Goal: Information Seeking & Learning: Learn about a topic

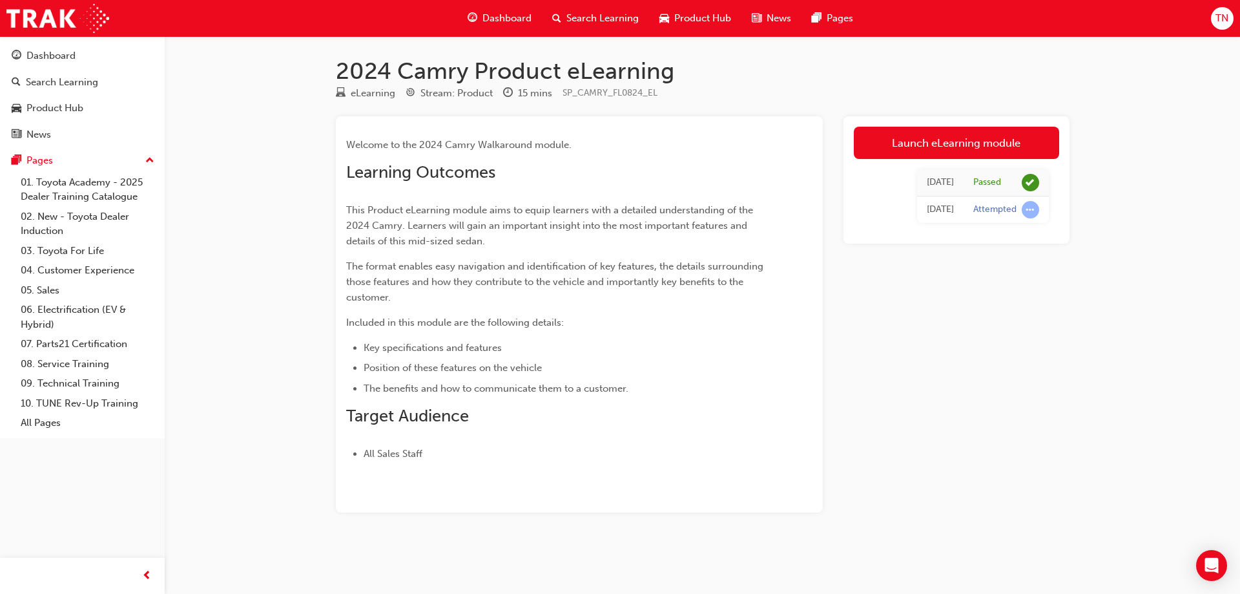
click at [514, 14] on span "Dashboard" at bounding box center [506, 18] width 49 height 15
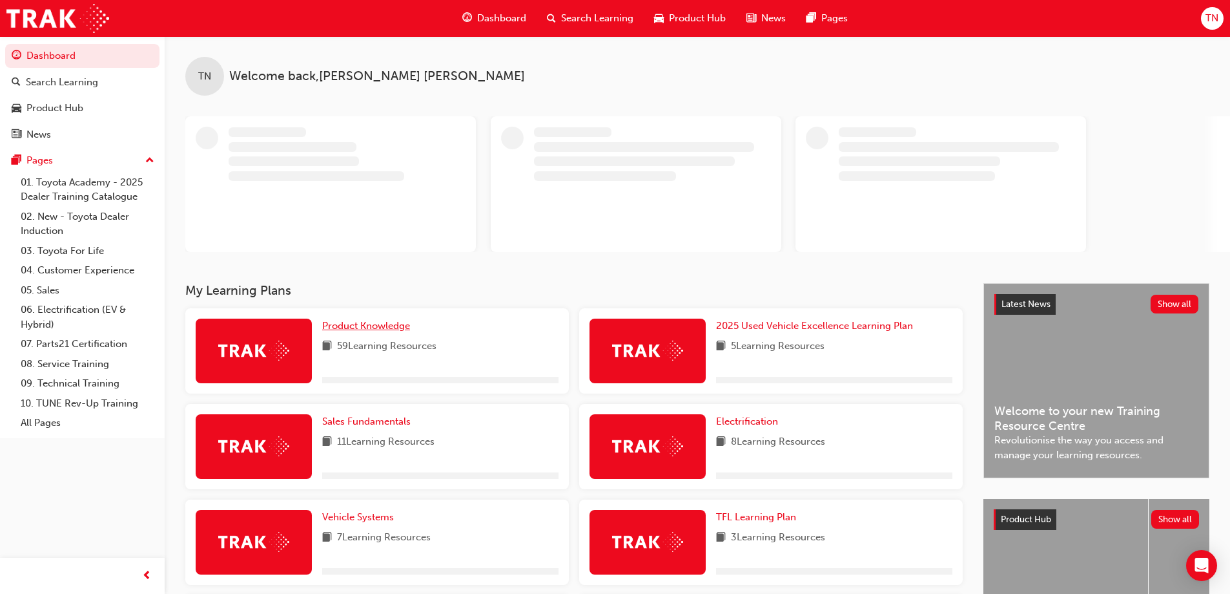
click at [375, 324] on span "Product Knowledge" at bounding box center [366, 326] width 88 height 12
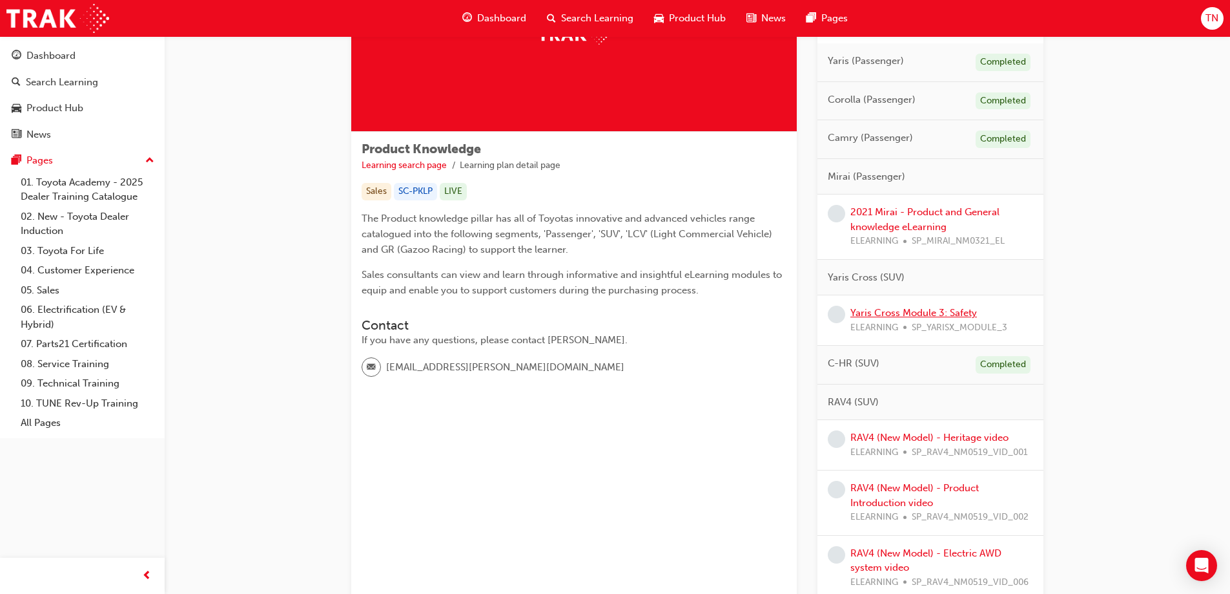
click at [929, 309] on link "Yaris Cross Module 3: Safety" at bounding box center [914, 313] width 127 height 12
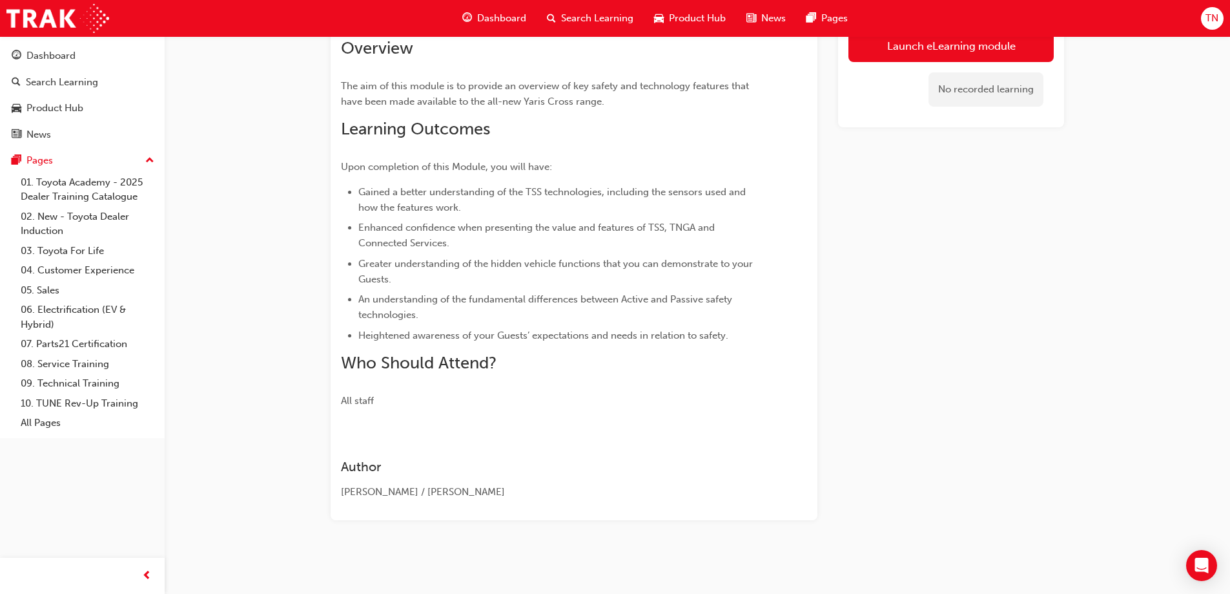
scroll to position [129, 0]
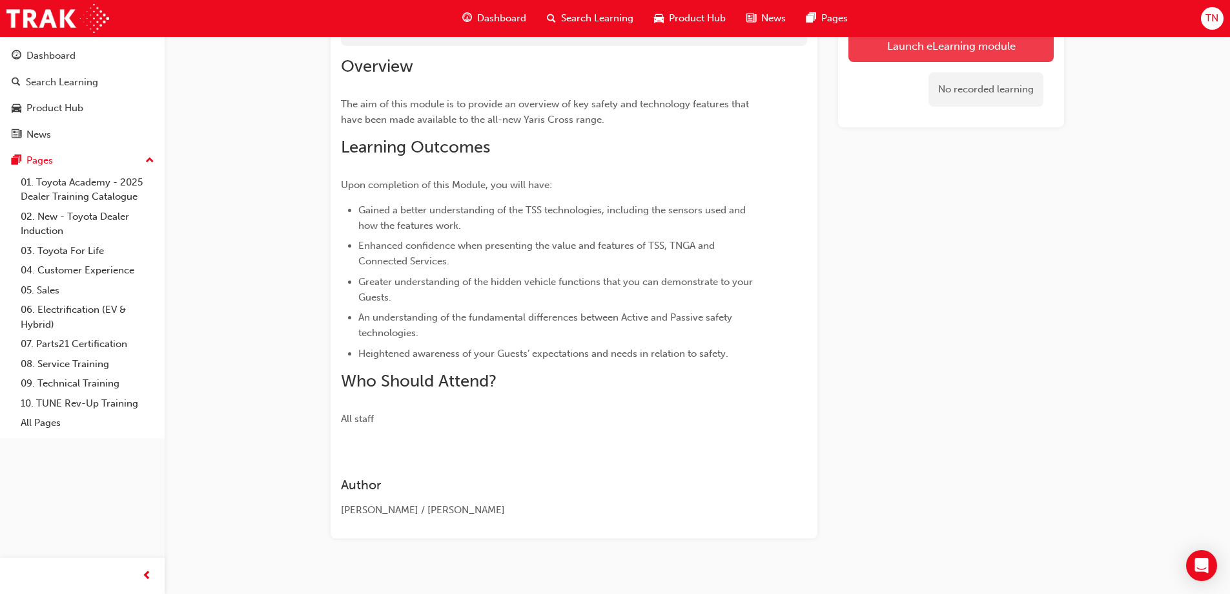
click at [938, 52] on link "Launch eLearning module" at bounding box center [951, 46] width 205 height 32
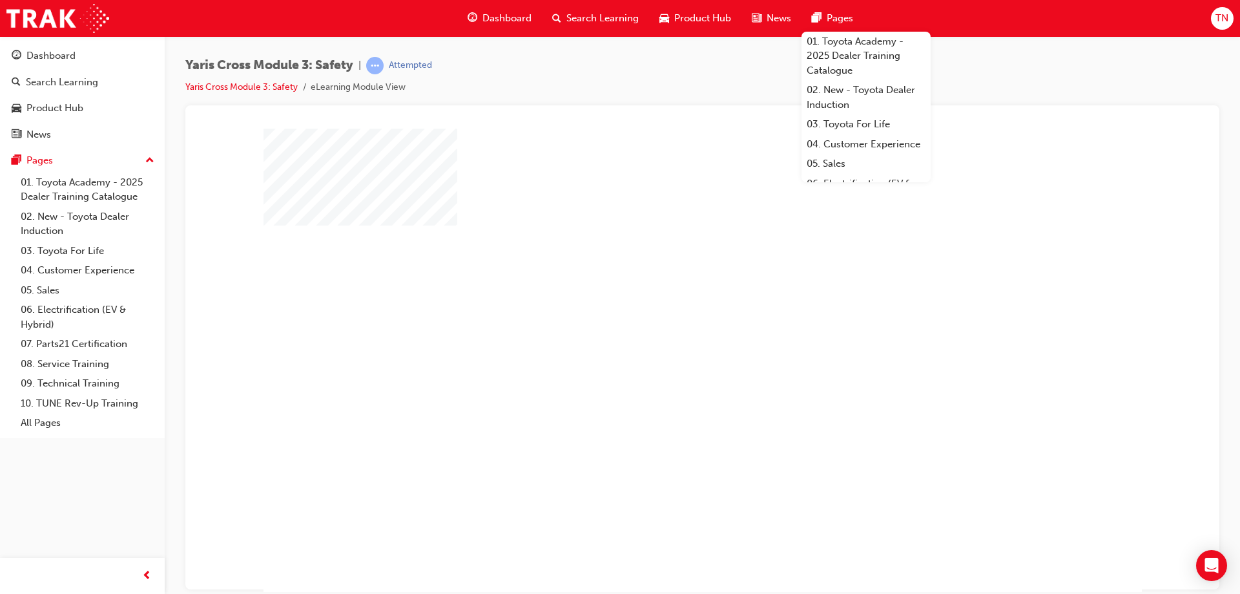
click at [665, 322] on div "play" at bounding box center [665, 322] width 0 height 0
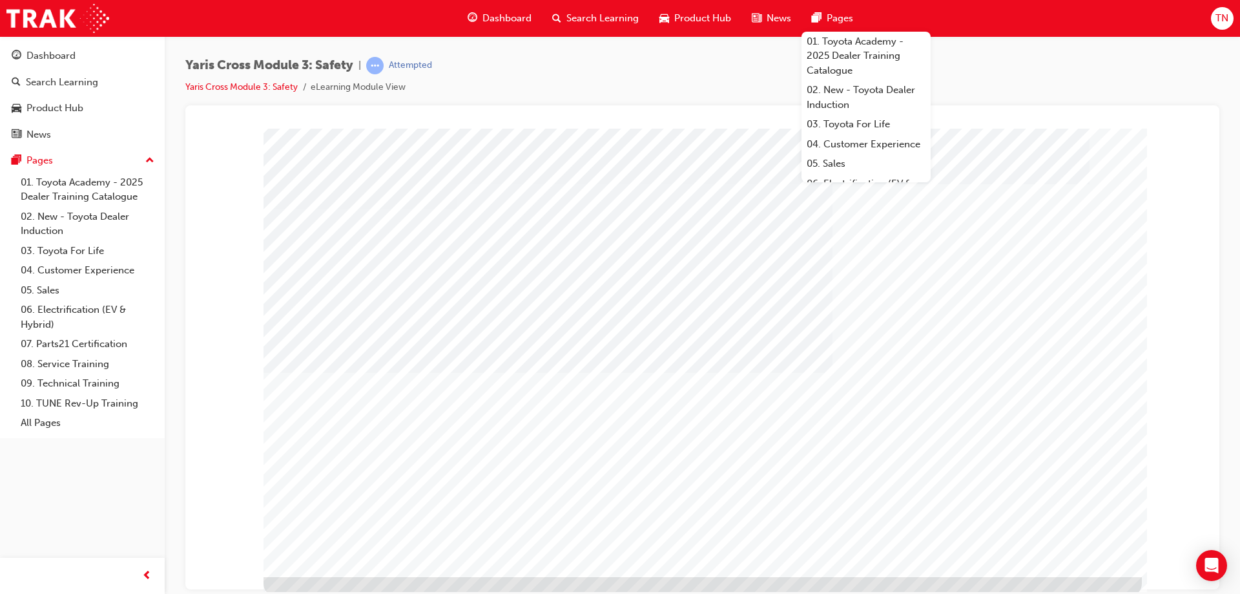
scroll to position [21, 0]
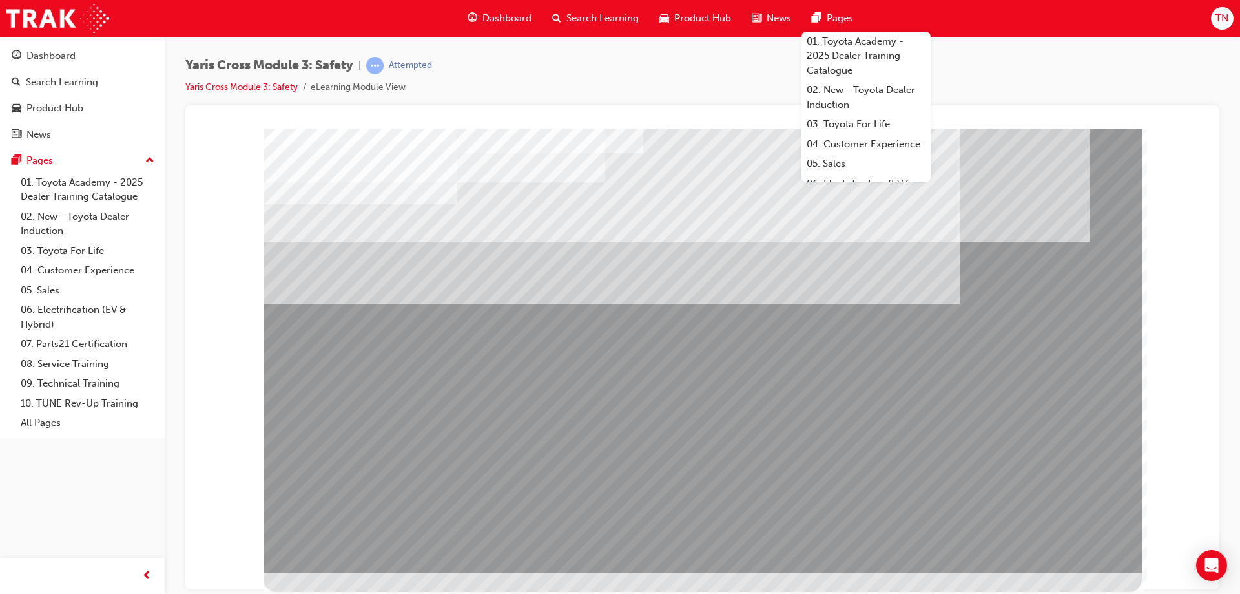
click at [1051, 544] on div at bounding box center [703, 339] width 878 height 465
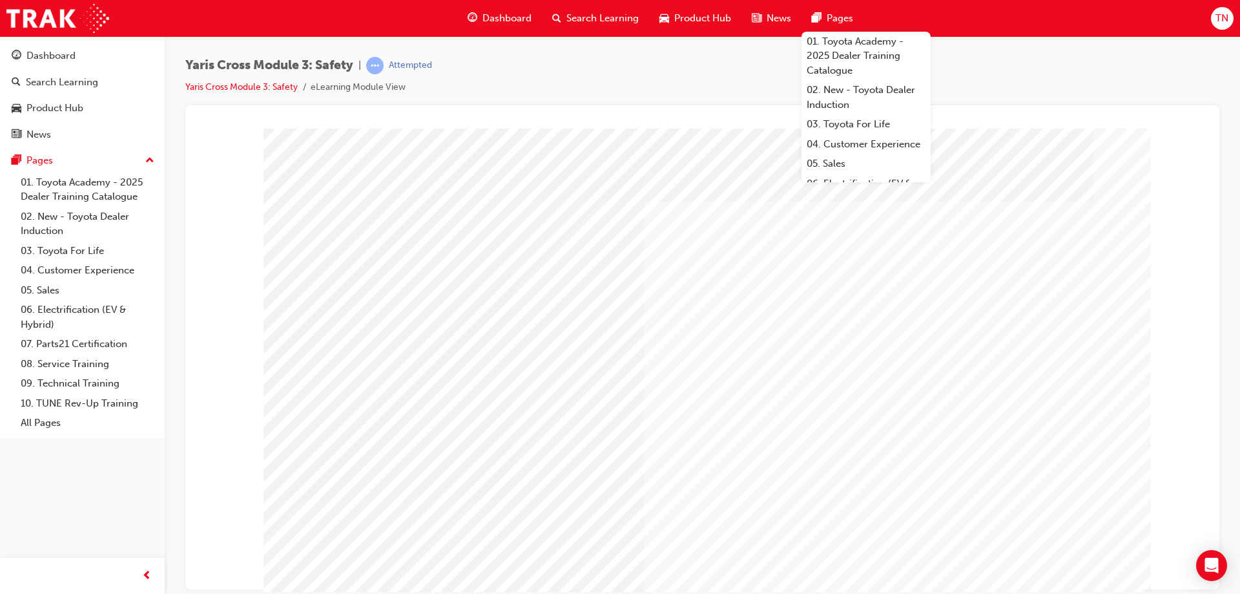
click at [347, 568] on div "multistate" at bounding box center [306, 555] width 84 height 26
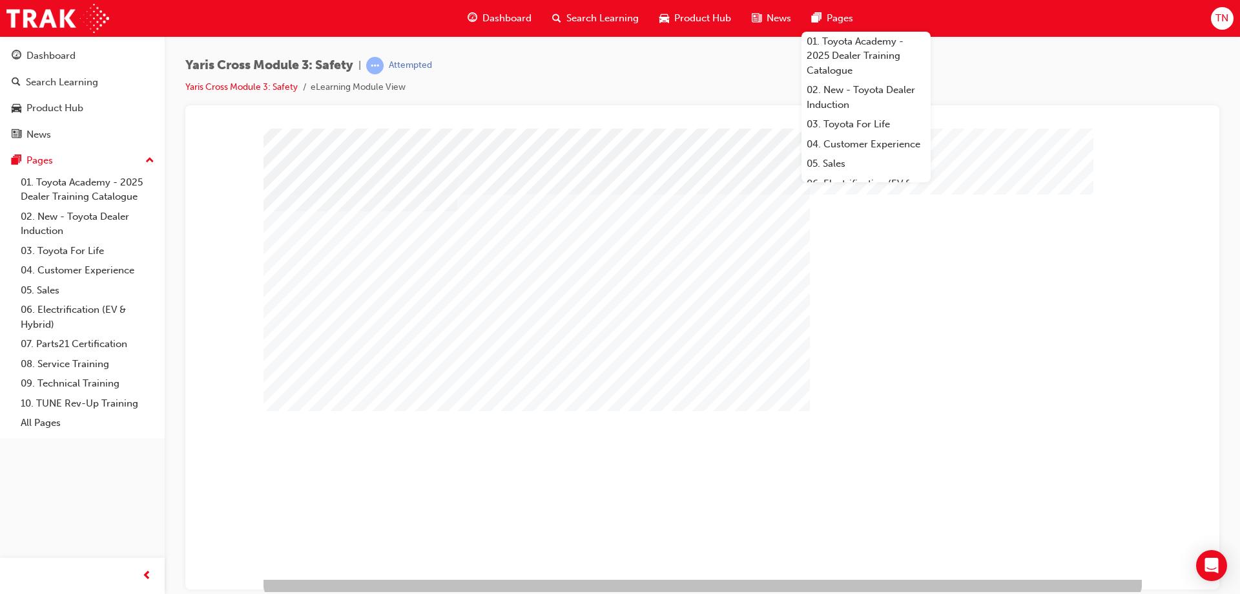
scroll to position [21, 0]
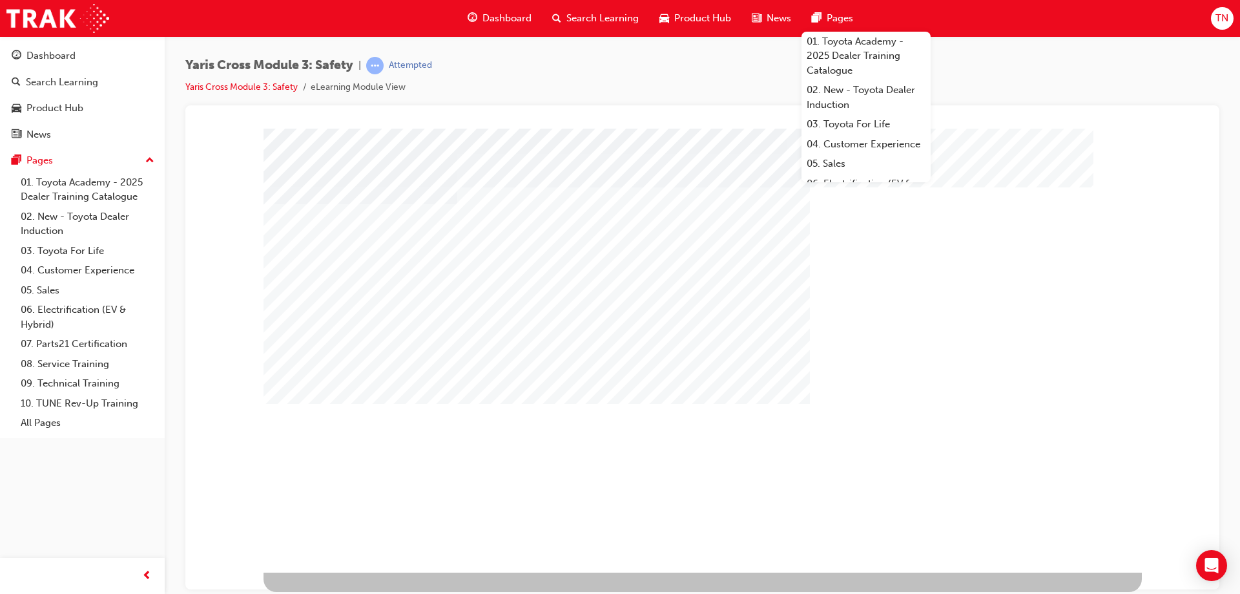
drag, startPoint x: 375, startPoint y: 408, endPoint x: 376, endPoint y: 422, distance: 14.9
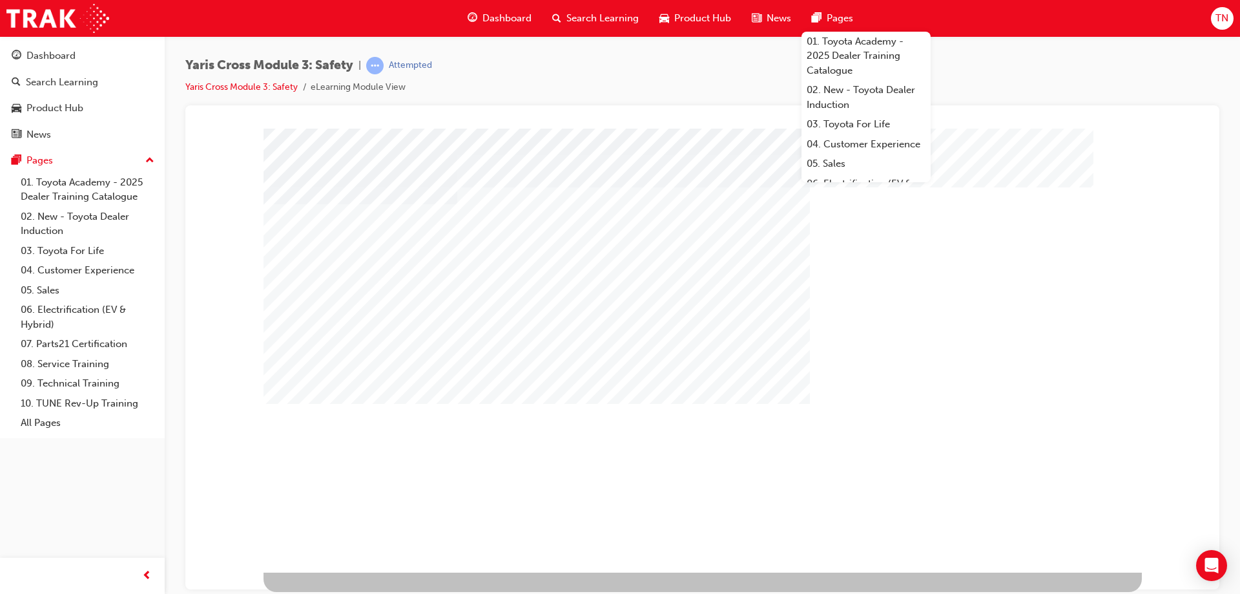
click at [377, 462] on div "multistate" at bounding box center [703, 339] width 878 height 465
click at [1056, 550] on div "multistate" at bounding box center [703, 339] width 878 height 465
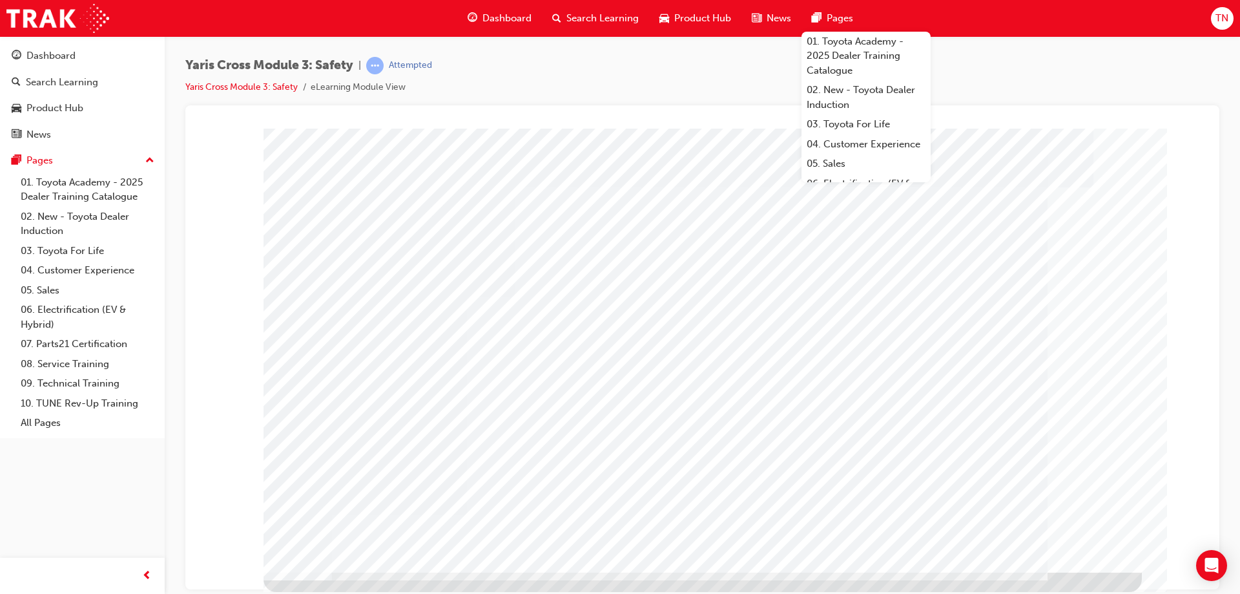
scroll to position [0, 0]
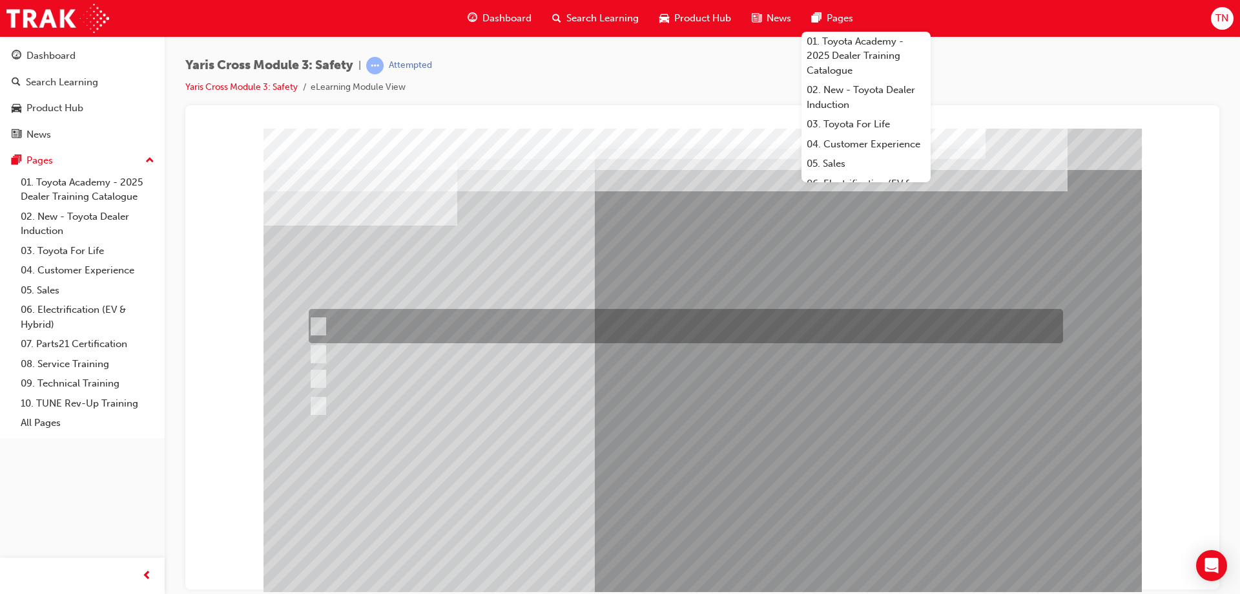
click at [445, 326] on div at bounding box center [682, 326] width 754 height 34
checkbox input "true"
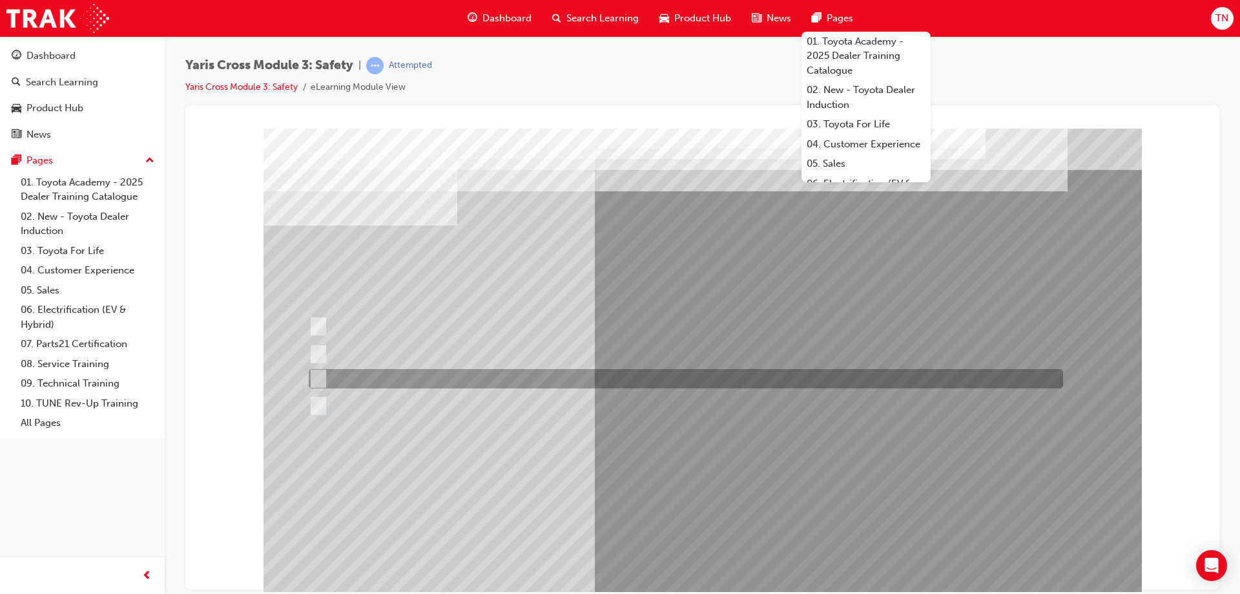
click at [431, 379] on div at bounding box center [682, 378] width 754 height 19
checkbox input "true"
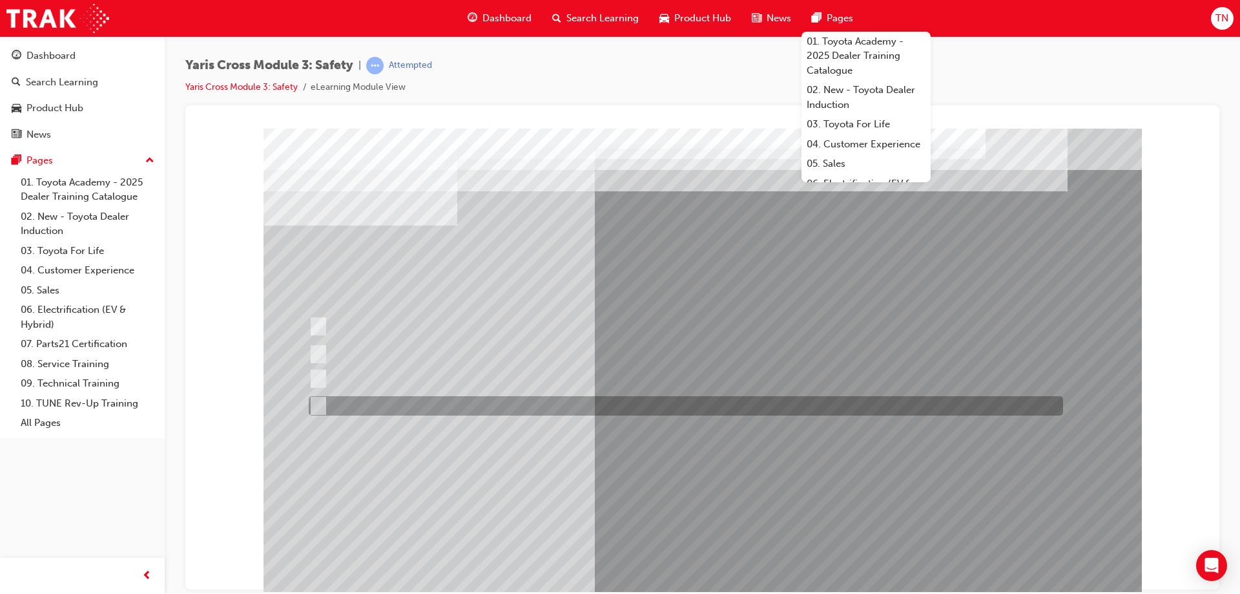
click at [423, 411] on div at bounding box center [682, 405] width 754 height 19
checkbox input "true"
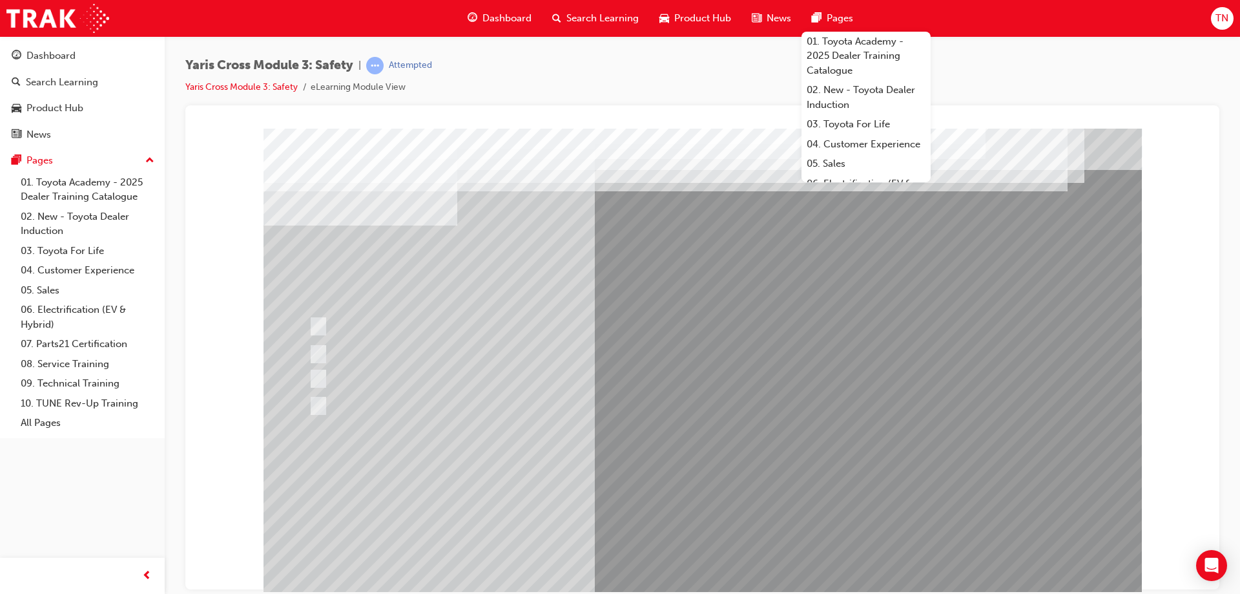
click at [738, 472] on div at bounding box center [703, 360] width 878 height 465
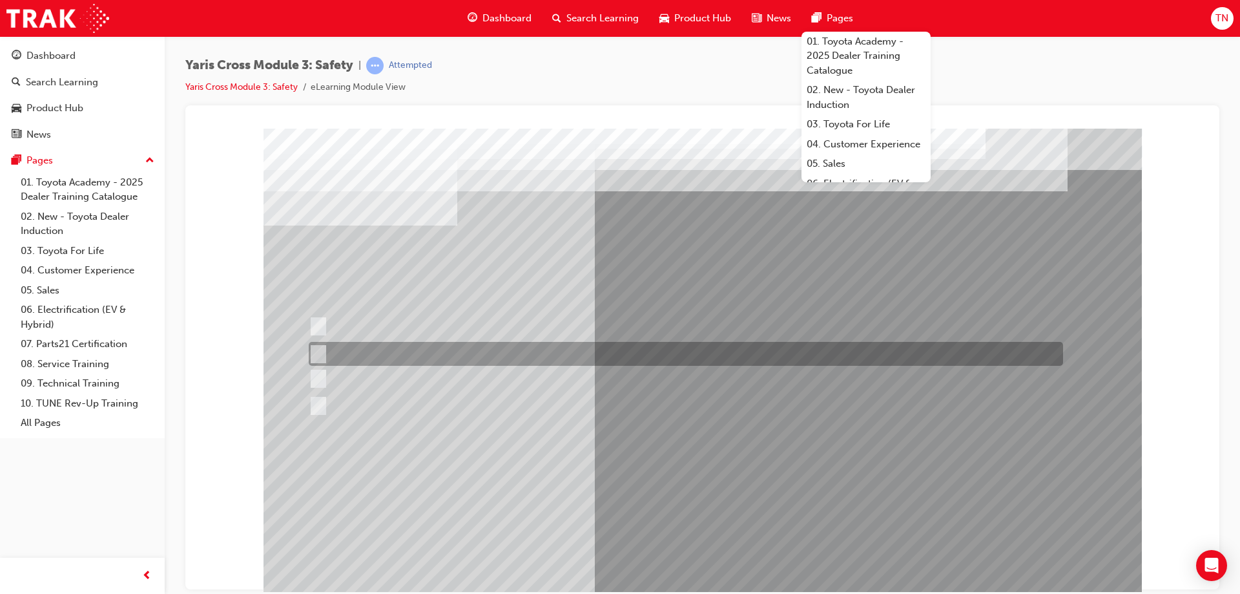
click at [387, 356] on div at bounding box center [682, 354] width 754 height 24
radio input "true"
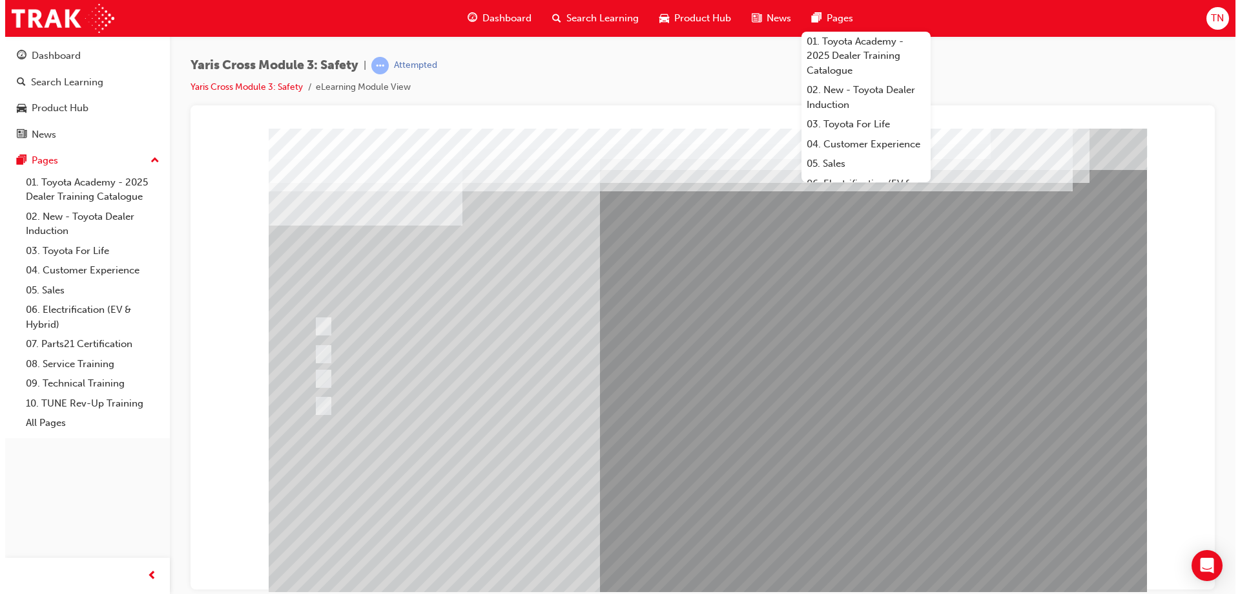
click at [729, 441] on div at bounding box center [707, 360] width 878 height 465
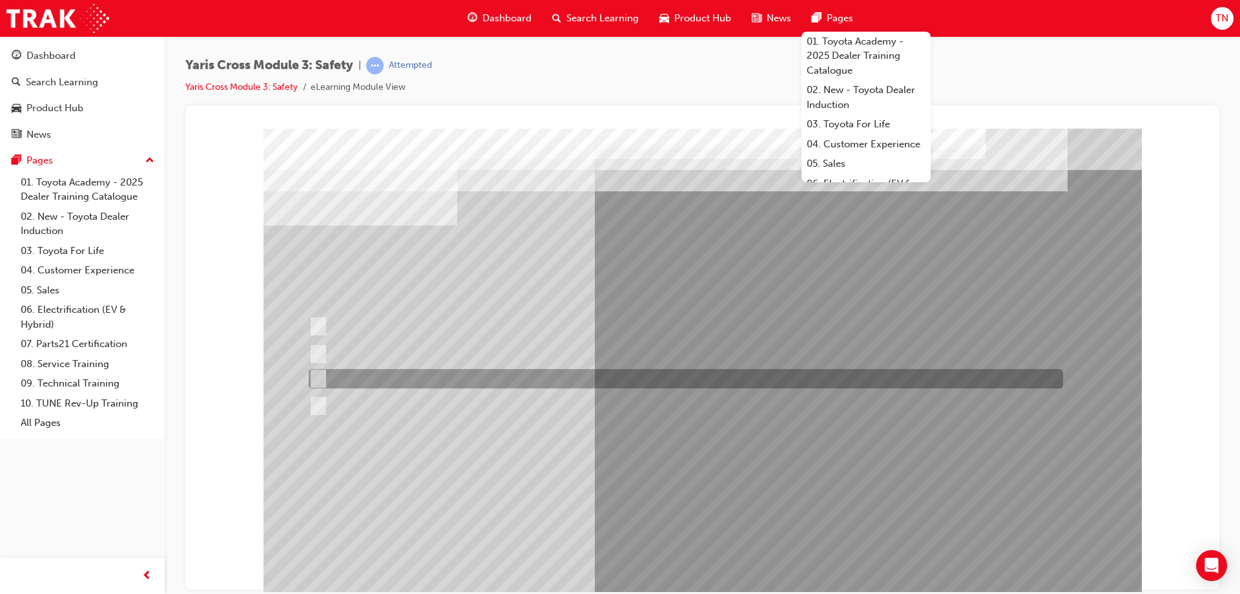
click at [455, 386] on div at bounding box center [682, 378] width 754 height 19
radio input "true"
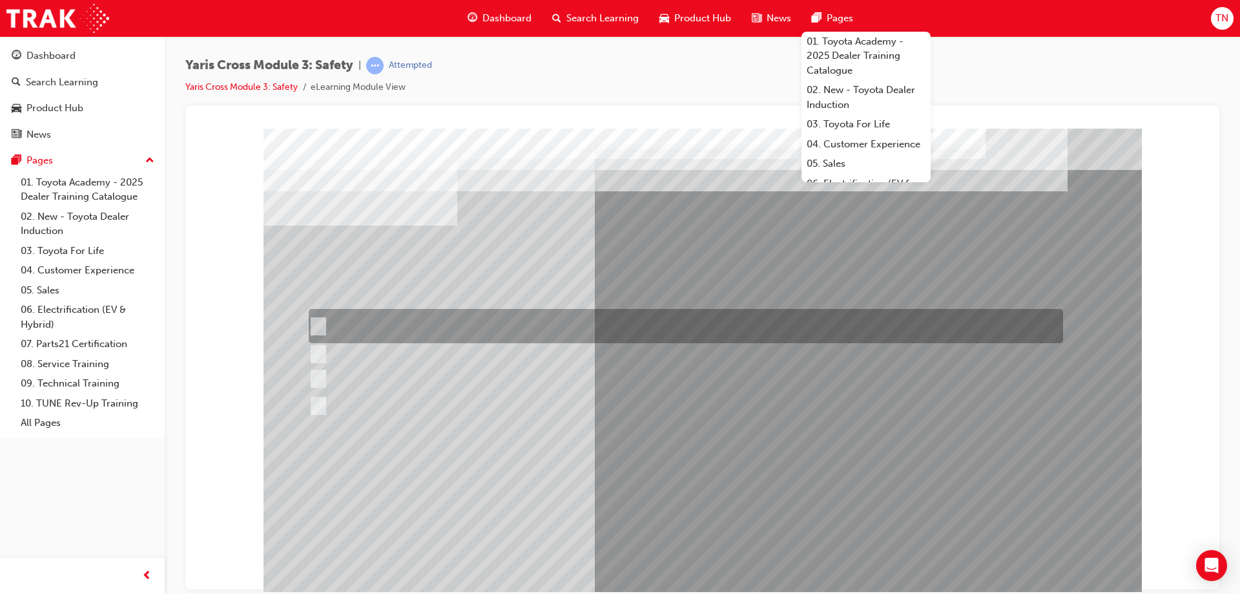
click at [453, 326] on div at bounding box center [682, 326] width 754 height 34
radio input "true"
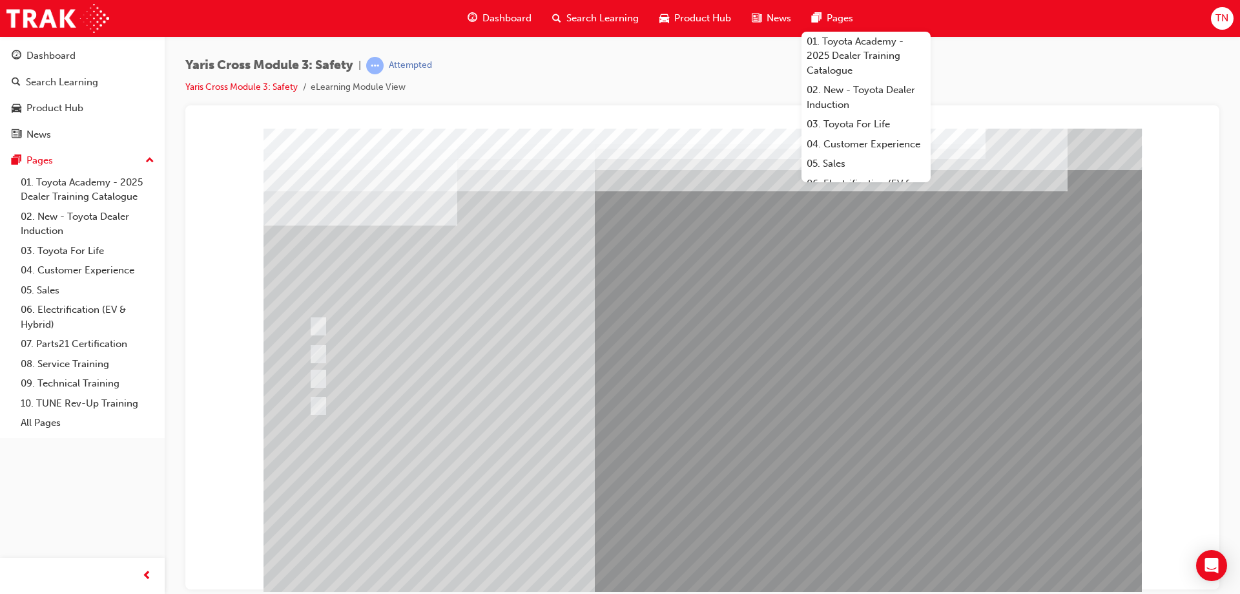
click at [360, 366] on div at bounding box center [703, 360] width 878 height 465
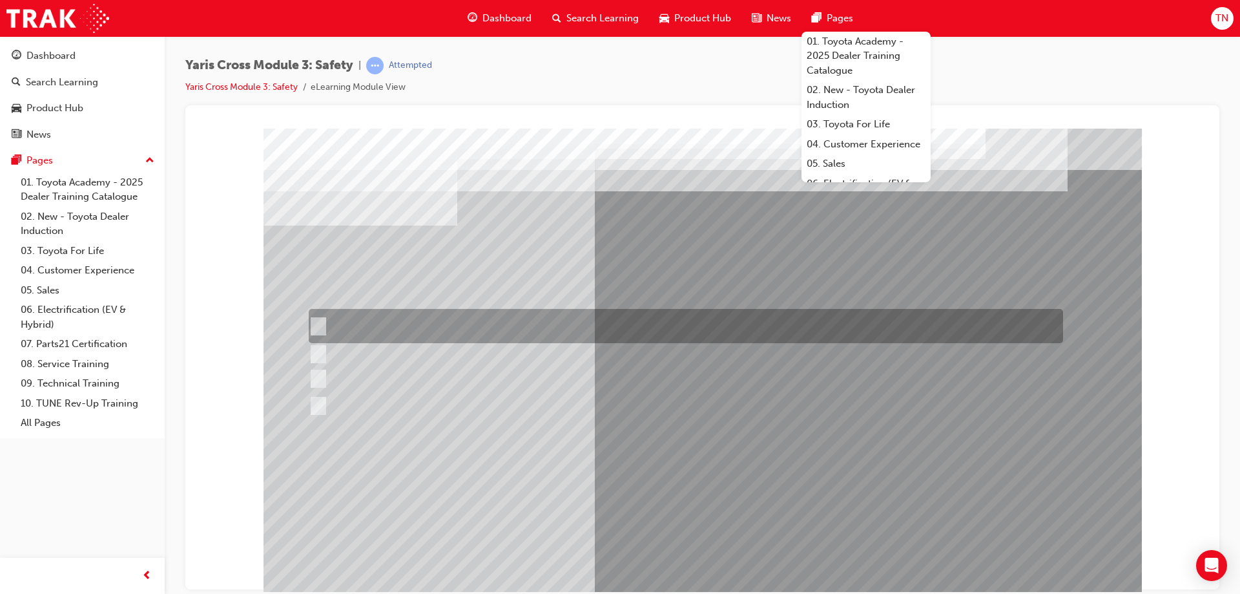
click at [408, 334] on div at bounding box center [682, 326] width 754 height 34
radio input "true"
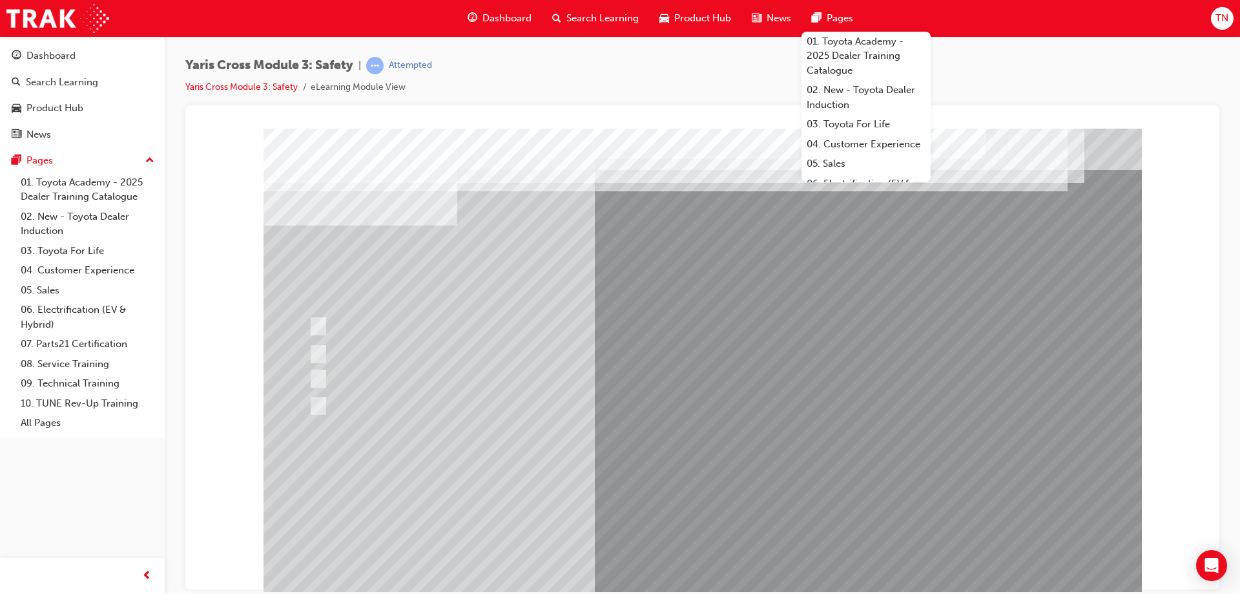
click at [730, 504] on div at bounding box center [703, 360] width 878 height 465
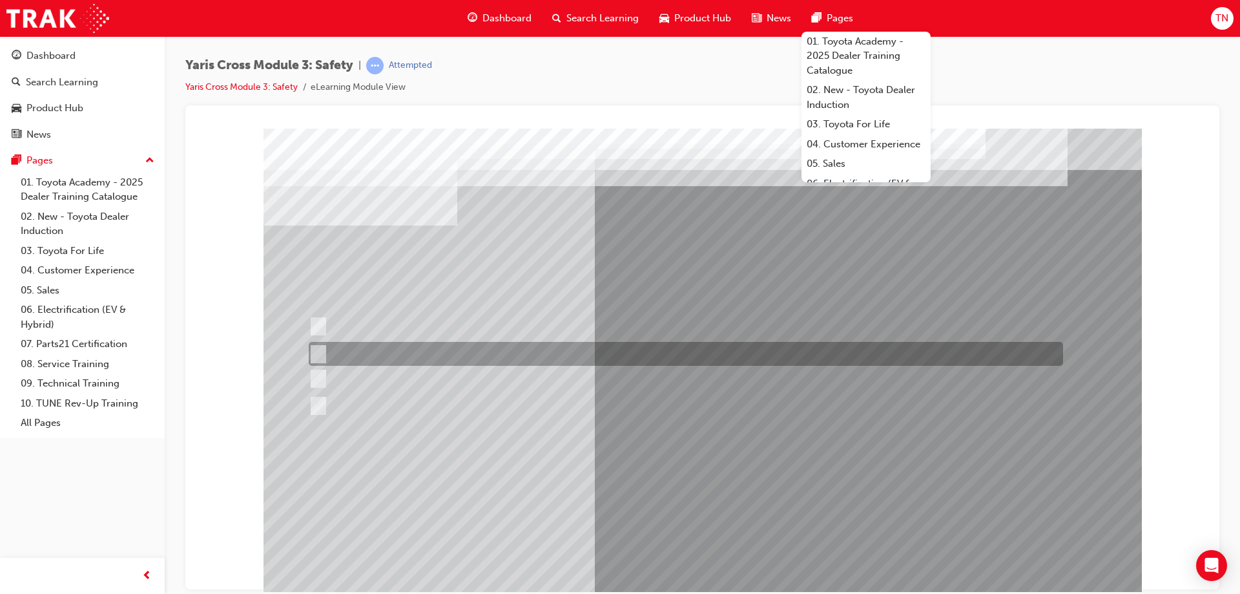
click at [409, 340] on div at bounding box center [682, 326] width 754 height 34
click at [430, 349] on div at bounding box center [682, 354] width 754 height 24
radio input "false"
radio input "true"
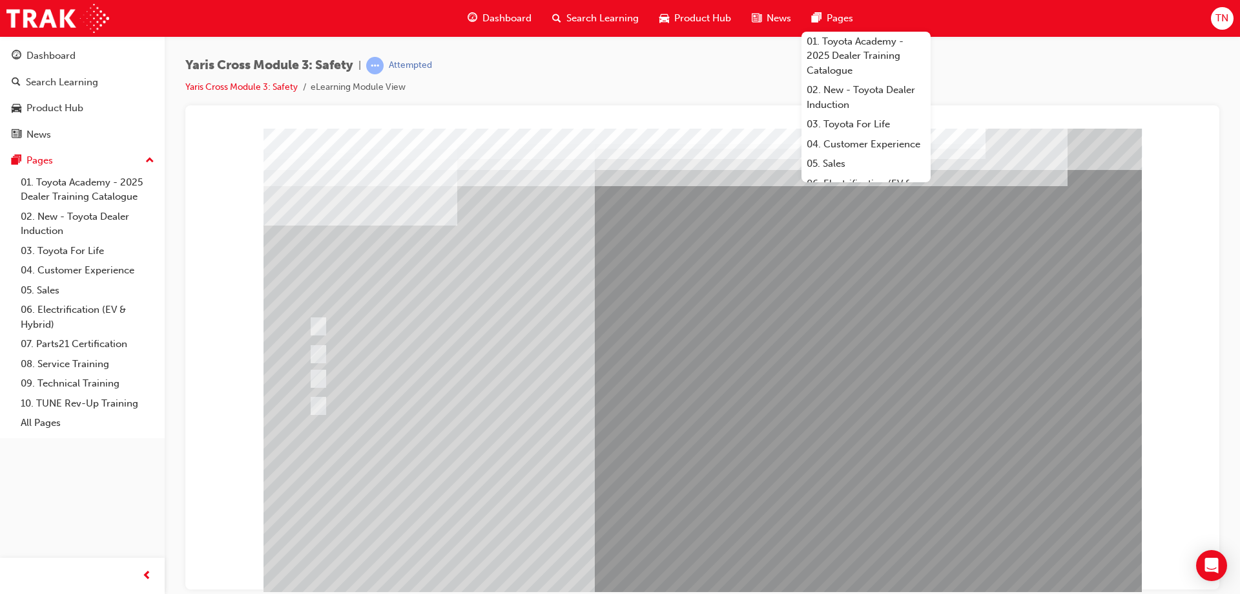
click at [710, 494] on div at bounding box center [703, 360] width 878 height 465
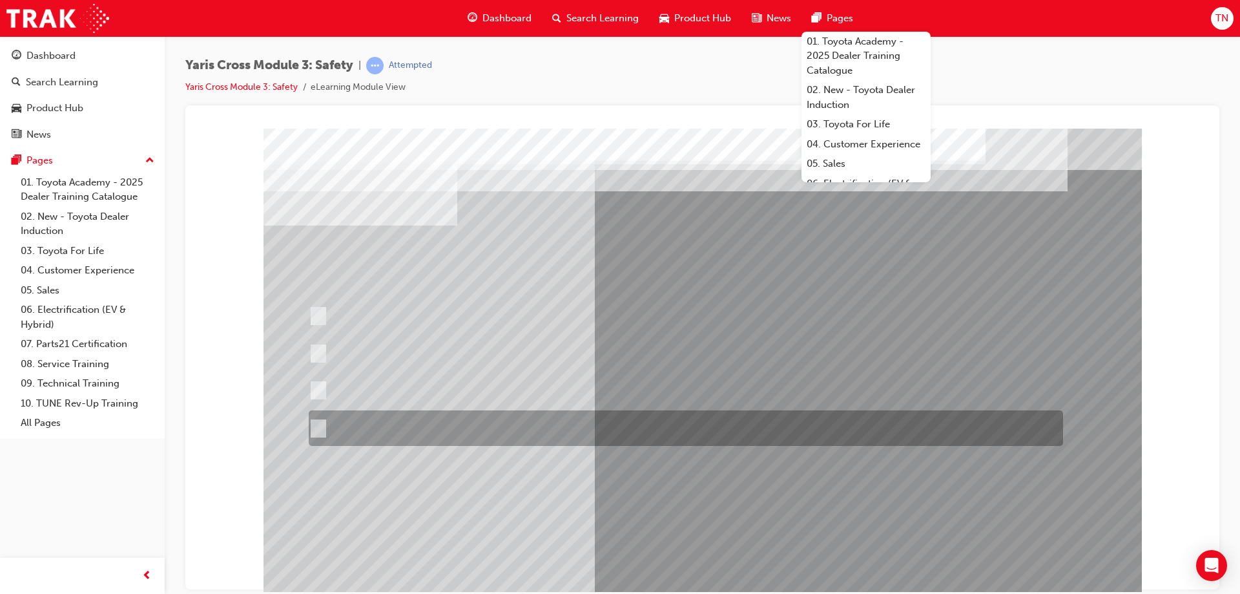
click at [433, 417] on div at bounding box center [682, 428] width 754 height 36
radio input "true"
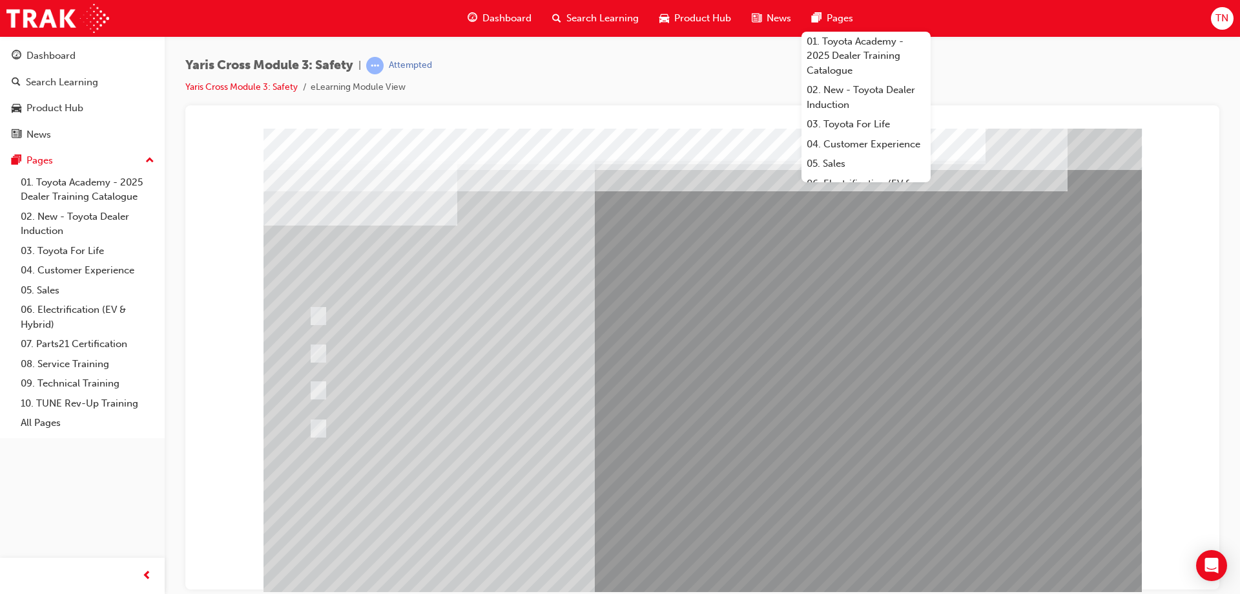
click at [703, 485] on div at bounding box center [703, 360] width 878 height 465
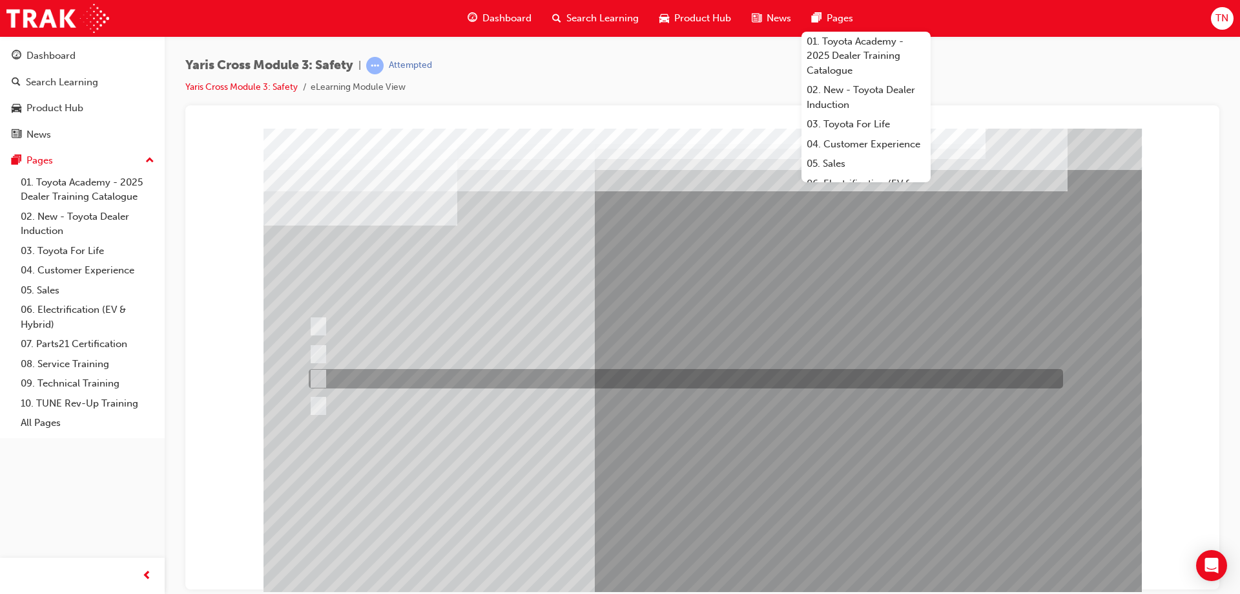
click at [427, 384] on div at bounding box center [682, 378] width 754 height 19
radio input "true"
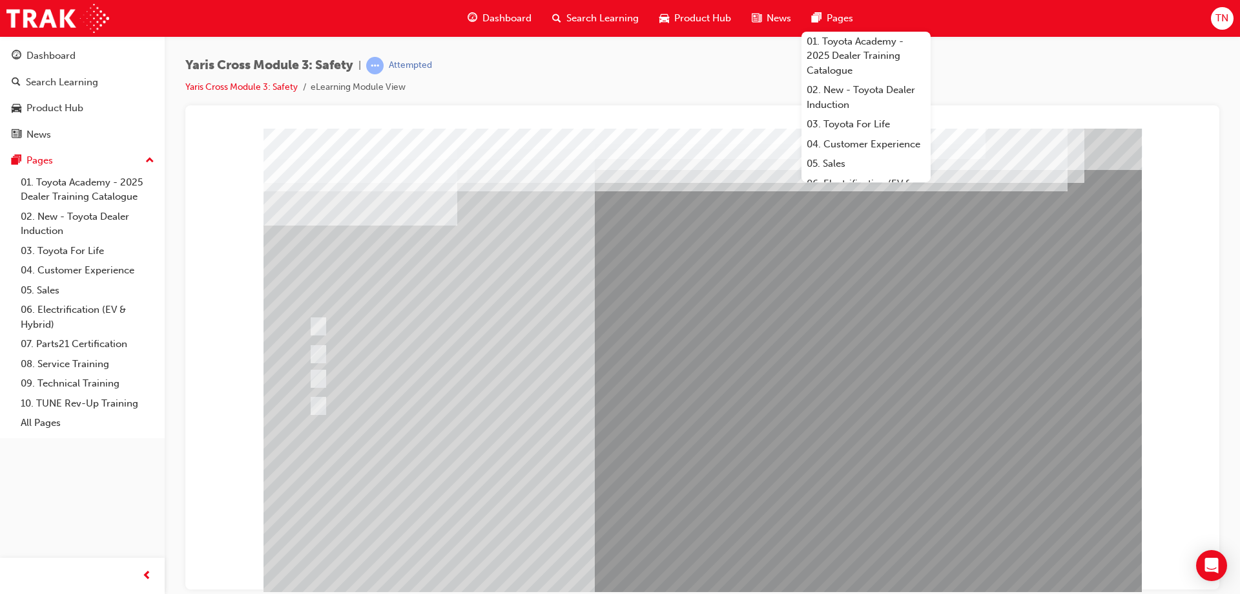
click at [678, 466] on div at bounding box center [703, 360] width 878 height 465
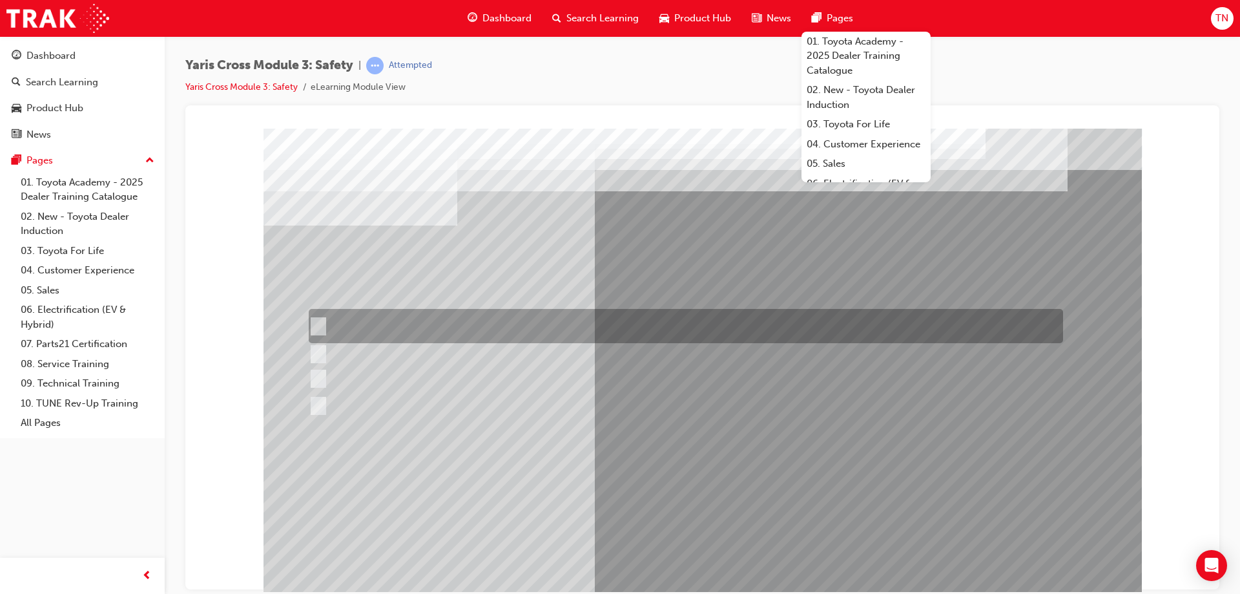
click at [465, 326] on div at bounding box center [682, 326] width 754 height 34
checkbox input "true"
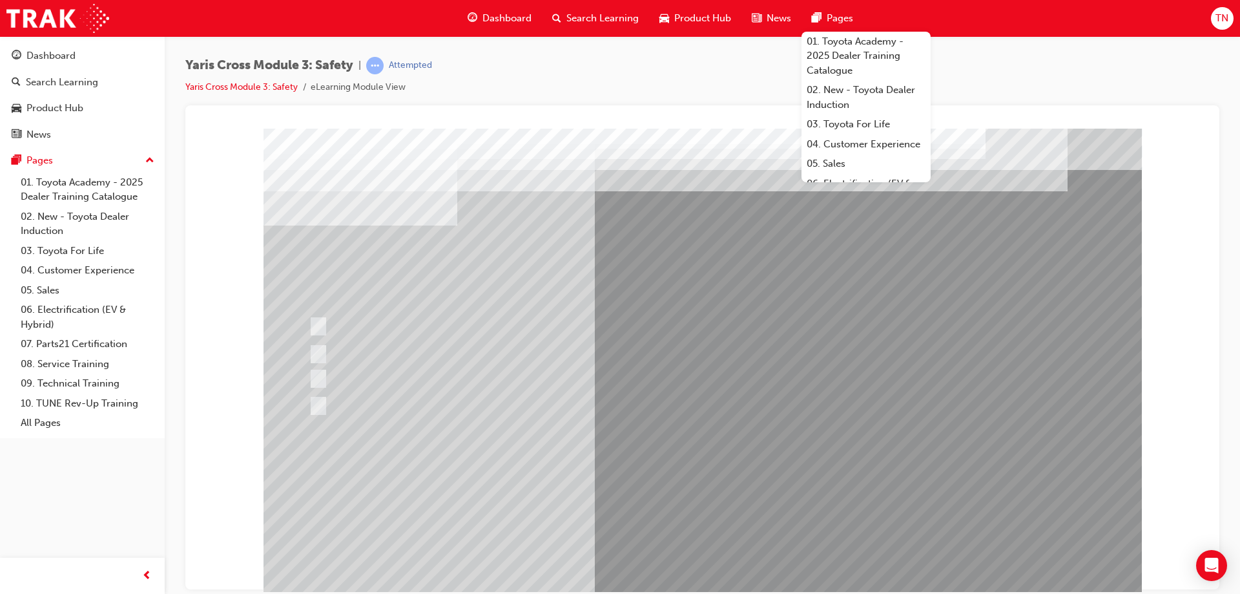
click at [696, 506] on div at bounding box center [703, 360] width 878 height 465
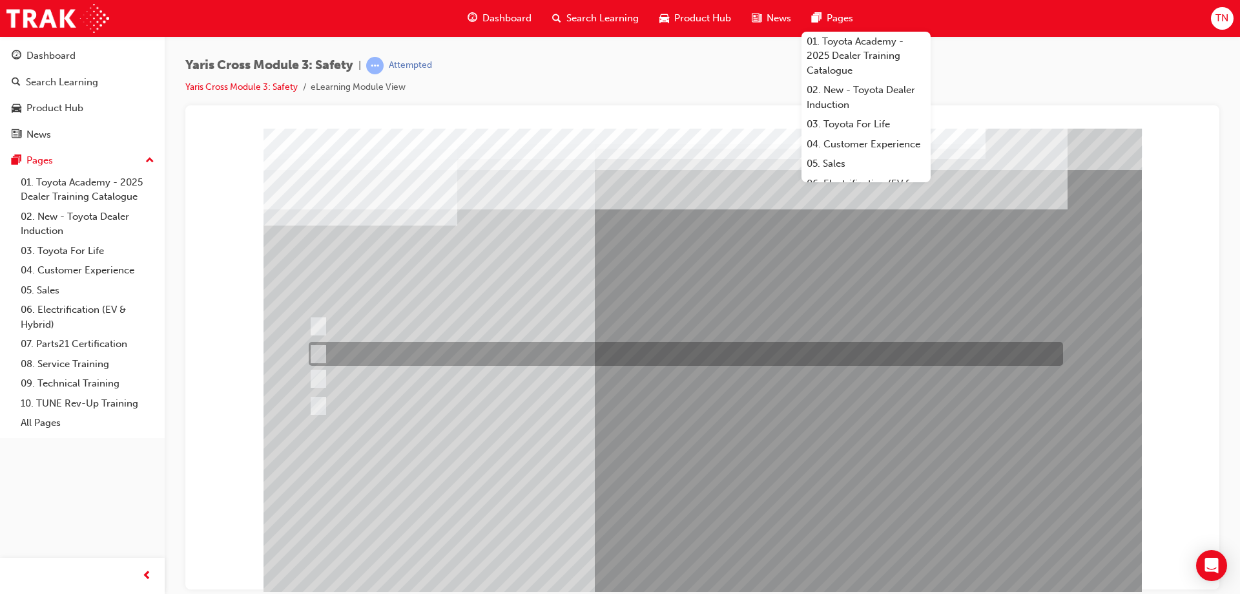
click at [394, 344] on div at bounding box center [682, 354] width 754 height 24
radio input "true"
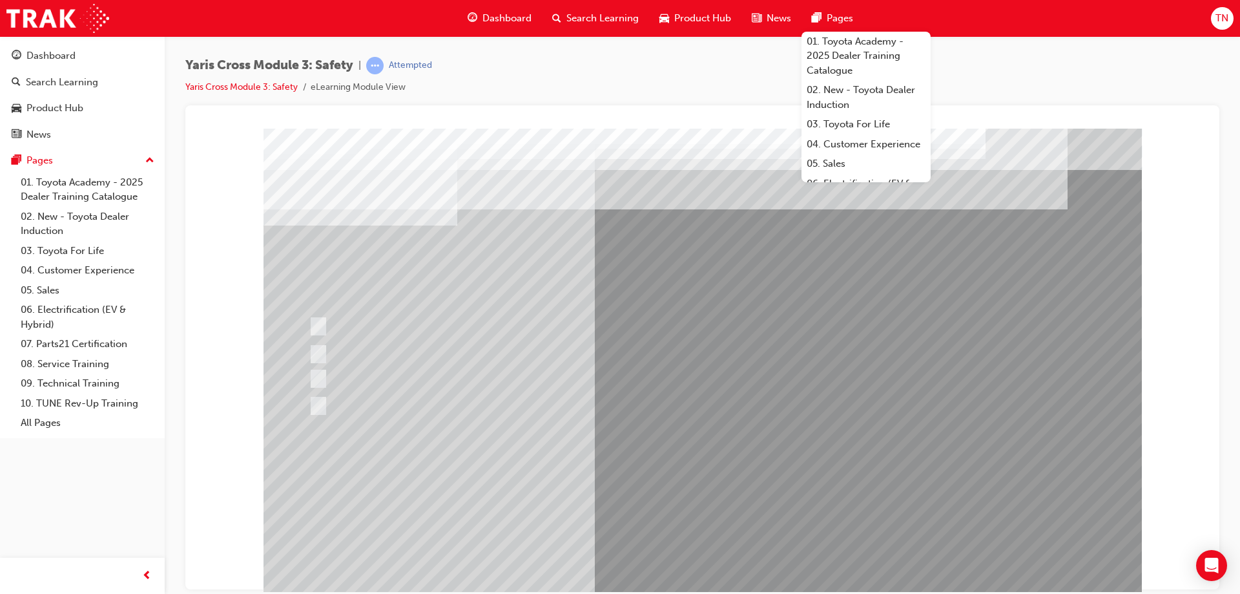
click at [701, 466] on div at bounding box center [703, 360] width 878 height 465
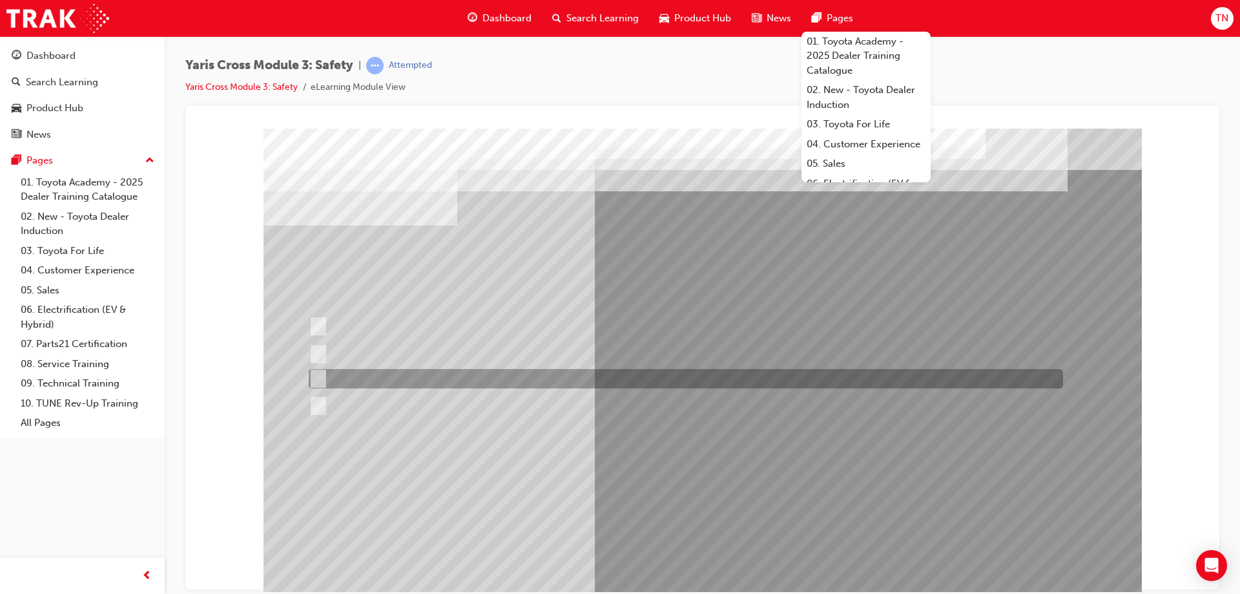
click at [421, 375] on div at bounding box center [682, 378] width 754 height 19
radio input "true"
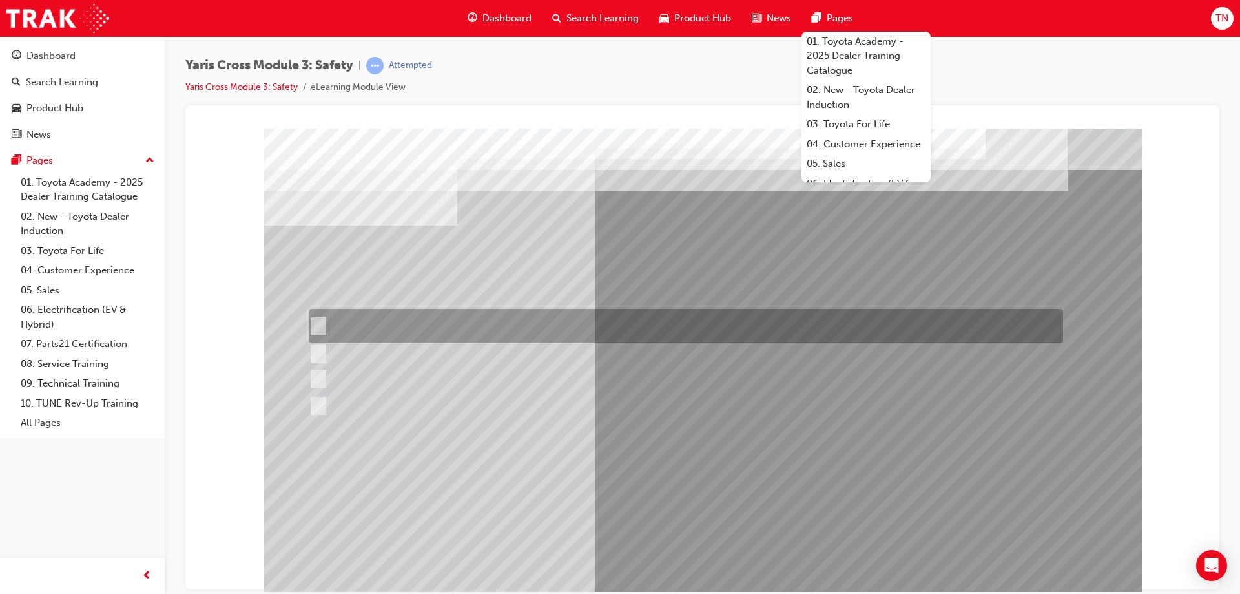
click at [379, 333] on div at bounding box center [682, 326] width 754 height 34
radio input "true"
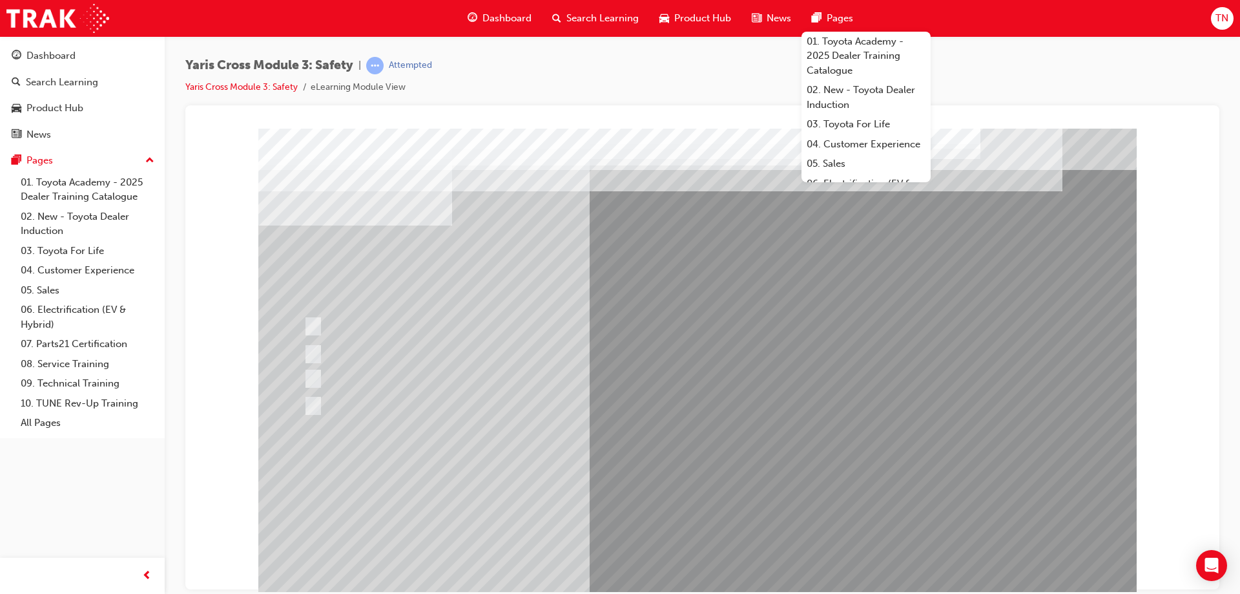
click at [743, 473] on div at bounding box center [697, 360] width 878 height 465
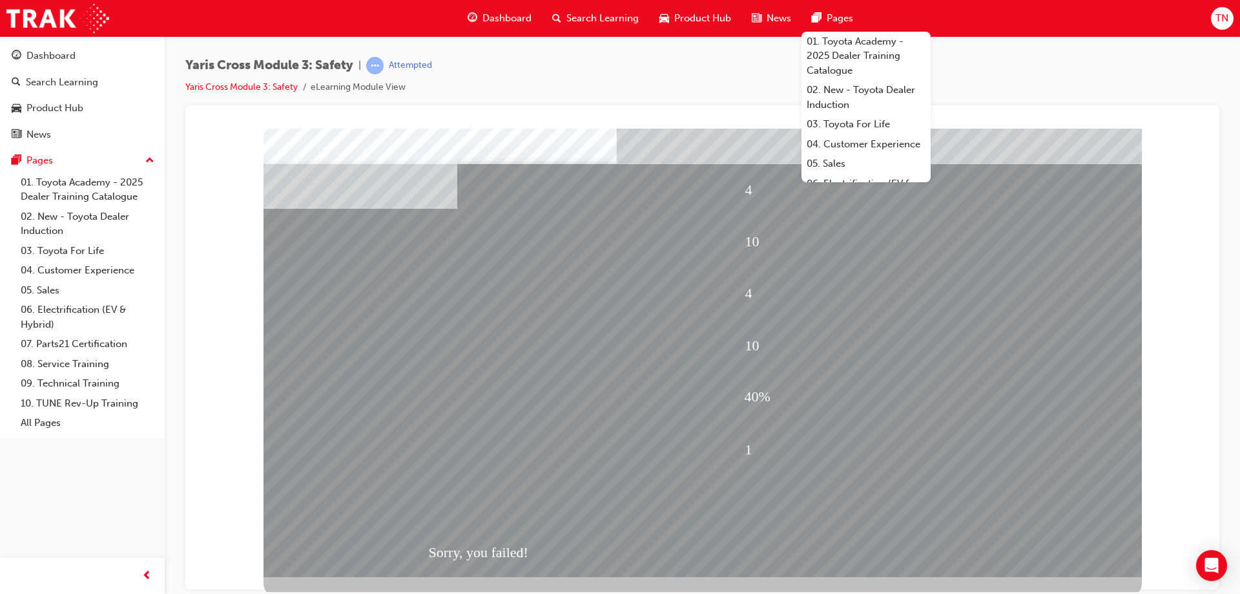
scroll to position [21, 0]
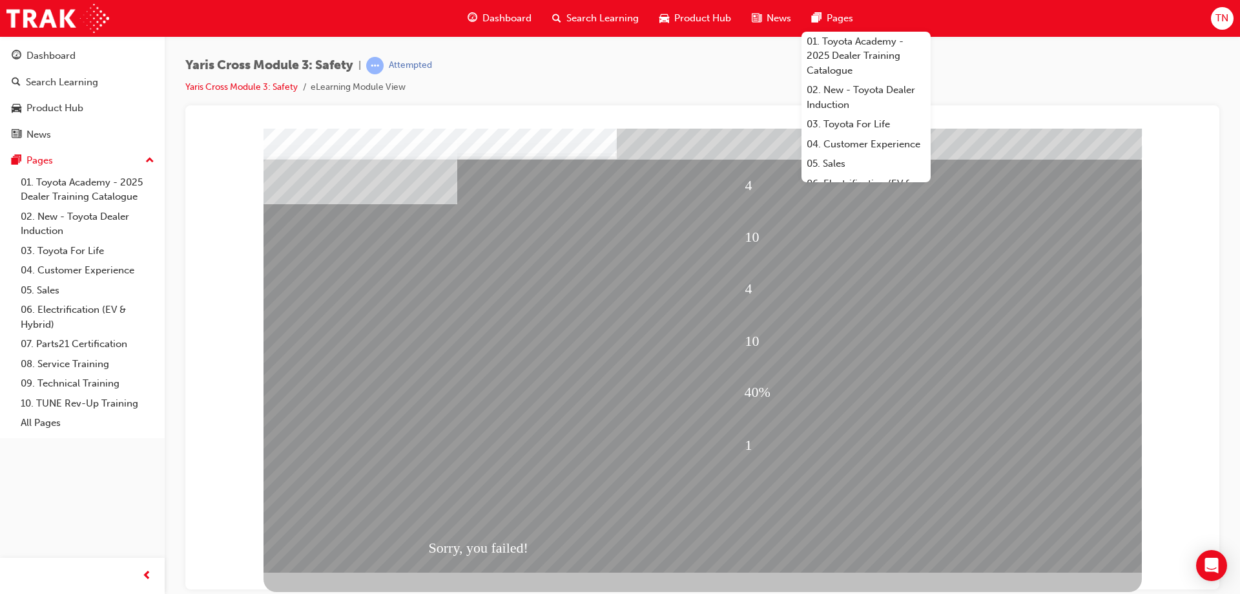
click at [868, 528] on div "Sorry, you failed!" at bounding box center [703, 547] width 548 height 52
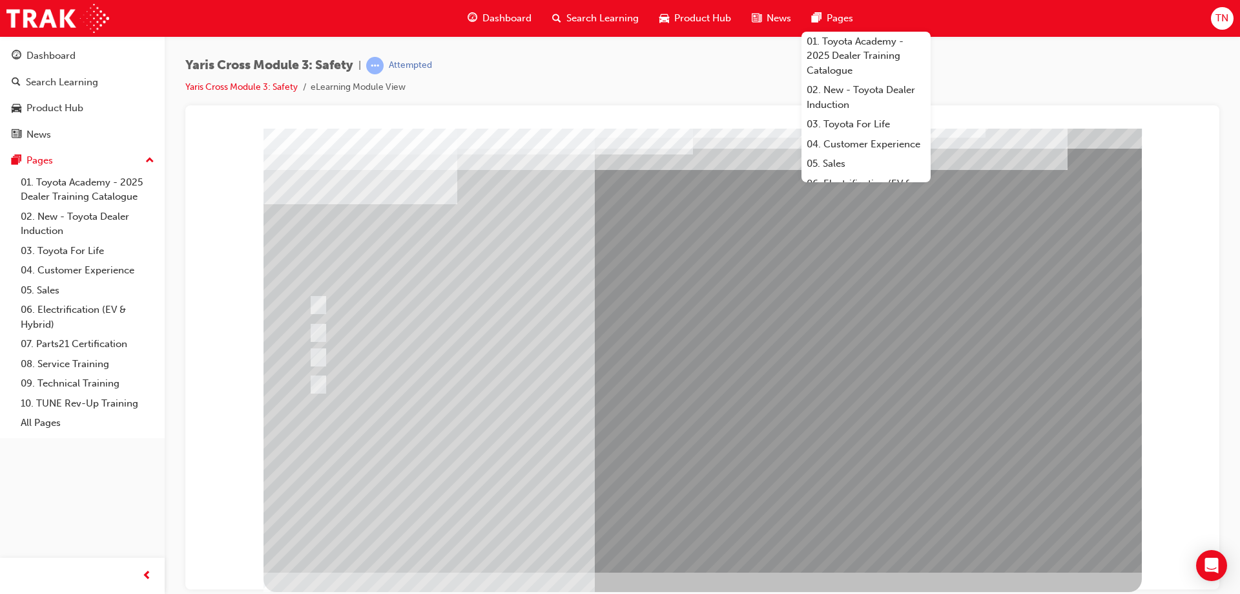
scroll to position [0, 0]
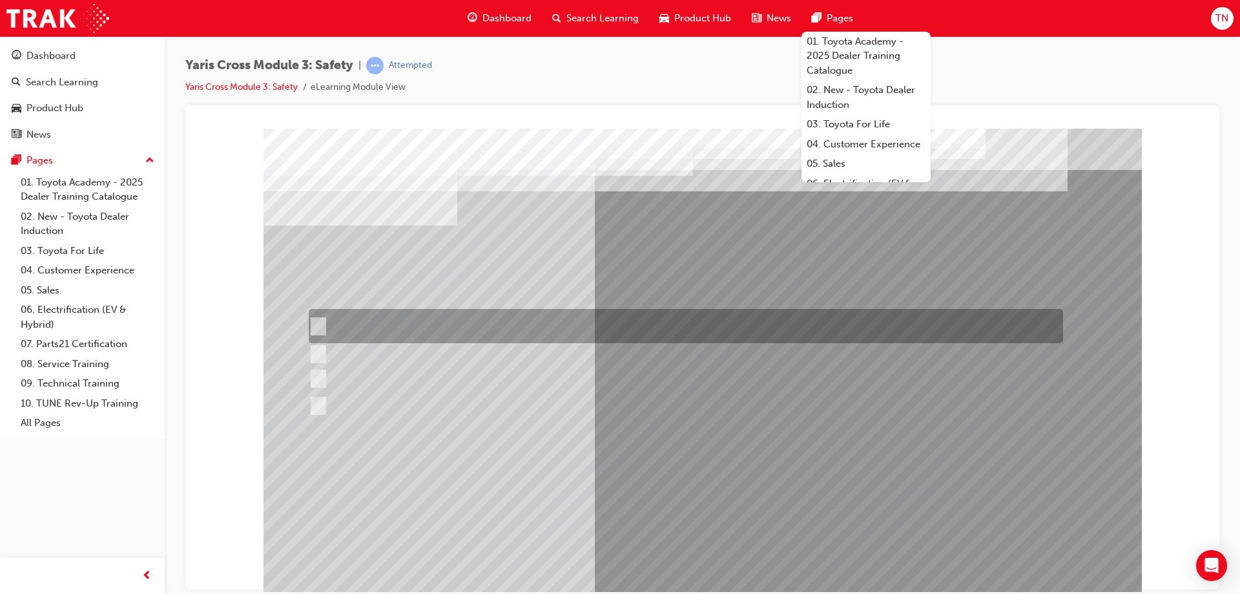
click at [577, 320] on div at bounding box center [682, 326] width 754 height 34
checkbox input "true"
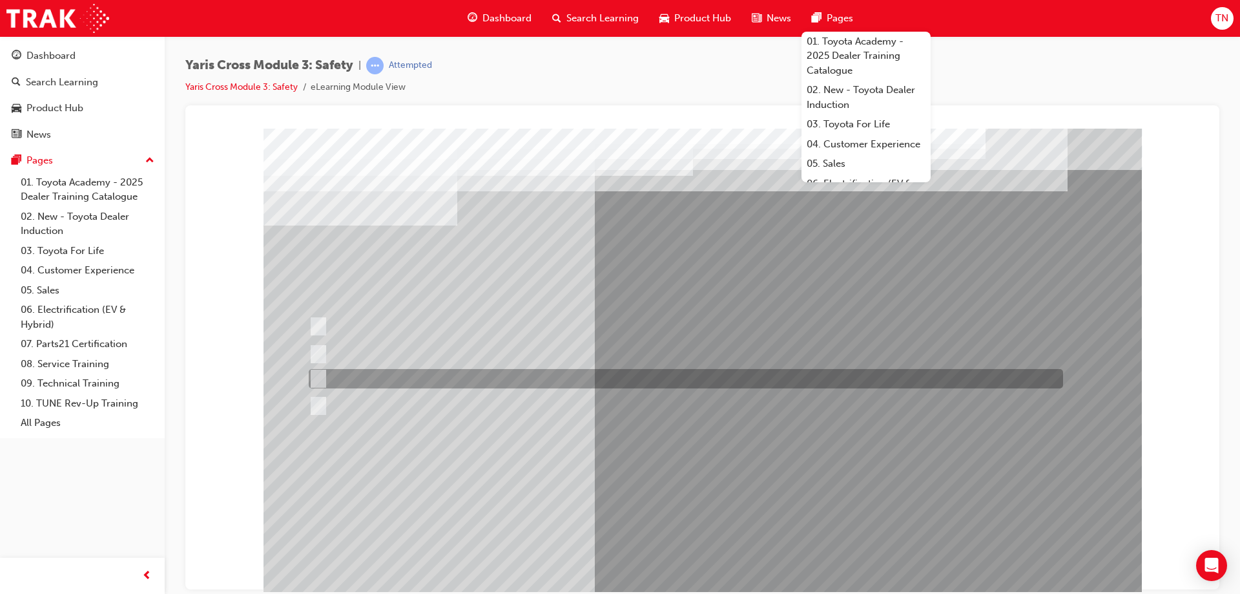
click at [561, 378] on div at bounding box center [682, 378] width 754 height 19
checkbox input "true"
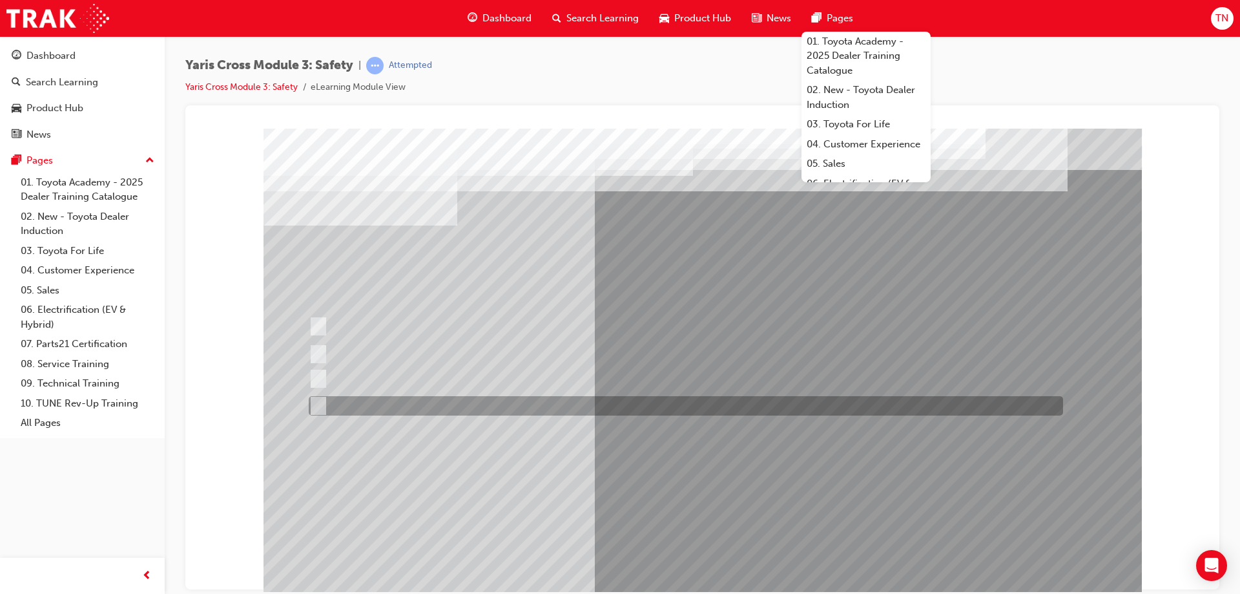
click at [553, 406] on div at bounding box center [682, 405] width 754 height 19
checkbox input "true"
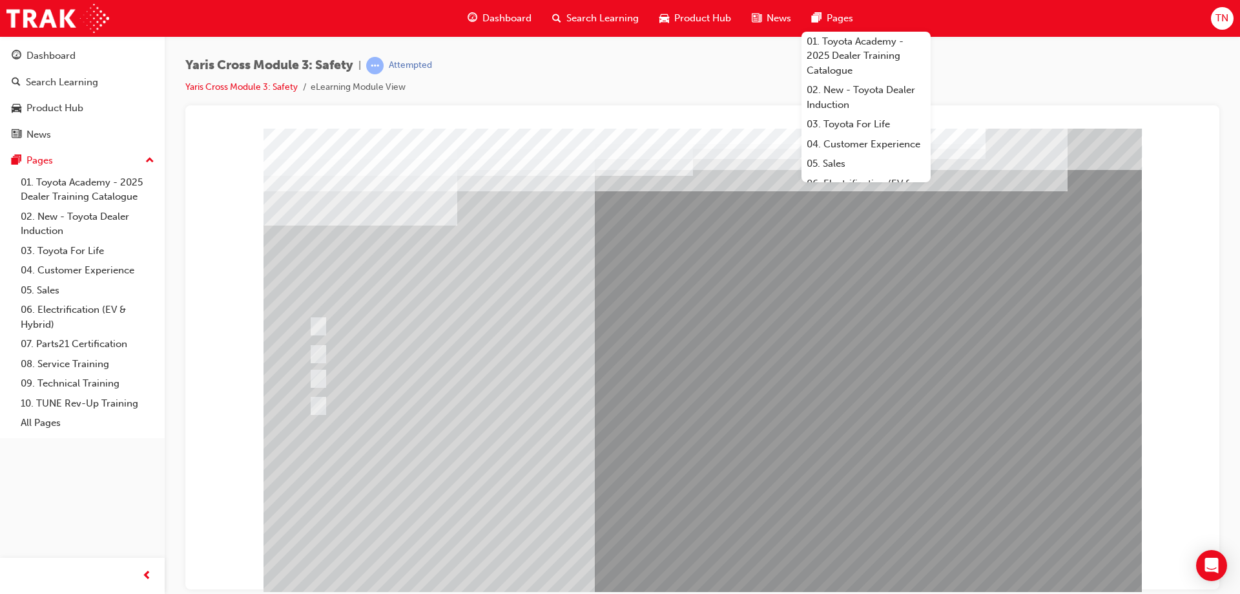
click at [714, 483] on div at bounding box center [703, 360] width 878 height 465
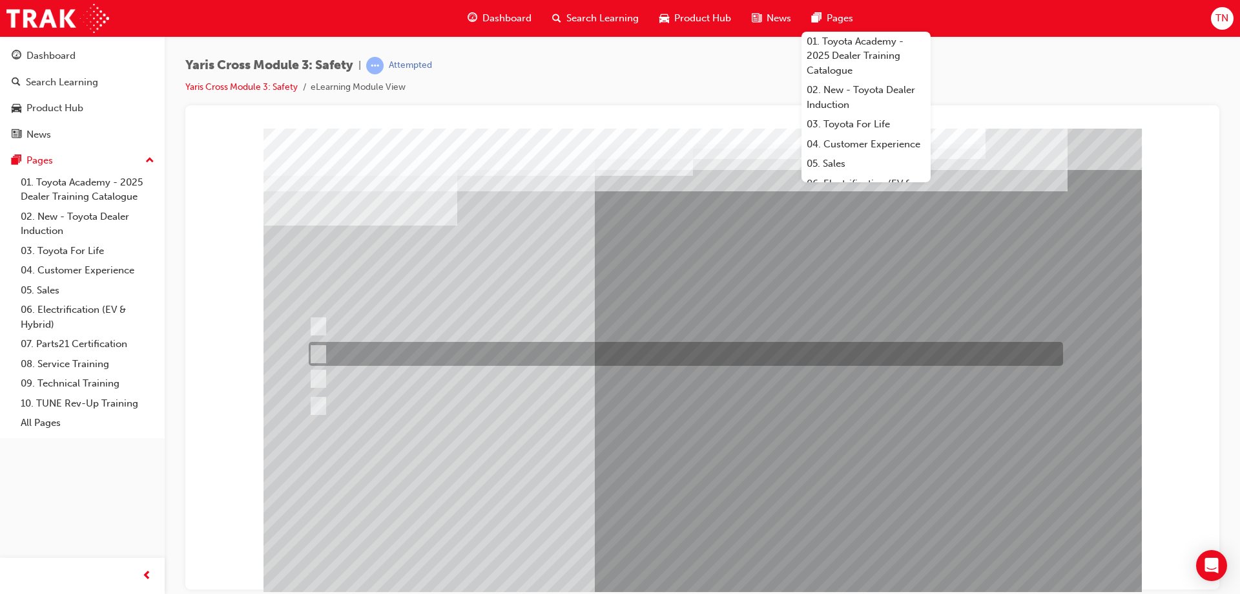
click at [408, 352] on div at bounding box center [682, 354] width 754 height 24
radio input "true"
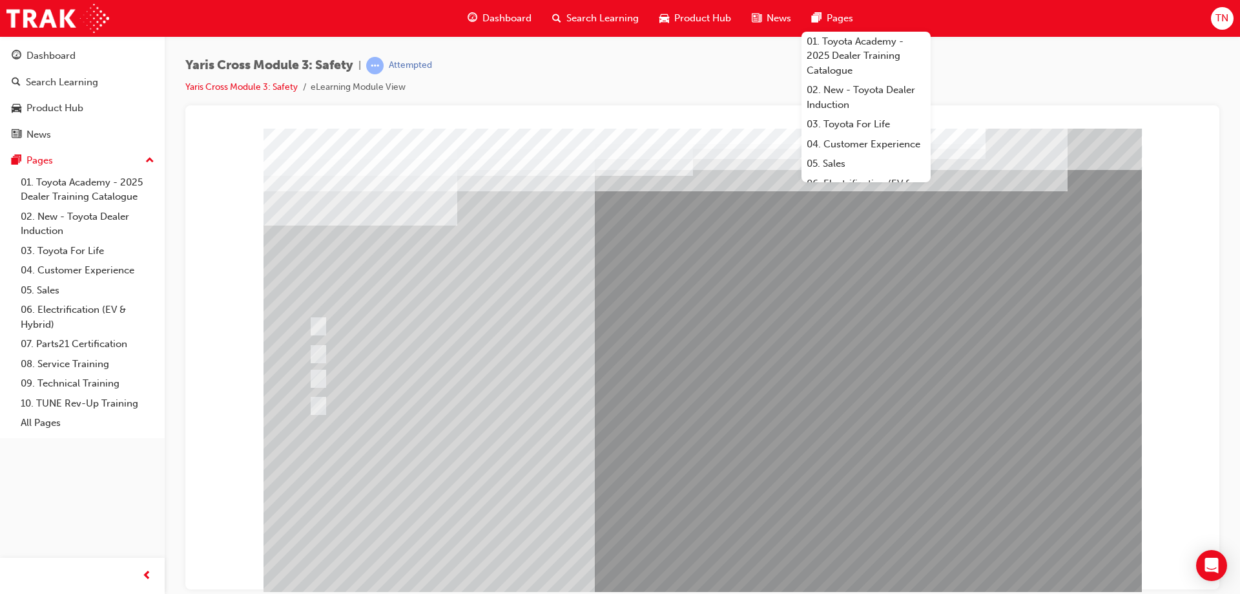
click at [708, 482] on div at bounding box center [703, 360] width 878 height 465
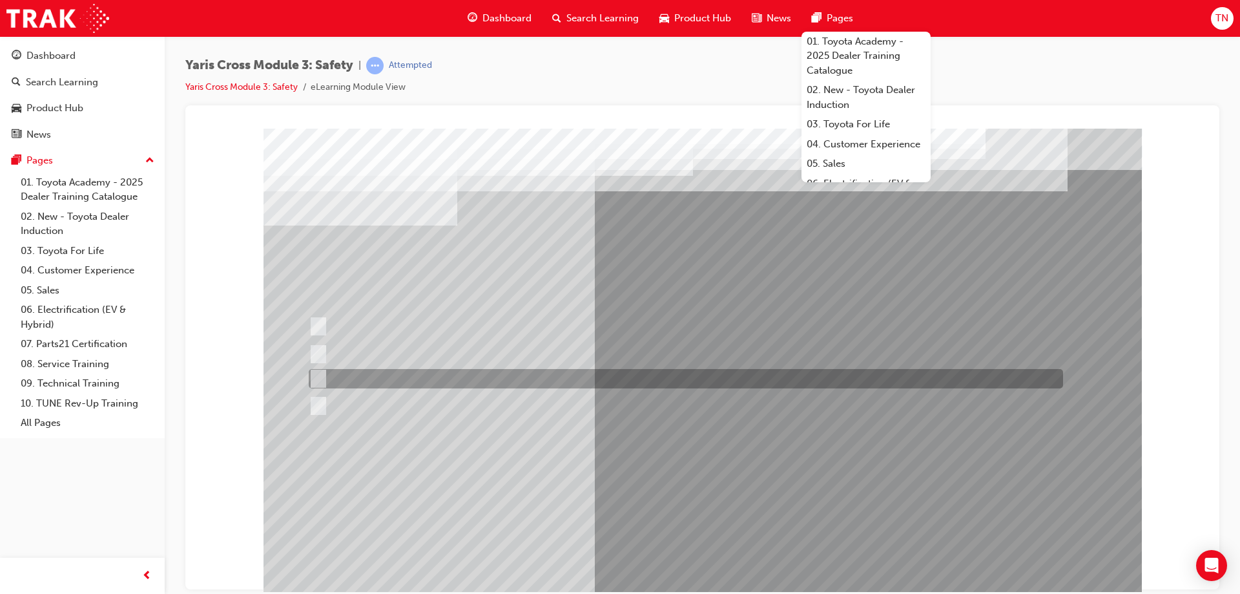
click at [419, 377] on div at bounding box center [682, 378] width 754 height 19
radio input "true"
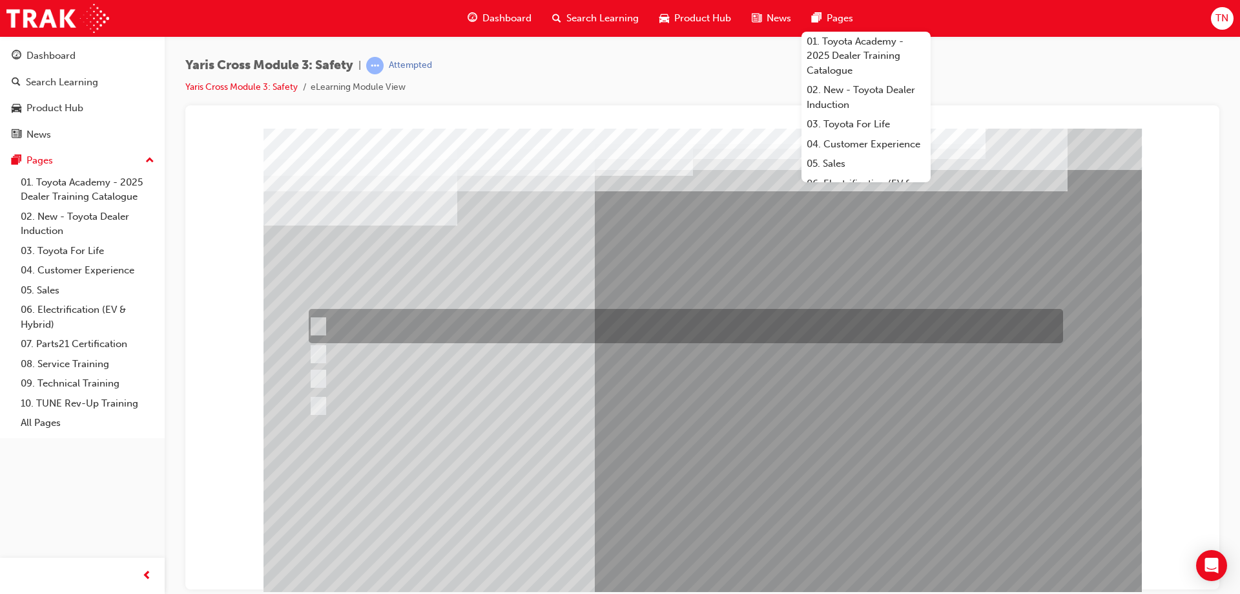
click at [412, 329] on div at bounding box center [682, 326] width 754 height 34
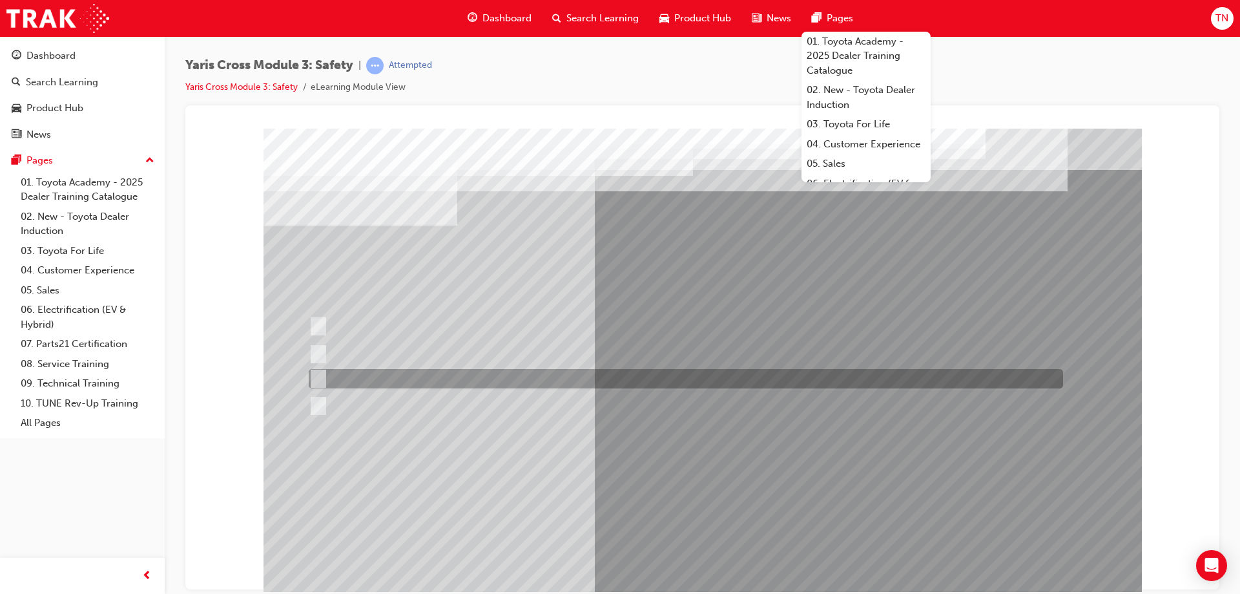
click at [423, 382] on div at bounding box center [682, 378] width 754 height 19
radio input "false"
radio input "true"
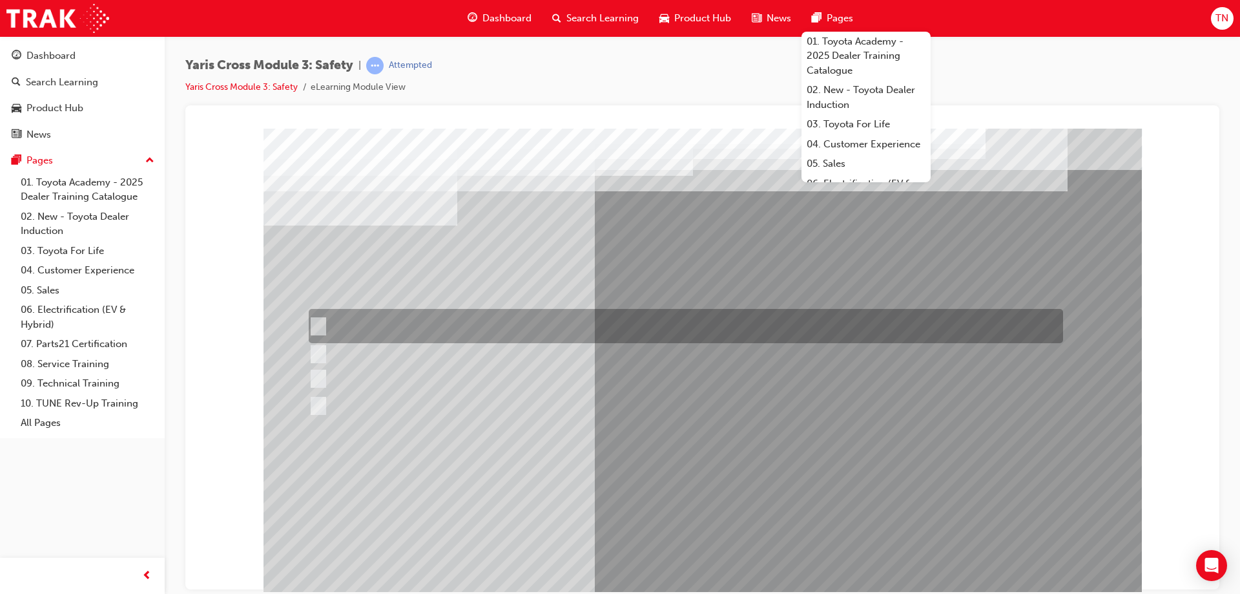
click at [412, 327] on div at bounding box center [682, 326] width 754 height 34
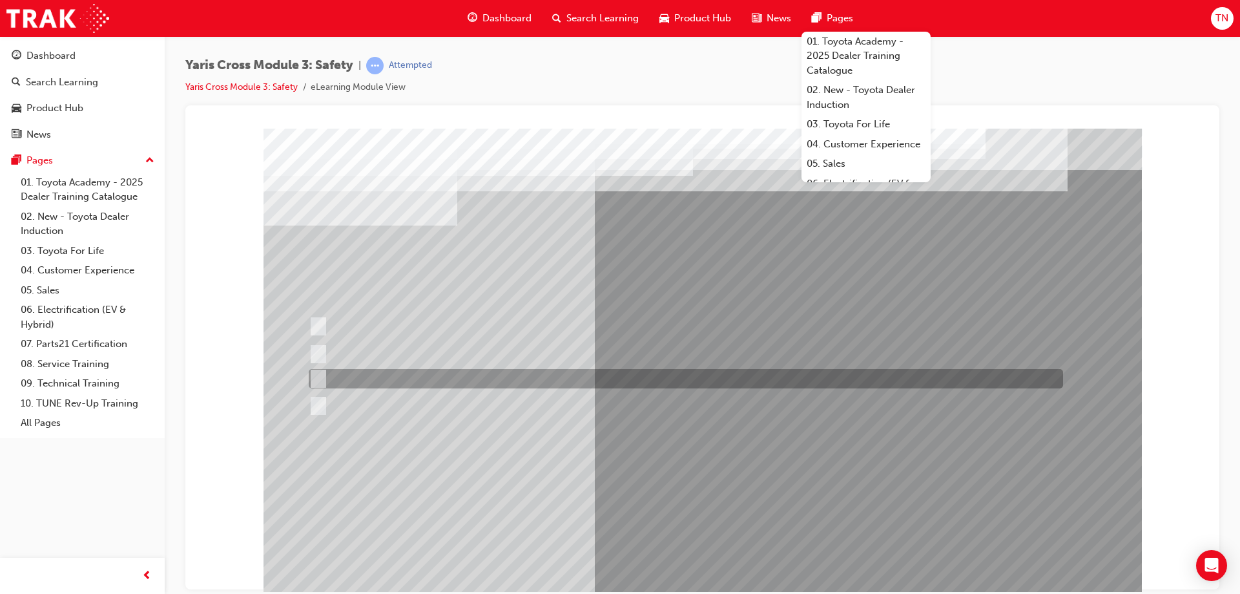
click at [423, 382] on div at bounding box center [682, 378] width 754 height 19
radio input "false"
radio input "true"
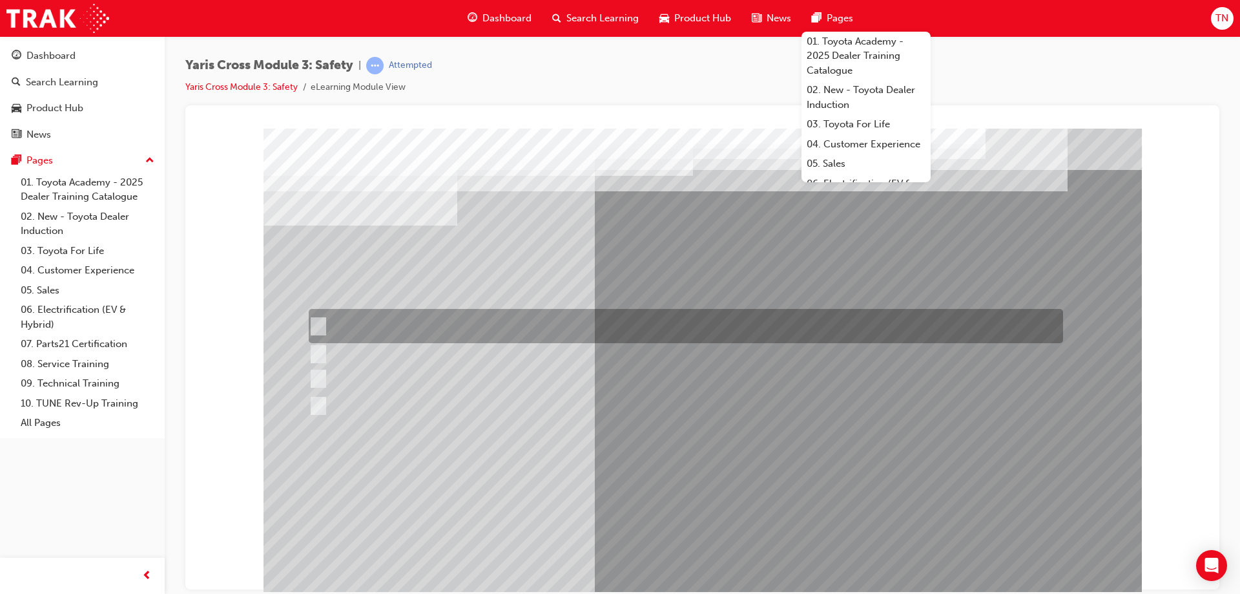
click at [383, 320] on div at bounding box center [682, 326] width 754 height 34
radio input "true"
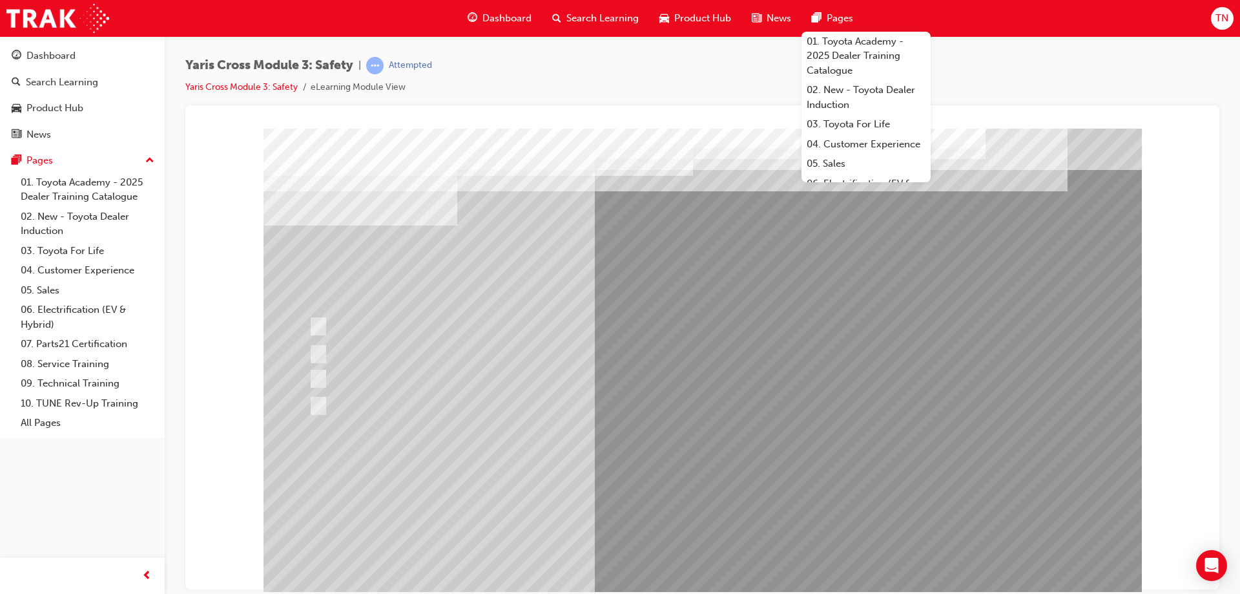
click at [656, 496] on div at bounding box center [703, 360] width 878 height 465
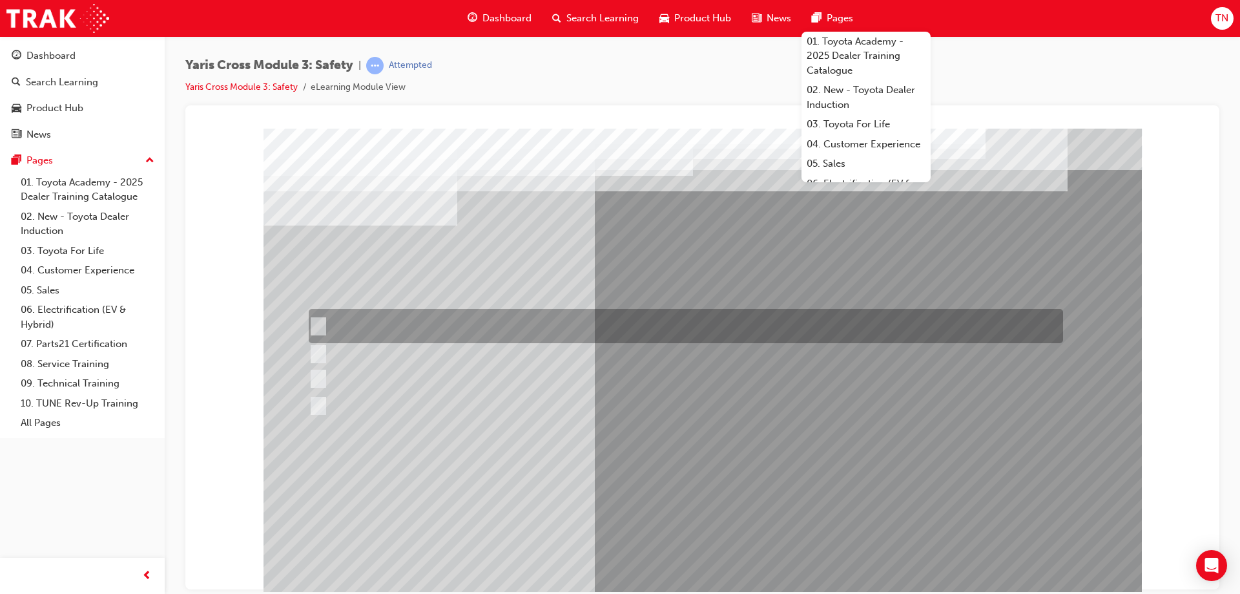
click at [539, 319] on div at bounding box center [682, 326] width 754 height 34
radio input "true"
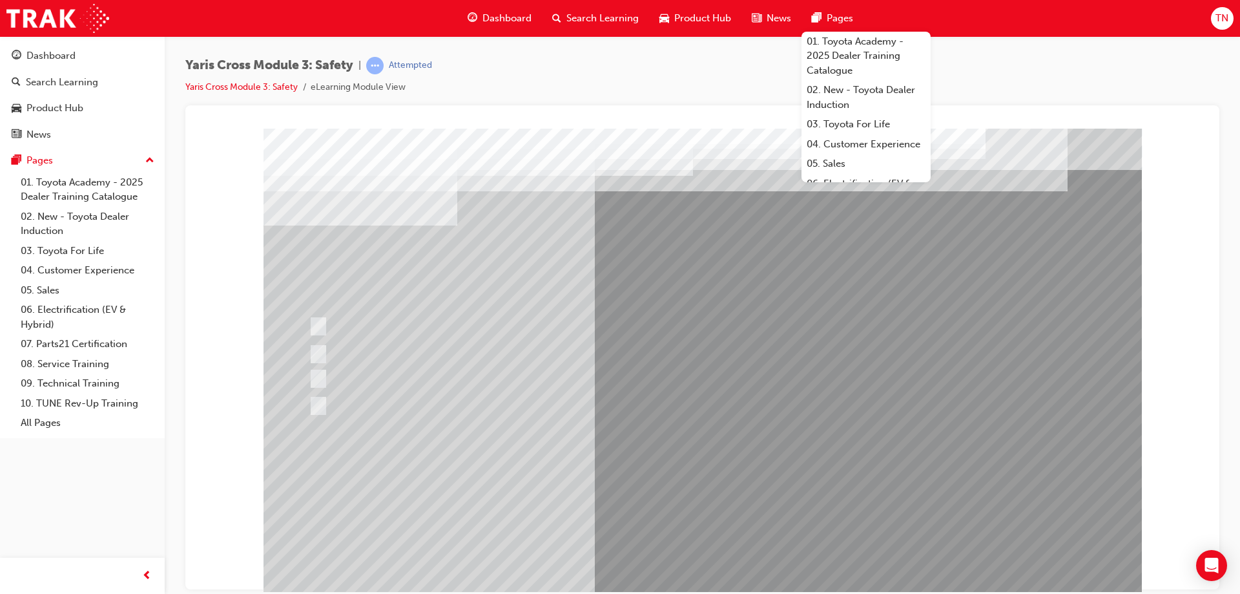
click at [705, 491] on div at bounding box center [703, 360] width 878 height 465
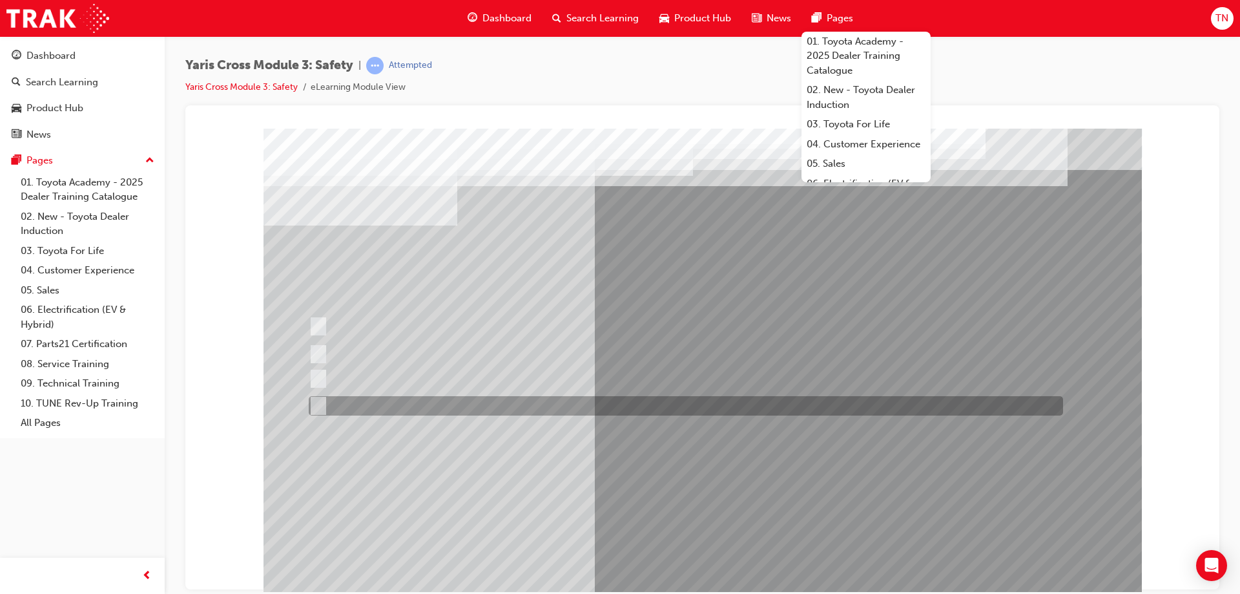
click at [395, 405] on div at bounding box center [682, 405] width 754 height 19
radio input "true"
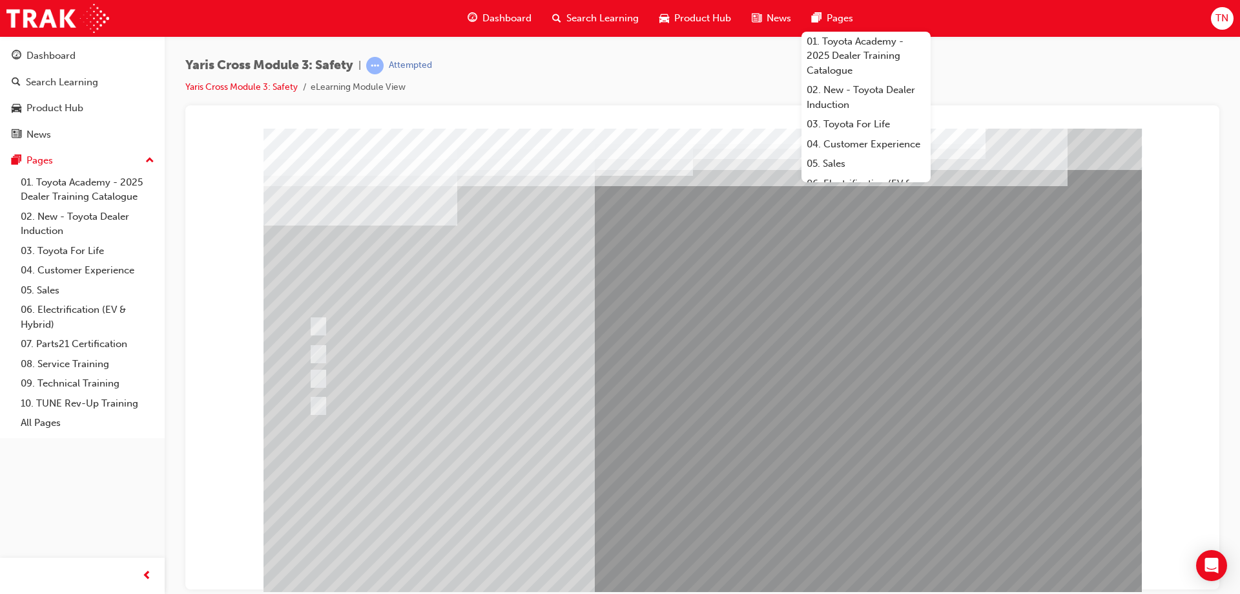
click at [722, 566] on div at bounding box center [703, 360] width 878 height 465
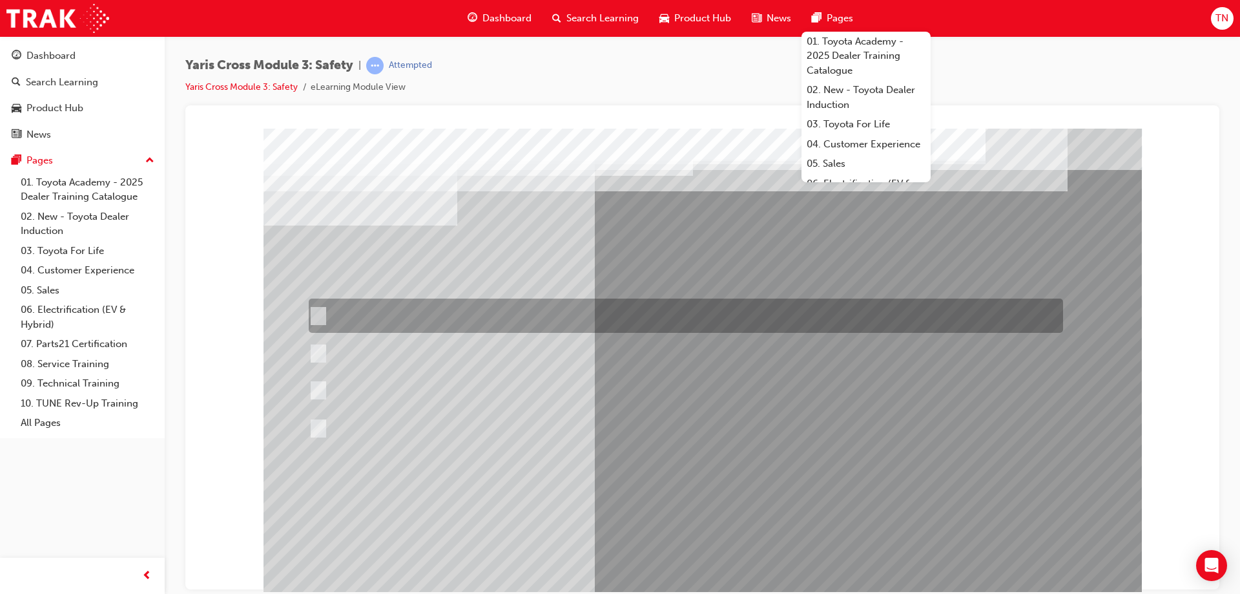
click at [515, 314] on div at bounding box center [682, 315] width 754 height 34
radio input "true"
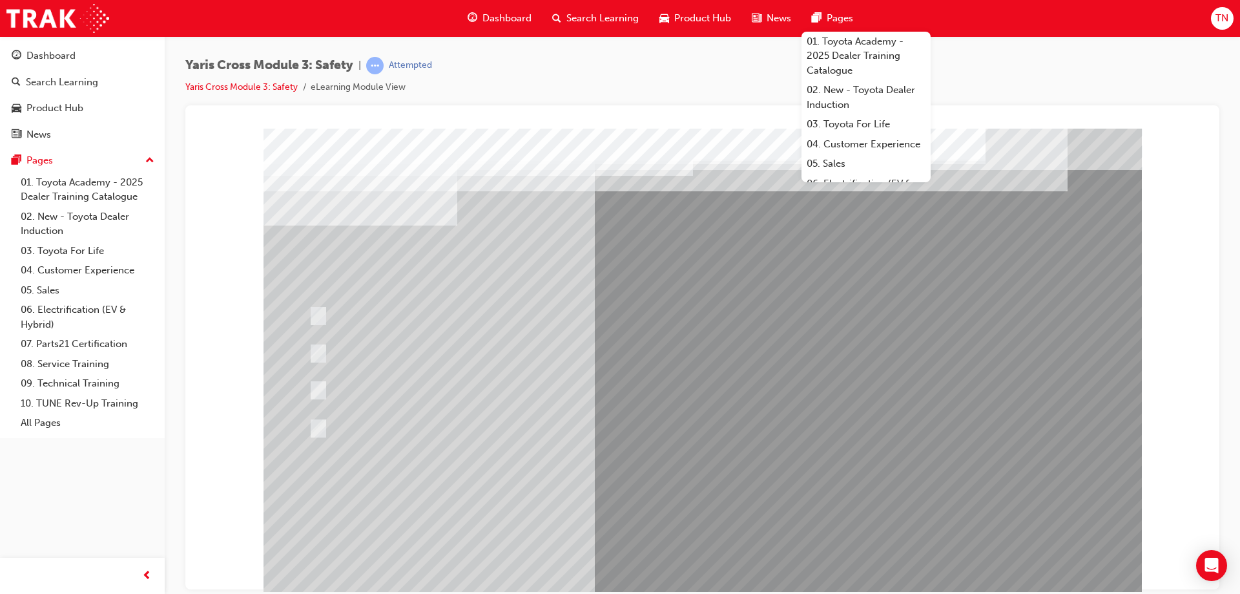
click at [707, 561] on div at bounding box center [703, 360] width 878 height 465
click at [747, 429] on div at bounding box center [682, 428] width 754 height 36
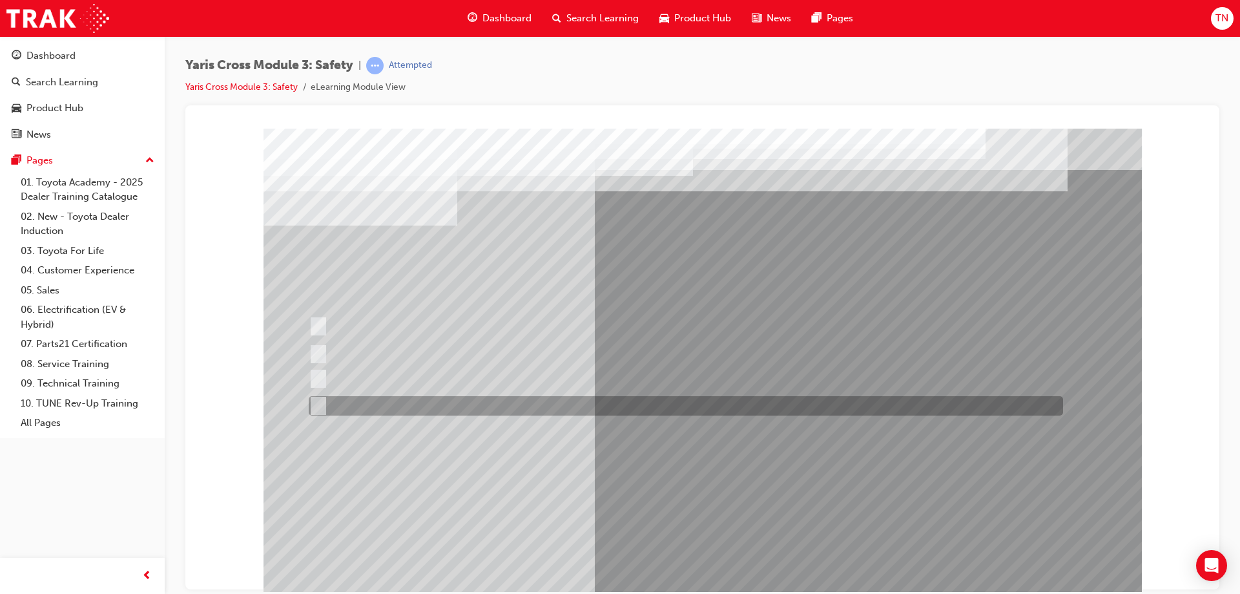
click at [539, 398] on div at bounding box center [682, 405] width 754 height 19
radio input "true"
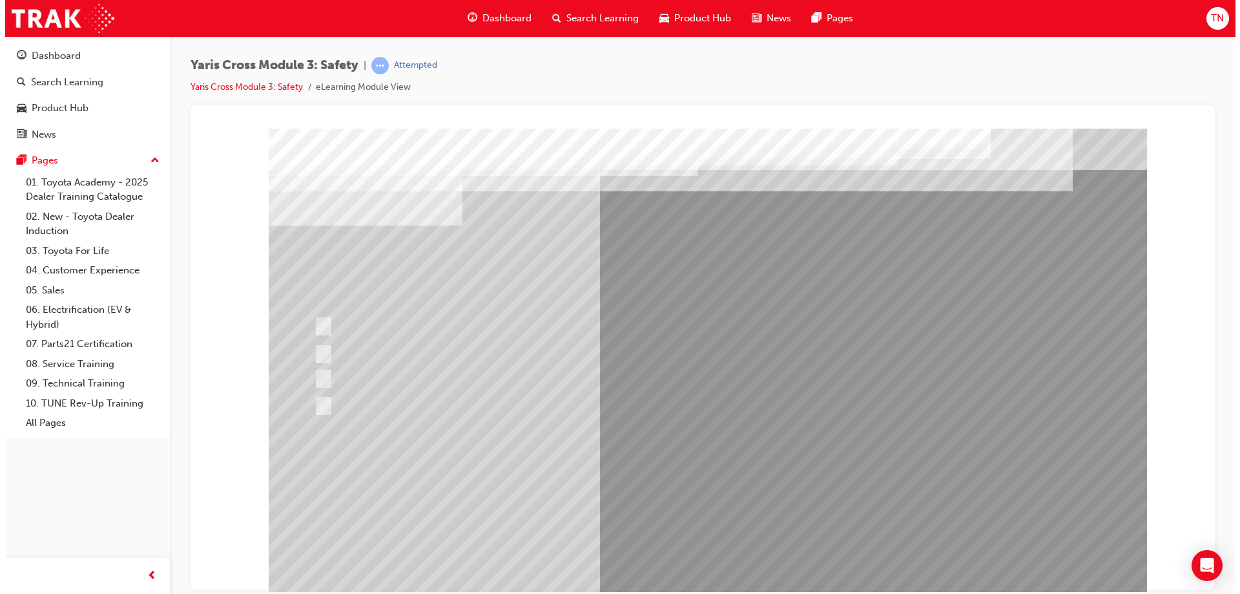
click at [767, 503] on div at bounding box center [707, 360] width 878 height 465
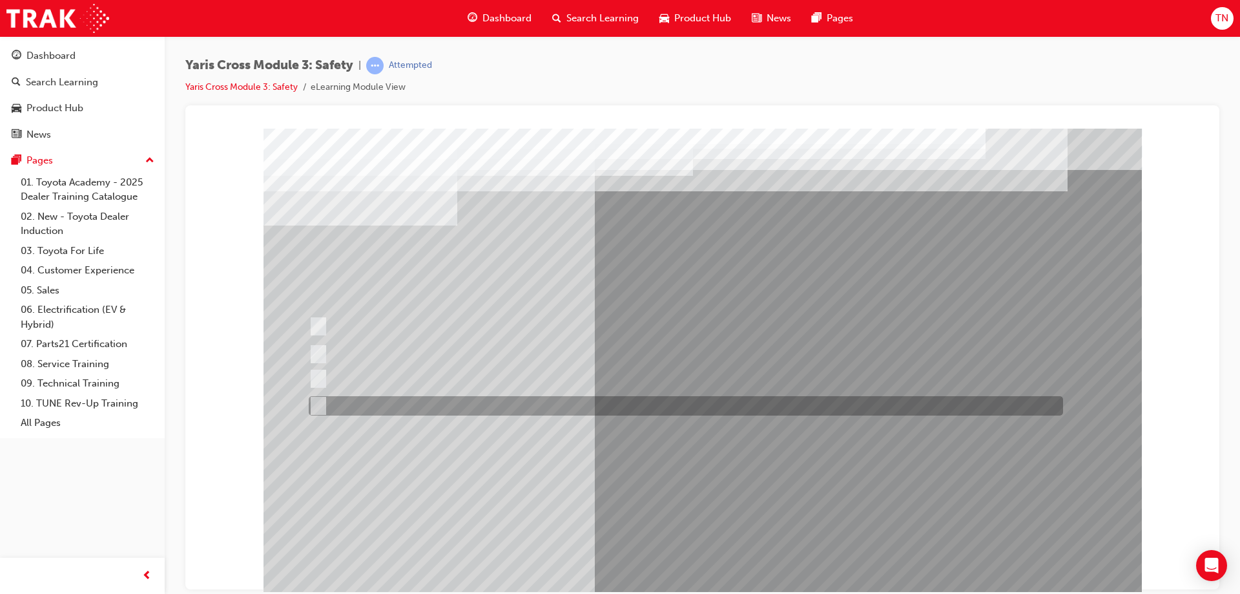
click at [460, 408] on div at bounding box center [682, 405] width 754 height 19
checkbox input "true"
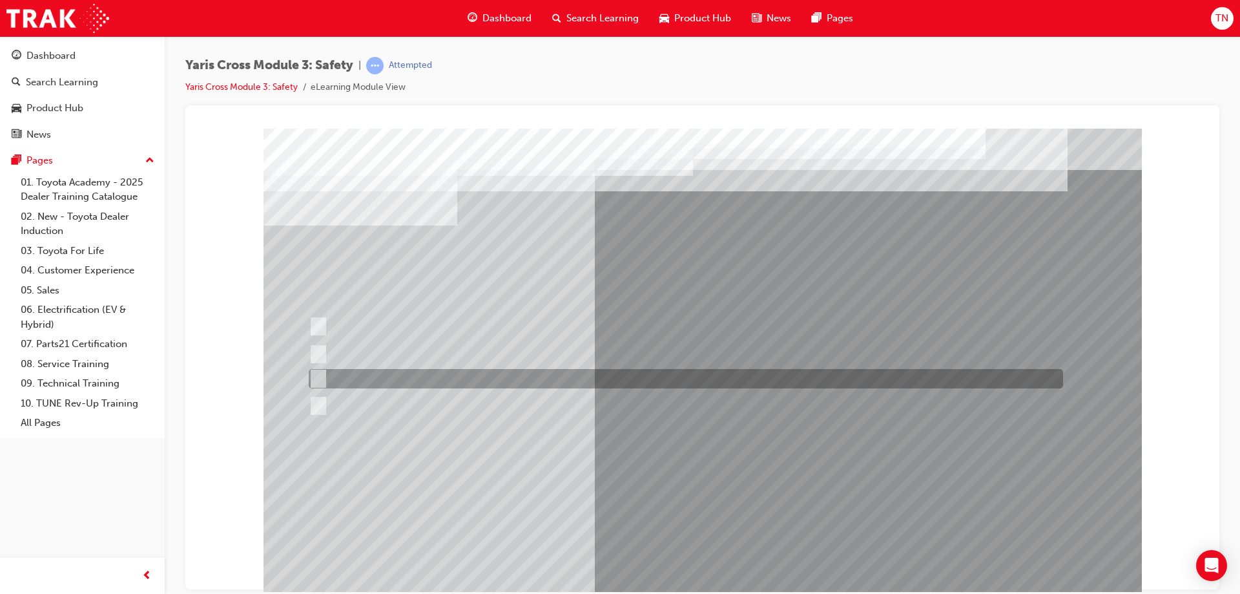
click at [464, 375] on div at bounding box center [682, 378] width 754 height 19
checkbox input "true"
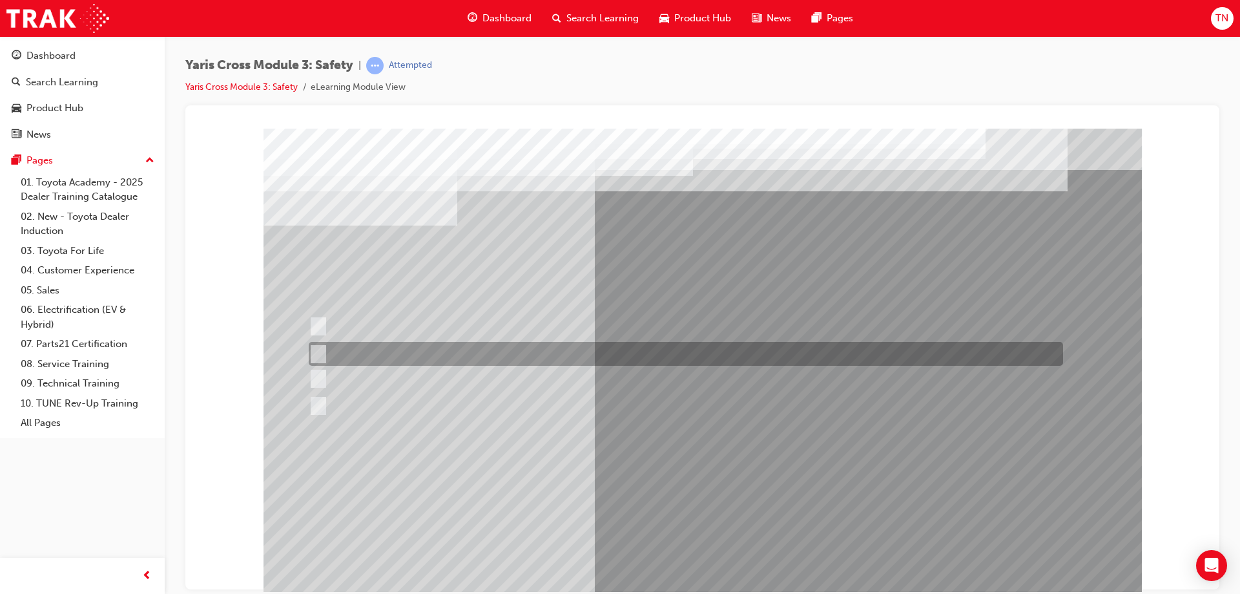
click at [464, 351] on div at bounding box center [682, 354] width 754 height 24
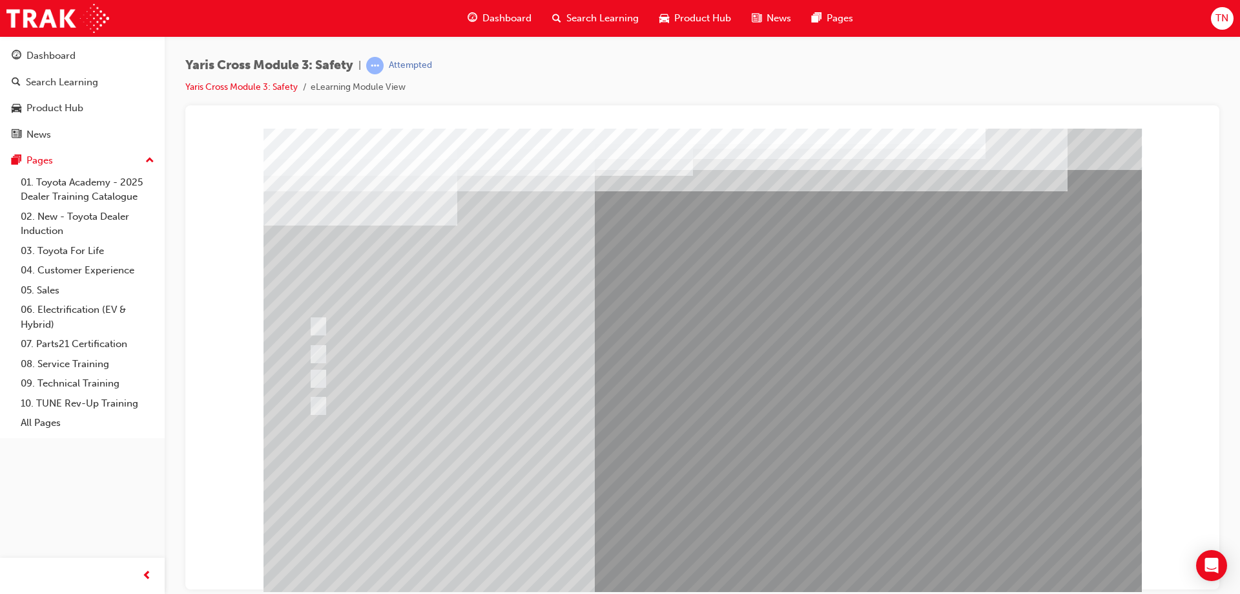
click at [408, 357] on div at bounding box center [682, 354] width 754 height 24
checkbox input "false"
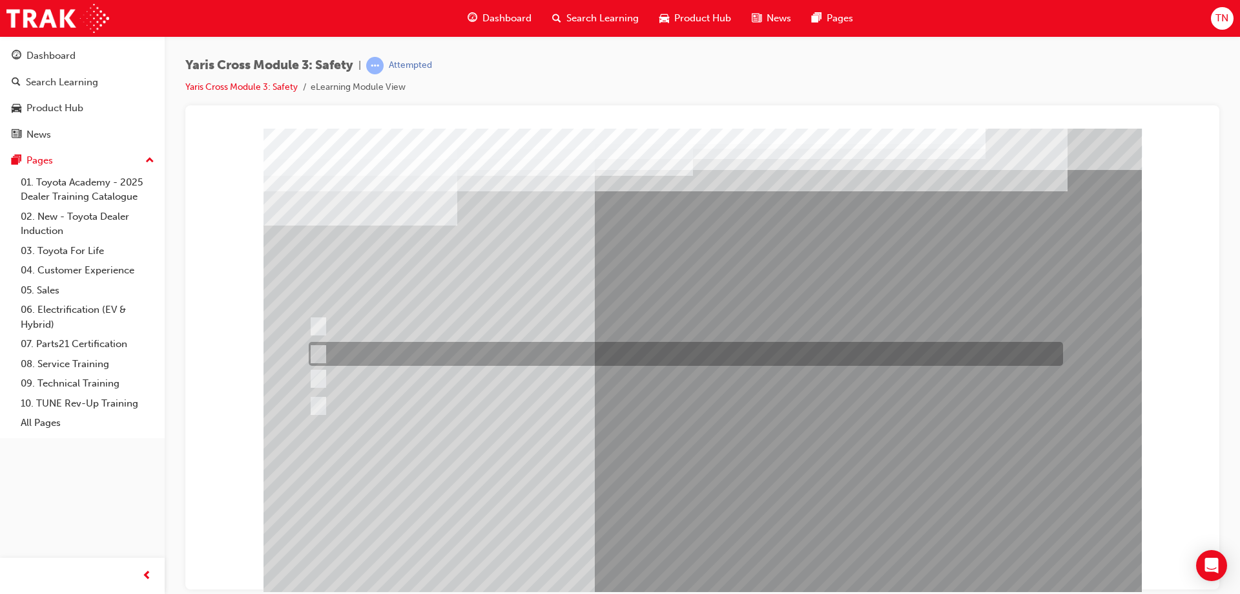
click at [409, 321] on div at bounding box center [682, 326] width 754 height 34
checkbox input "true"
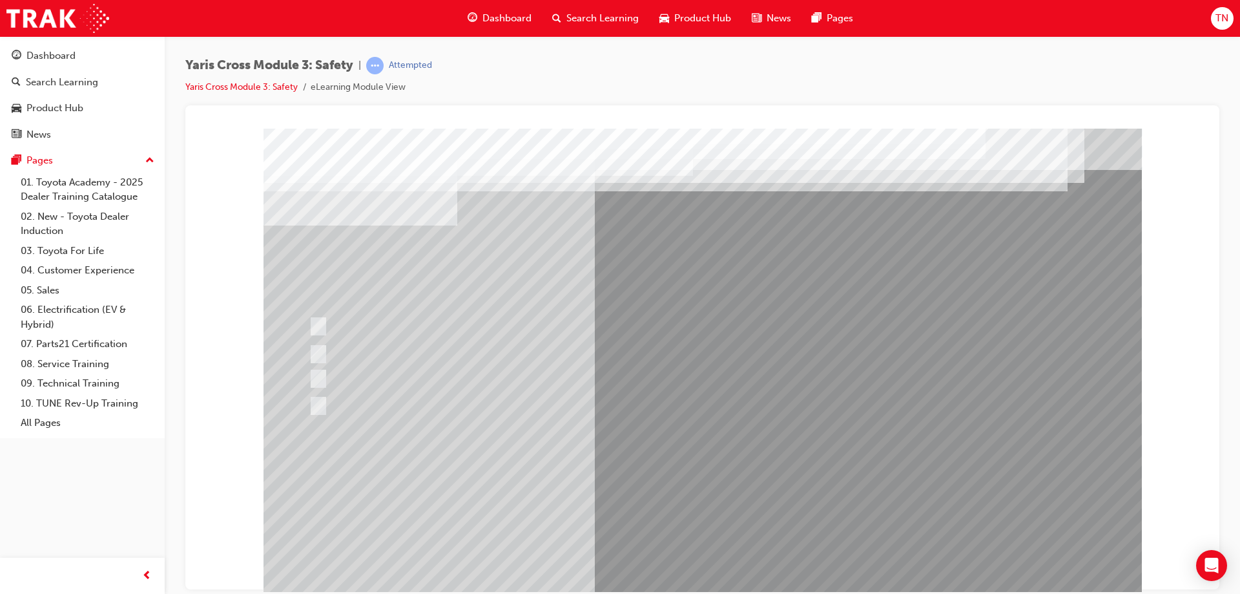
click at [750, 510] on div at bounding box center [703, 360] width 878 height 465
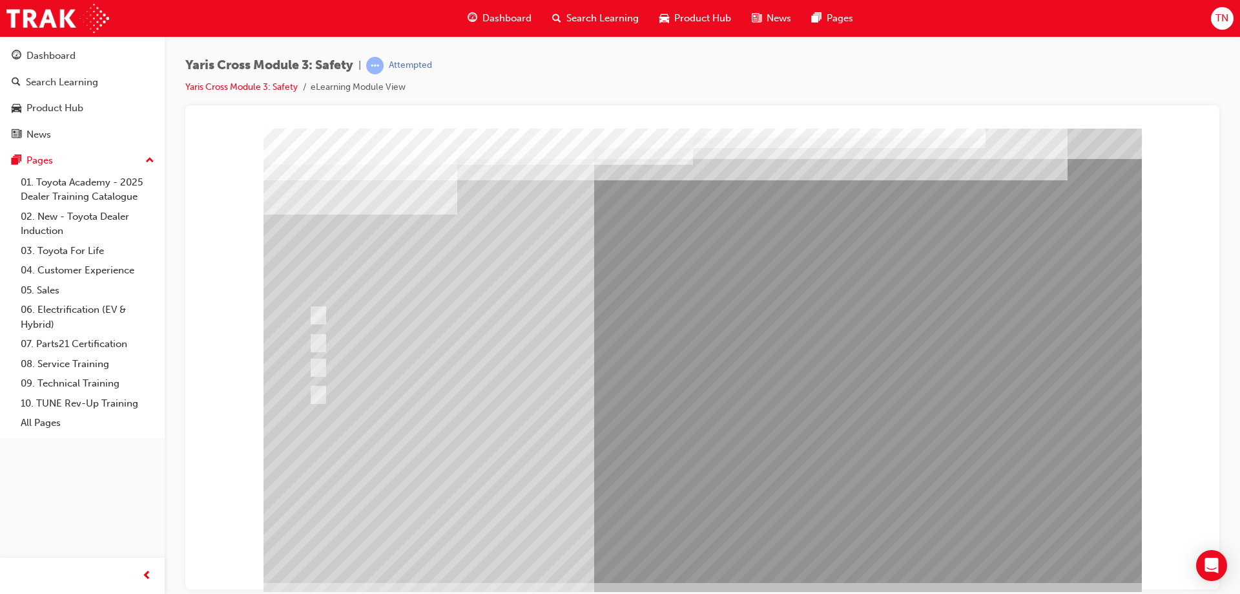
scroll to position [21, 0]
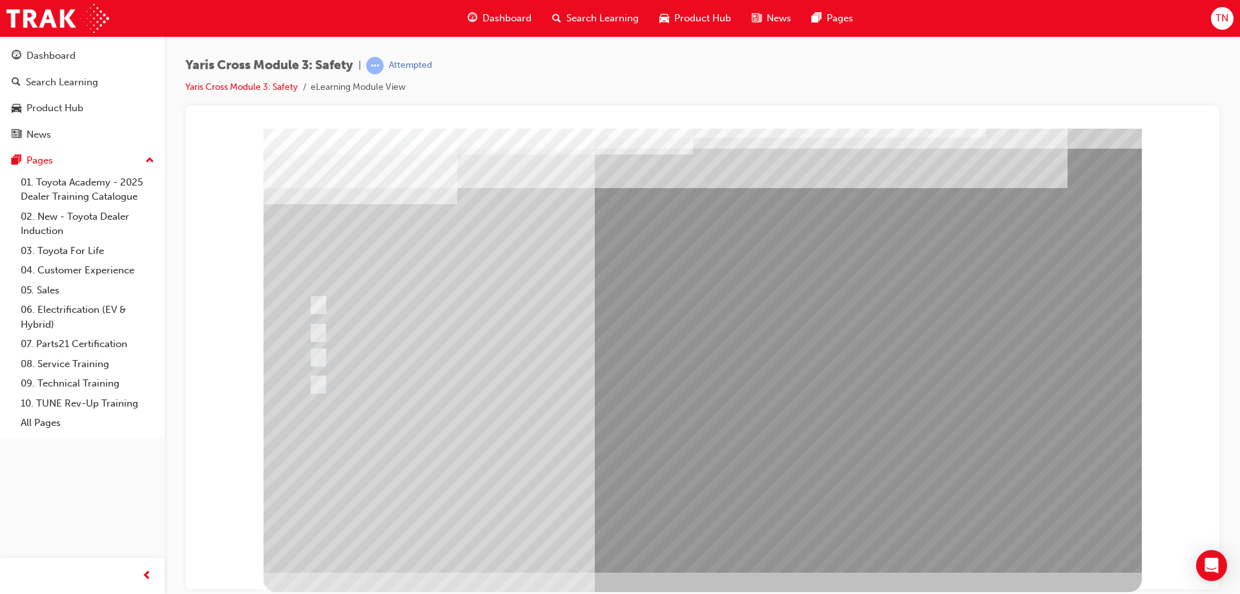
scroll to position [0, 0]
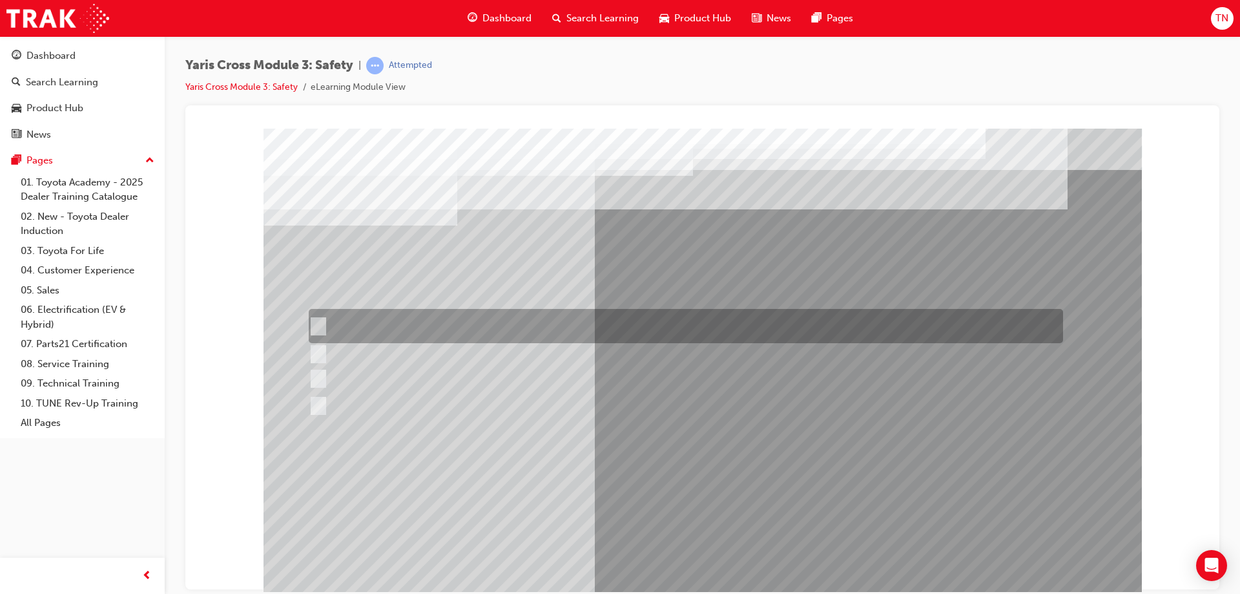
click at [391, 318] on div at bounding box center [682, 326] width 754 height 34
radio input "true"
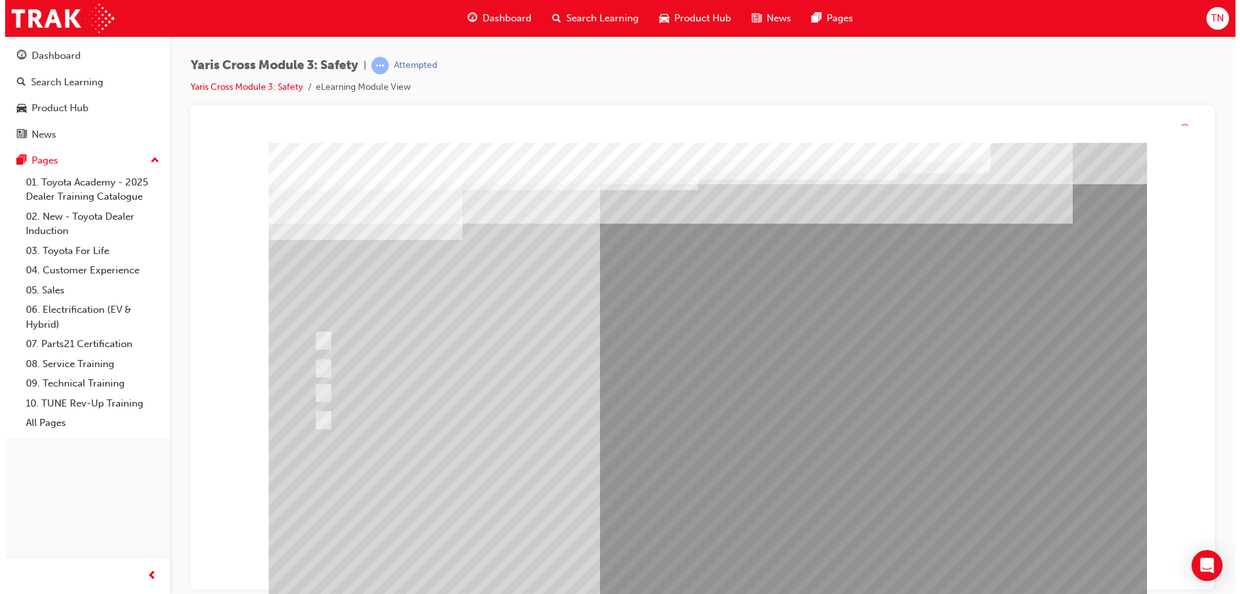
click at [734, 509] on div at bounding box center [707, 375] width 878 height 465
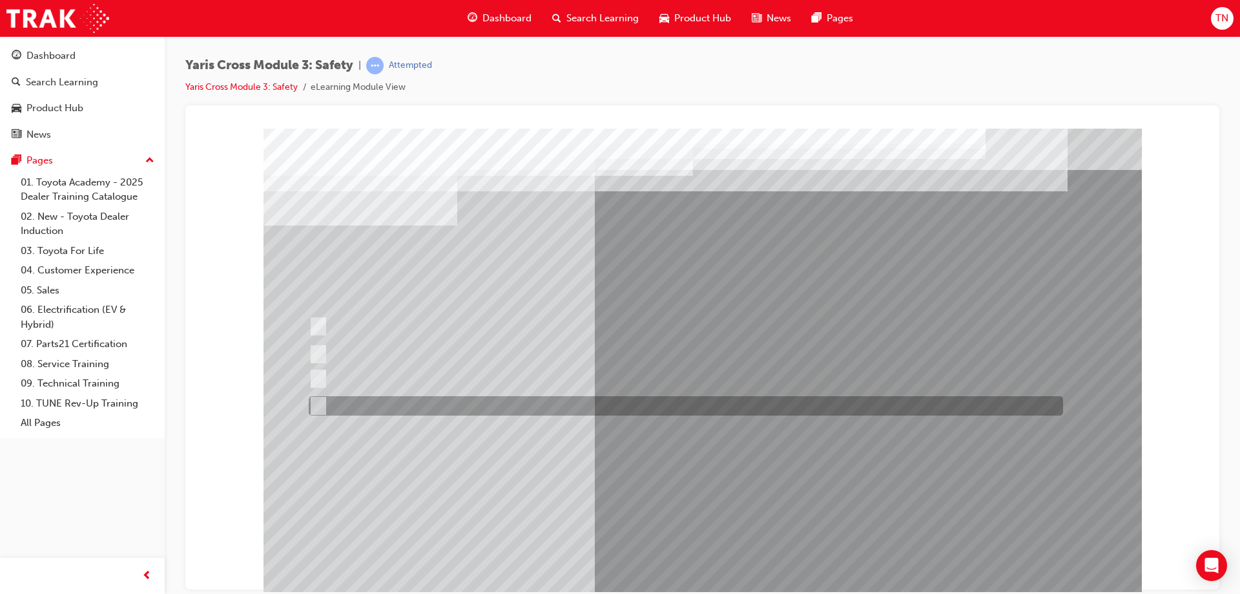
click at [394, 408] on div at bounding box center [682, 405] width 754 height 19
radio input "true"
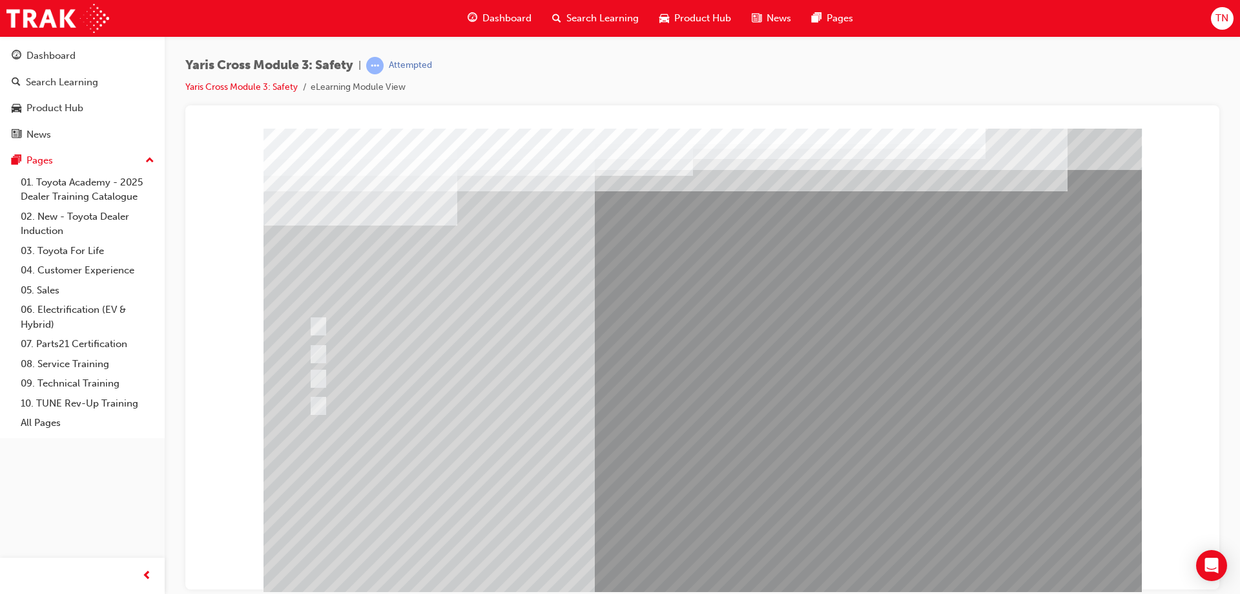
click at [385, 371] on div at bounding box center [703, 360] width 878 height 465
click at [392, 378] on div at bounding box center [682, 378] width 754 height 19
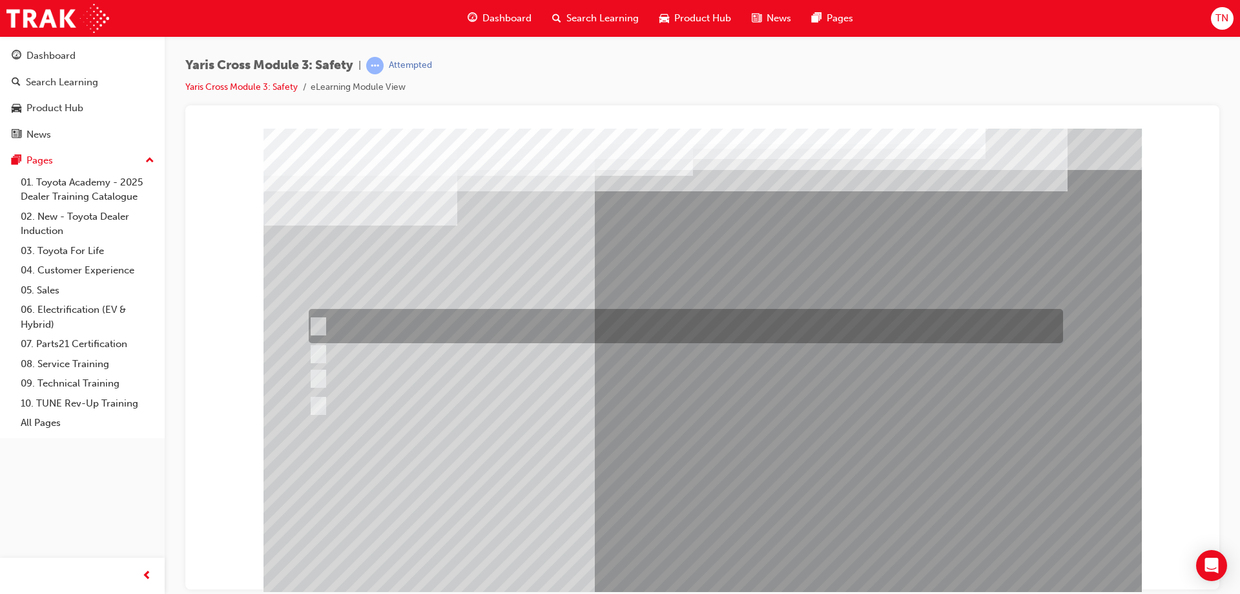
click at [442, 330] on div at bounding box center [682, 326] width 754 height 34
checkbox input "true"
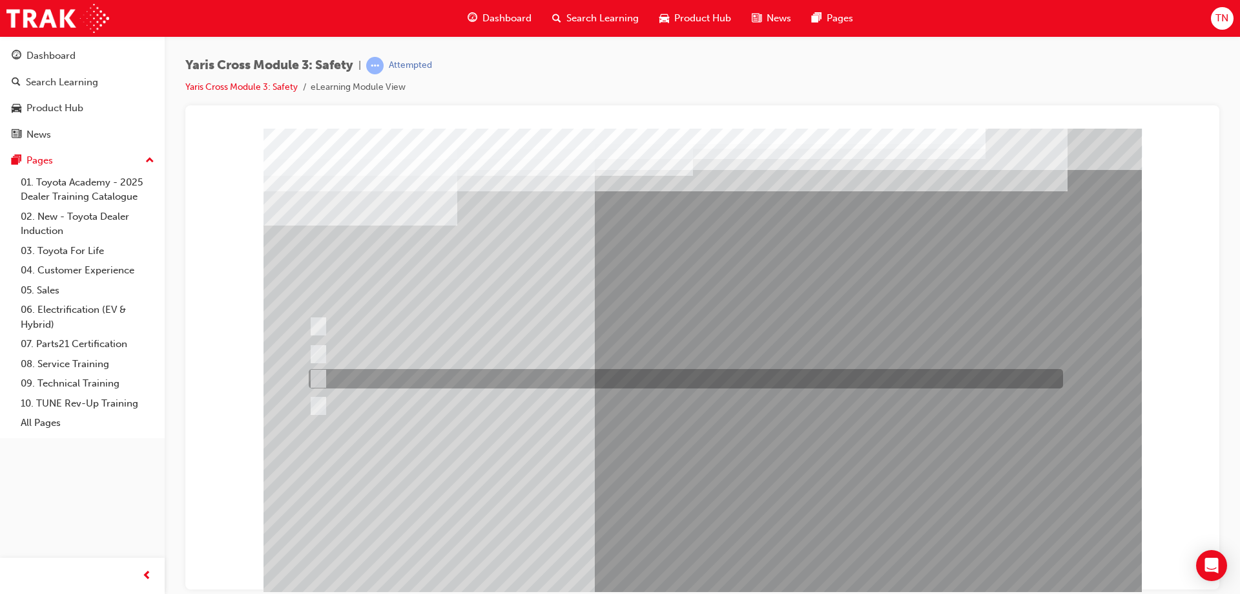
click at [441, 375] on div at bounding box center [682, 378] width 754 height 19
checkbox input "true"
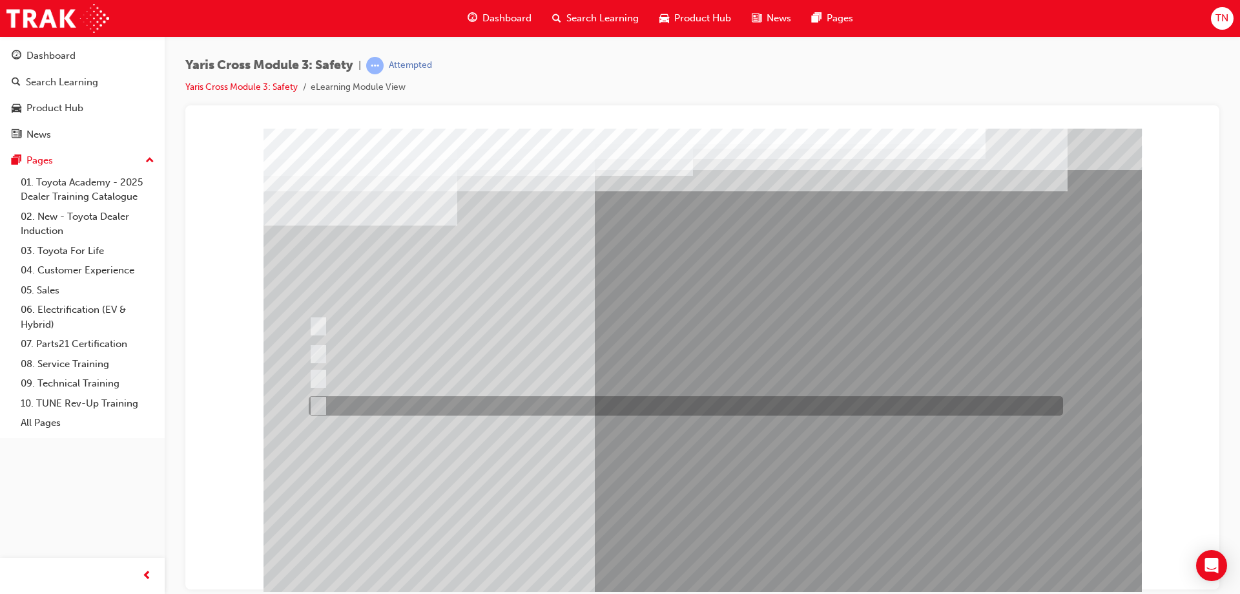
click at [437, 406] on div at bounding box center [682, 405] width 754 height 19
checkbox input "true"
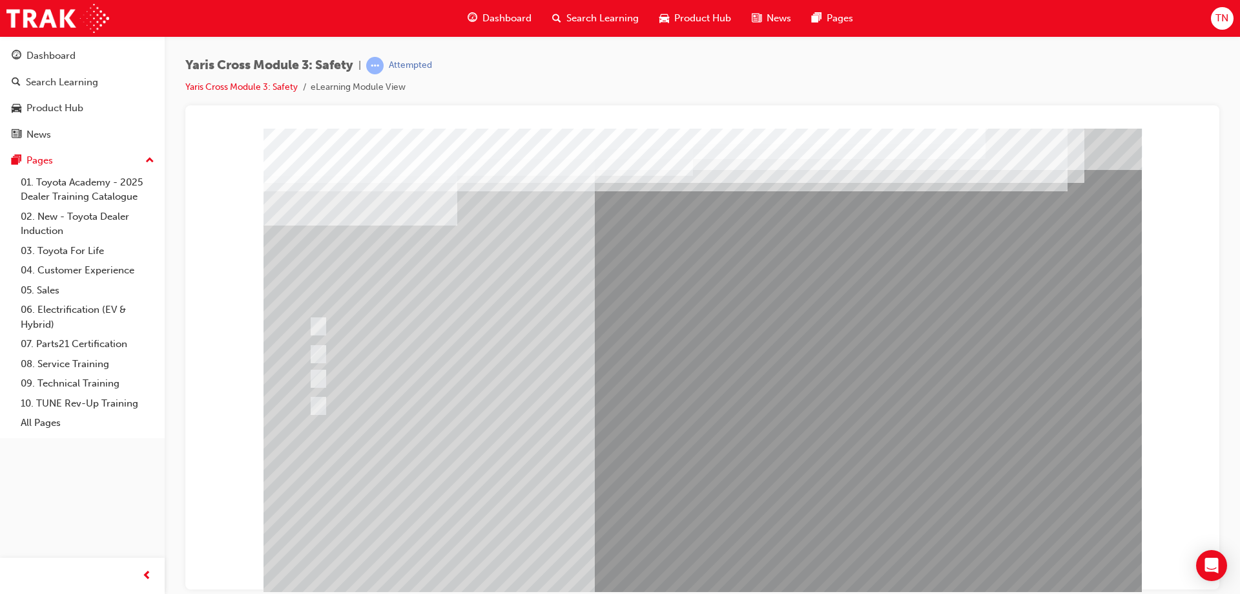
click at [743, 484] on div at bounding box center [703, 360] width 878 height 465
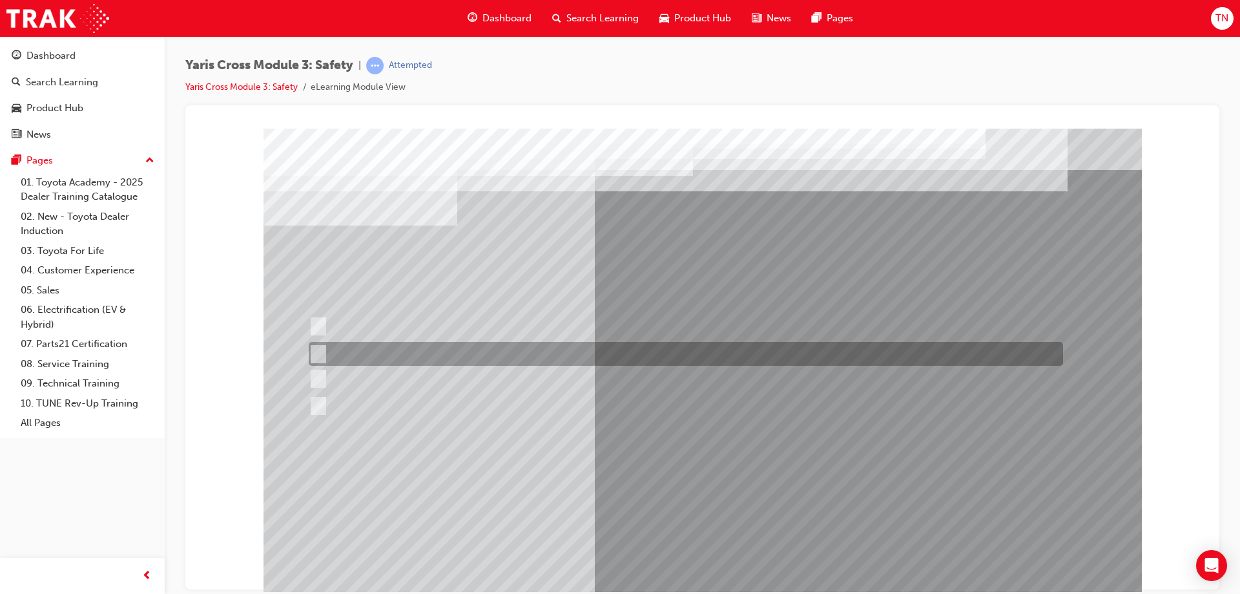
click at [405, 349] on div at bounding box center [682, 354] width 754 height 24
radio input "true"
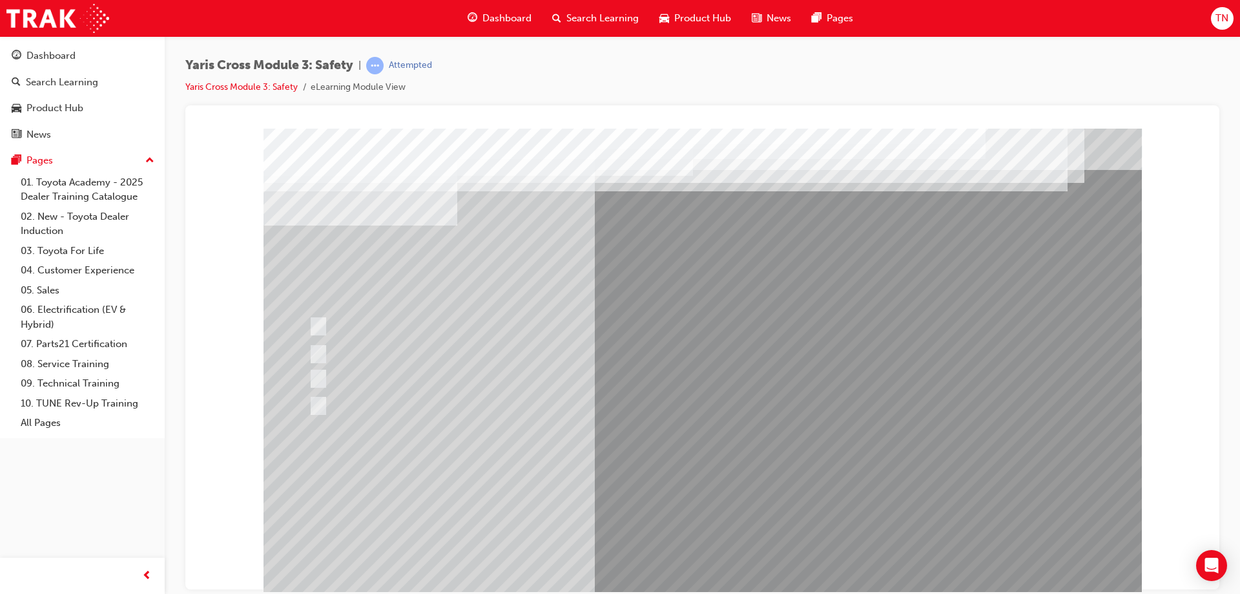
click at [706, 464] on div at bounding box center [703, 360] width 878 height 465
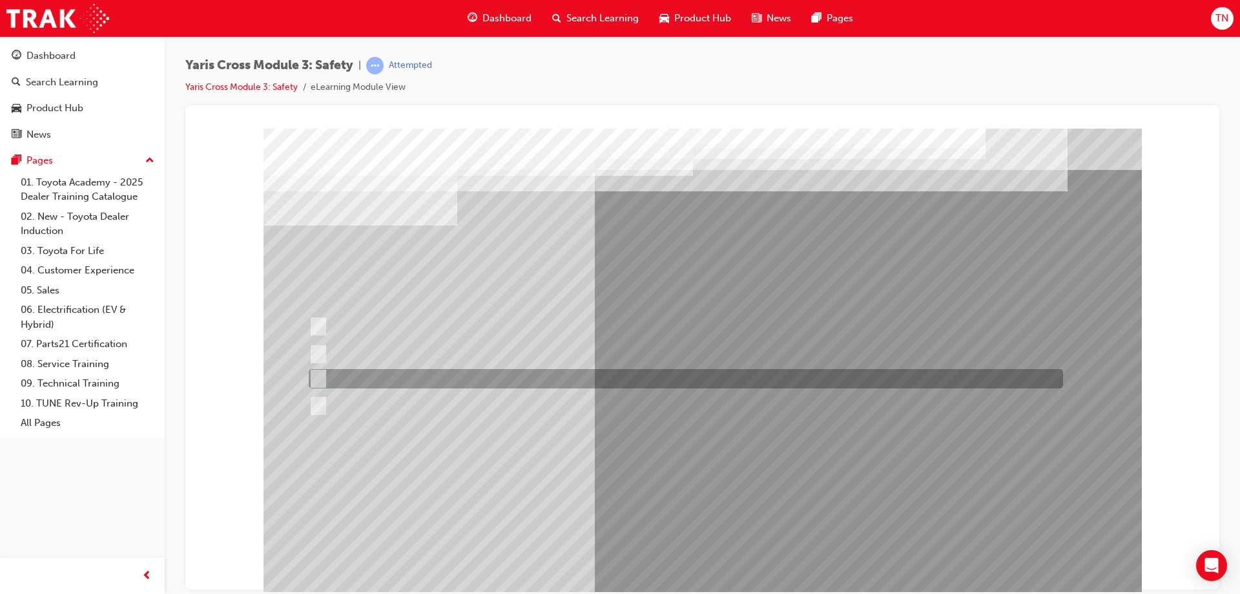
click at [413, 375] on div at bounding box center [682, 378] width 754 height 19
radio input "true"
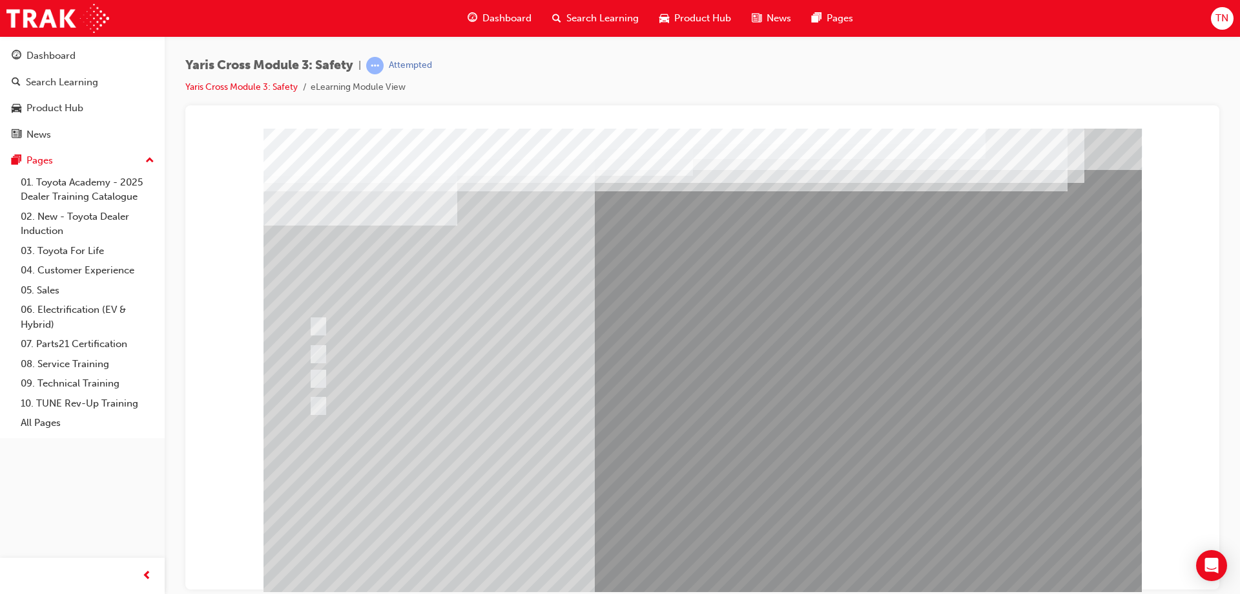
click at [745, 497] on div at bounding box center [703, 360] width 878 height 465
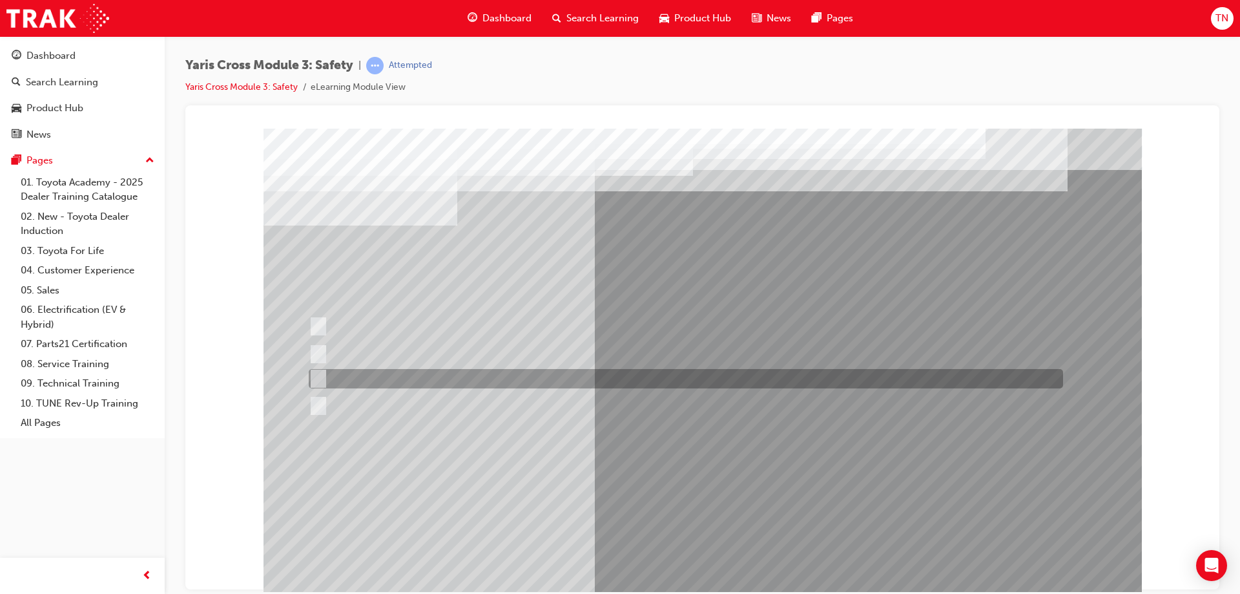
click at [406, 383] on div at bounding box center [682, 378] width 754 height 19
radio input "true"
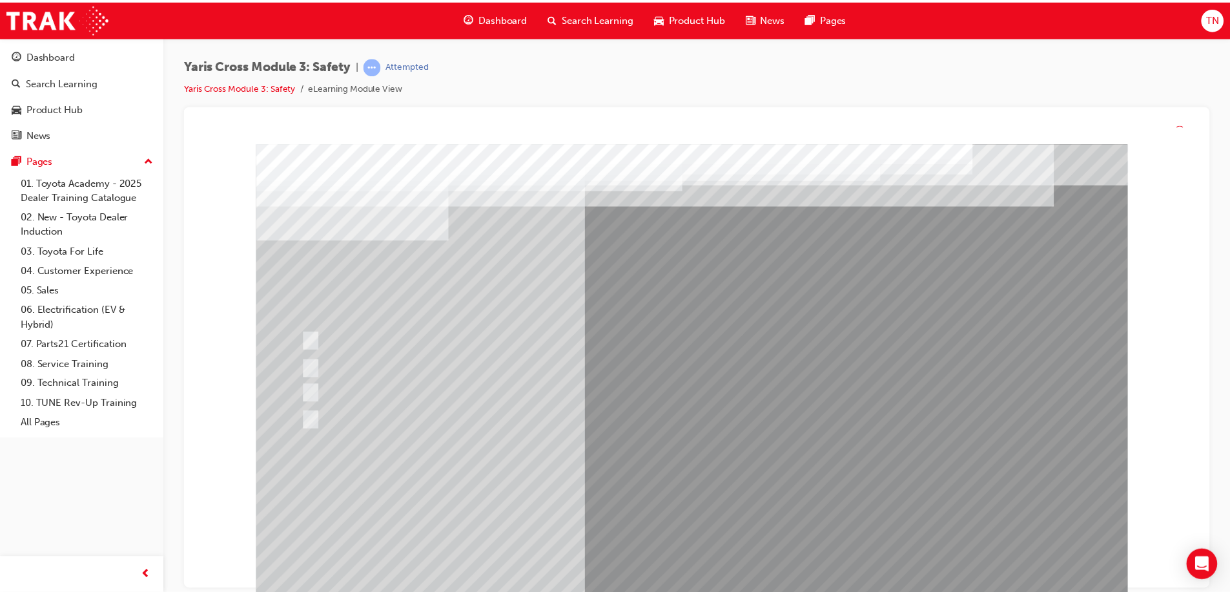
click at [729, 505] on div at bounding box center [695, 375] width 878 height 465
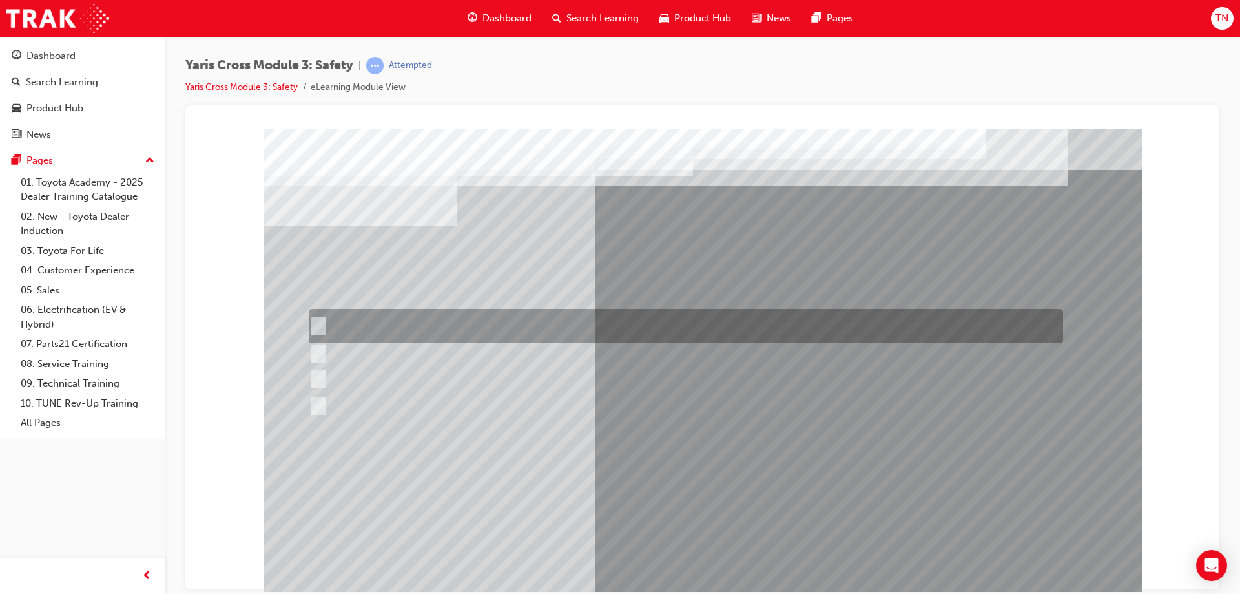
click at [342, 315] on div at bounding box center [682, 326] width 754 height 34
radio input "true"
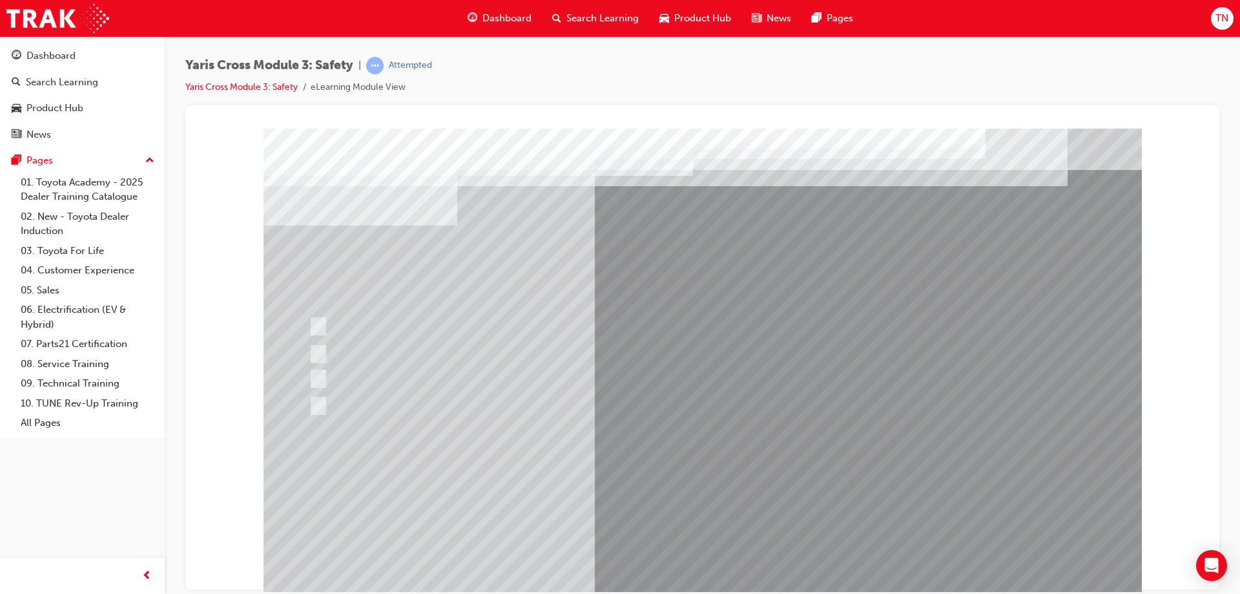
click at [703, 510] on div at bounding box center [703, 360] width 878 height 465
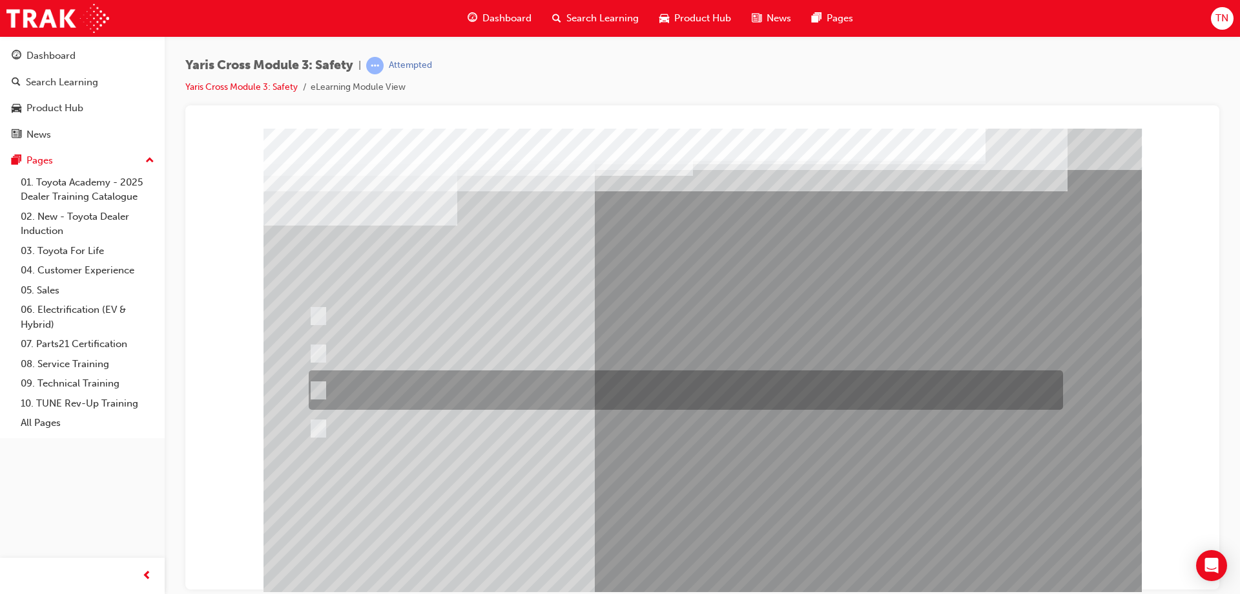
click at [621, 386] on div at bounding box center [682, 389] width 754 height 39
radio input "true"
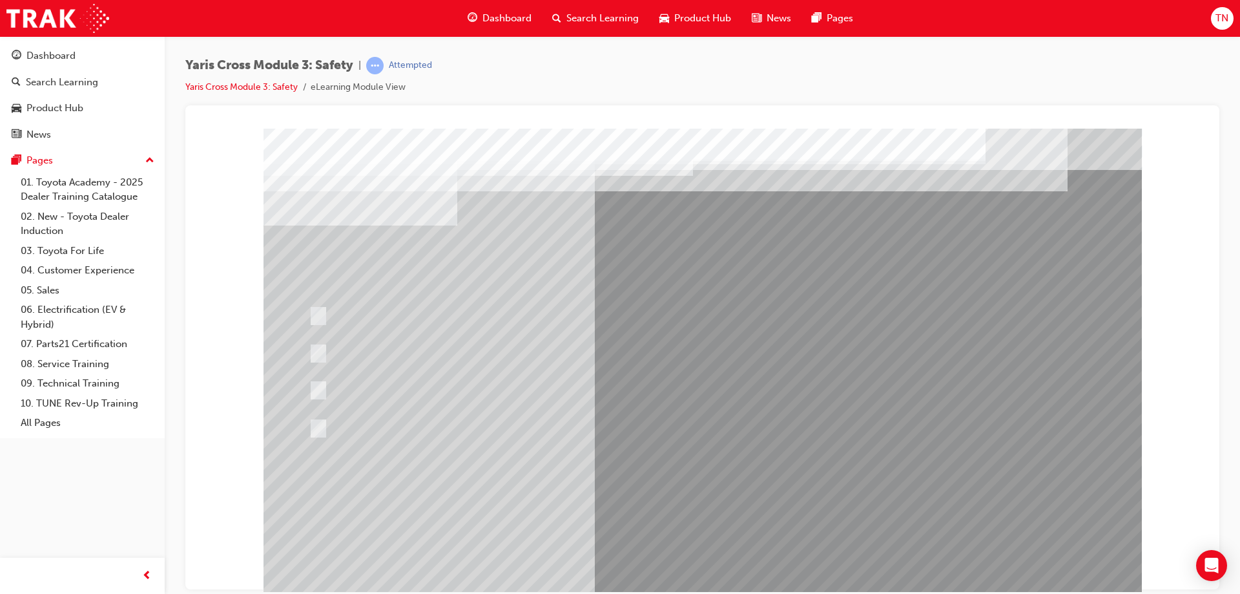
click at [766, 480] on div at bounding box center [703, 360] width 878 height 465
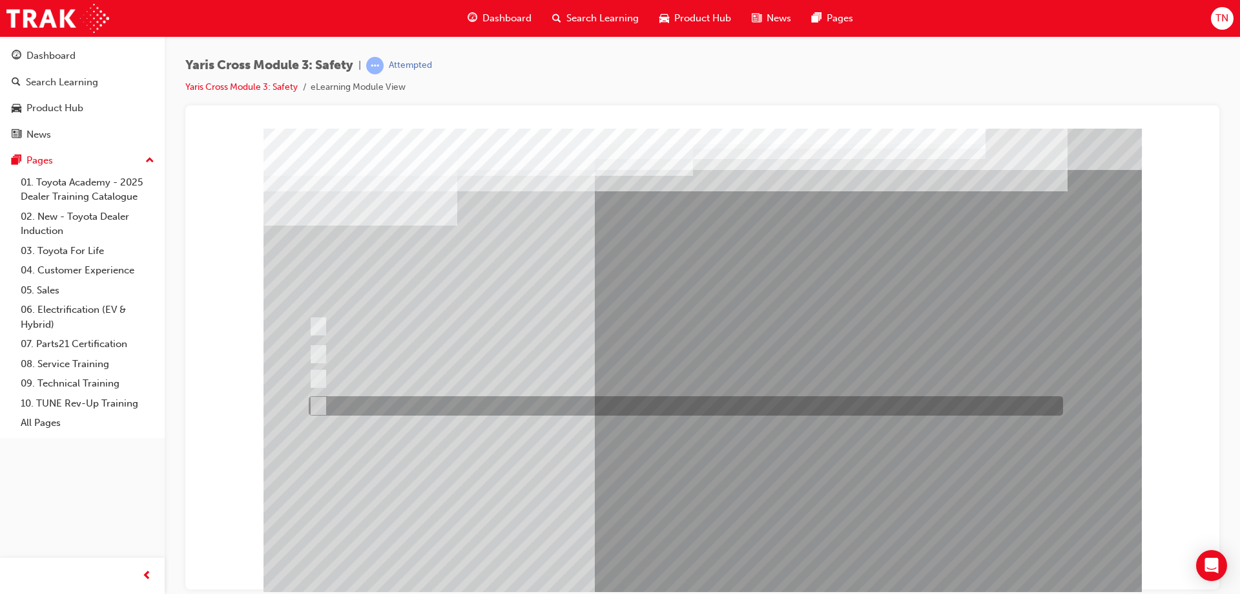
click at [518, 397] on div at bounding box center [682, 405] width 754 height 19
radio input "true"
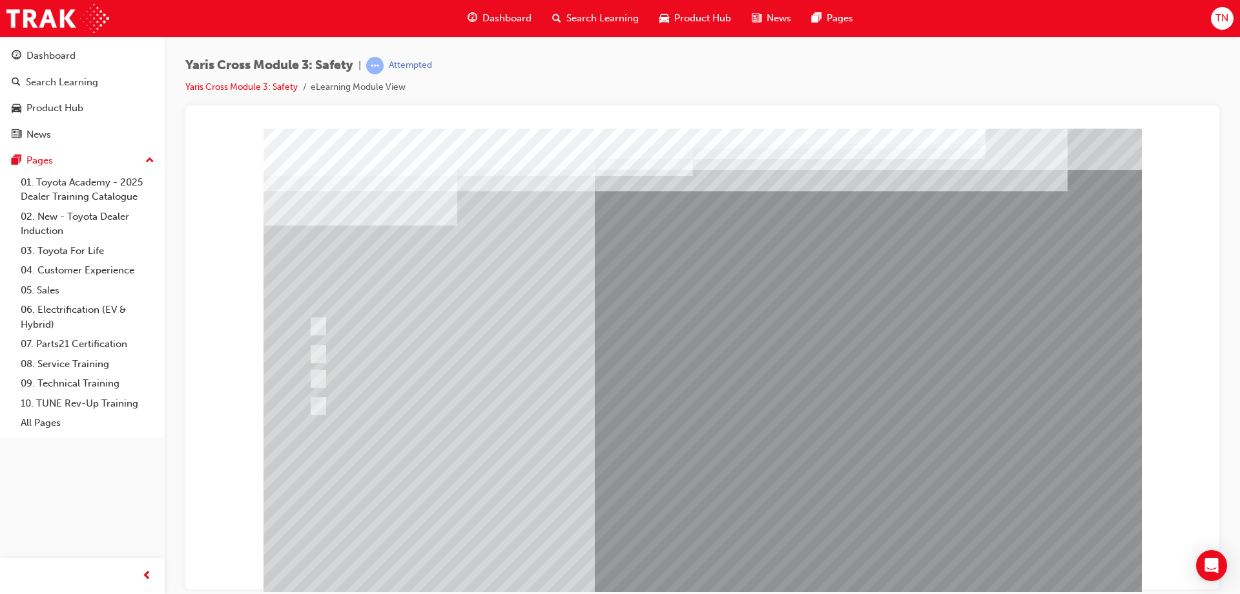
click at [712, 491] on div at bounding box center [703, 360] width 878 height 465
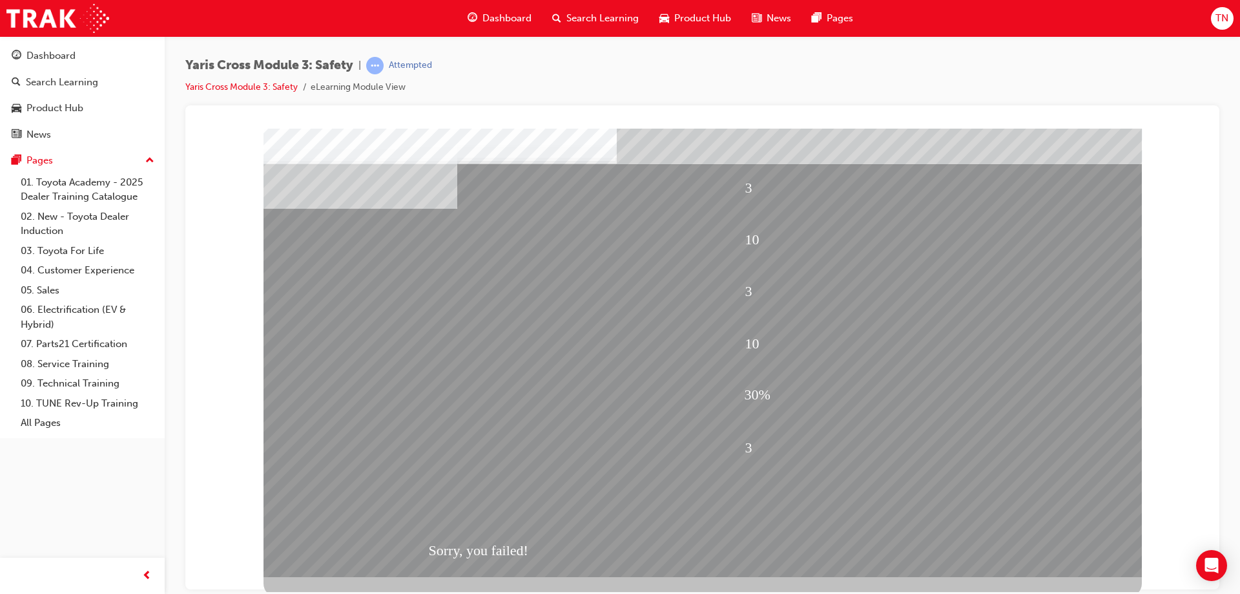
scroll to position [21, 0]
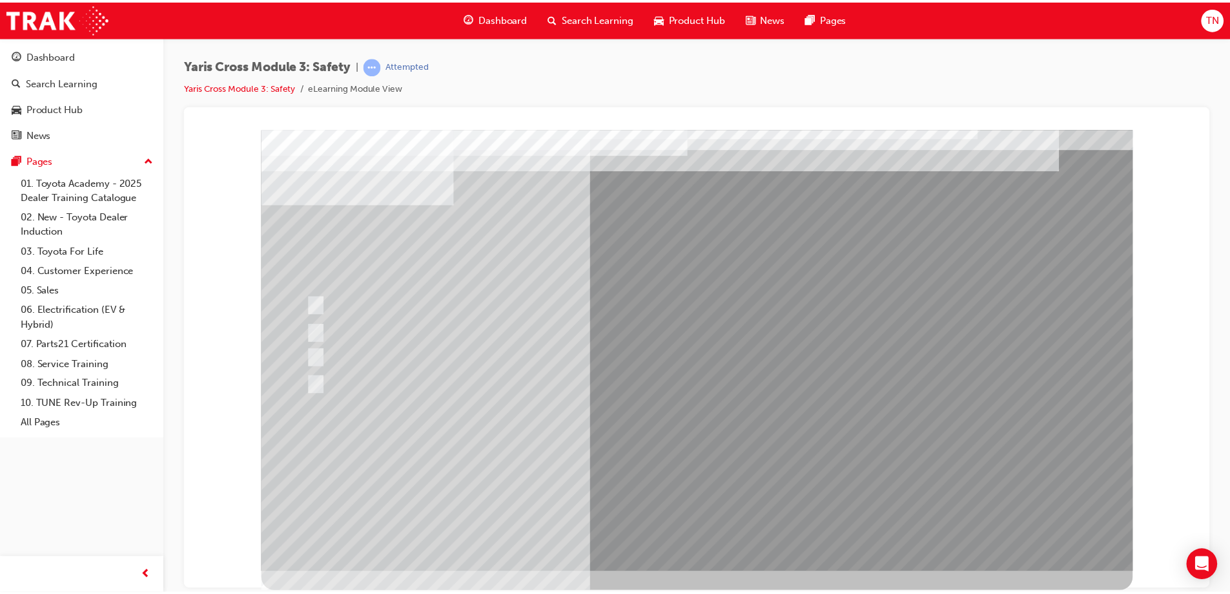
scroll to position [0, 0]
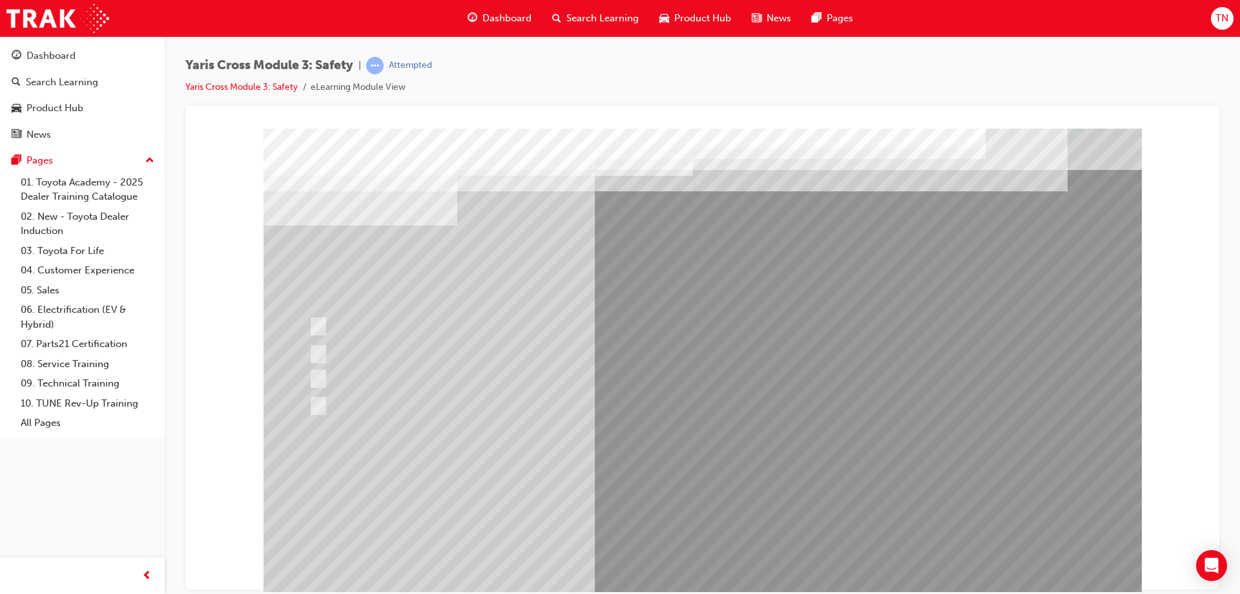
click at [495, 18] on span "Dashboard" at bounding box center [506, 18] width 49 height 15
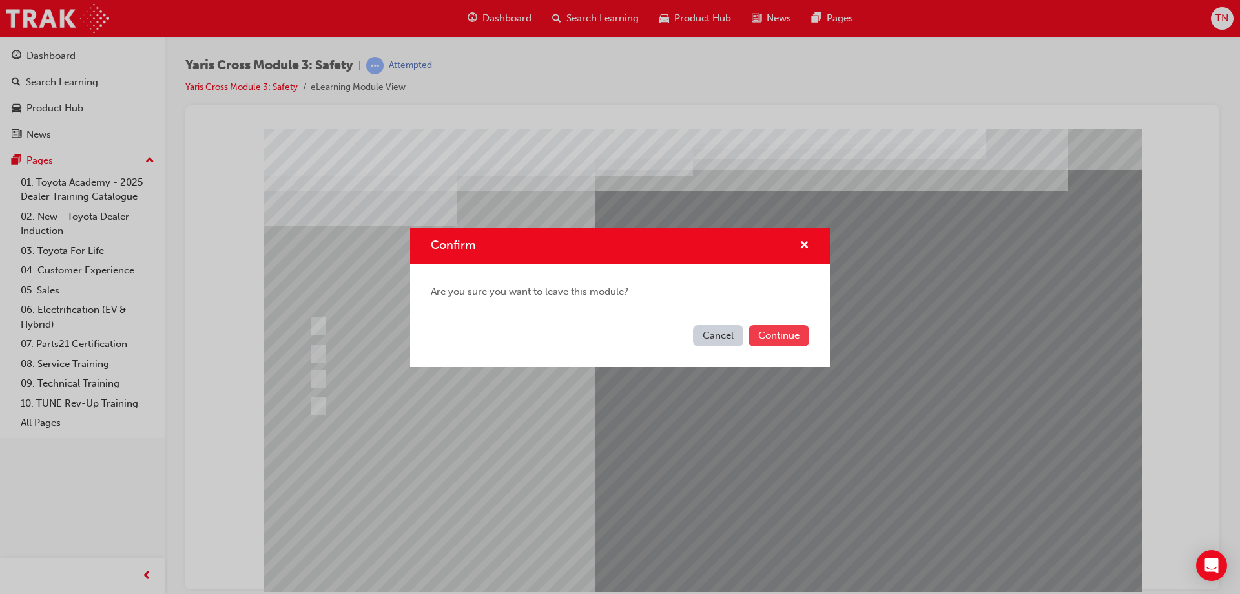
drag, startPoint x: 771, startPoint y: 347, endPoint x: 773, endPoint y: 340, distance: 7.0
click at [772, 345] on div "Cancel Continue" at bounding box center [620, 343] width 420 height 47
click at [773, 340] on button "Continue" at bounding box center [779, 335] width 61 height 21
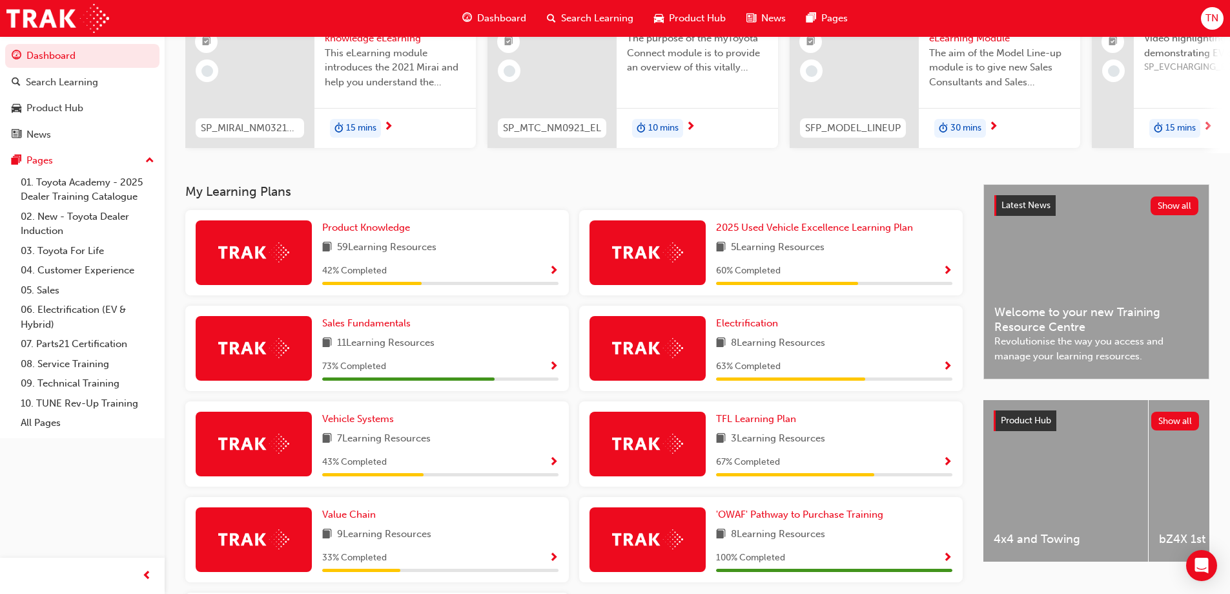
scroll to position [297, 0]
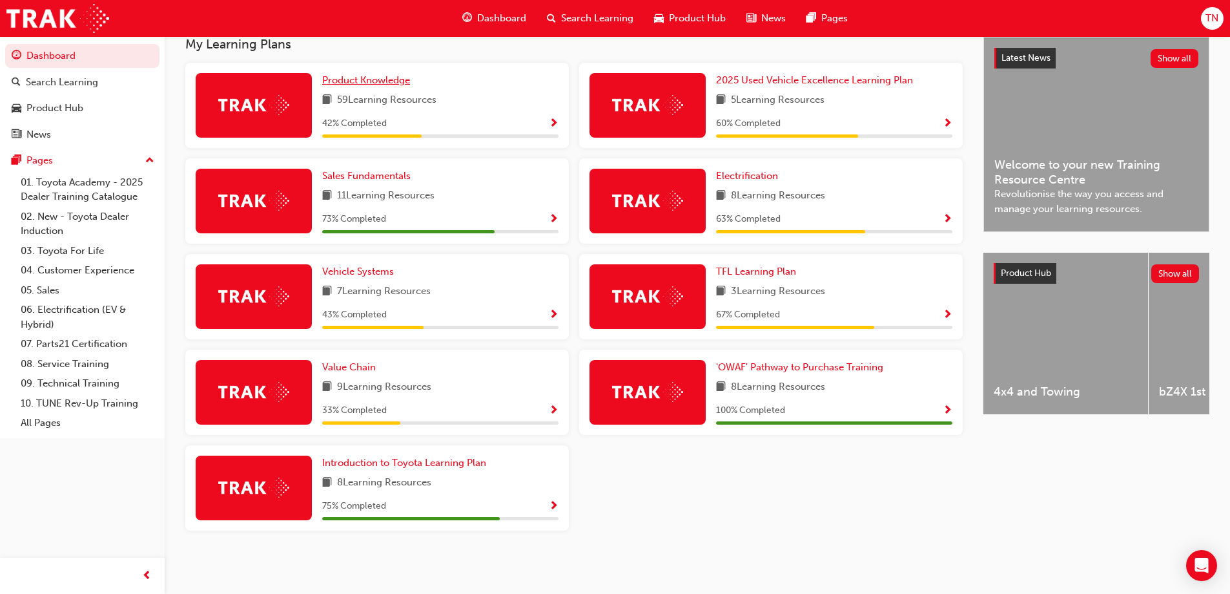
click at [397, 83] on span "Product Knowledge" at bounding box center [366, 80] width 88 height 12
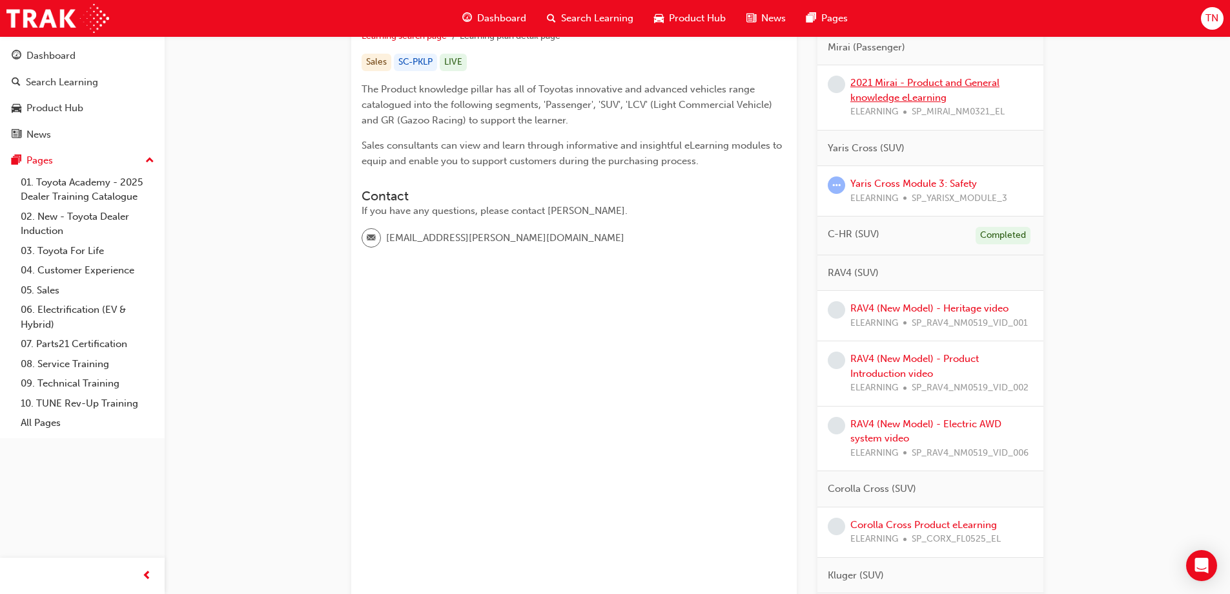
click at [932, 95] on link "2021 Mirai - Product and General knowledge eLearning" at bounding box center [925, 90] width 149 height 26
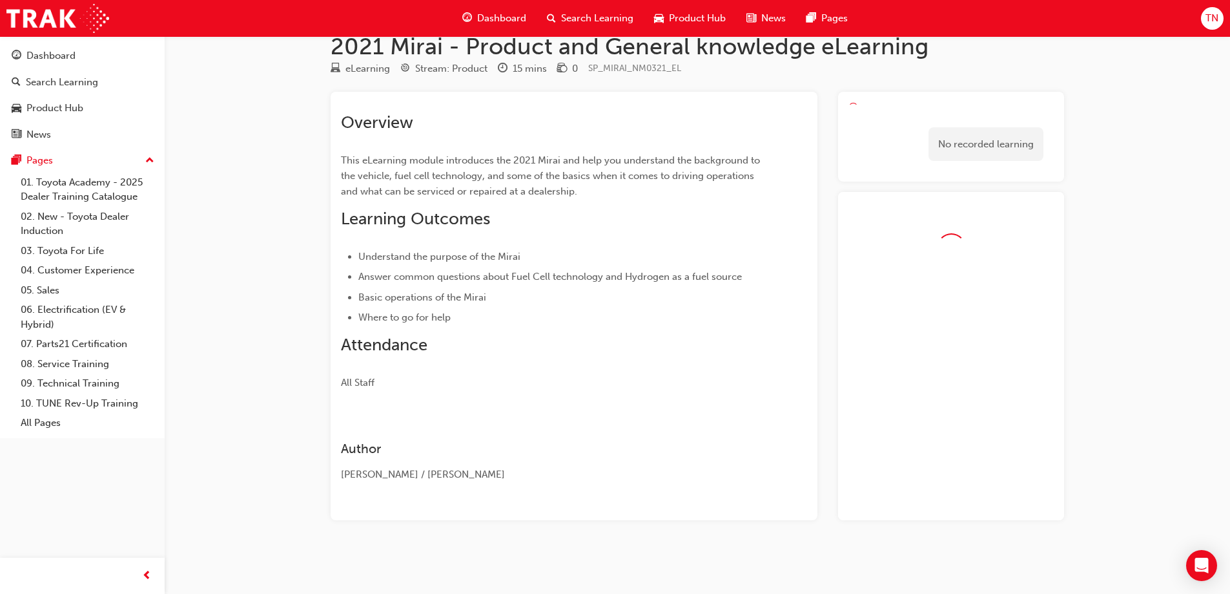
scroll to position [42, 0]
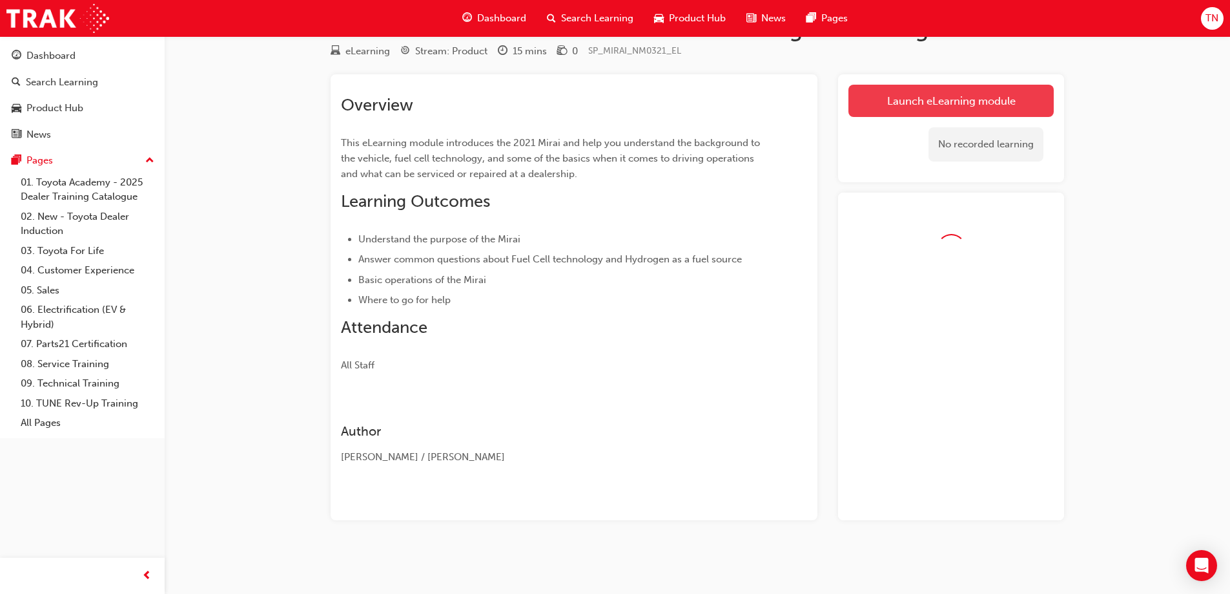
click at [934, 101] on link "Launch eLearning module" at bounding box center [951, 101] width 205 height 32
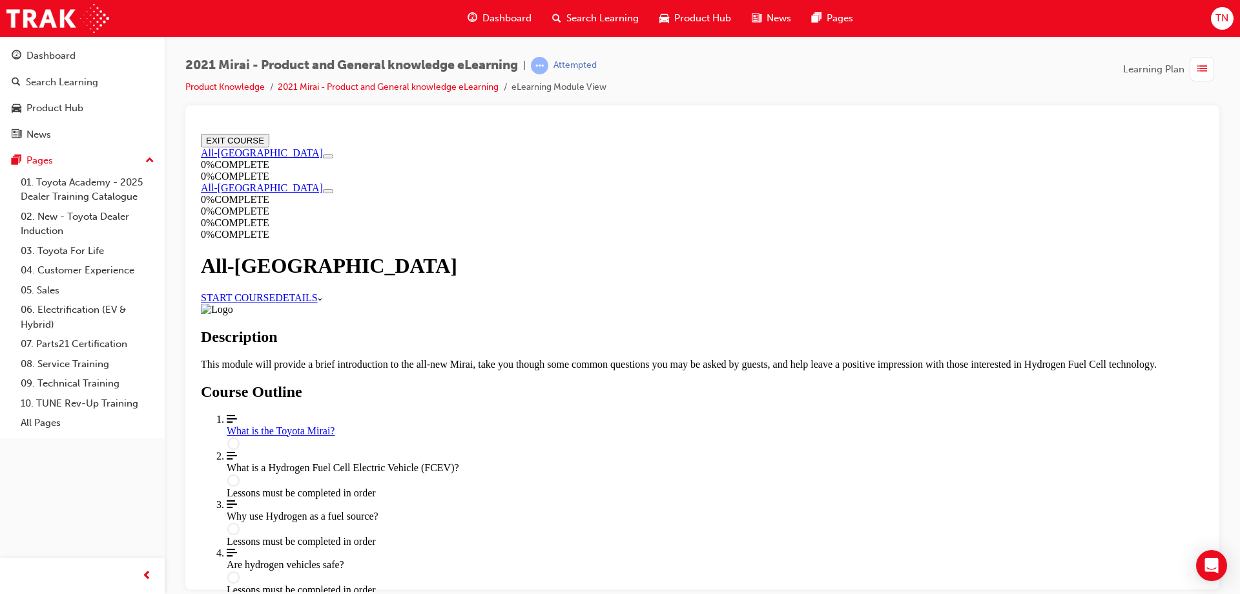
scroll to position [65, 0]
click at [275, 291] on link "START COURSE" at bounding box center [238, 296] width 74 height 11
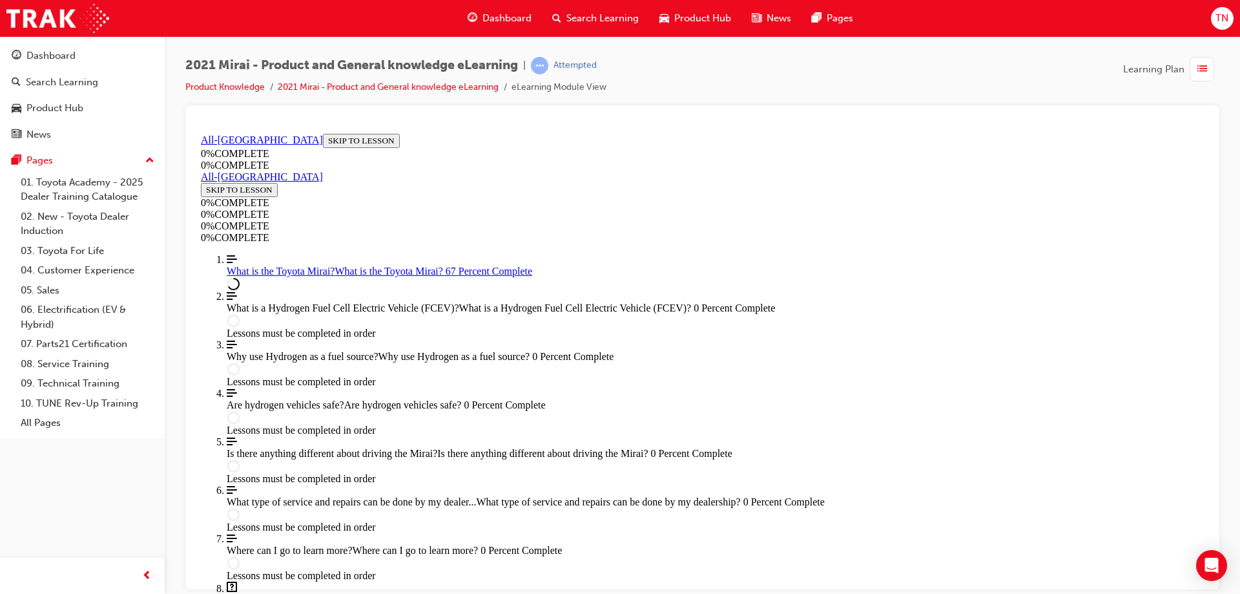
scroll to position [1775, 0]
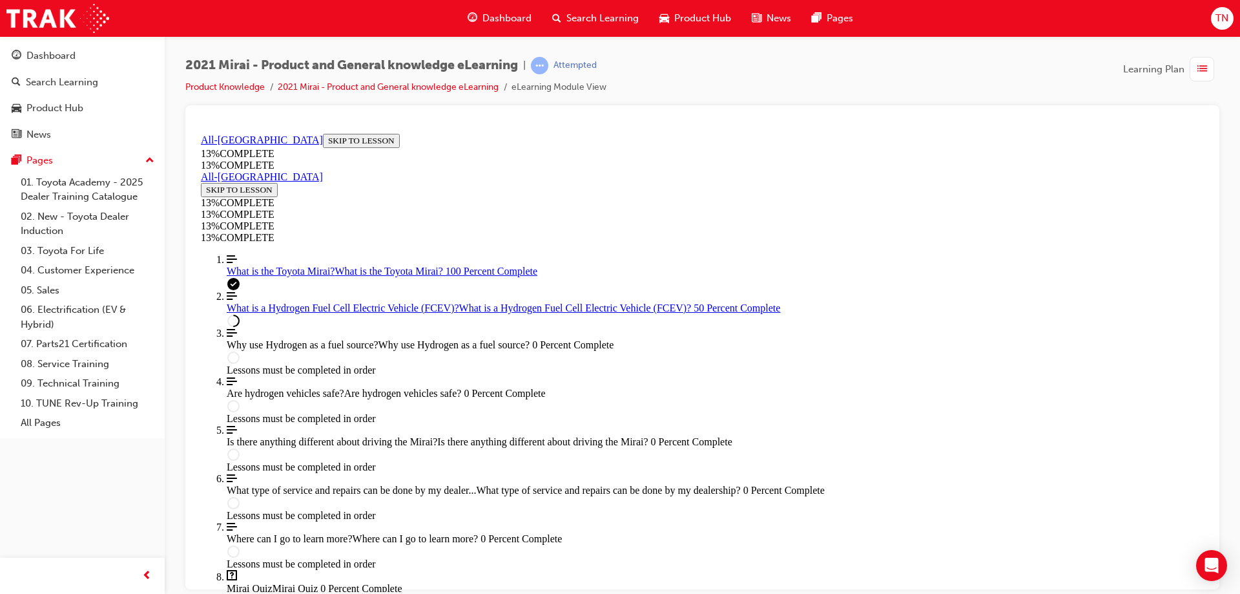
scroll to position [1894, 0]
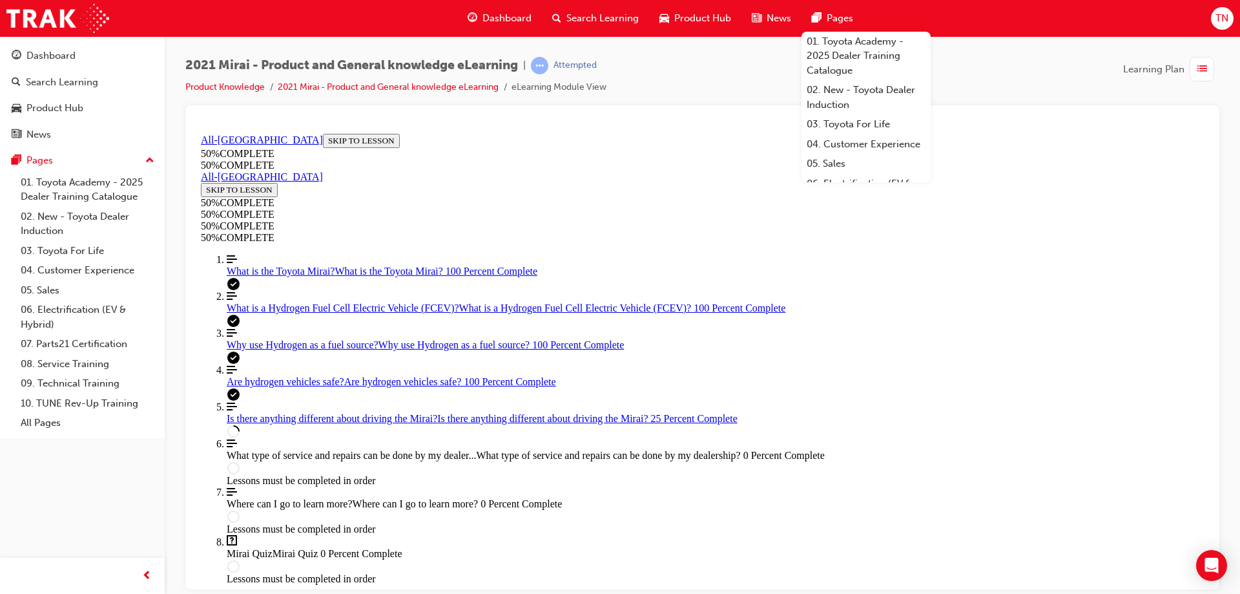
scroll to position [497, 0]
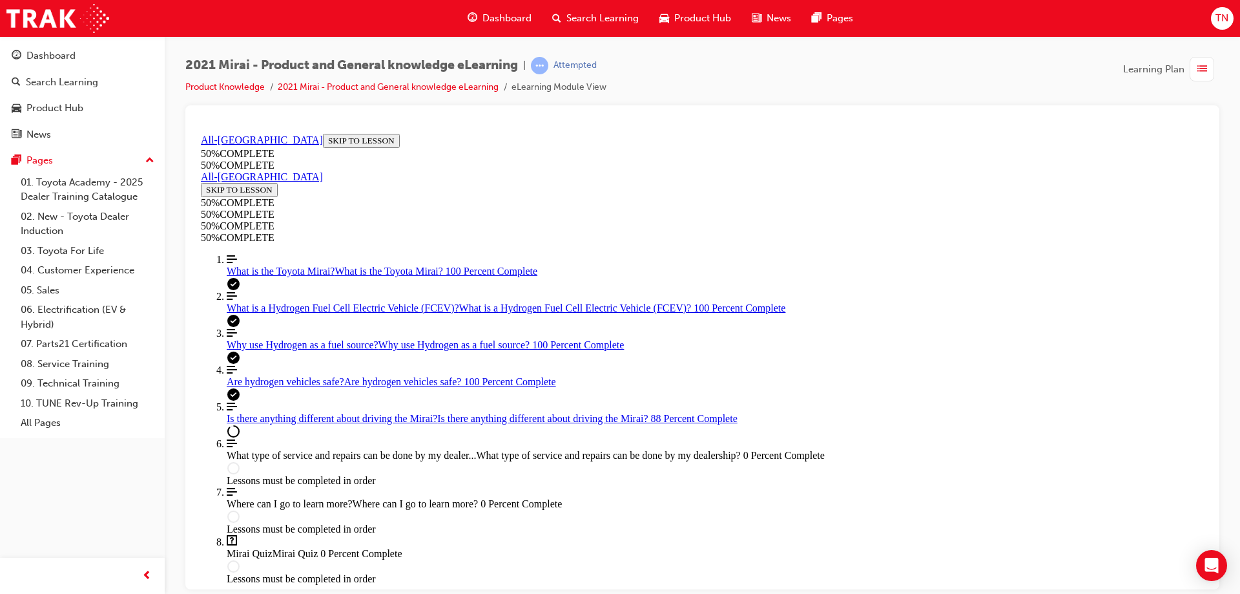
scroll to position [2200, 0]
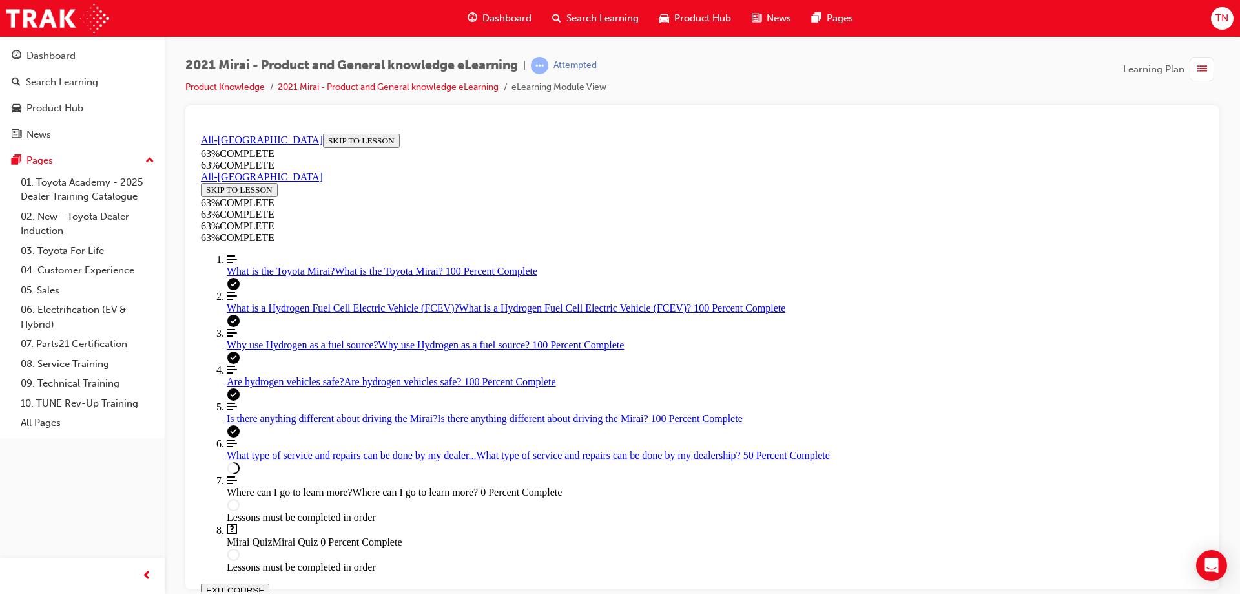
scroll to position [777, 0]
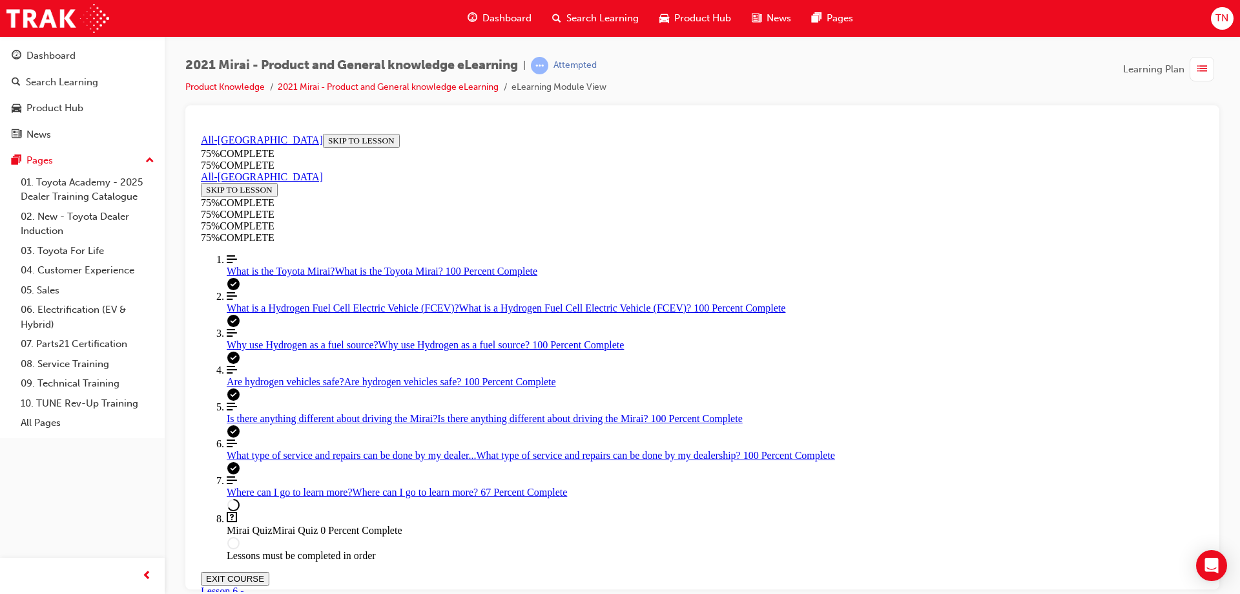
scroll to position [0, 0]
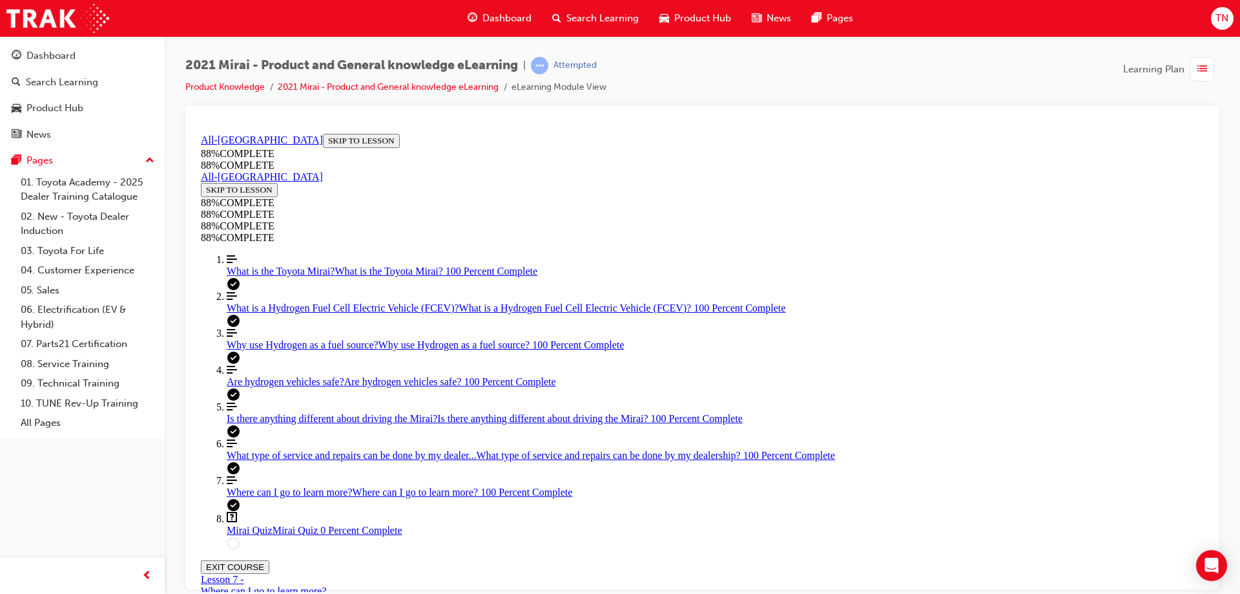
scroll to position [45, 0]
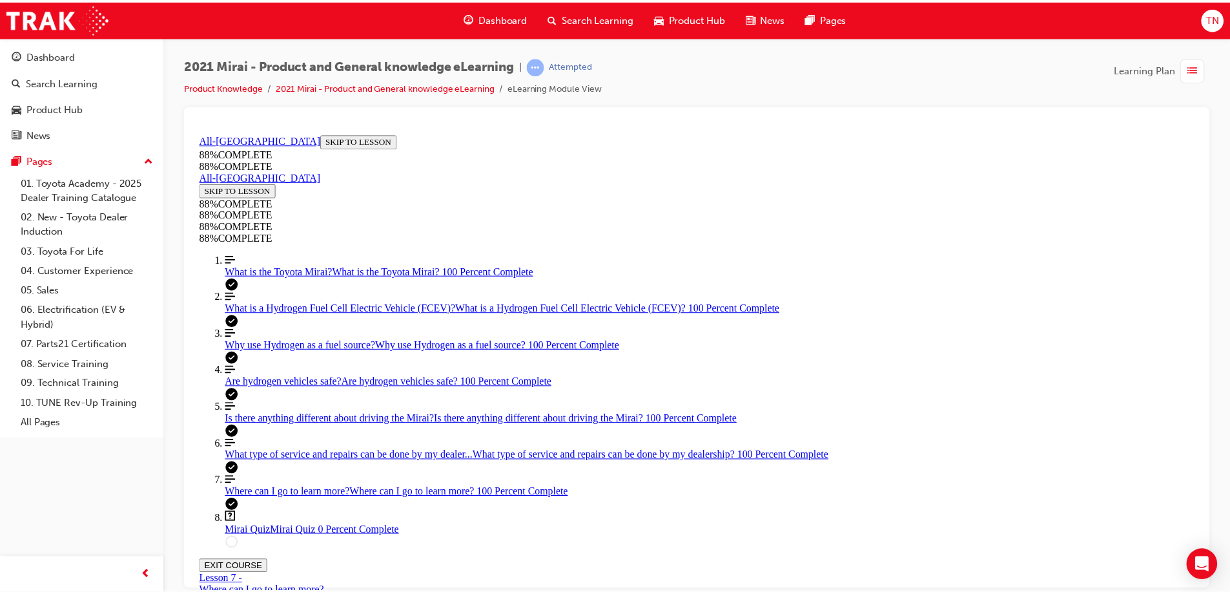
scroll to position [176, 0]
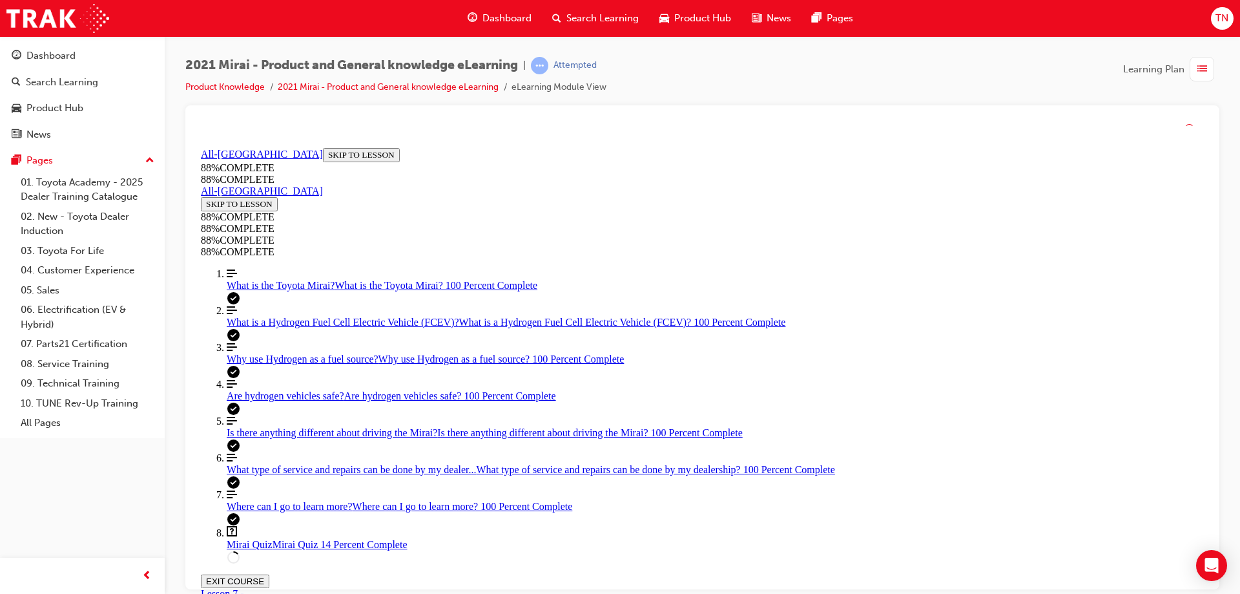
scroll to position [260, 0]
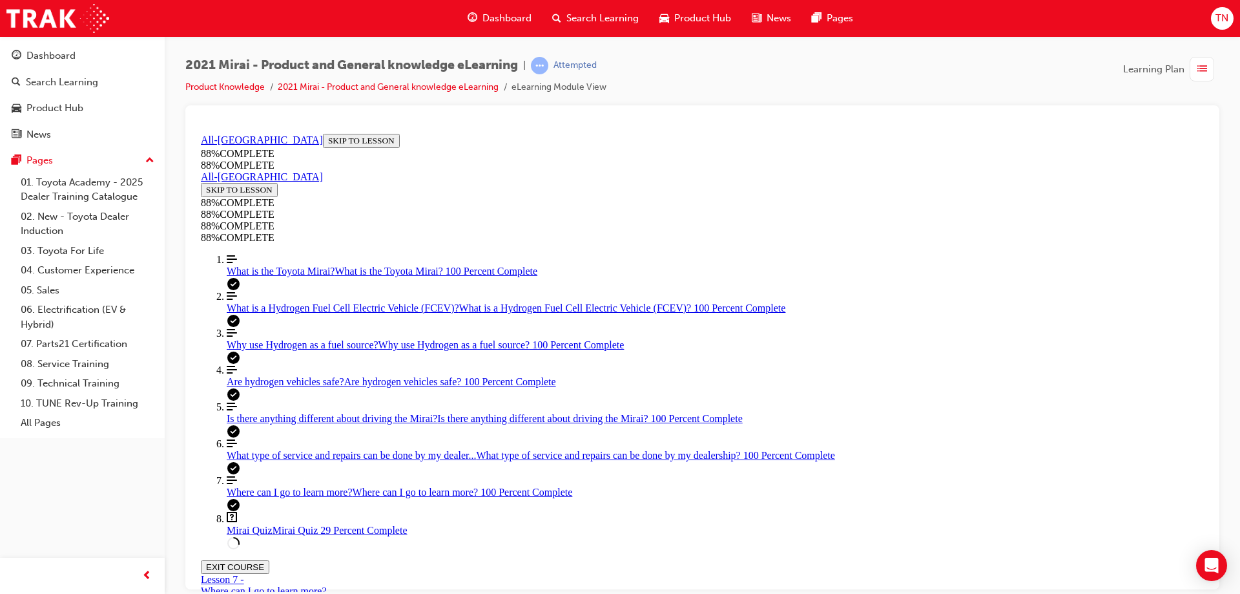
scroll to position [47, 0]
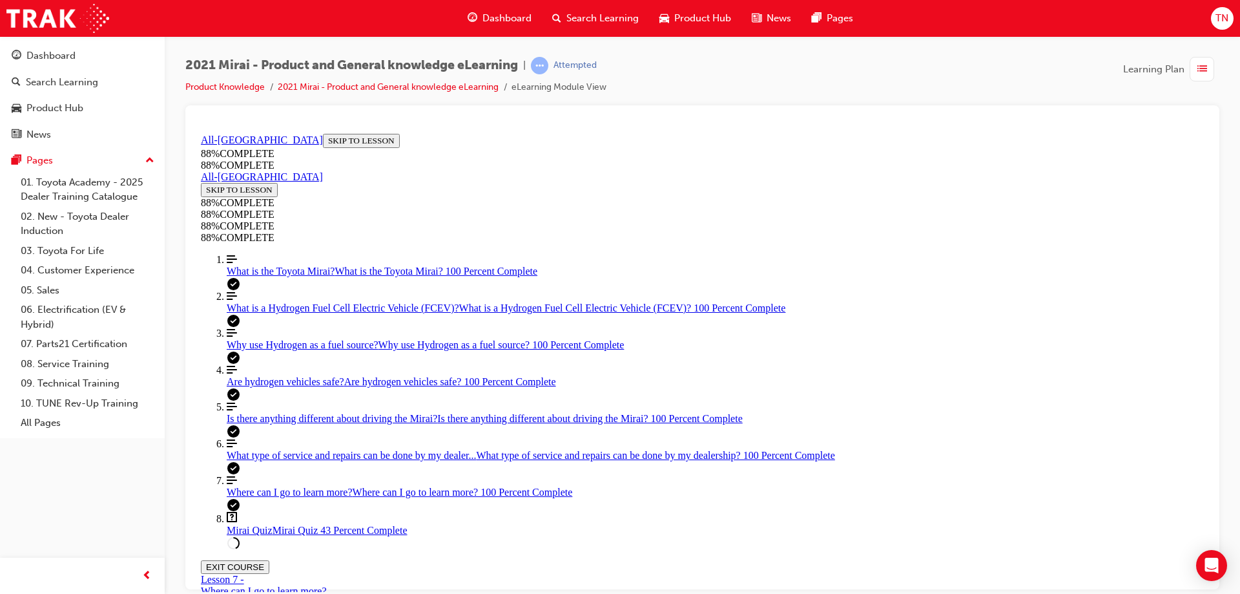
drag, startPoint x: 993, startPoint y: 357, endPoint x: 898, endPoint y: 366, distance: 94.7
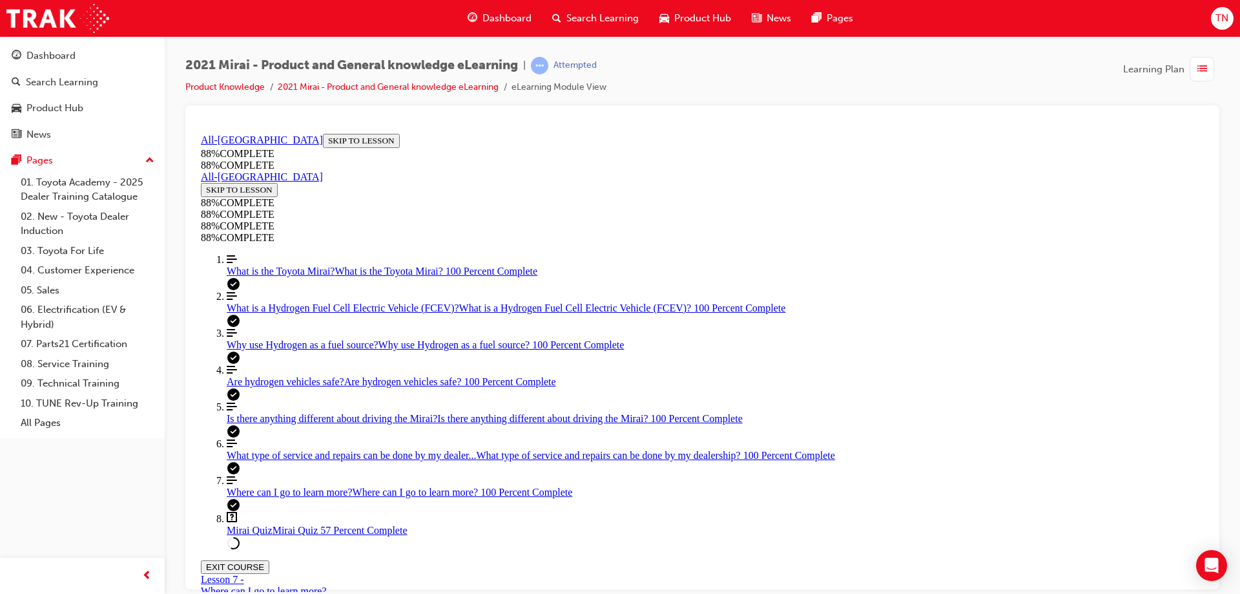
drag, startPoint x: 683, startPoint y: 350, endPoint x: 791, endPoint y: 467, distance: 158.6
drag, startPoint x: 678, startPoint y: 398, endPoint x: 813, endPoint y: 346, distance: 144.8
drag, startPoint x: 690, startPoint y: 392, endPoint x: 806, endPoint y: 389, distance: 115.7
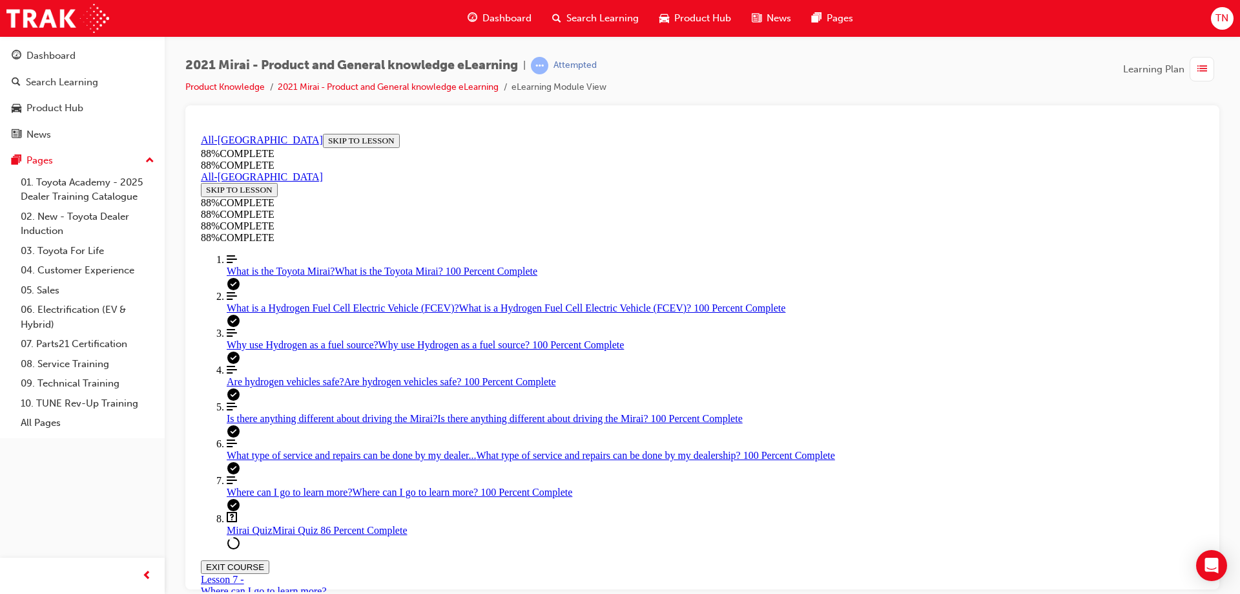
scroll to position [47, 0]
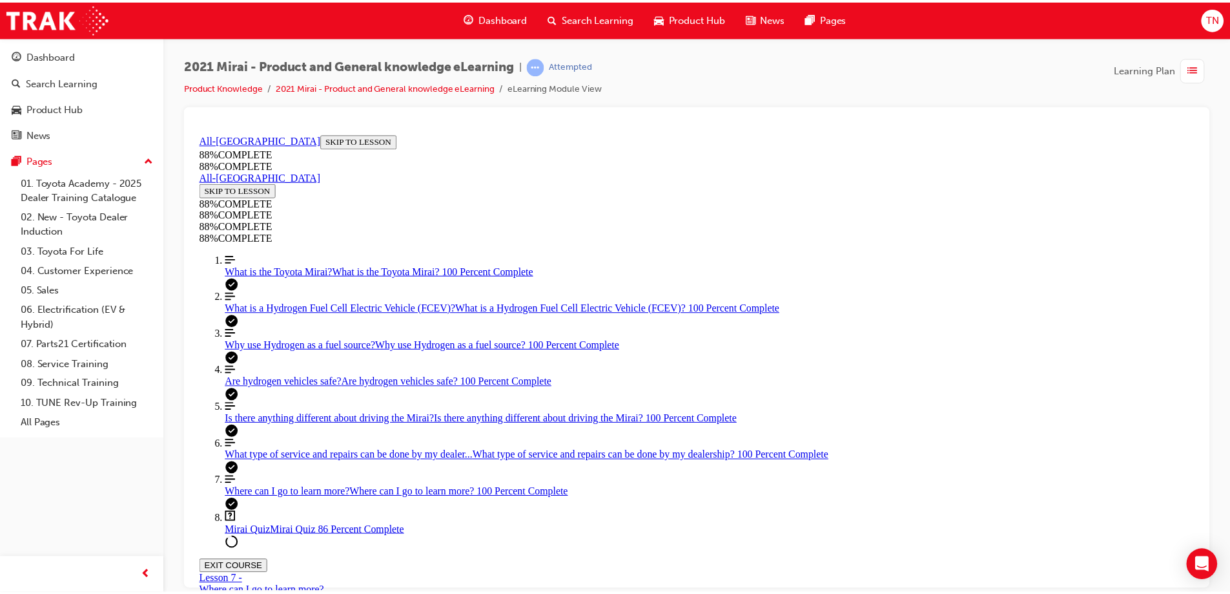
scroll to position [419, 0]
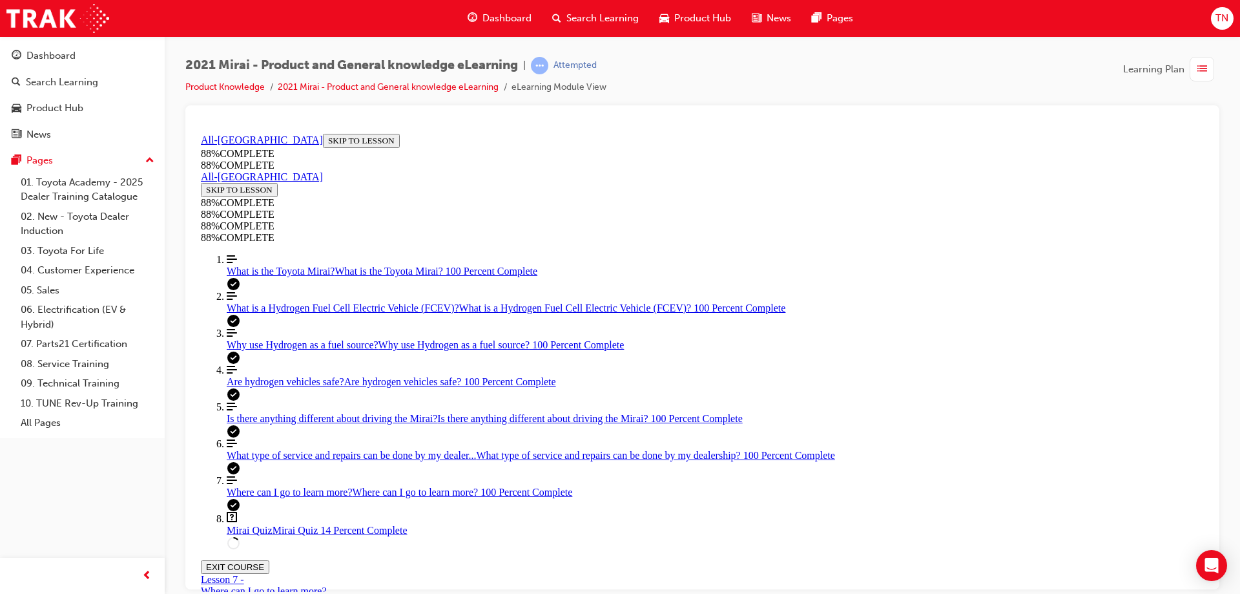
drag, startPoint x: 716, startPoint y: 381, endPoint x: 847, endPoint y: 469, distance: 158.3
drag, startPoint x: 699, startPoint y: 393, endPoint x: 854, endPoint y: 401, distance: 155.2
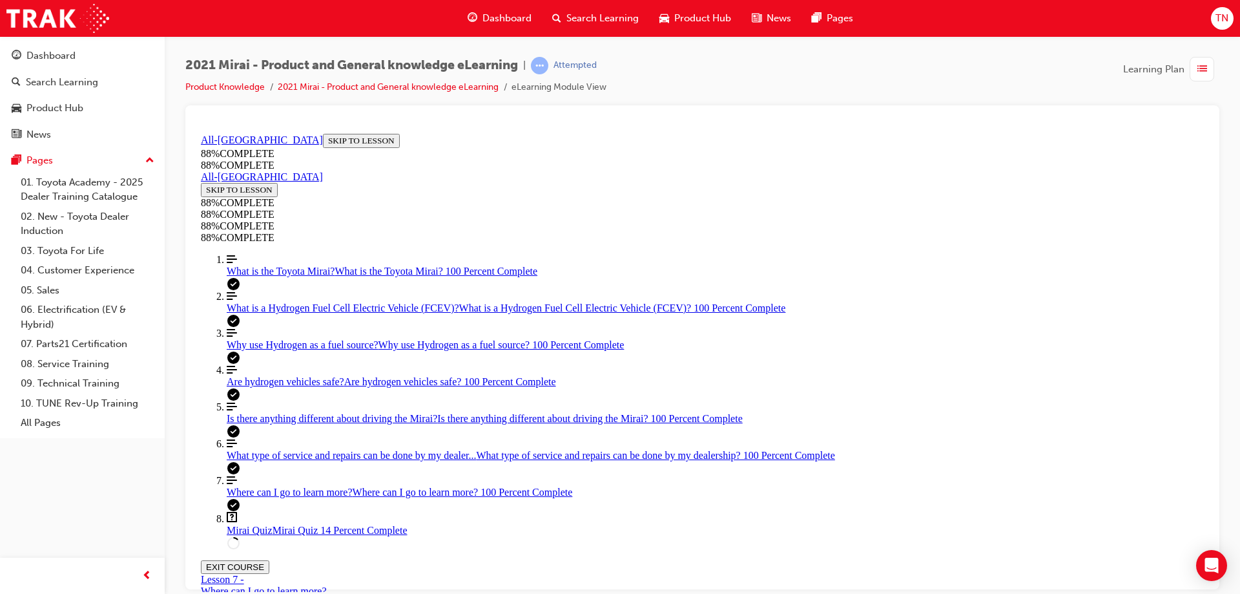
drag, startPoint x: 637, startPoint y: 329, endPoint x: 822, endPoint y: 336, distance: 184.9
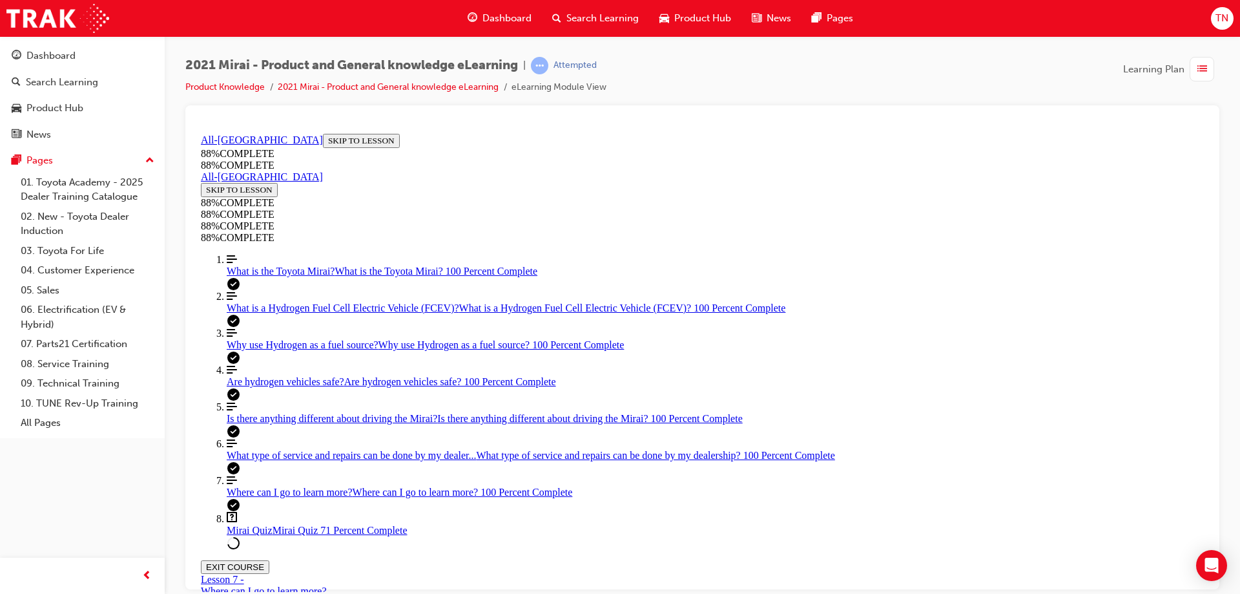
scroll to position [176, 0]
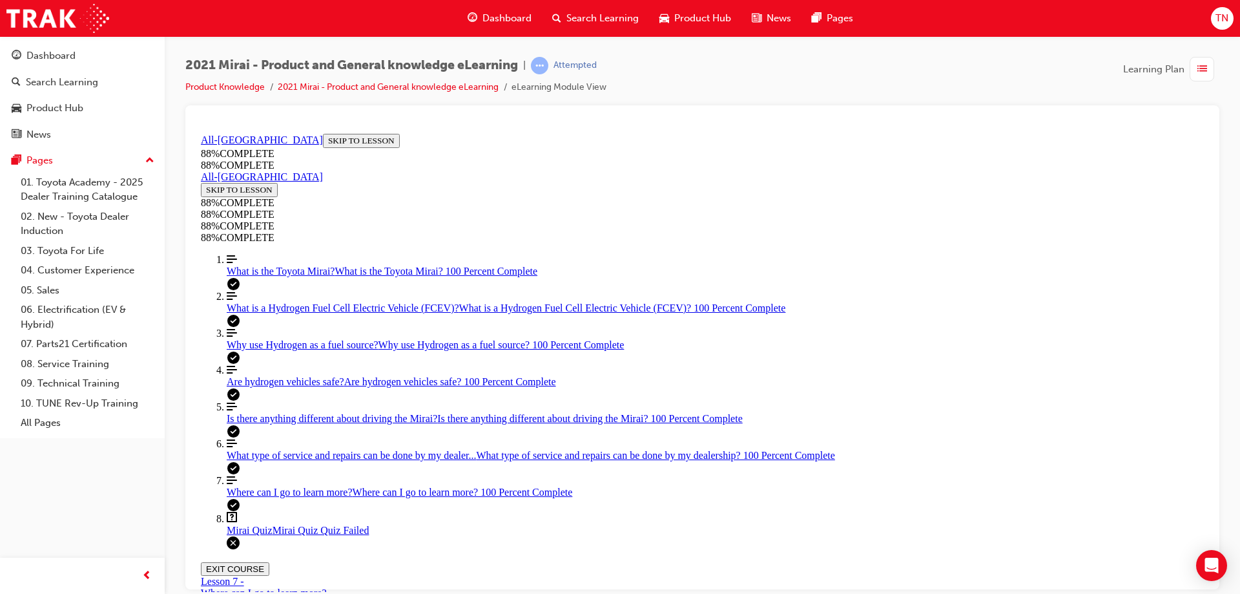
scroll to position [0, 0]
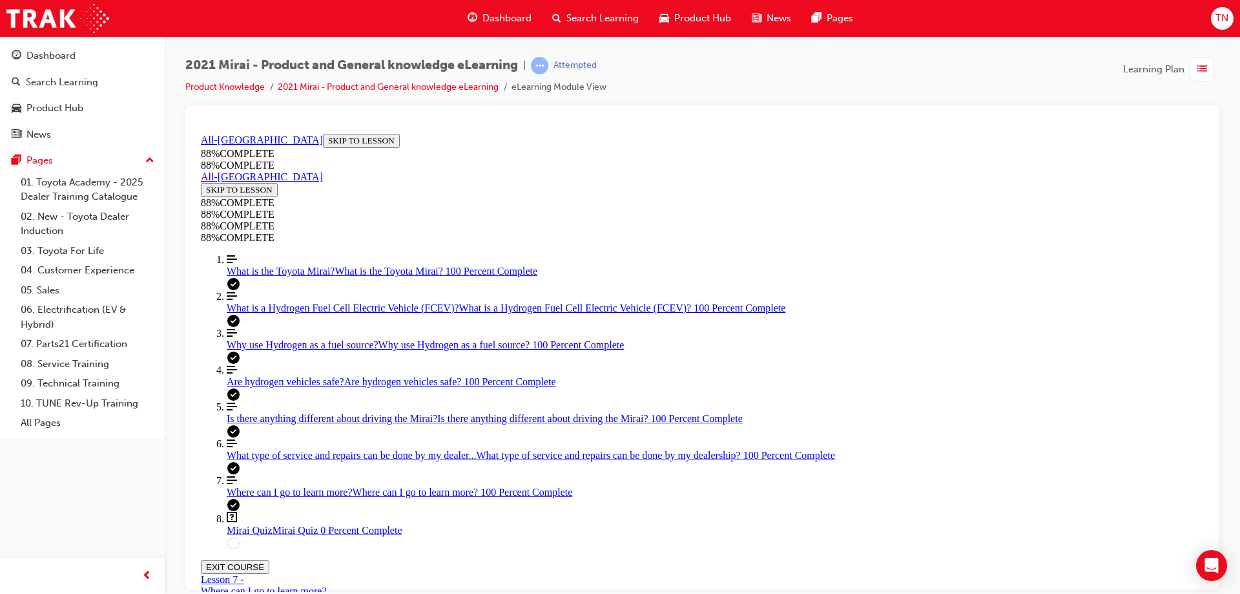
drag, startPoint x: 595, startPoint y: 436, endPoint x: 604, endPoint y: 451, distance: 17.6
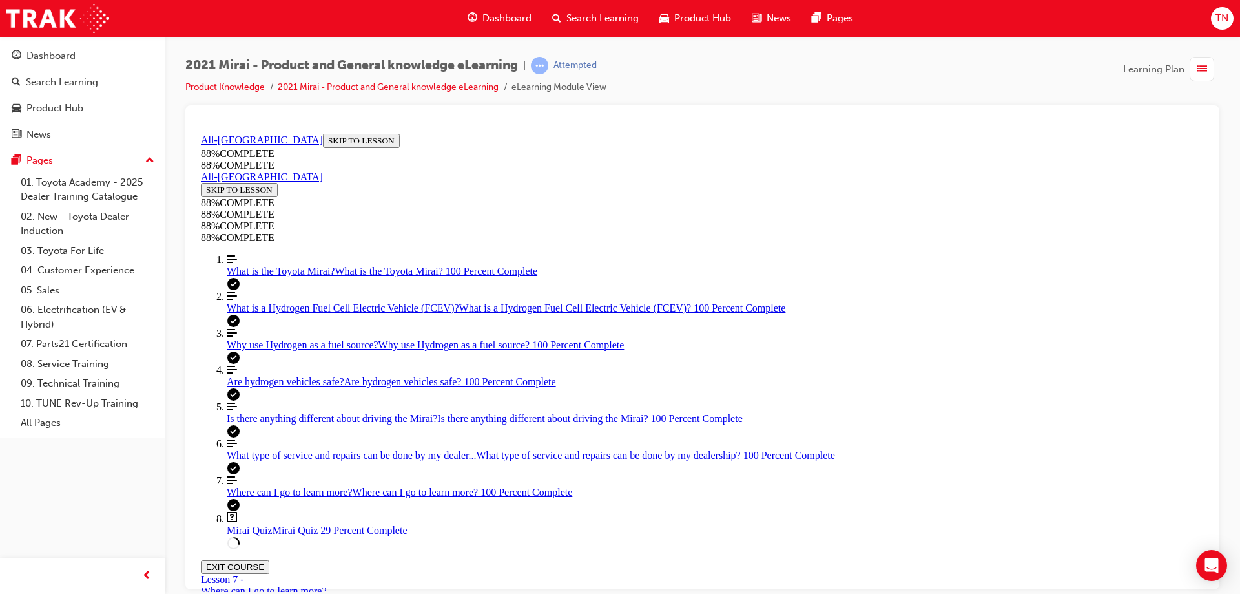
scroll to position [47, 0]
drag, startPoint x: 769, startPoint y: 538, endPoint x: 776, endPoint y: 528, distance: 12.0
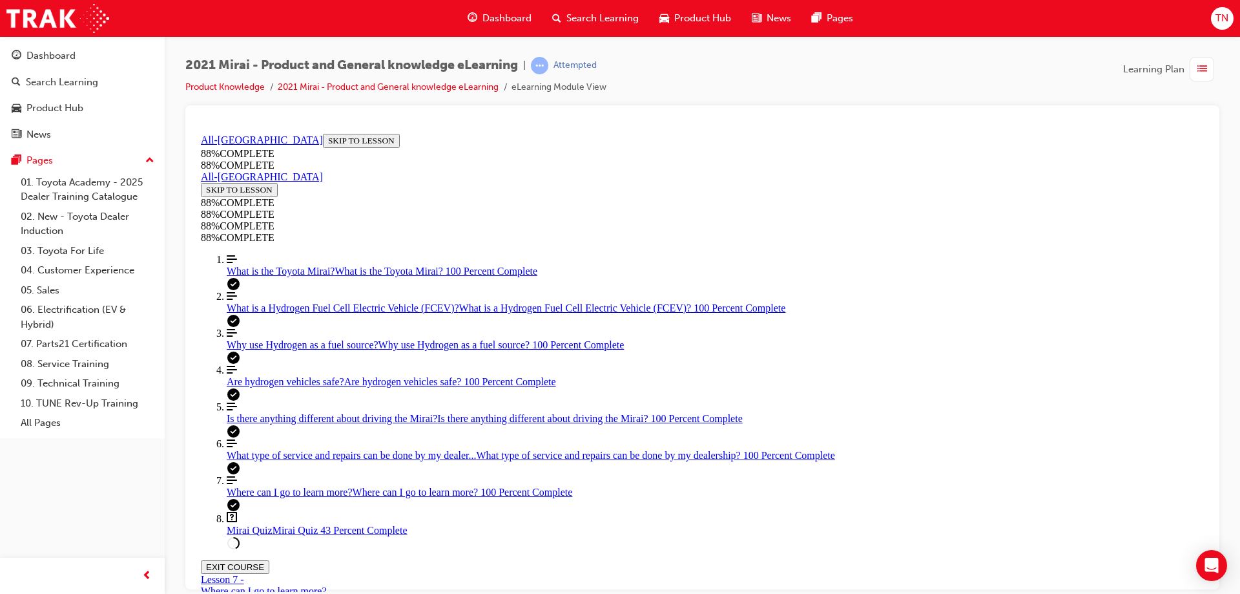
drag, startPoint x: 669, startPoint y: 400, endPoint x: 682, endPoint y: 381, distance: 22.8
drag, startPoint x: 667, startPoint y: 457, endPoint x: 864, endPoint y: 519, distance: 207.1
drag, startPoint x: 728, startPoint y: 398, endPoint x: 893, endPoint y: 417, distance: 165.8
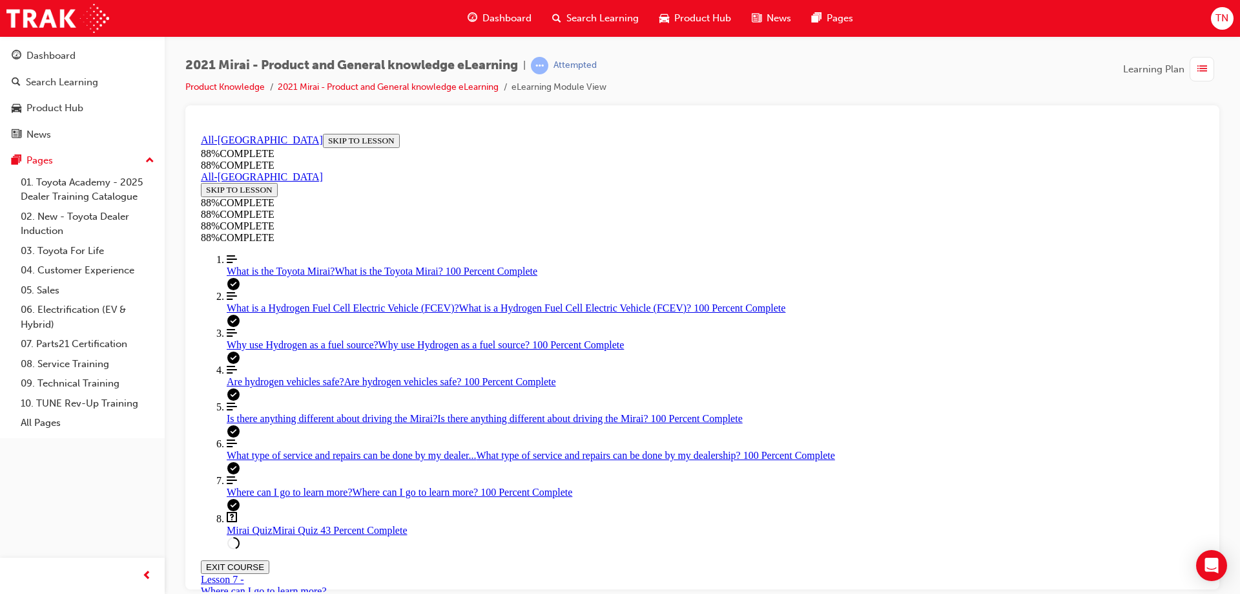
drag, startPoint x: 694, startPoint y: 456, endPoint x: 888, endPoint y: 462, distance: 194.5
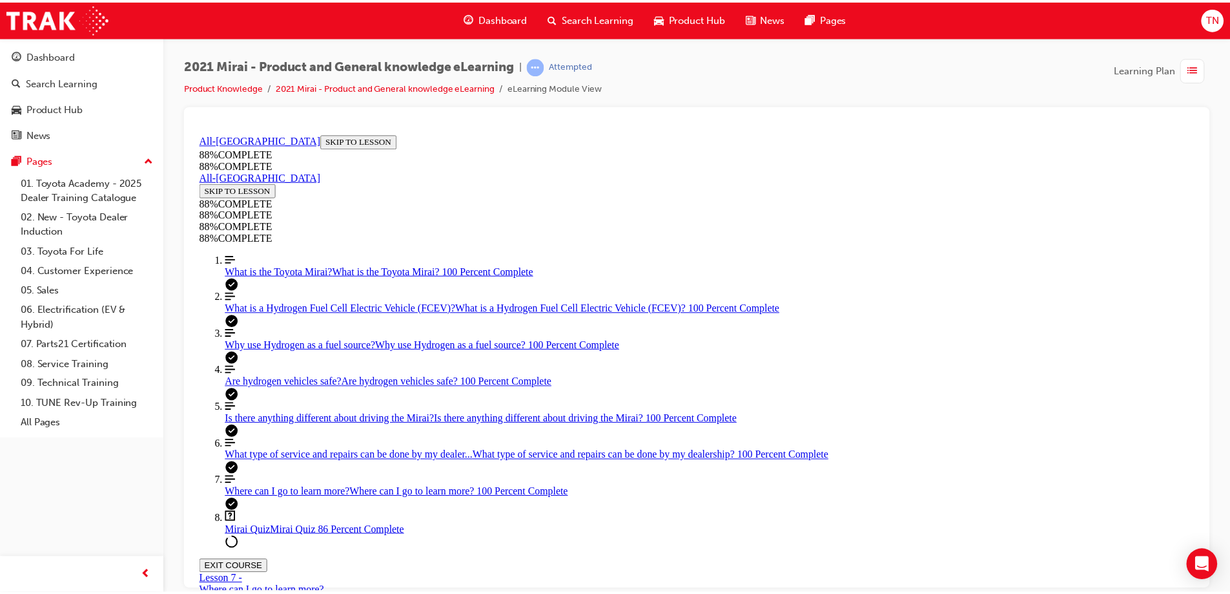
scroll to position [176, 0]
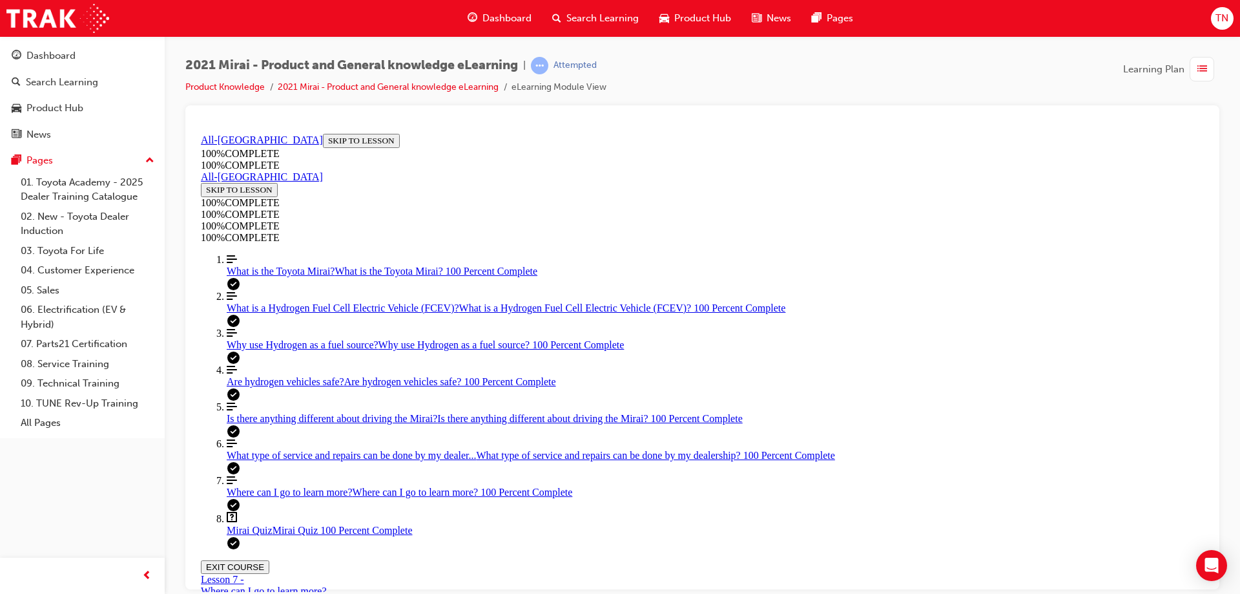
scroll to position [339, 0]
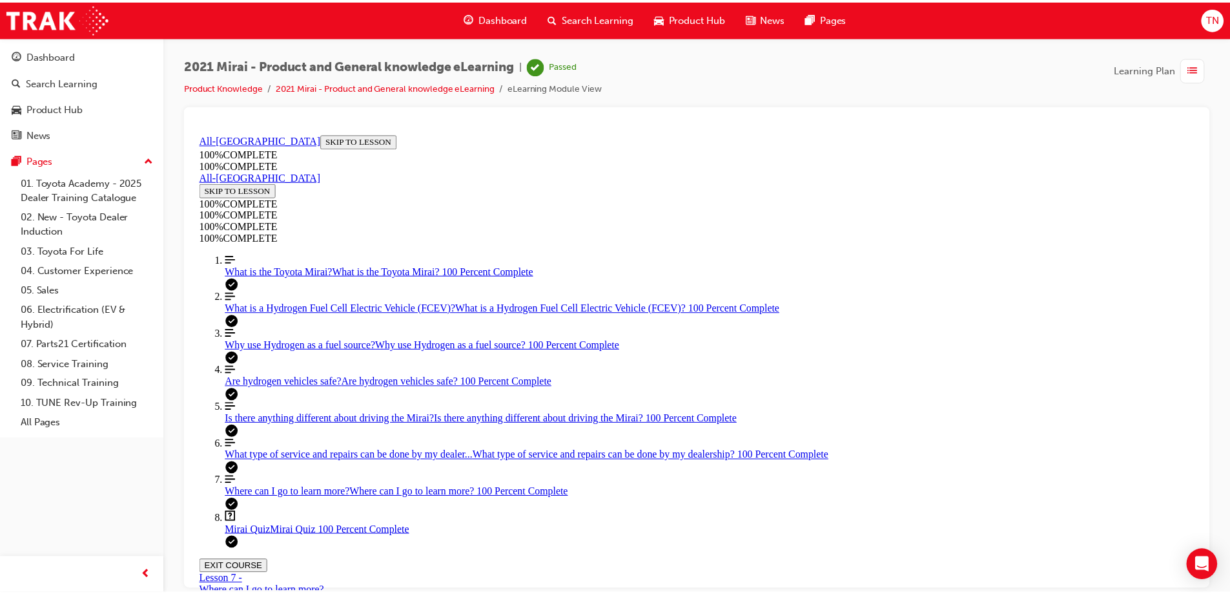
scroll to position [205, 0]
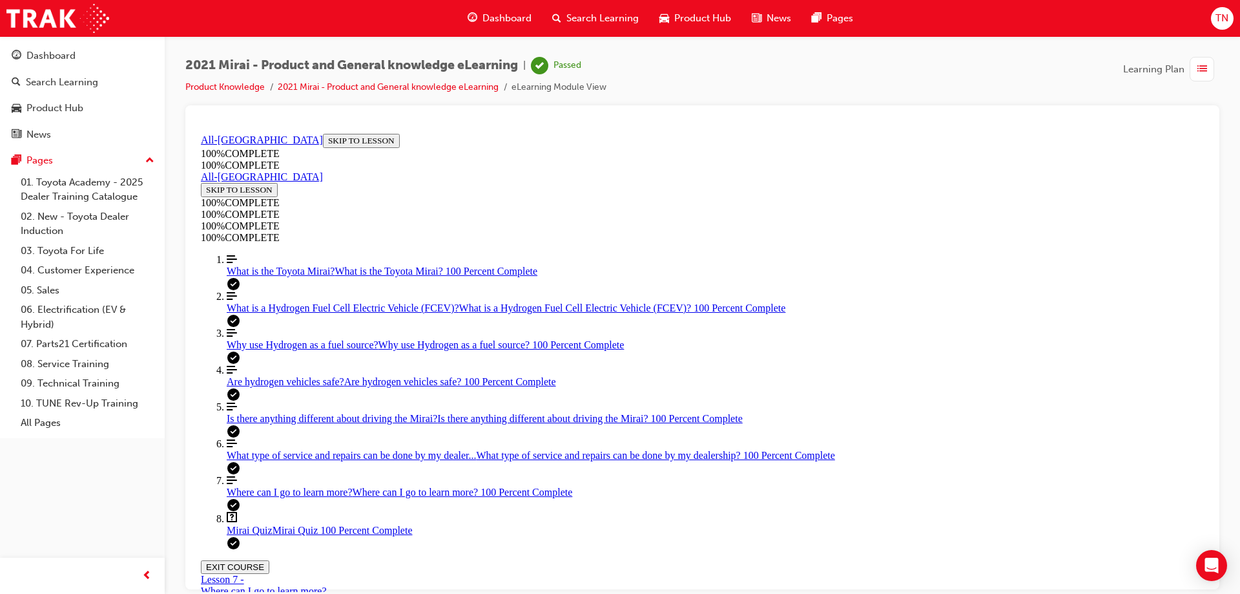
click at [505, 12] on span "Dashboard" at bounding box center [506, 18] width 49 height 15
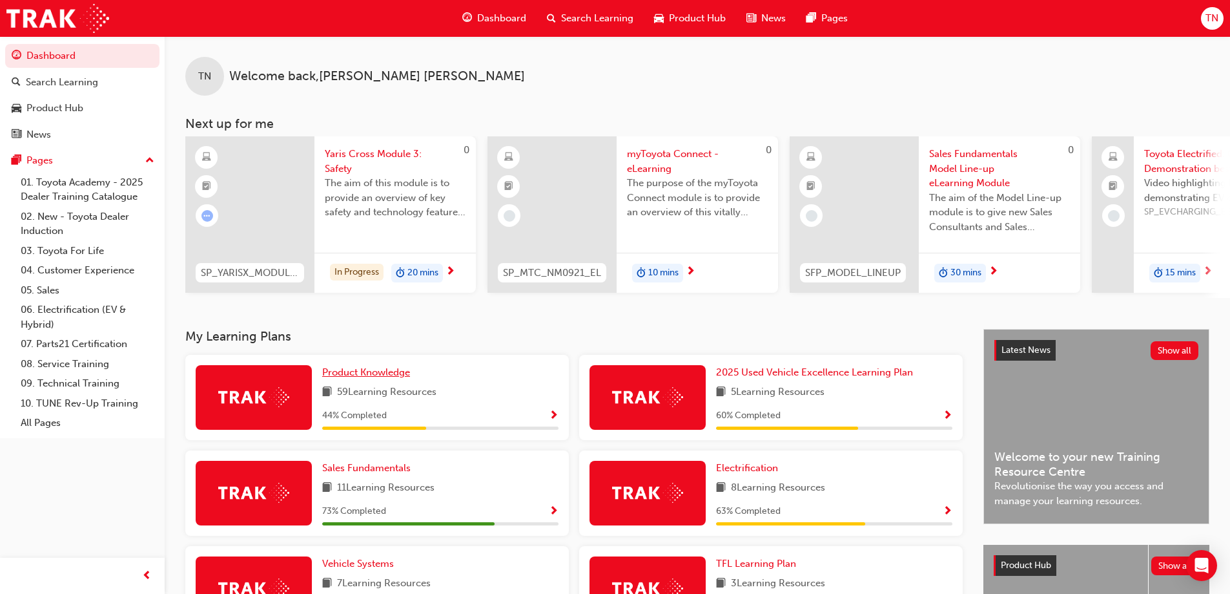
click at [378, 373] on span "Product Knowledge" at bounding box center [366, 372] width 88 height 12
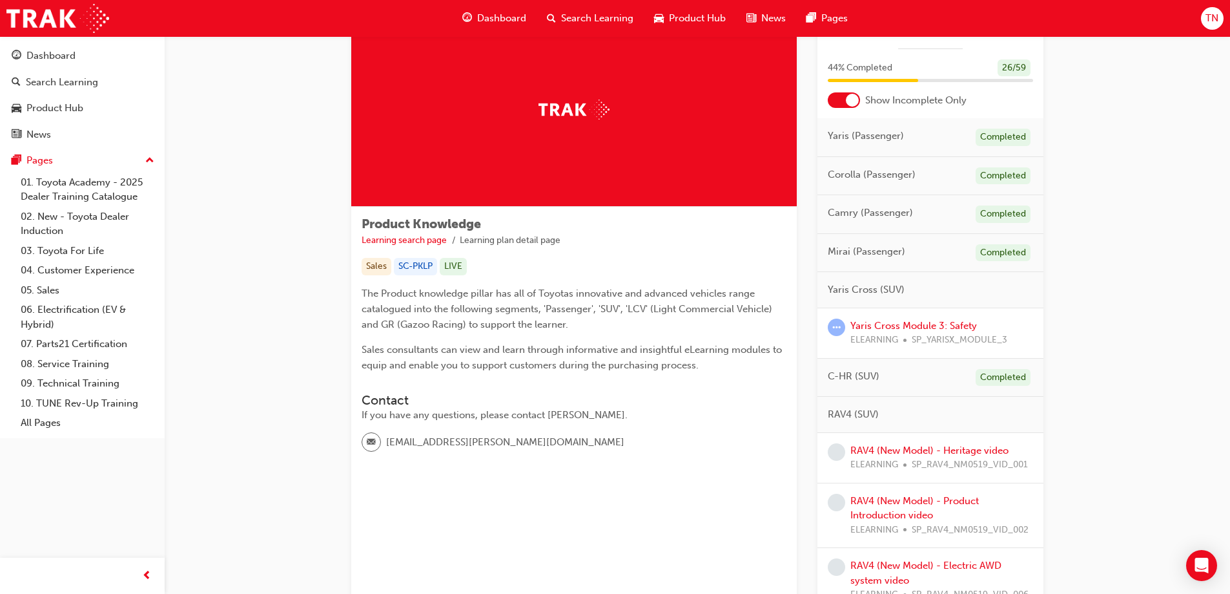
scroll to position [129, 0]
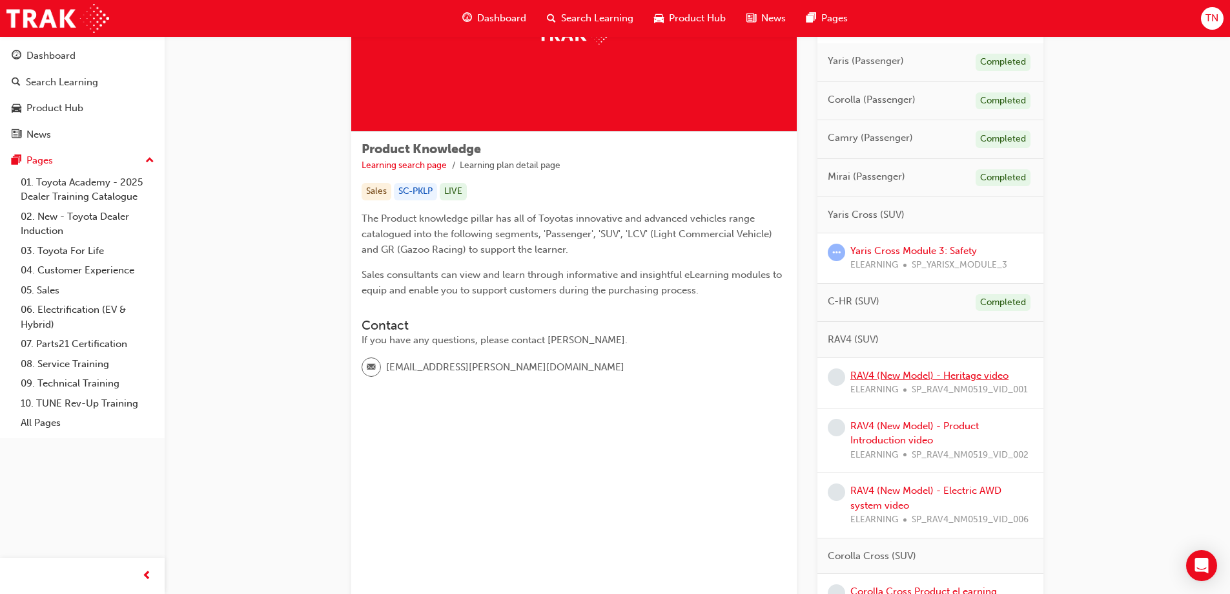
click at [967, 373] on link "RAV4 (New Model) - Heritage video" at bounding box center [930, 375] width 158 height 12
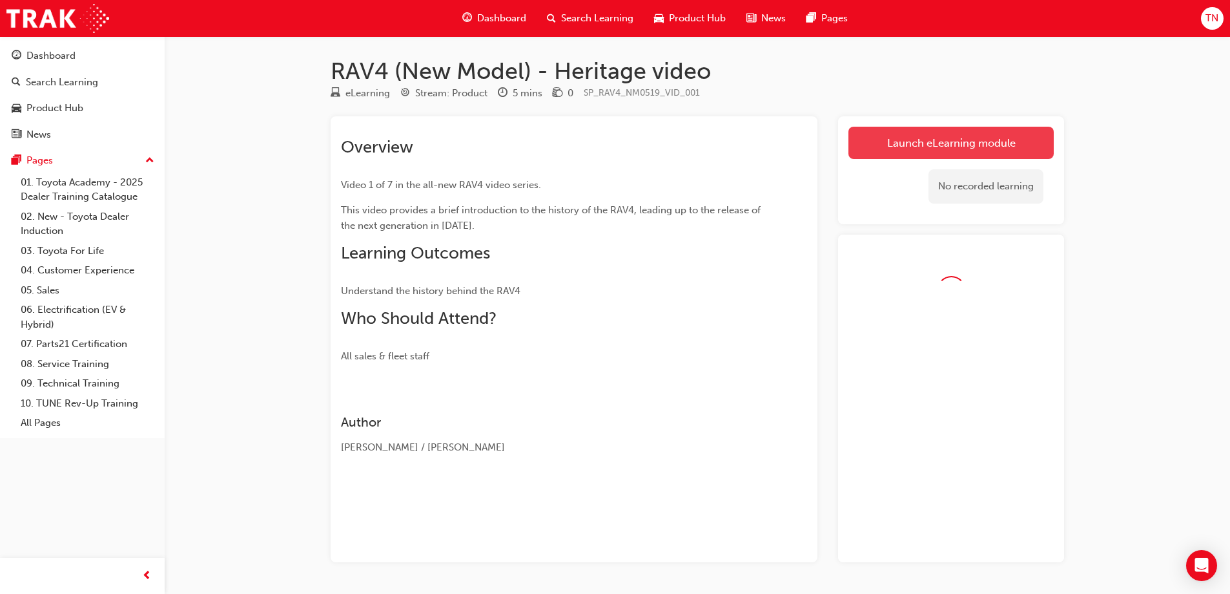
click at [975, 129] on link "Launch eLearning module" at bounding box center [951, 143] width 205 height 32
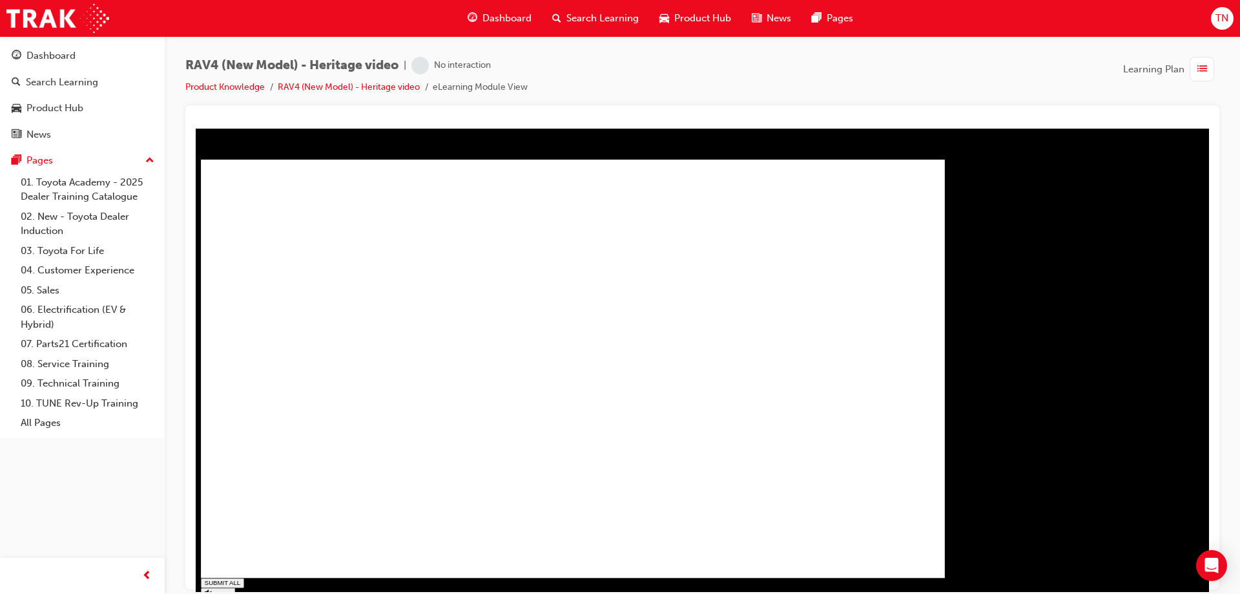
type input "0.007"
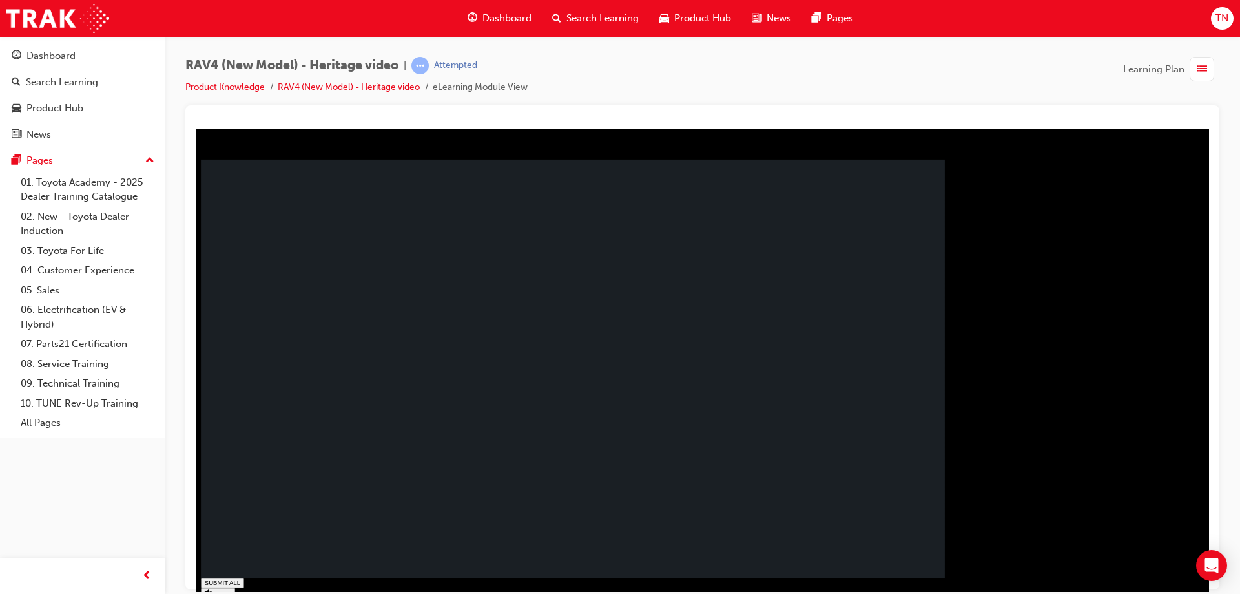
click at [954, 577] on div "SUBMIT ALL volume PREV NEXT SUBMIT FINISH" at bounding box center [577, 597] width 753 height 41
click at [450, 468] on rect at bounding box center [573, 368] width 744 height 419
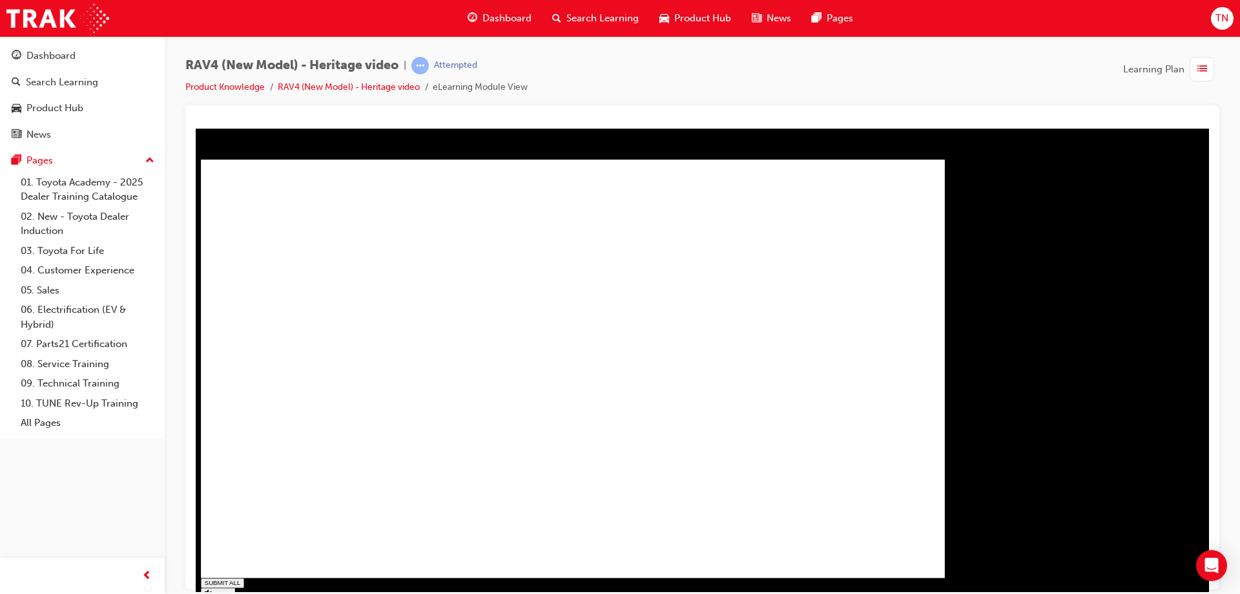
click at [498, 17] on span "Dashboard" at bounding box center [506, 18] width 49 height 15
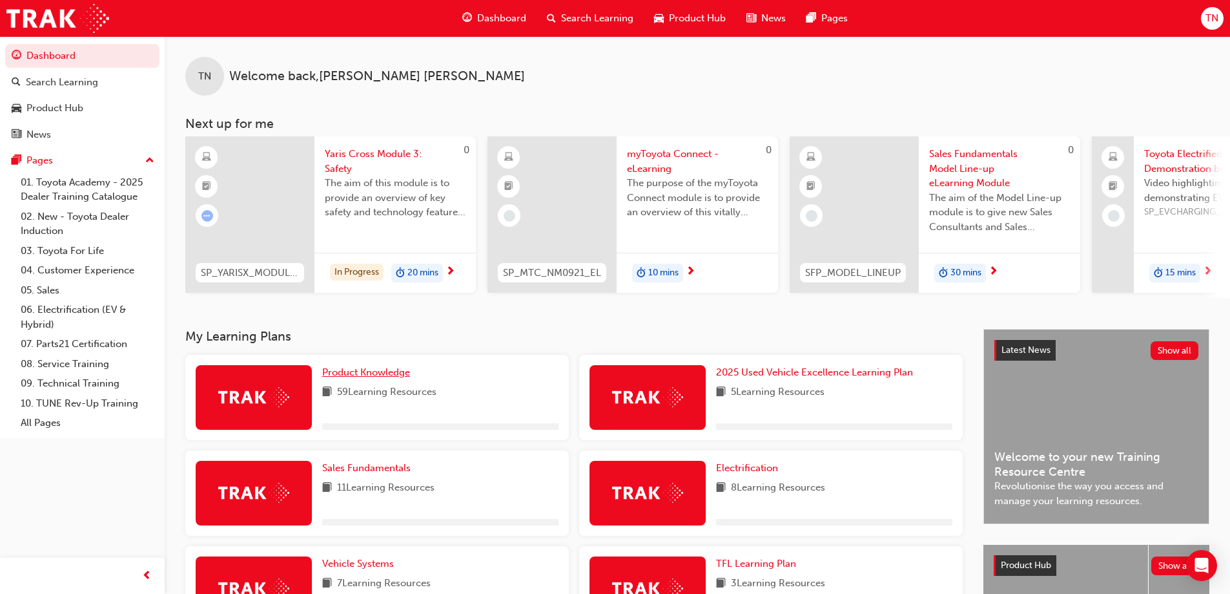
click at [393, 373] on span "Product Knowledge" at bounding box center [366, 372] width 88 height 12
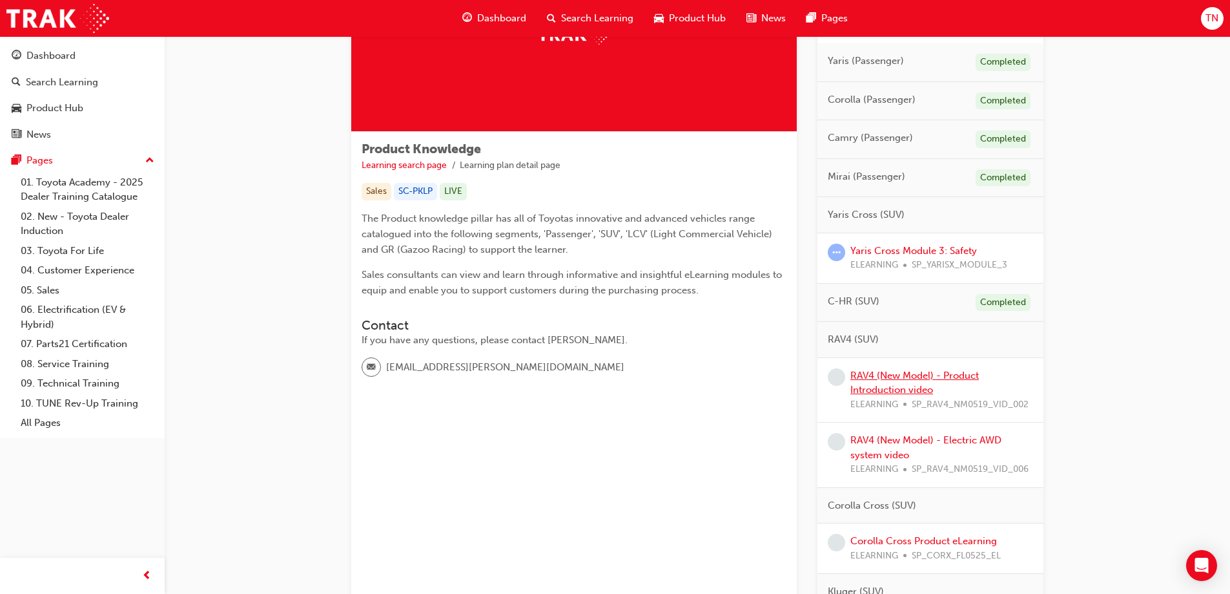
click at [918, 373] on link "RAV4 (New Model) - Product Introduction video" at bounding box center [915, 382] width 129 height 26
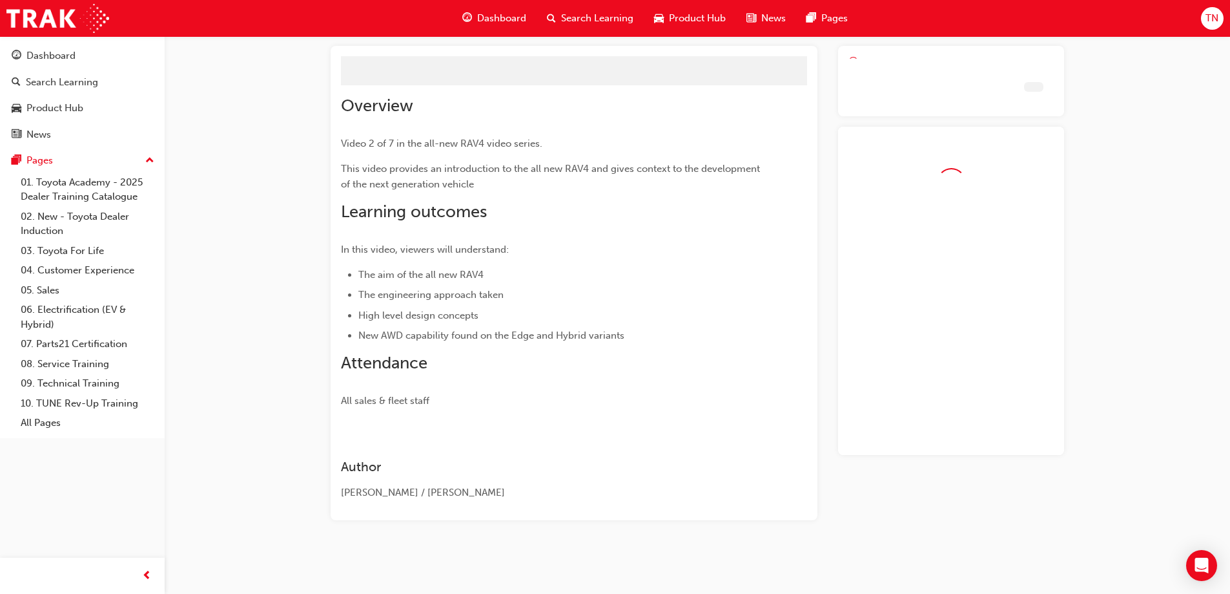
scroll to position [42, 0]
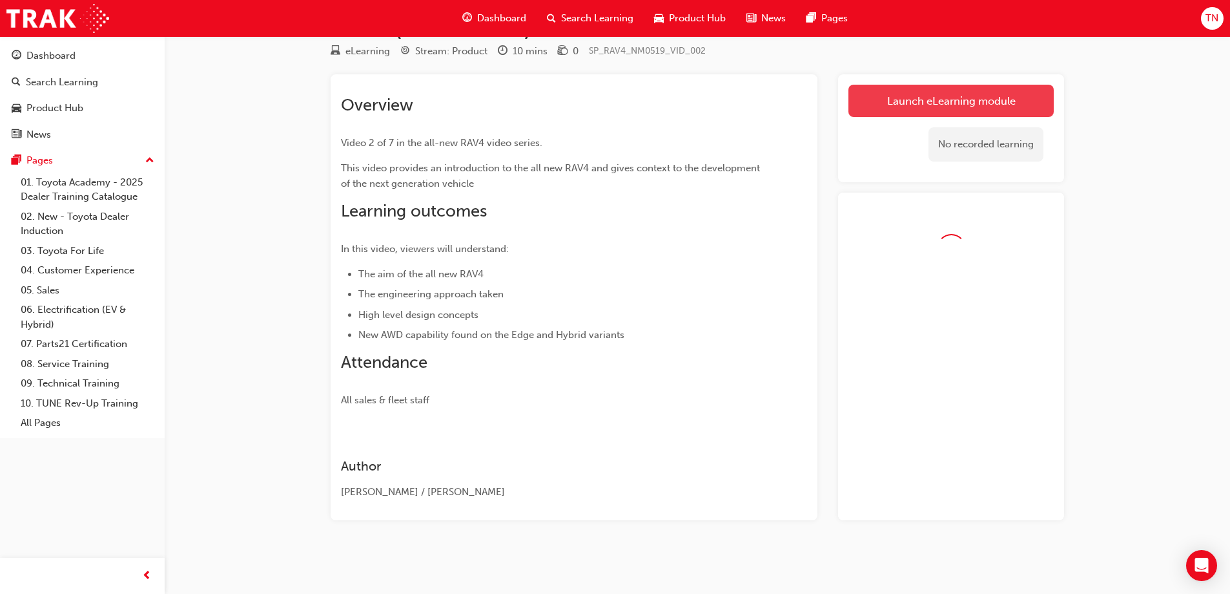
click at [885, 98] on link "Launch eLearning module" at bounding box center [951, 101] width 205 height 32
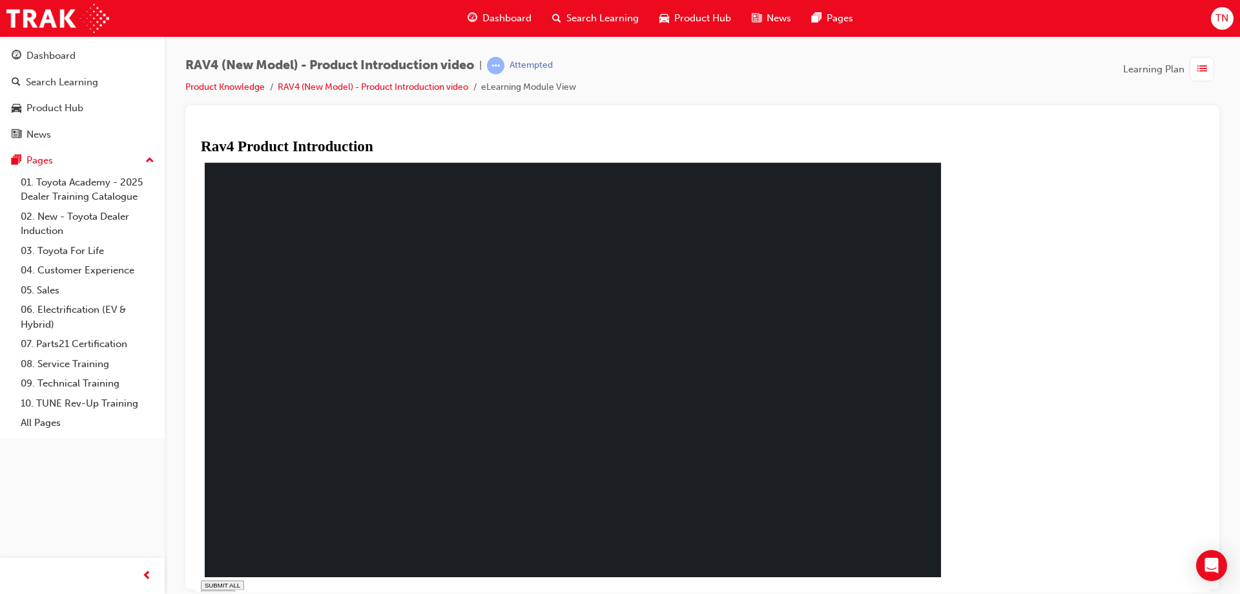
drag, startPoint x: 378, startPoint y: 575, endPoint x: 977, endPoint y: 583, distance: 598.1
type input "1"
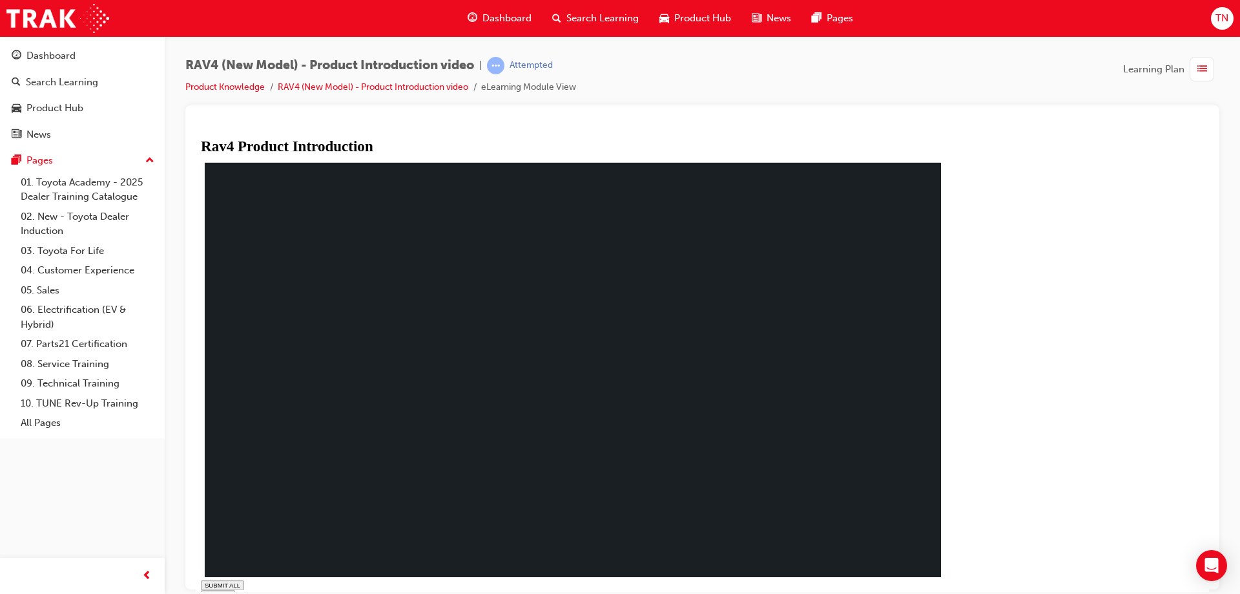
click at [496, 18] on span "Dashboard" at bounding box center [506, 18] width 49 height 15
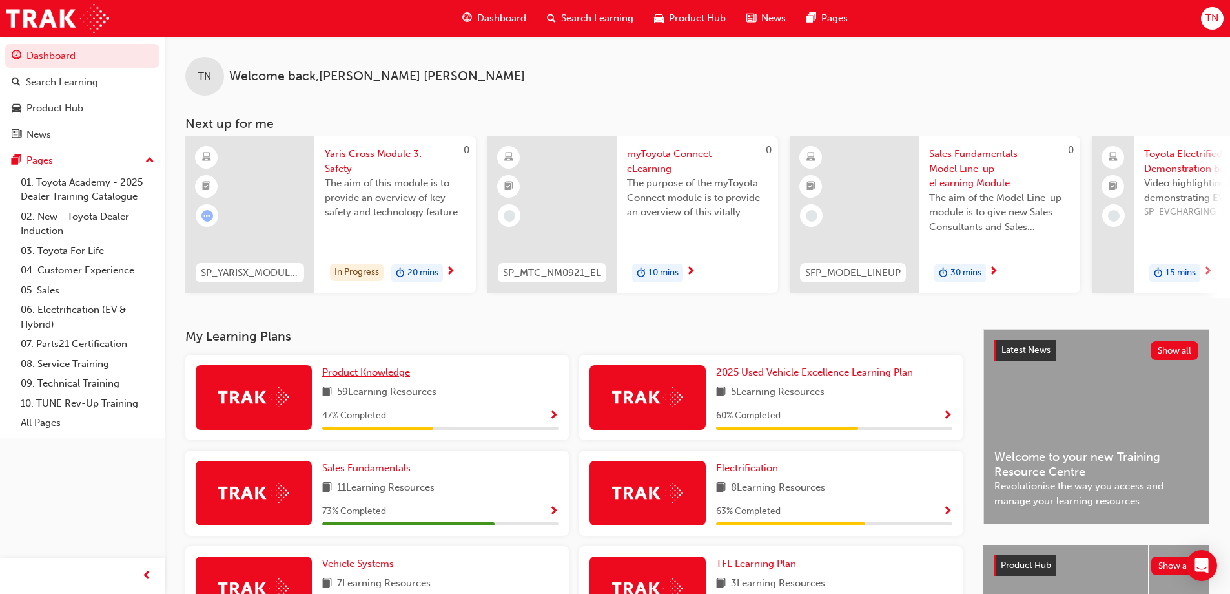
click at [355, 378] on span "Product Knowledge" at bounding box center [366, 372] width 88 height 12
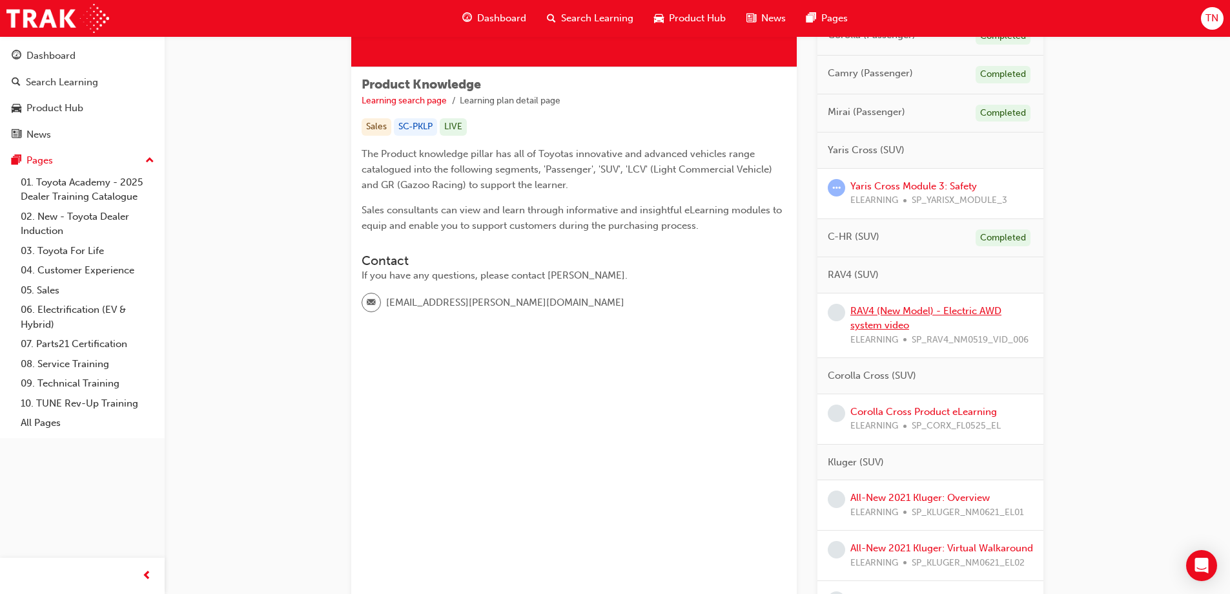
click at [966, 313] on link "RAV4 (New Model) - Electric AWD system video" at bounding box center [926, 318] width 151 height 26
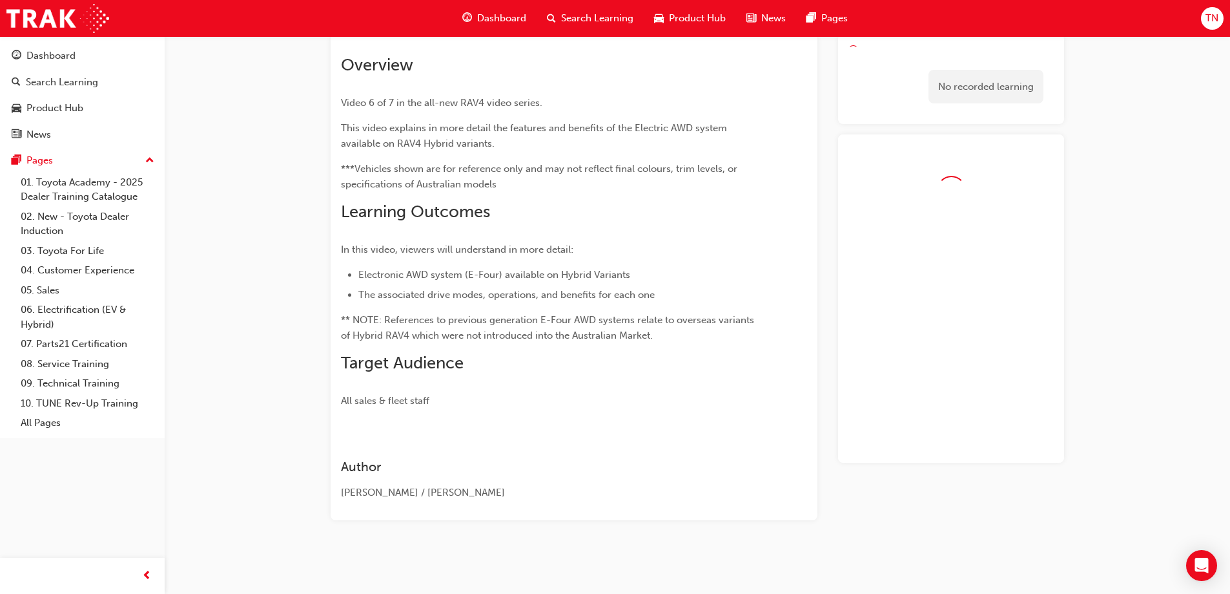
scroll to position [82, 0]
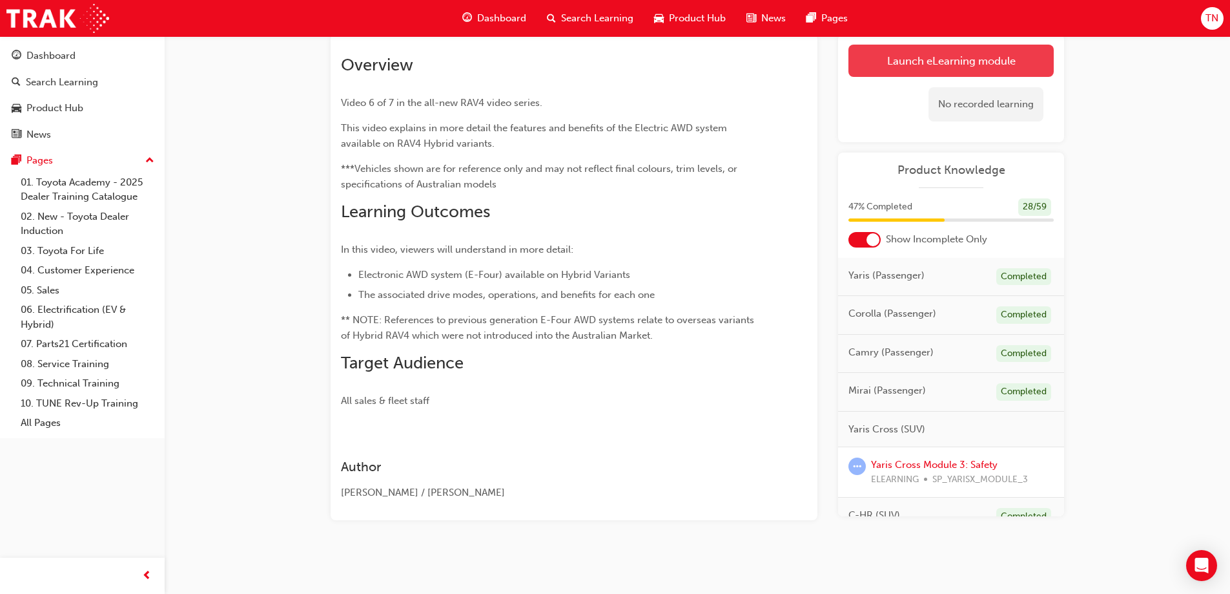
click at [975, 72] on link "Launch eLearning module" at bounding box center [951, 61] width 205 height 32
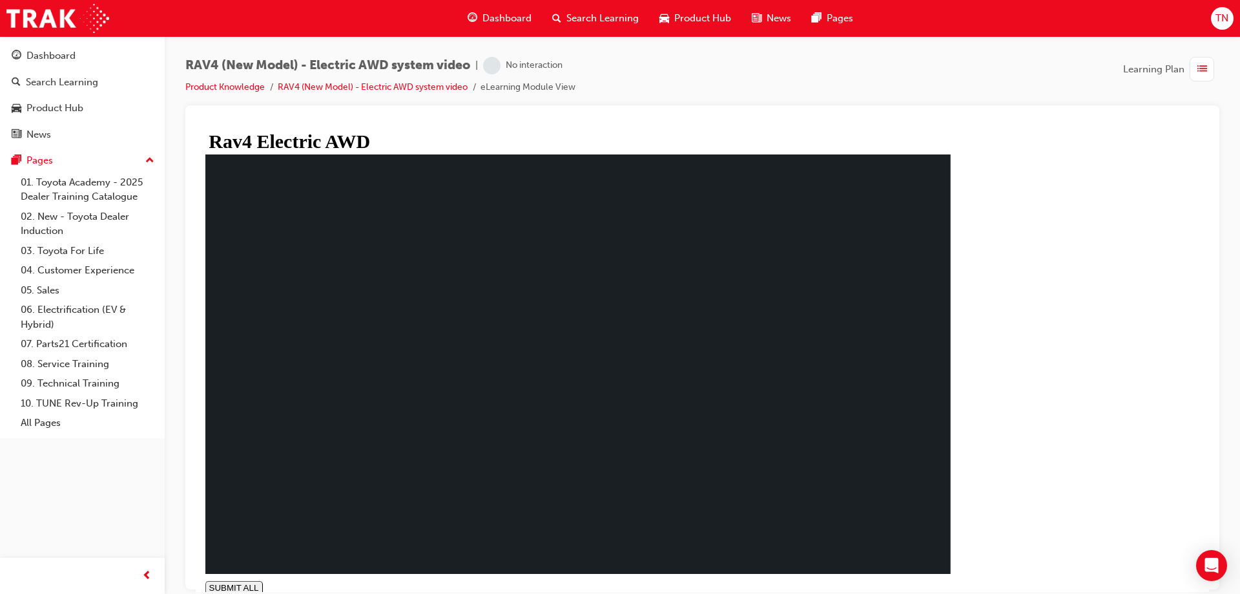
type input "0.001"
click at [951, 580] on div "SUBMIT ALL volume PREV NEXT SUBMIT FINISH" at bounding box center [577, 587] width 745 height 14
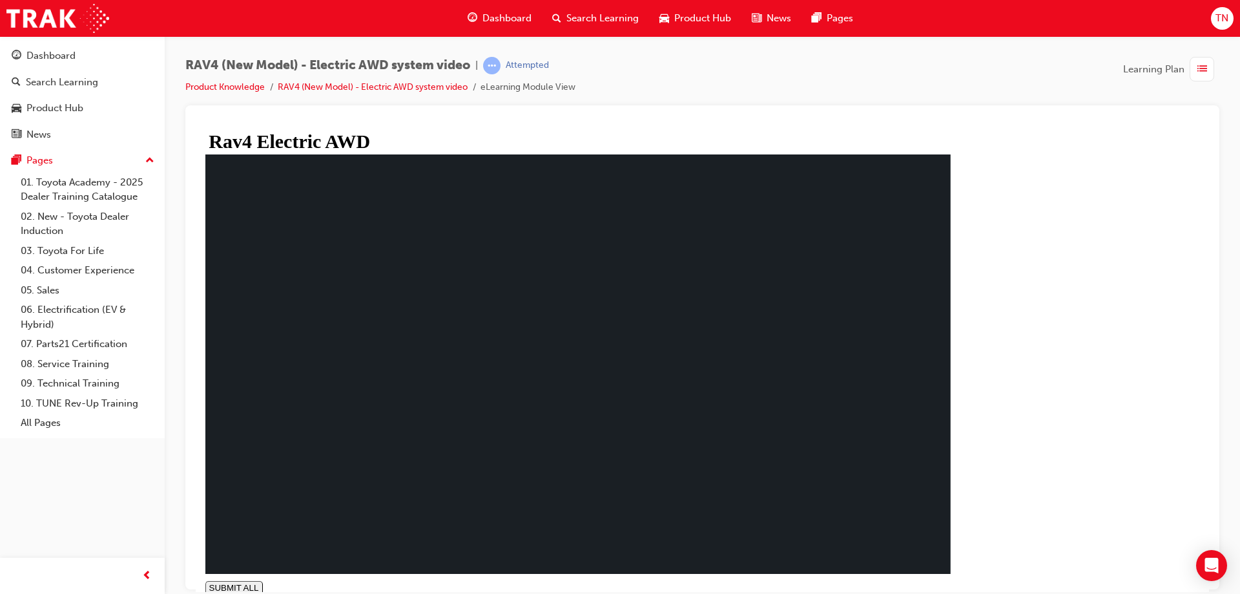
click at [951, 580] on div "SUBMIT ALL volume PREV NEXT SUBMIT FINISH" at bounding box center [577, 587] width 745 height 14
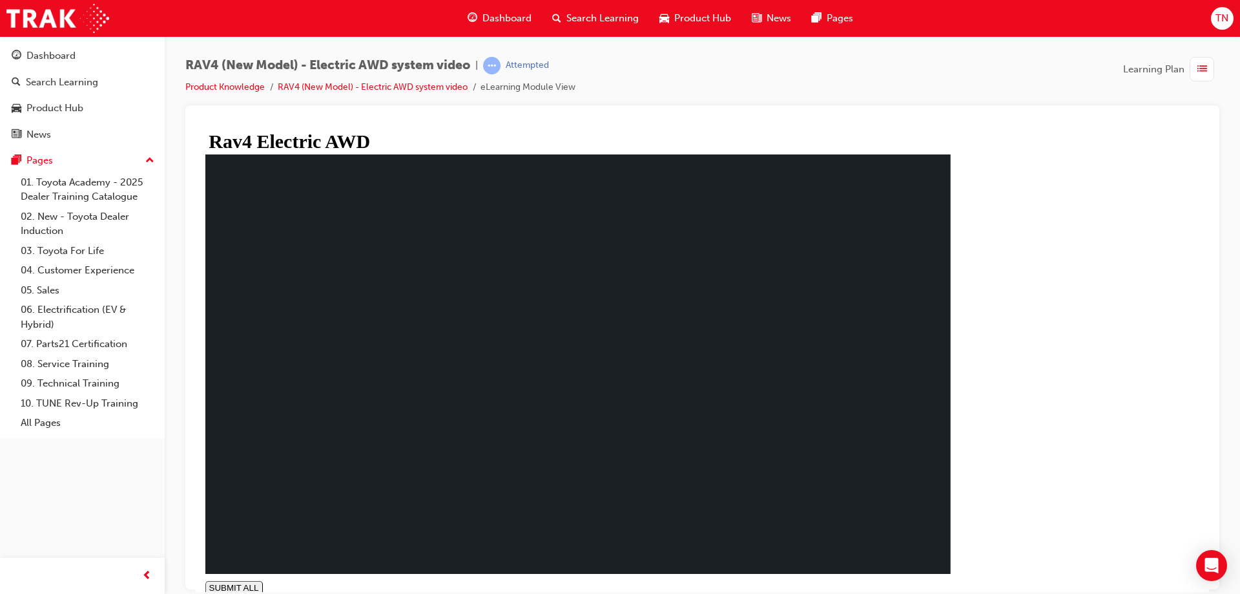
drag, startPoint x: 918, startPoint y: 490, endPoint x: 941, endPoint y: 493, distance: 23.6
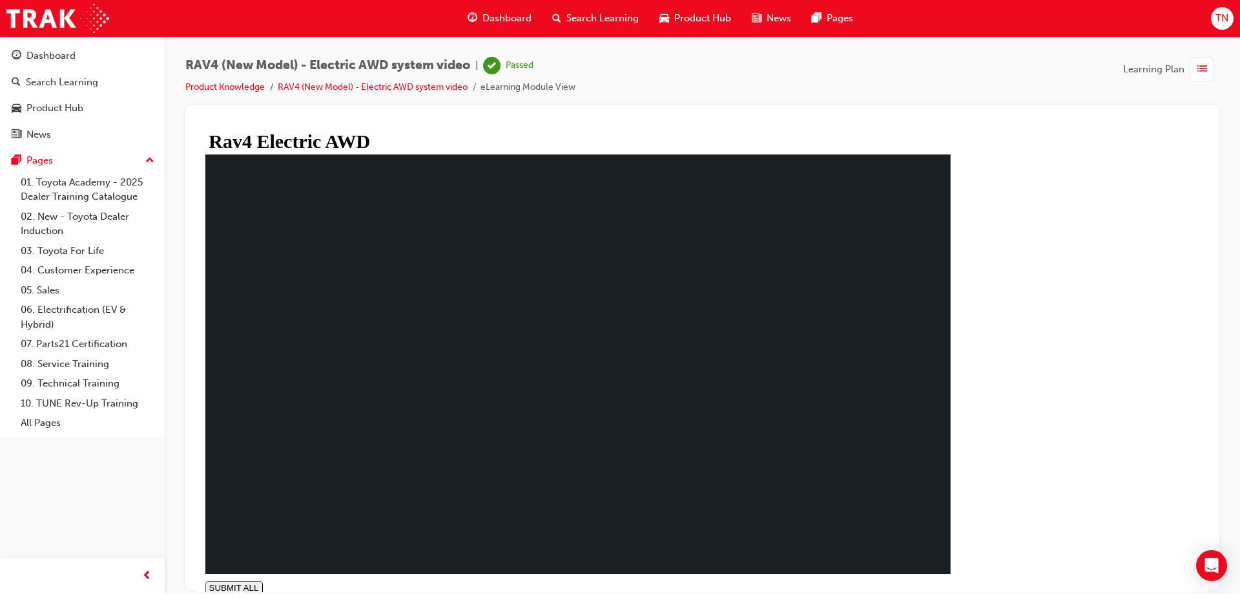
click at [497, 21] on span "Dashboard" at bounding box center [506, 18] width 49 height 15
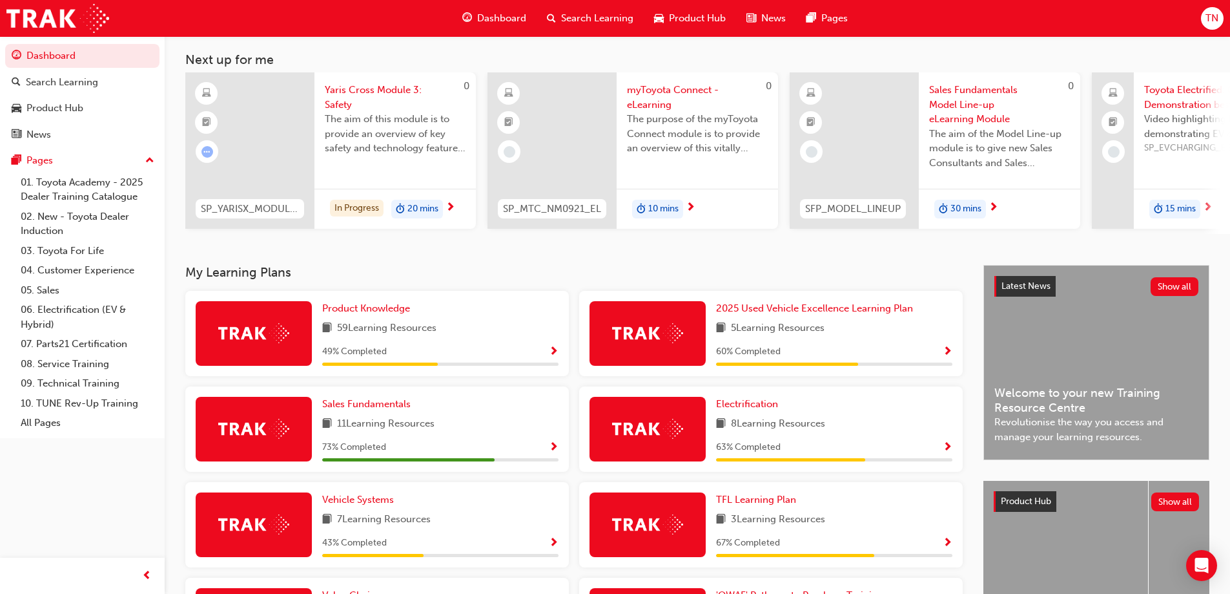
scroll to position [65, 0]
click at [373, 307] on span "Product Knowledge" at bounding box center [366, 308] width 88 height 12
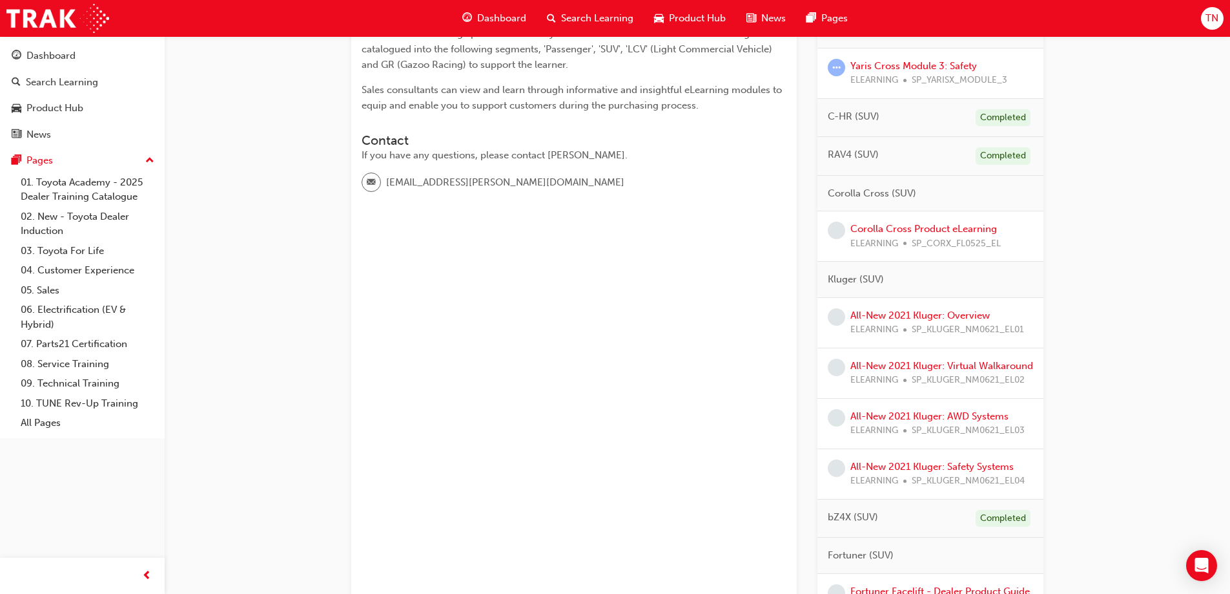
scroll to position [323, 0]
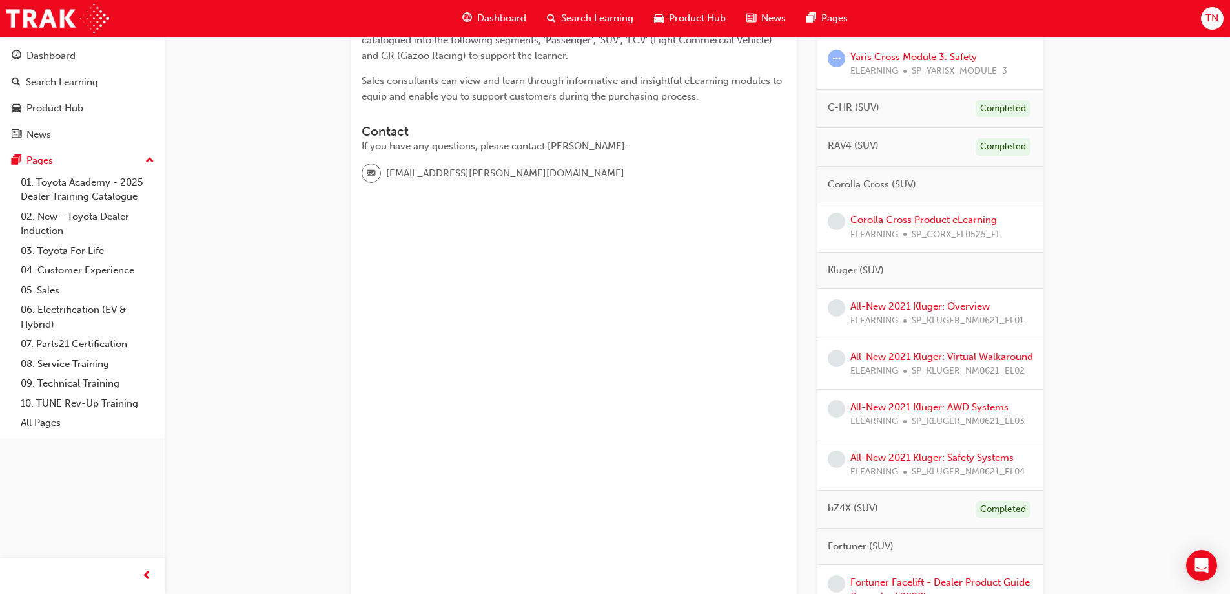
click at [945, 218] on link "Corolla Cross Product eLearning" at bounding box center [924, 220] width 147 height 12
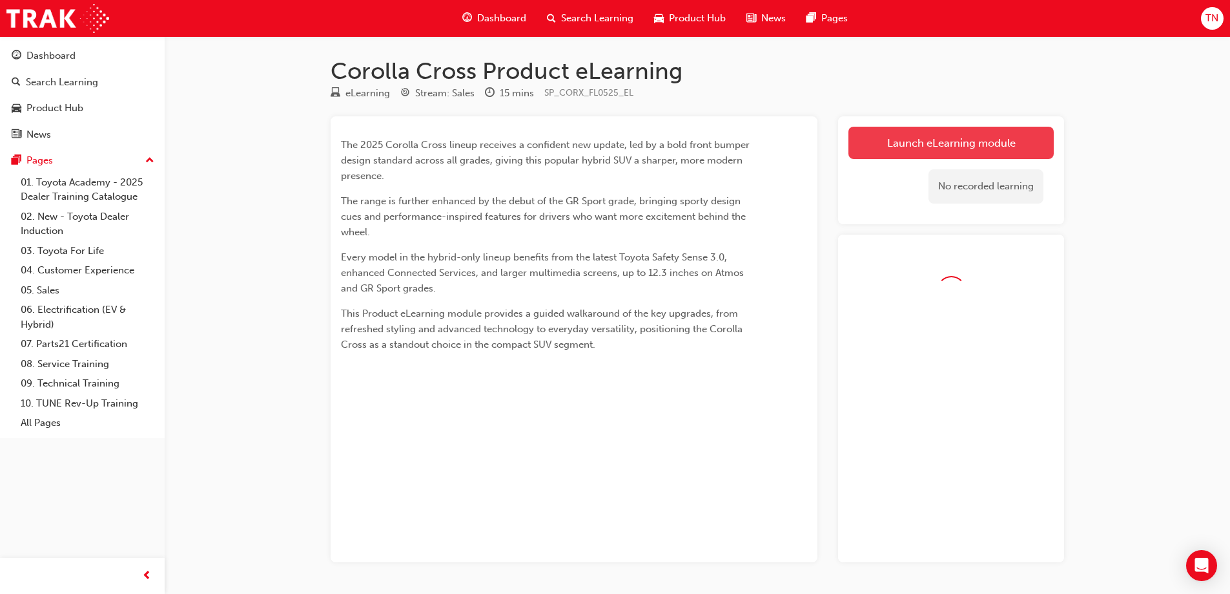
click at [929, 136] on link "Launch eLearning module" at bounding box center [951, 143] width 205 height 32
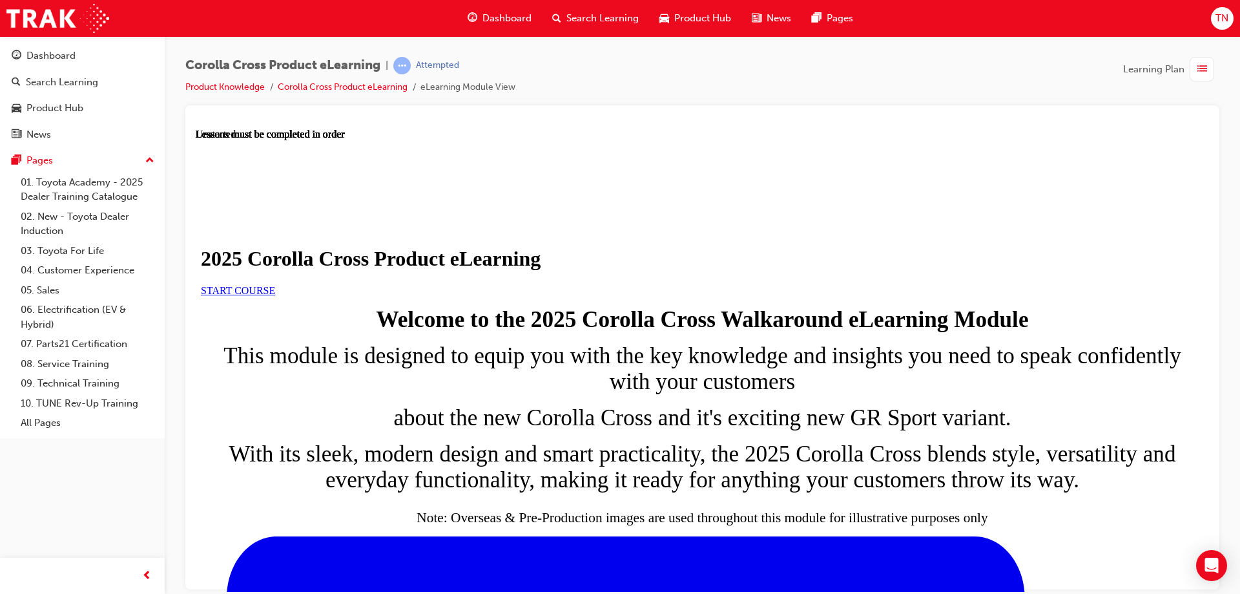
click at [275, 295] on link "START COURSE" at bounding box center [238, 289] width 74 height 11
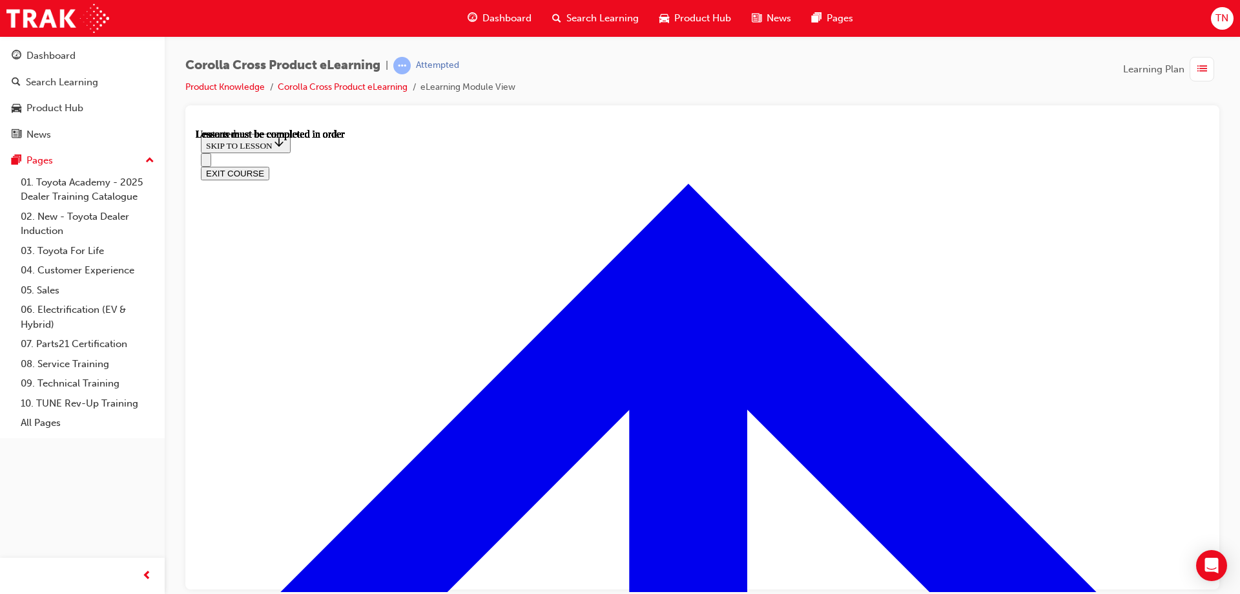
scroll to position [45, 0]
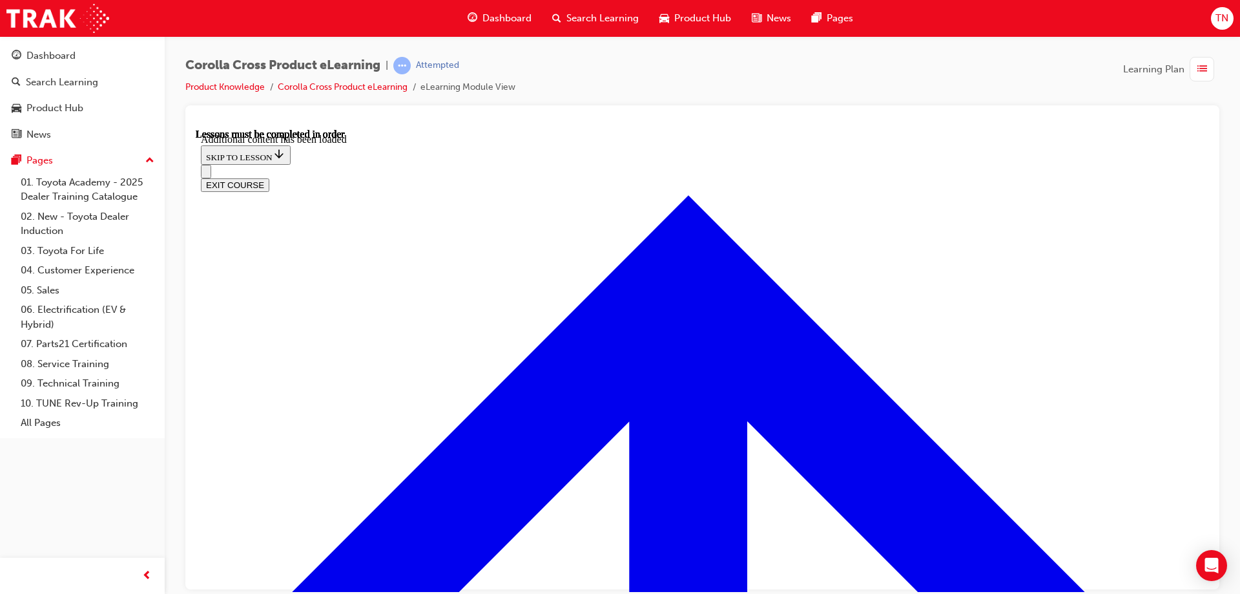
scroll to position [2165, 0]
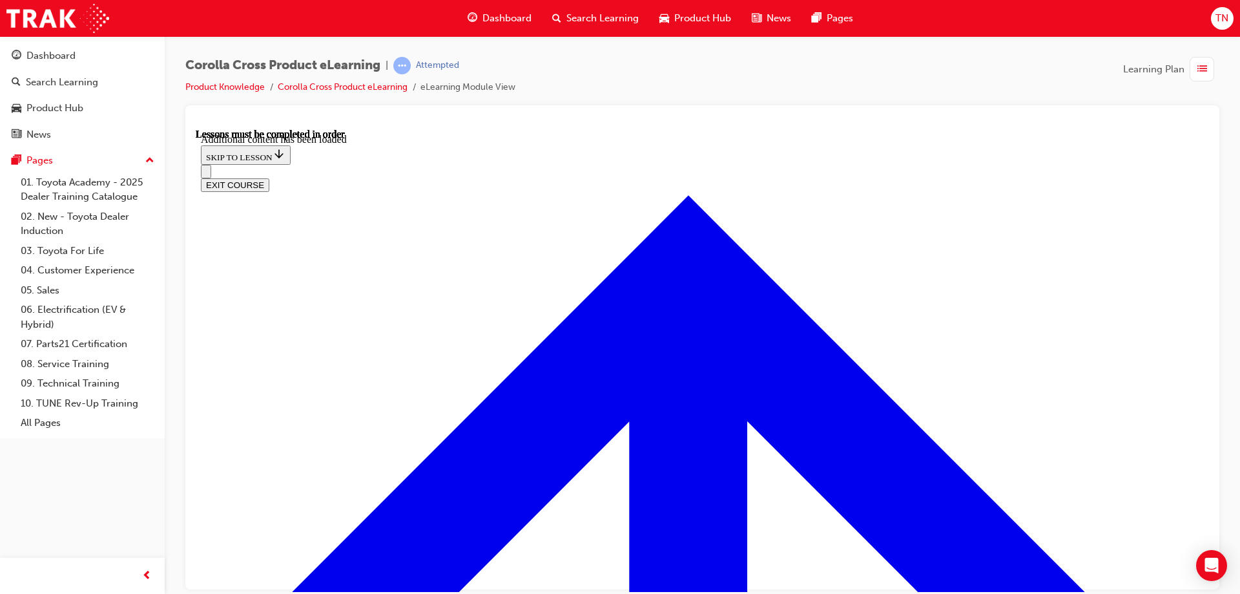
radio input "true"
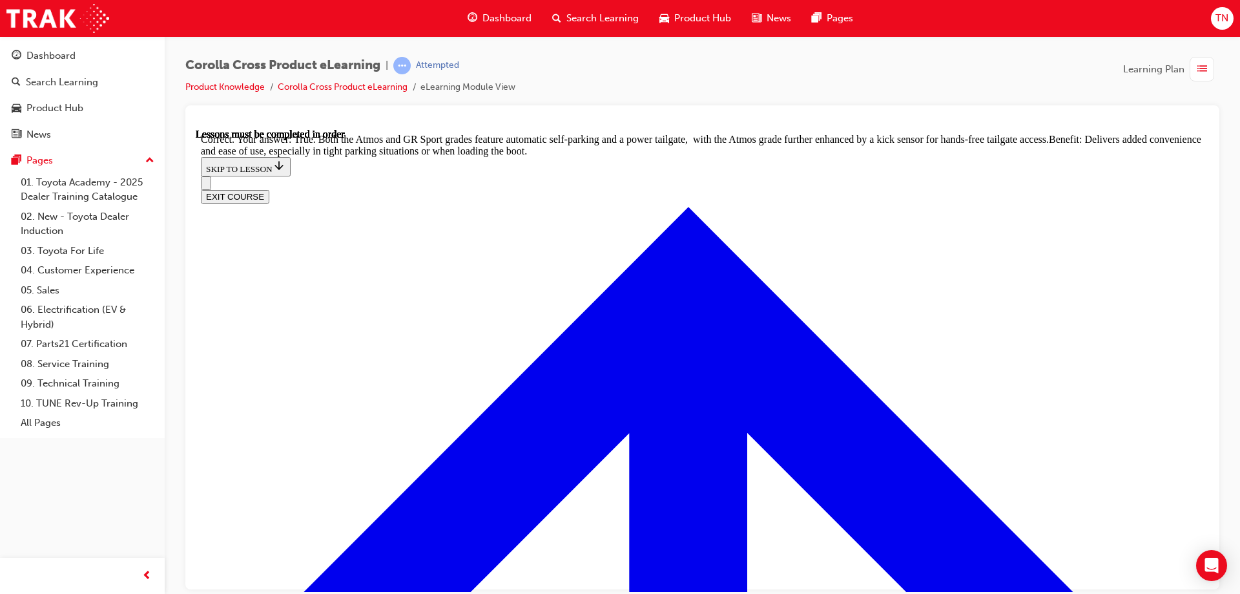
scroll to position [2817, 0]
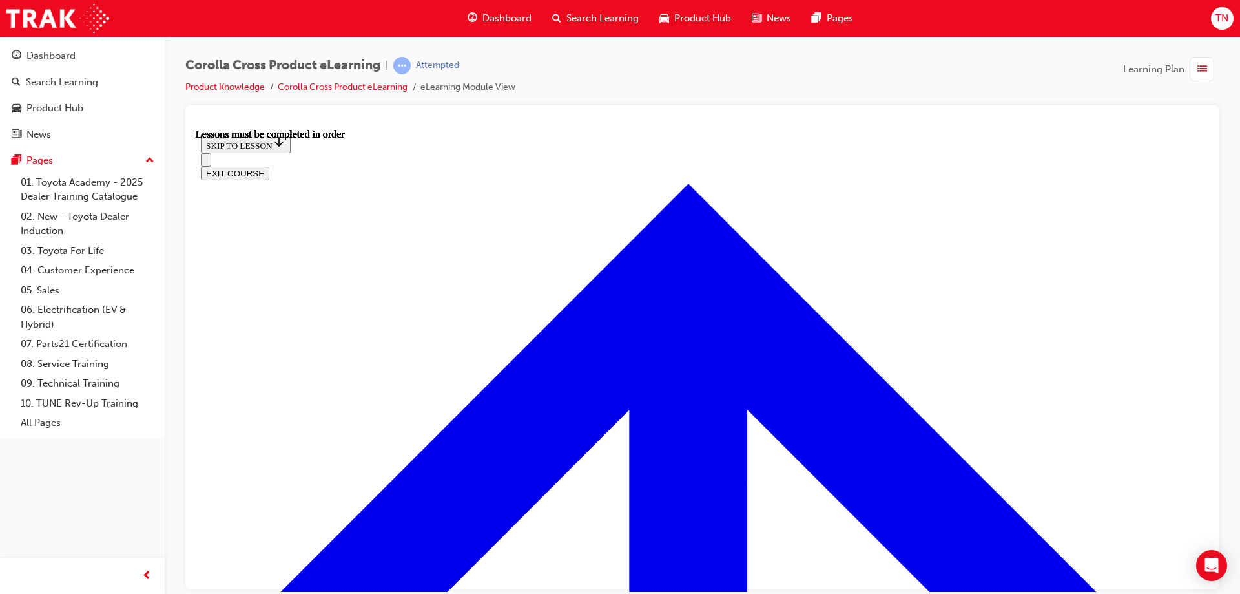
scroll to position [1015, 0]
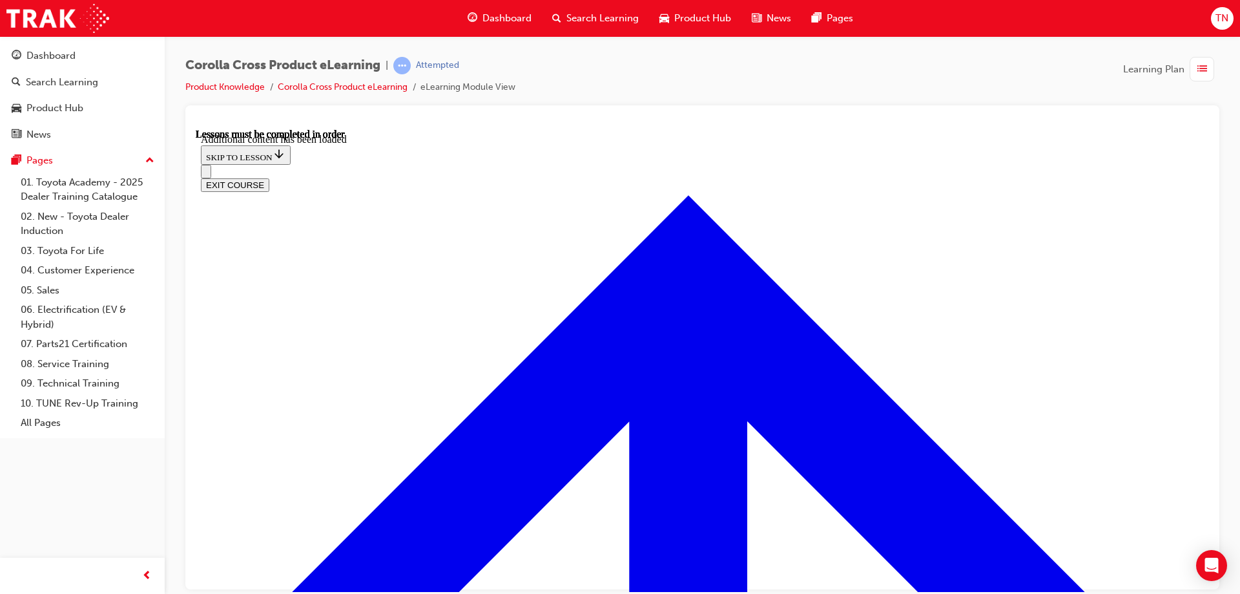
scroll to position [1855, 0]
radio input "true"
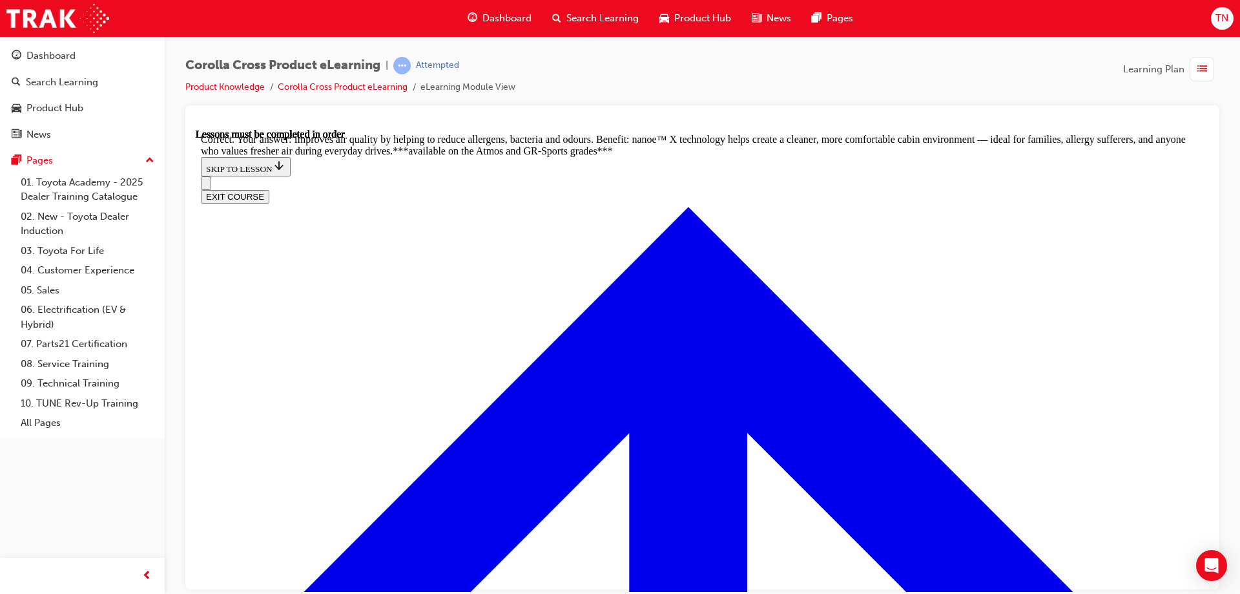
scroll to position [2565, 0]
radio input "true"
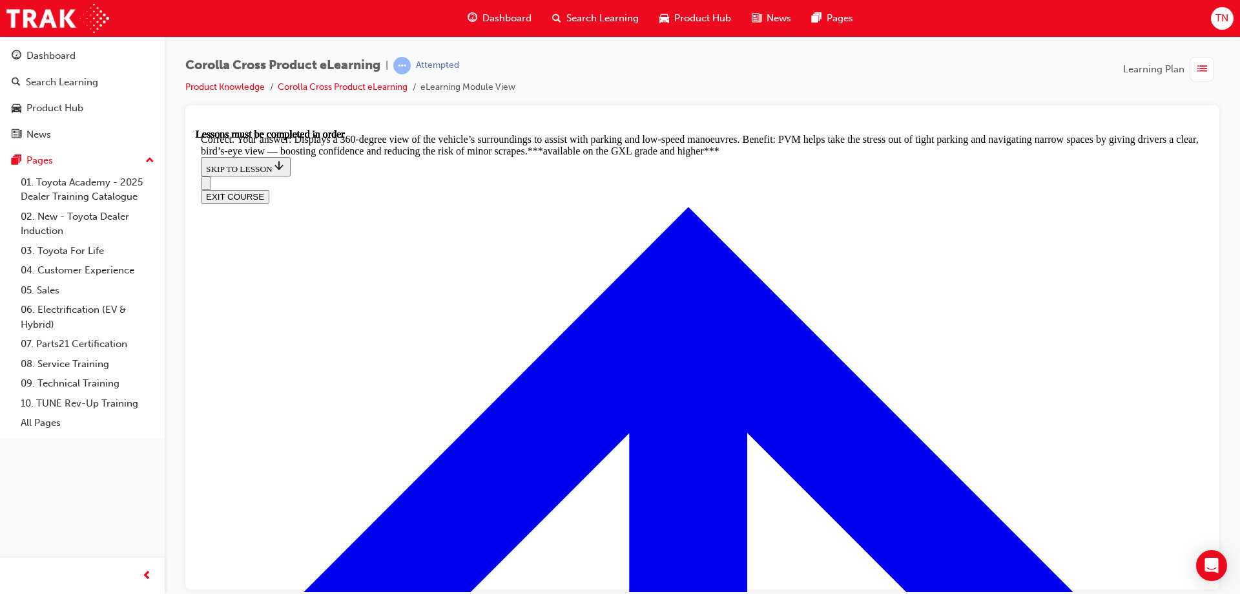
scroll to position [2899, 0]
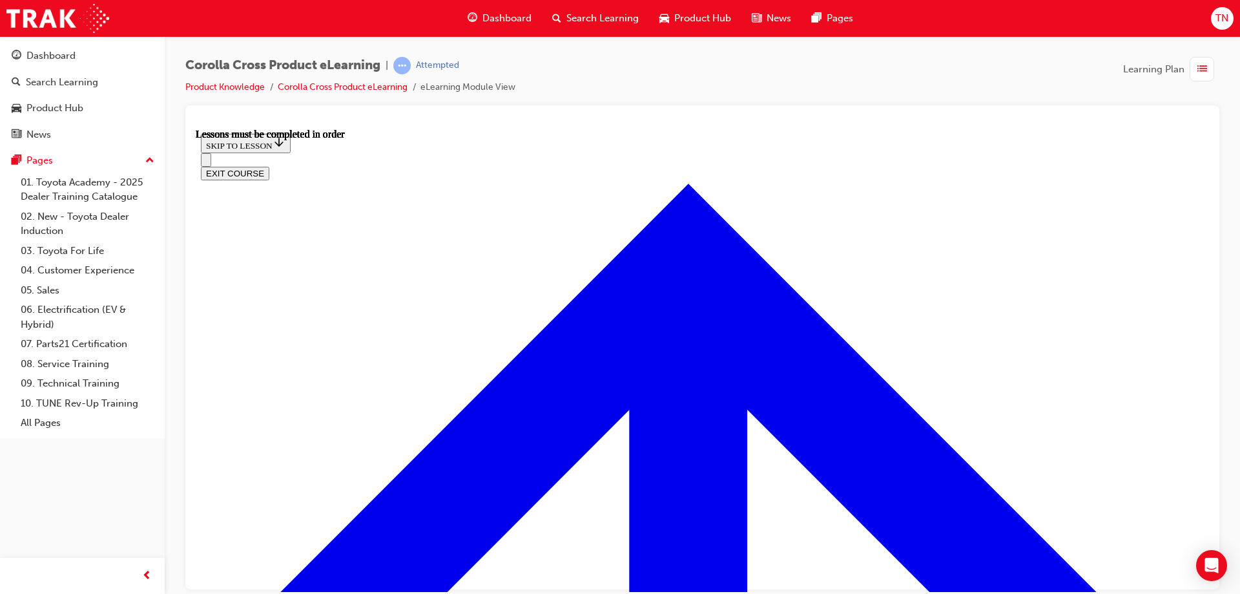
scroll to position [1172, 0]
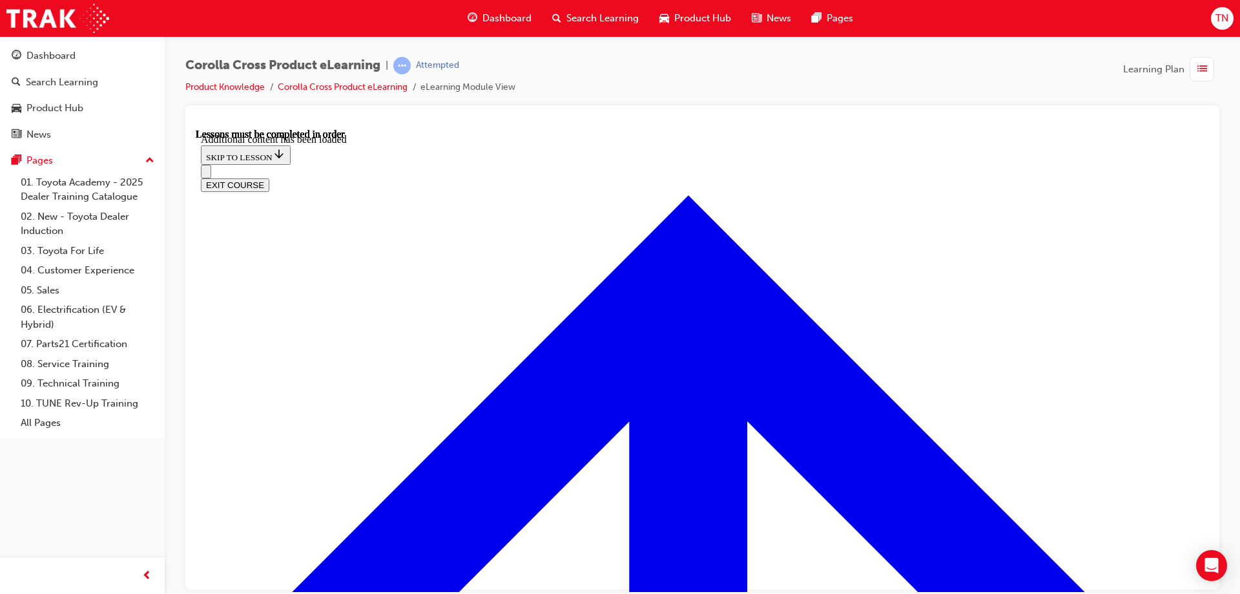
scroll to position [1883, 0]
radio input "true"
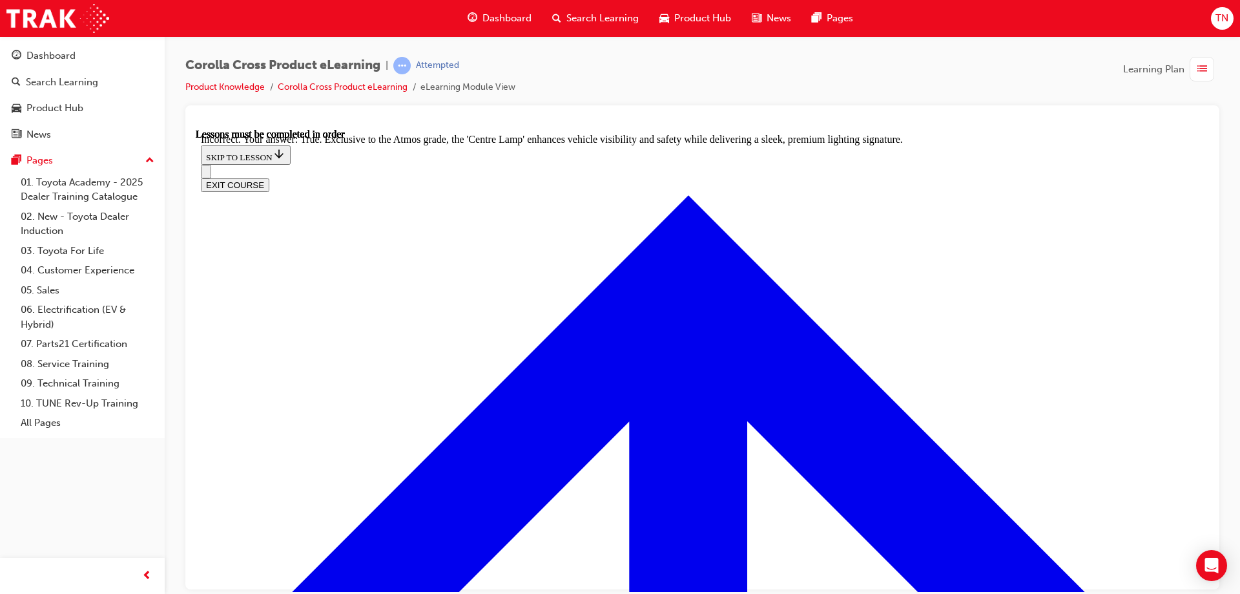
scroll to position [2244, 0]
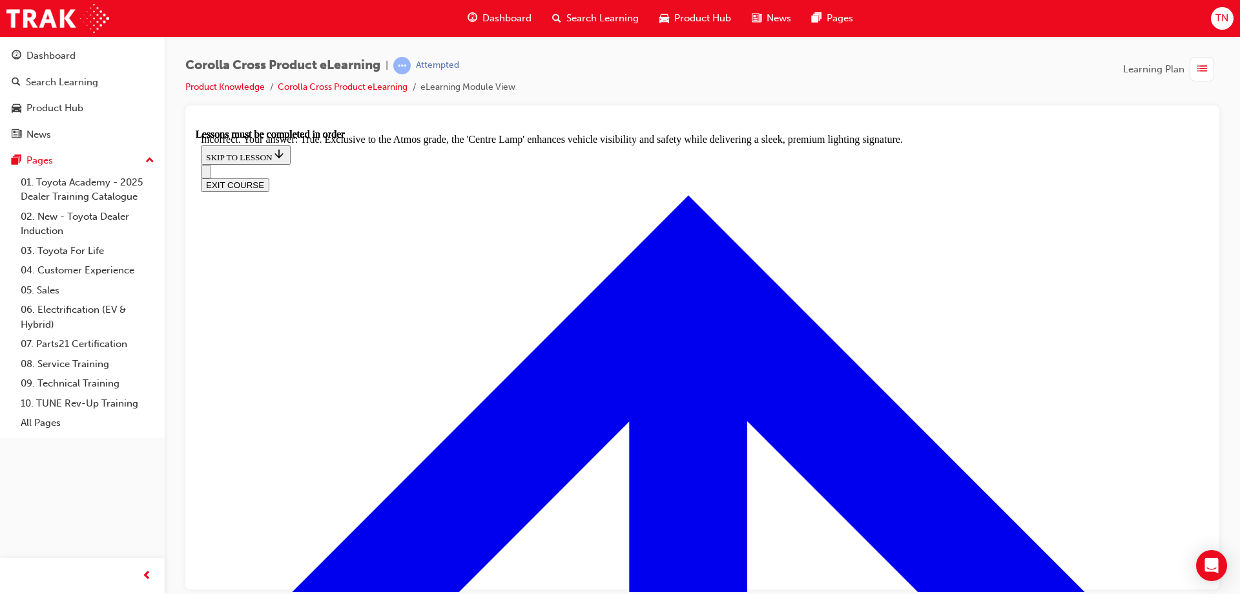
radio input "true"
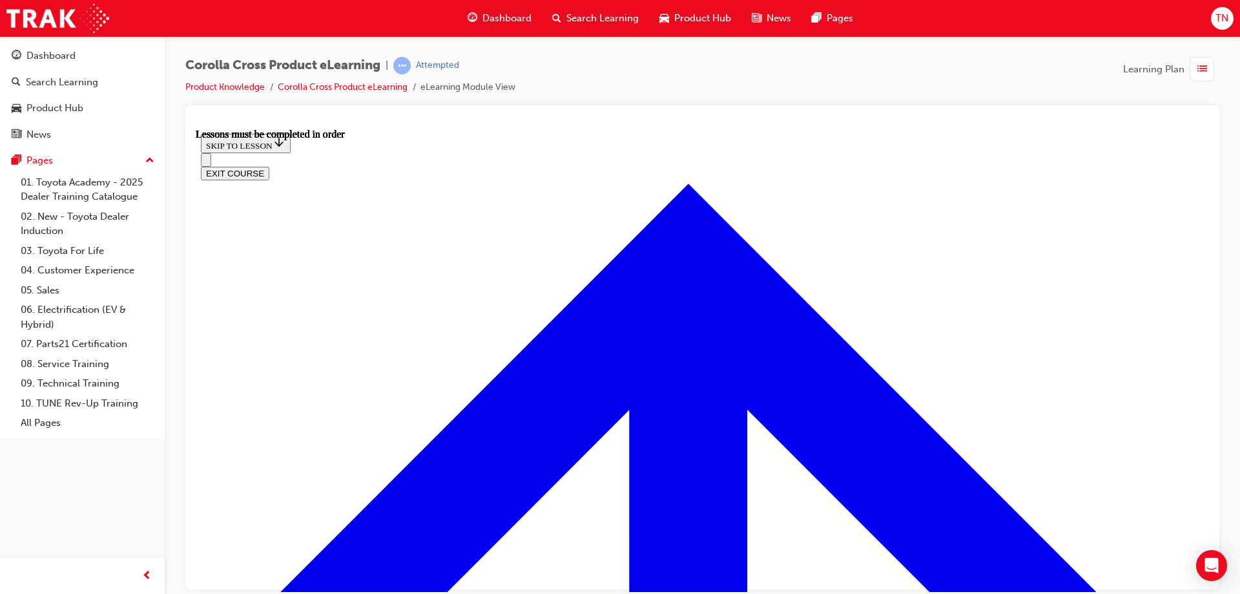
scroll to position [1126, 0]
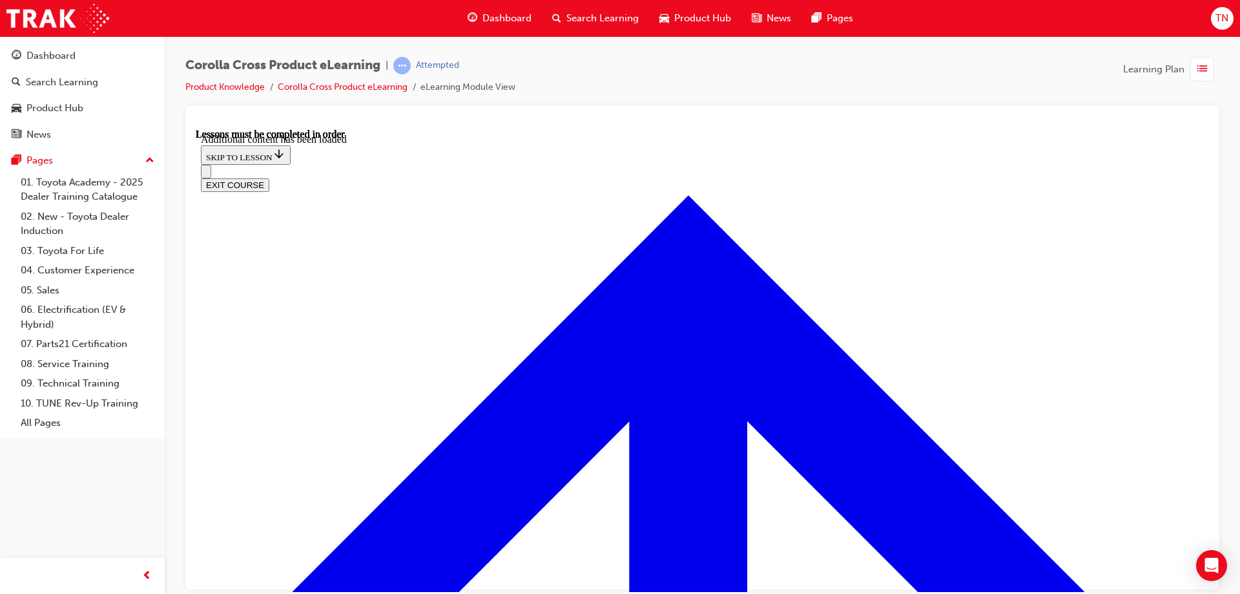
scroll to position [1579, 0]
radio input "true"
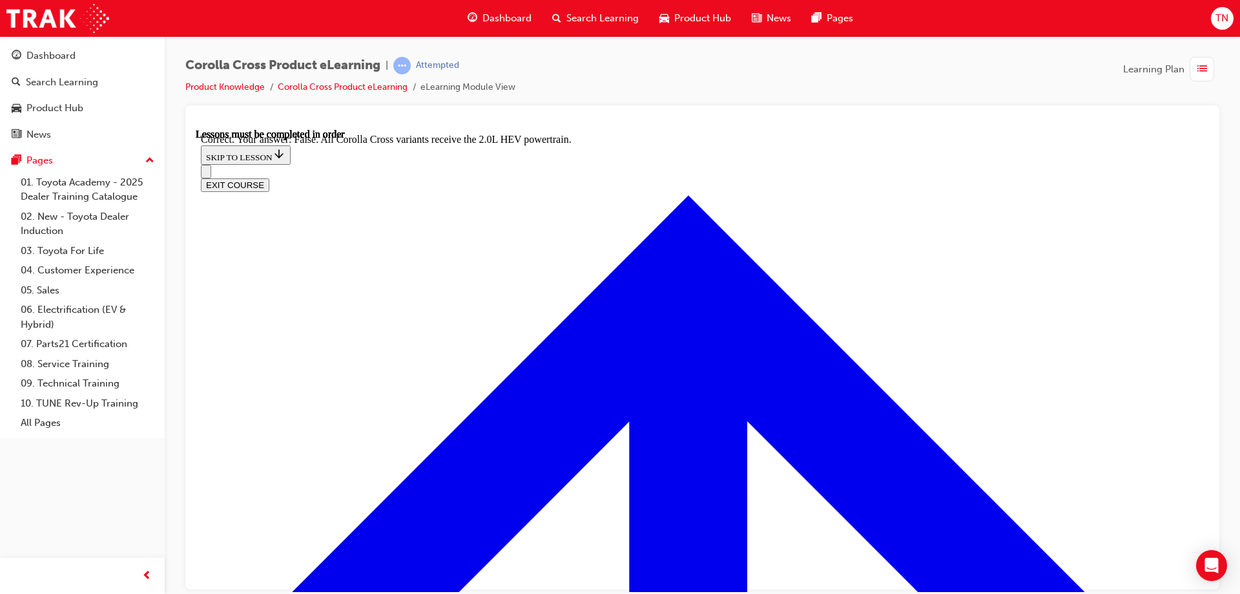
scroll to position [1806, 0]
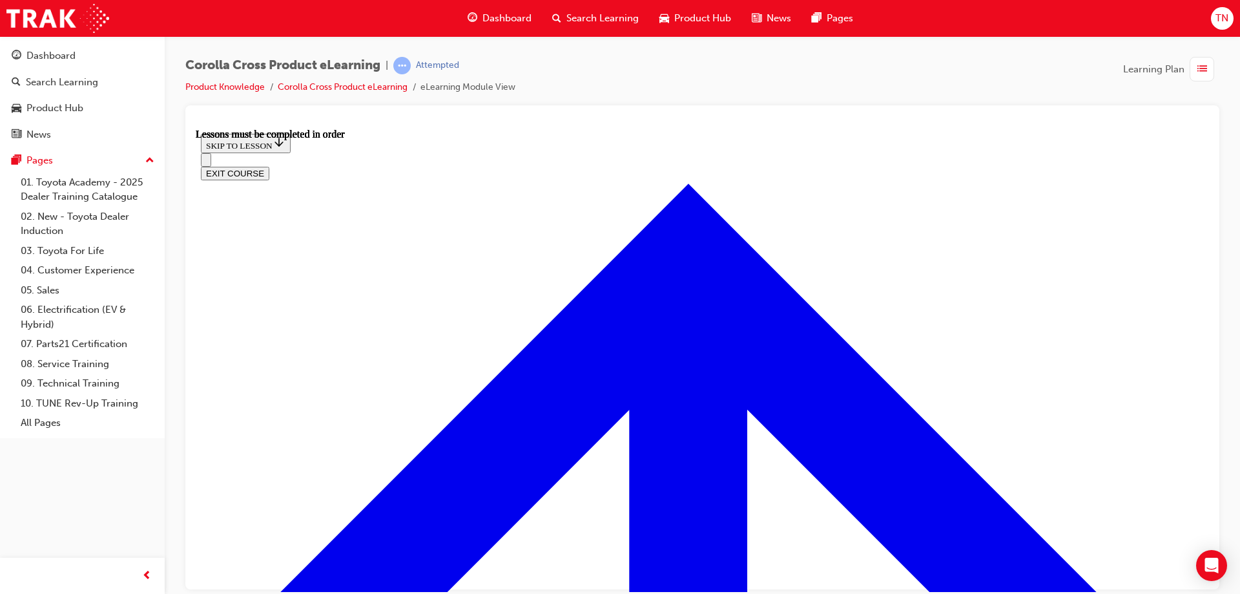
scroll to position [1079, 0]
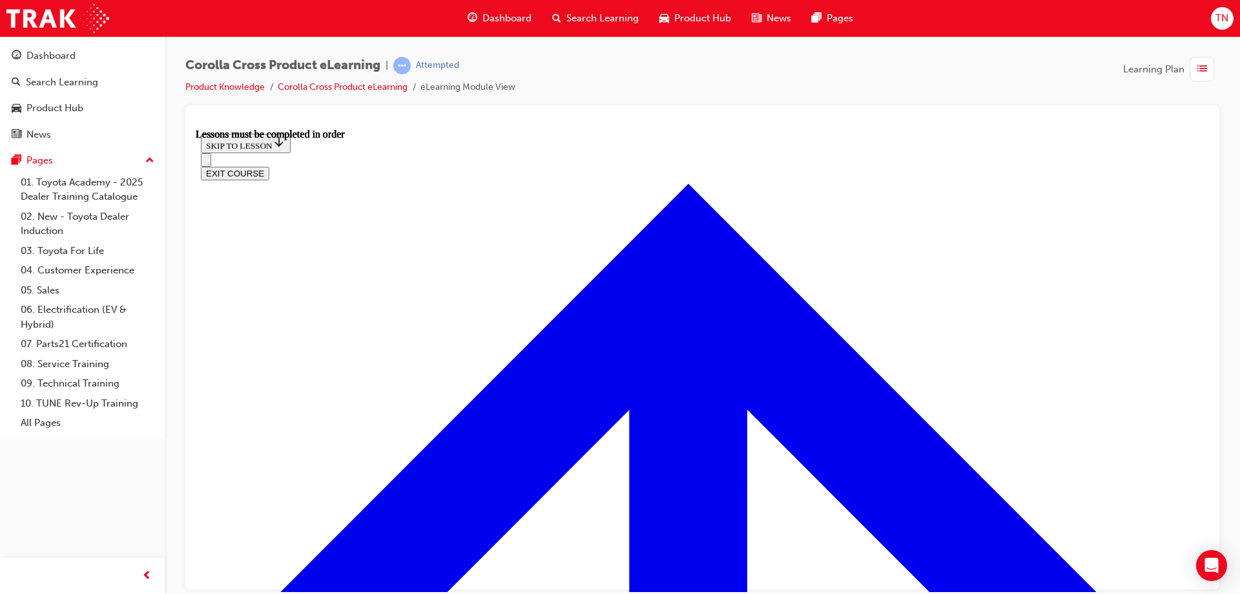
scroll to position [1287, 0]
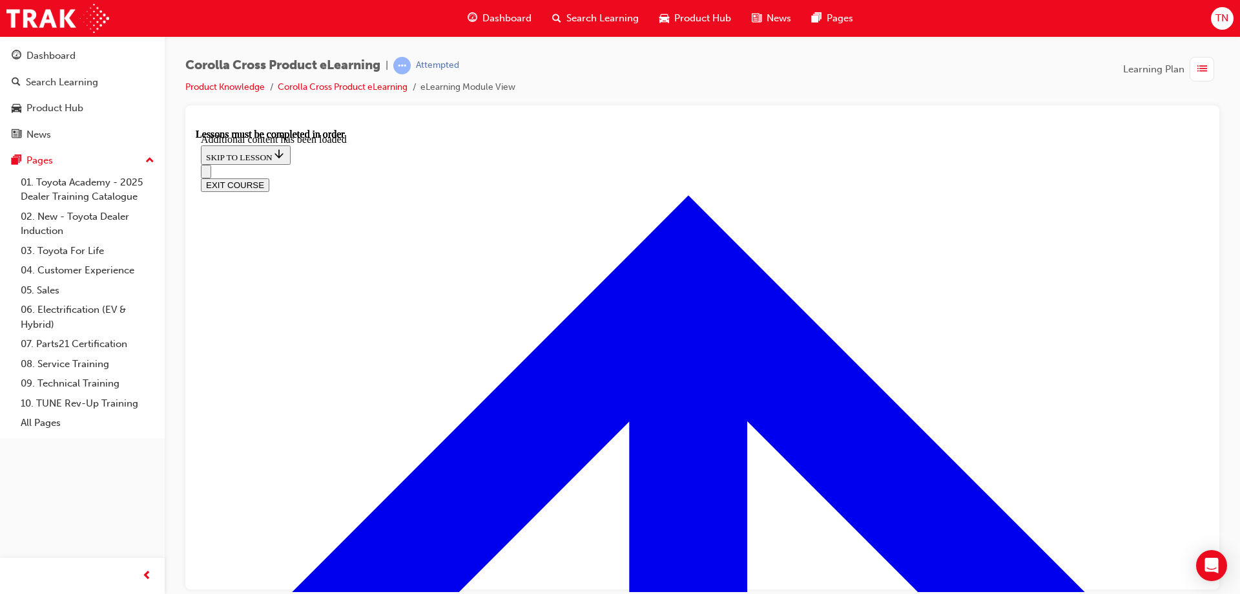
scroll to position [1613, 0]
radio input "true"
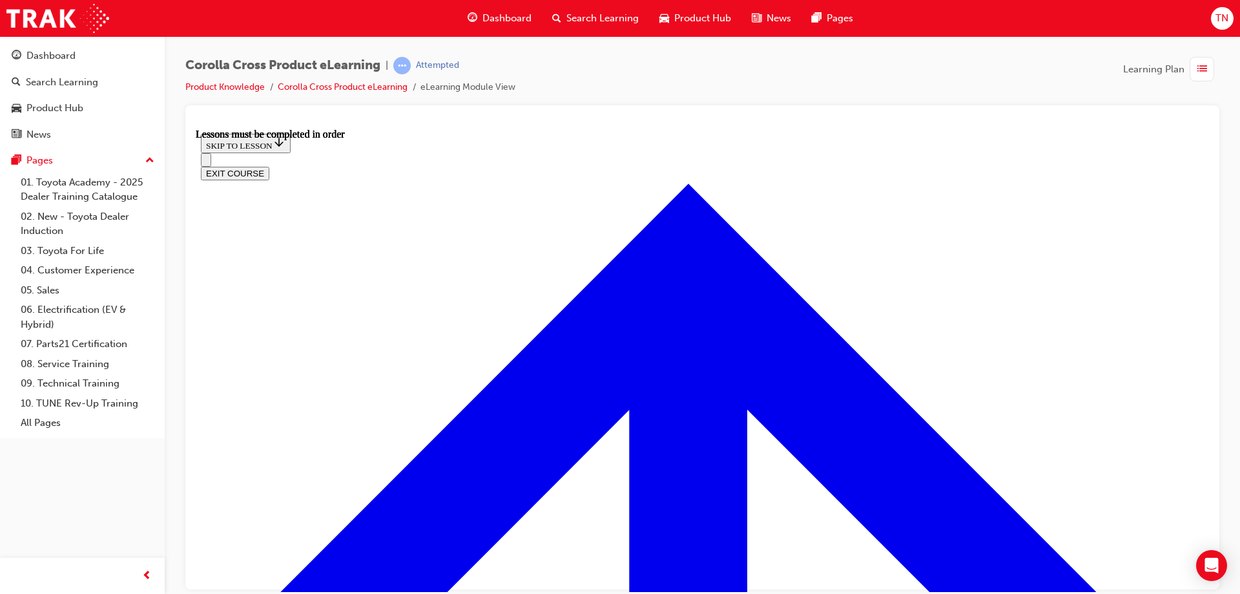
scroll to position [1272, 0]
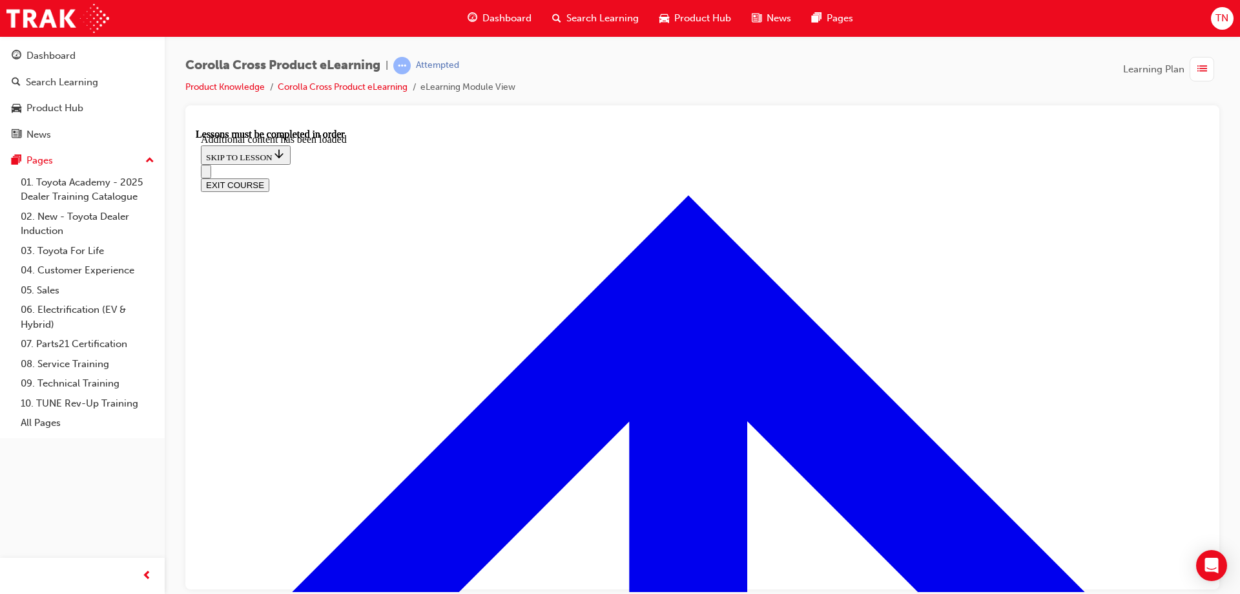
scroll to position [2127, 0]
radio input "true"
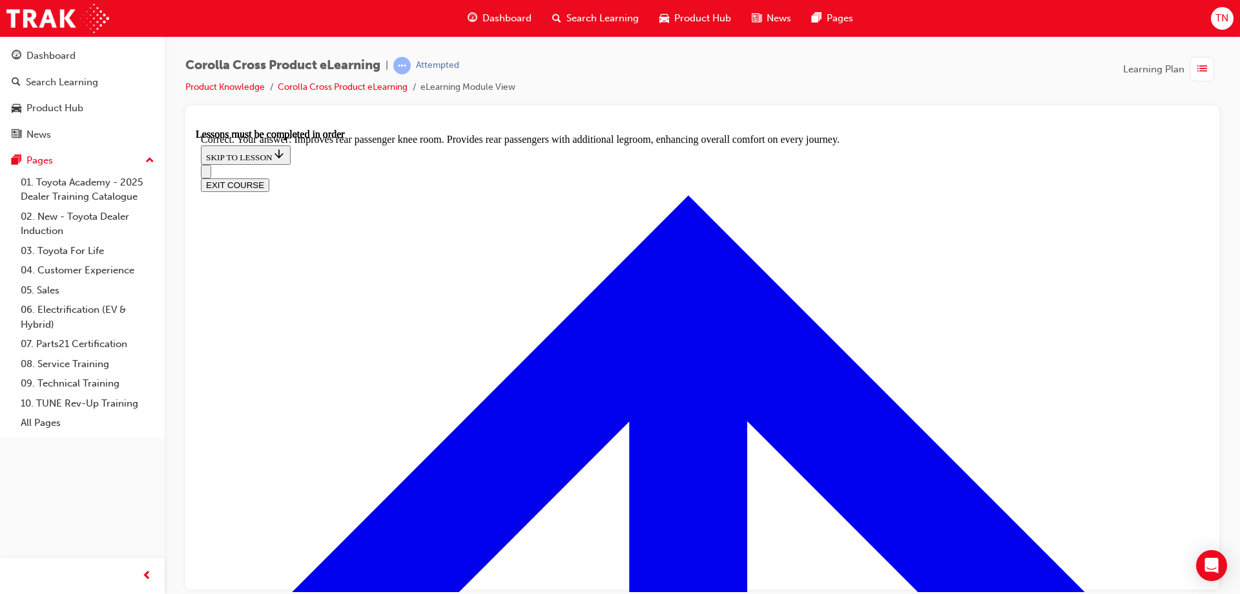
scroll to position [2408, 0]
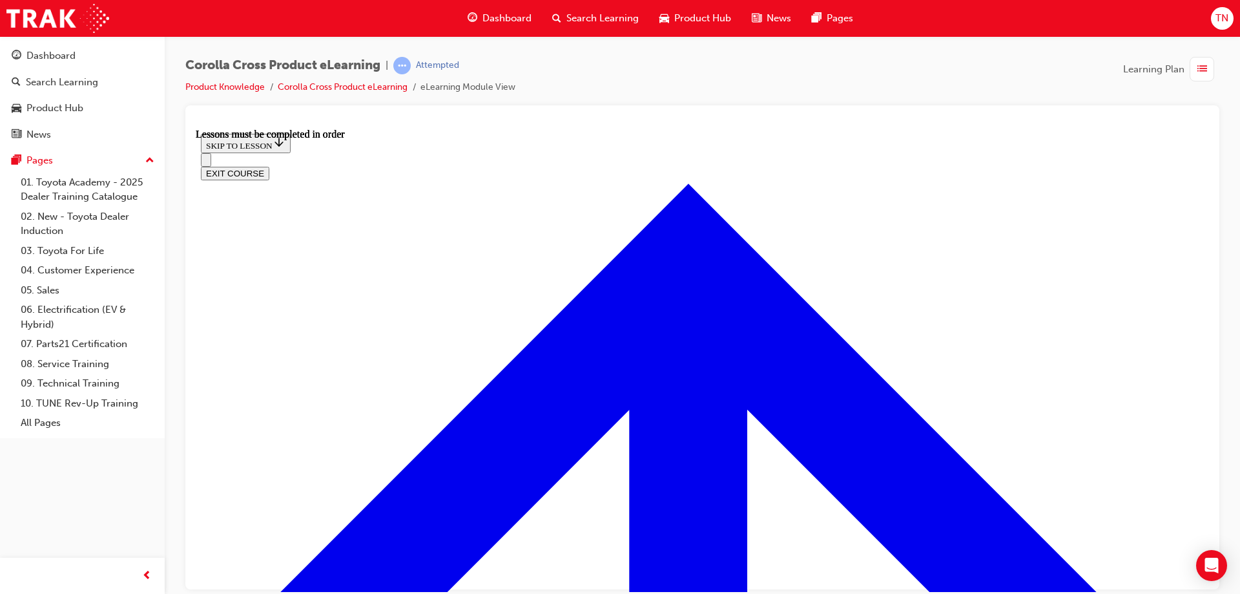
scroll to position [1079, 0]
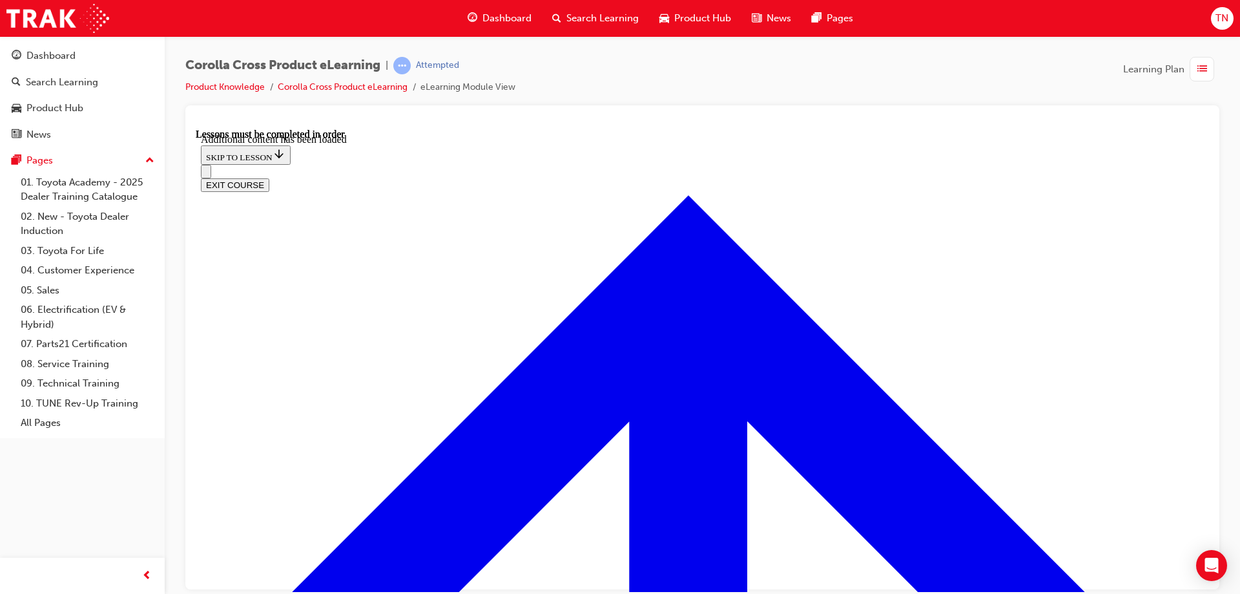
scroll to position [1901, 0]
radio input "true"
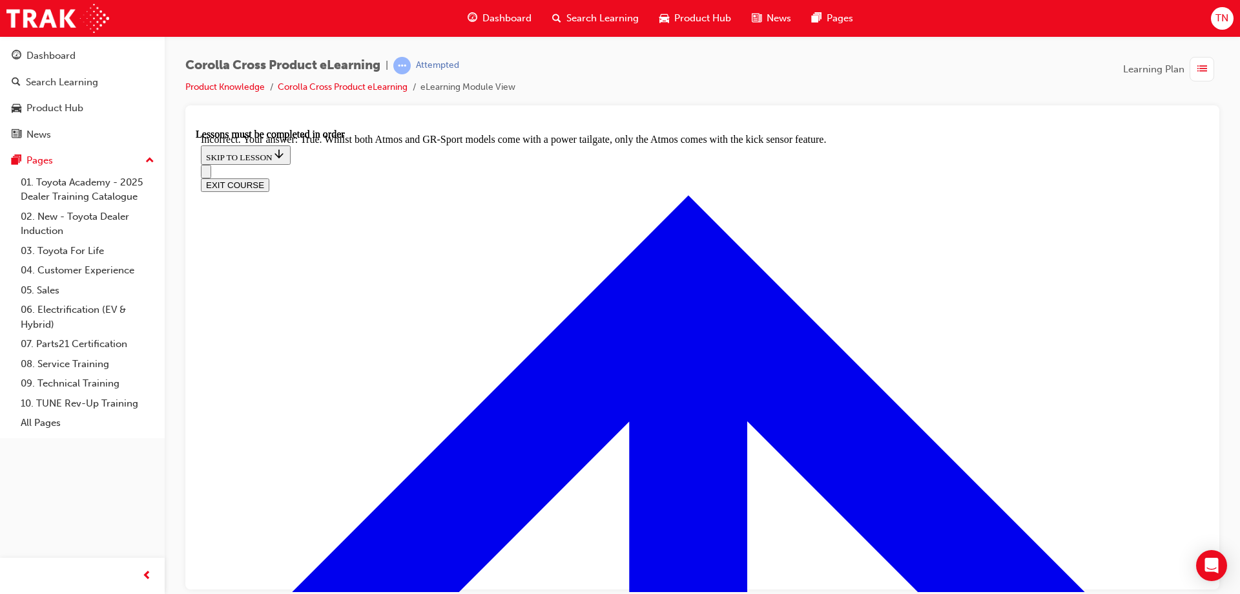
scroll to position [2065, 0]
drag, startPoint x: 562, startPoint y: 355, endPoint x: 672, endPoint y: 392, distance: 116.6
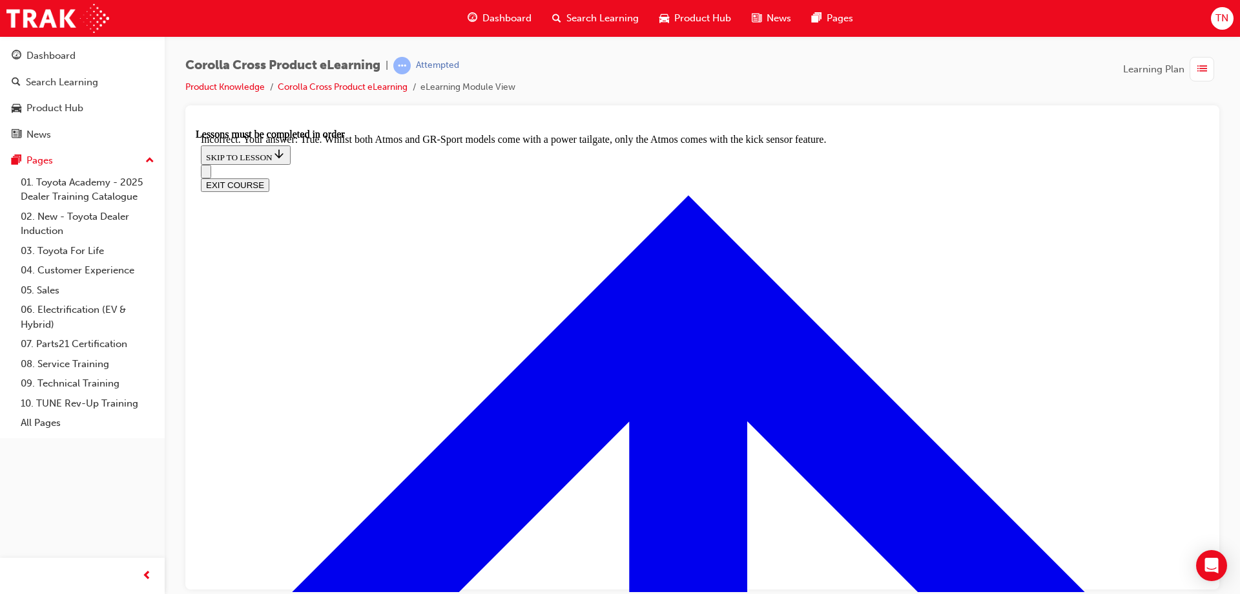
radio input "true"
drag, startPoint x: 729, startPoint y: 482, endPoint x: 729, endPoint y: 302, distance: 180.8
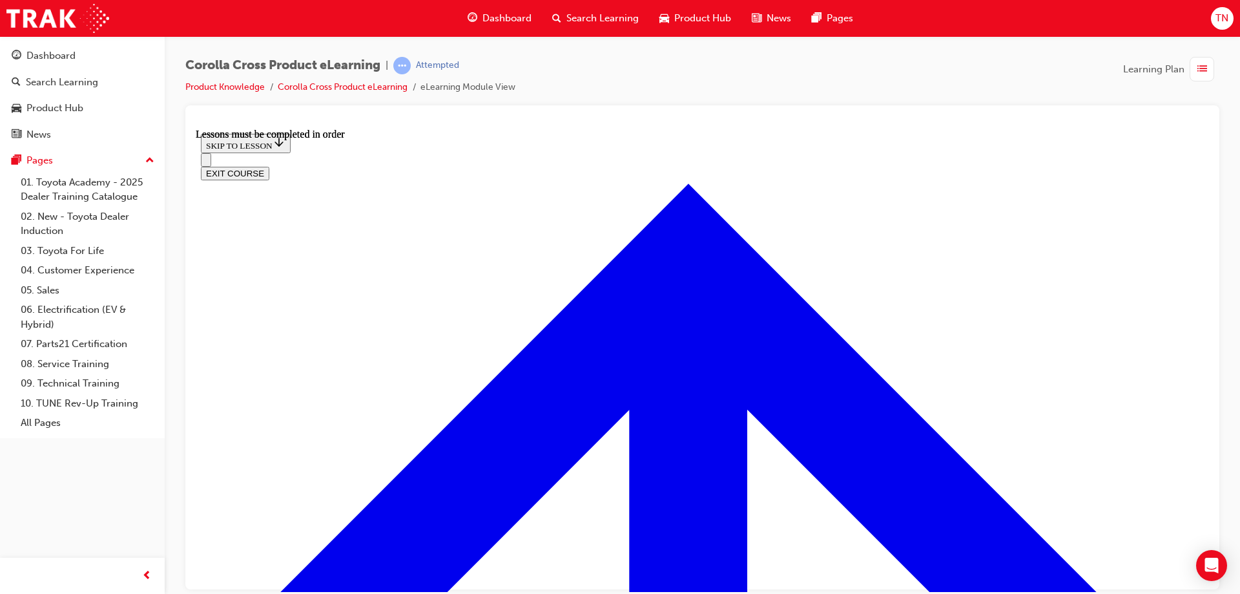
scroll to position [1595, 0]
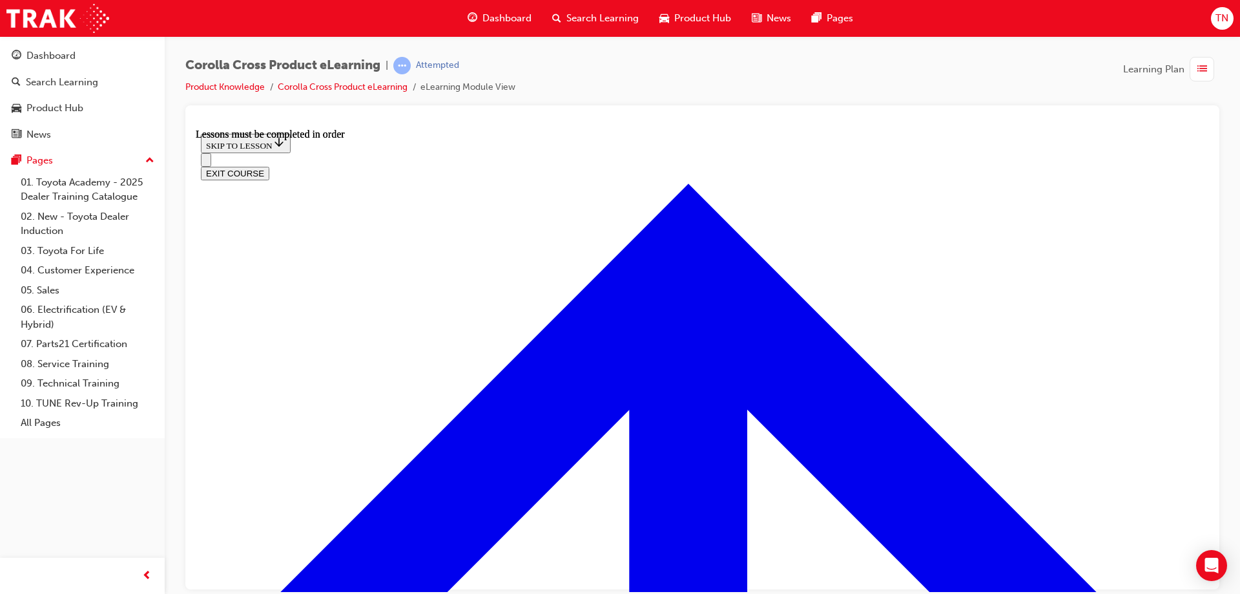
scroll to position [1321, 0]
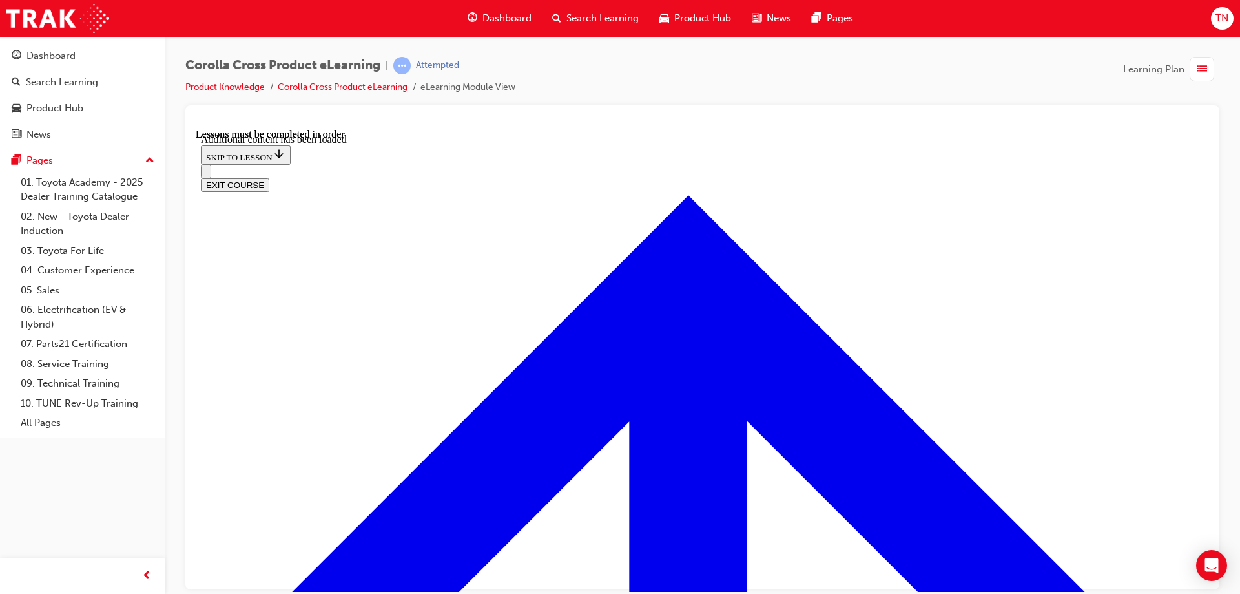
scroll to position [3169, 0]
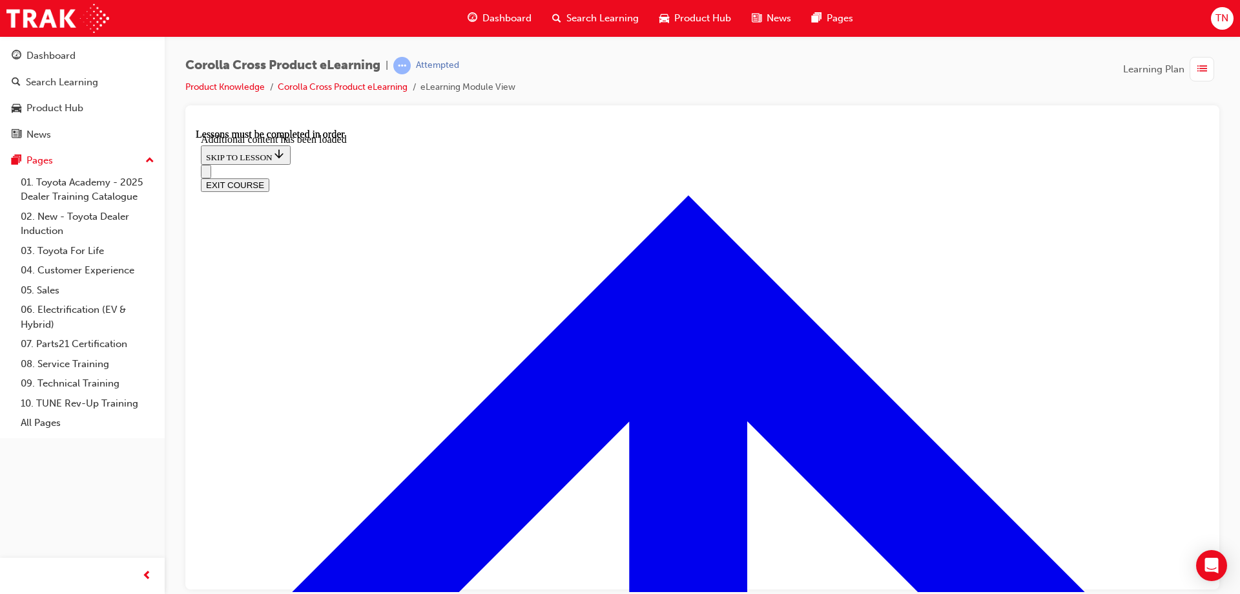
checkbox input "false"
checkbox input "true"
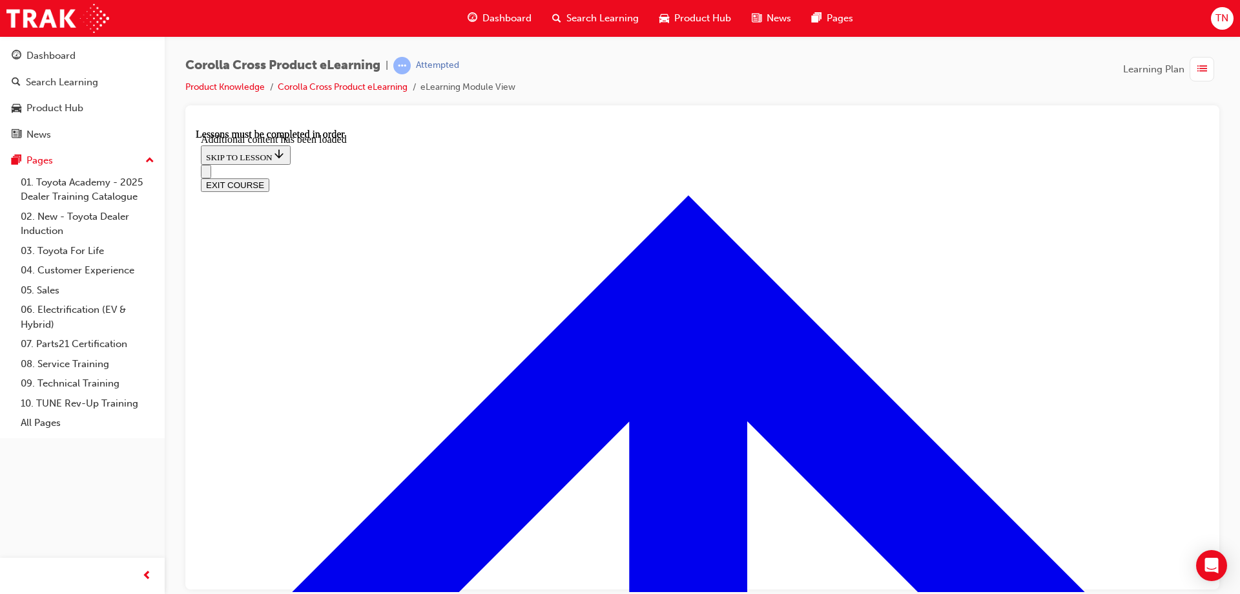
scroll to position [3175, 0]
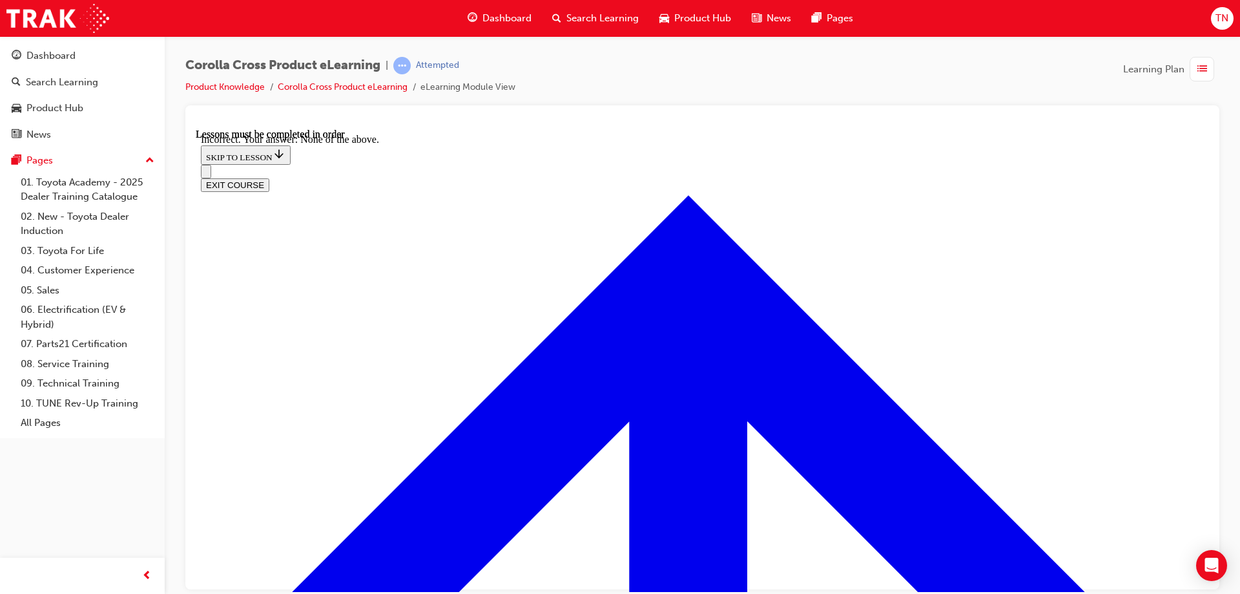
checkbox input "true"
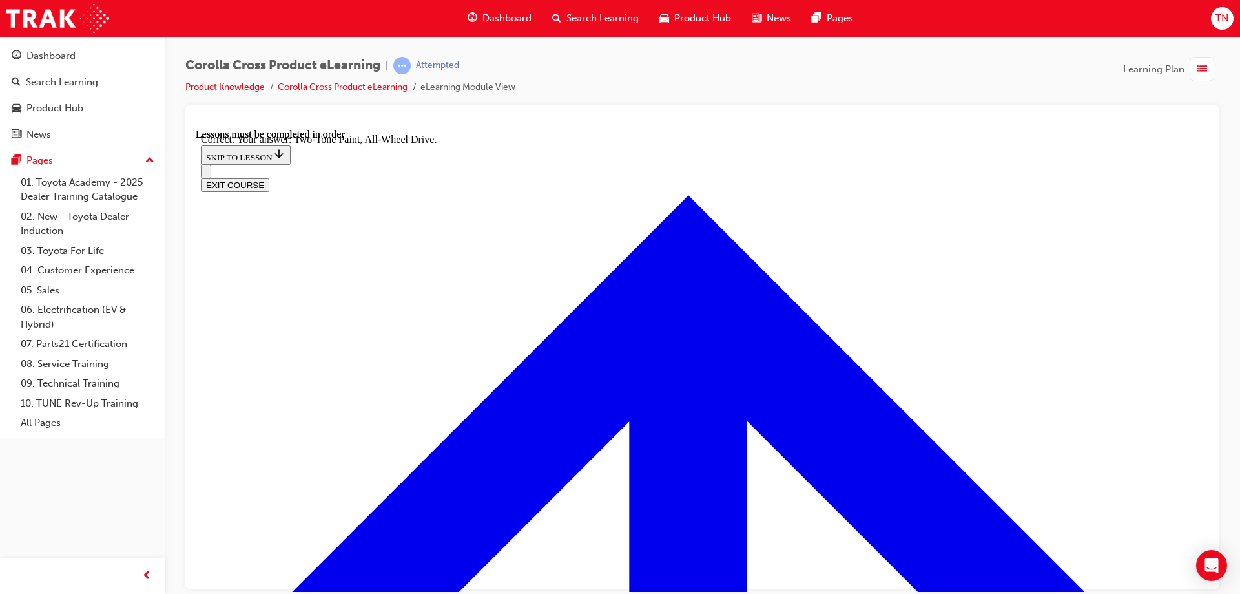
scroll to position [3781, 0]
radio input "true"
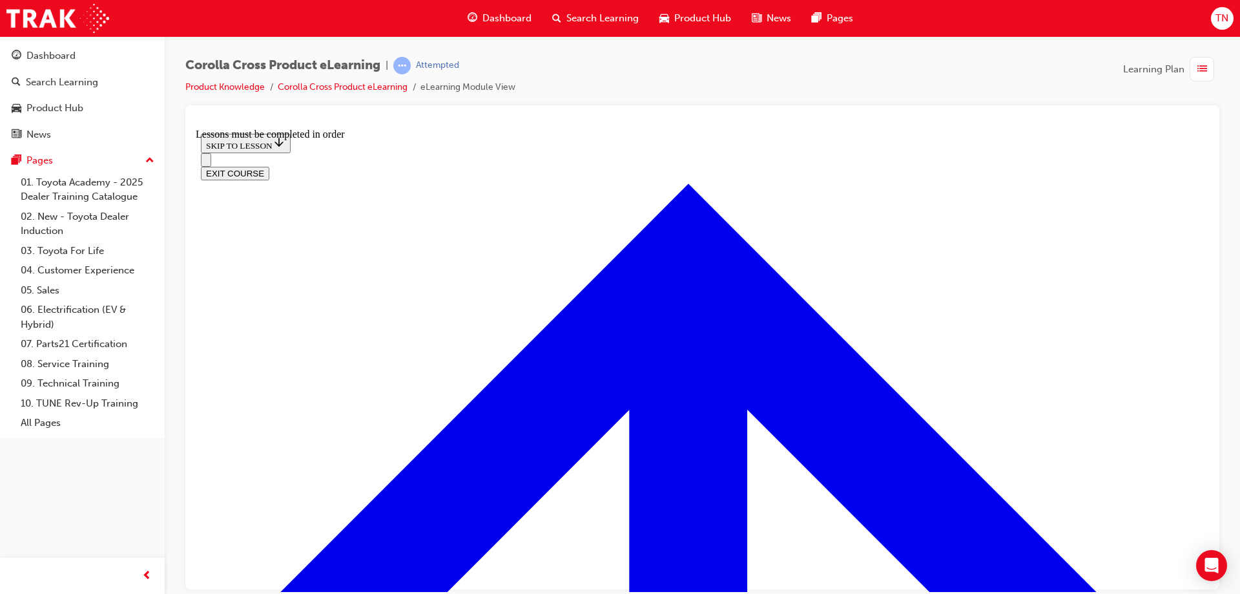
scroll to position [691, 0]
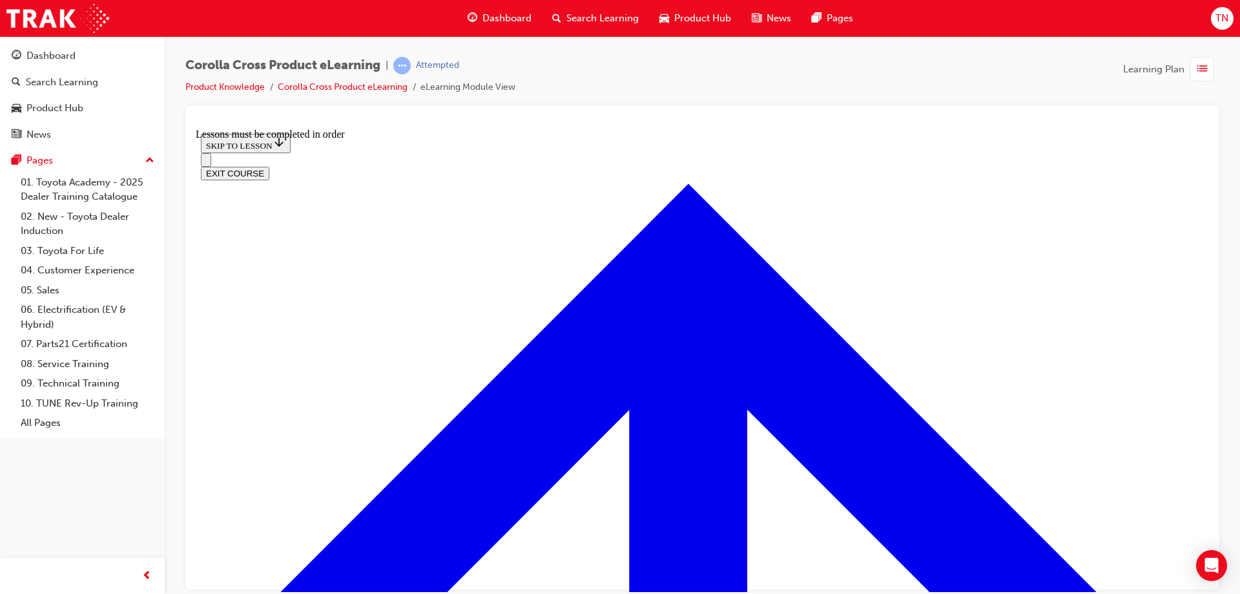
drag, startPoint x: 545, startPoint y: 310, endPoint x: 661, endPoint y: 355, distance: 123.9
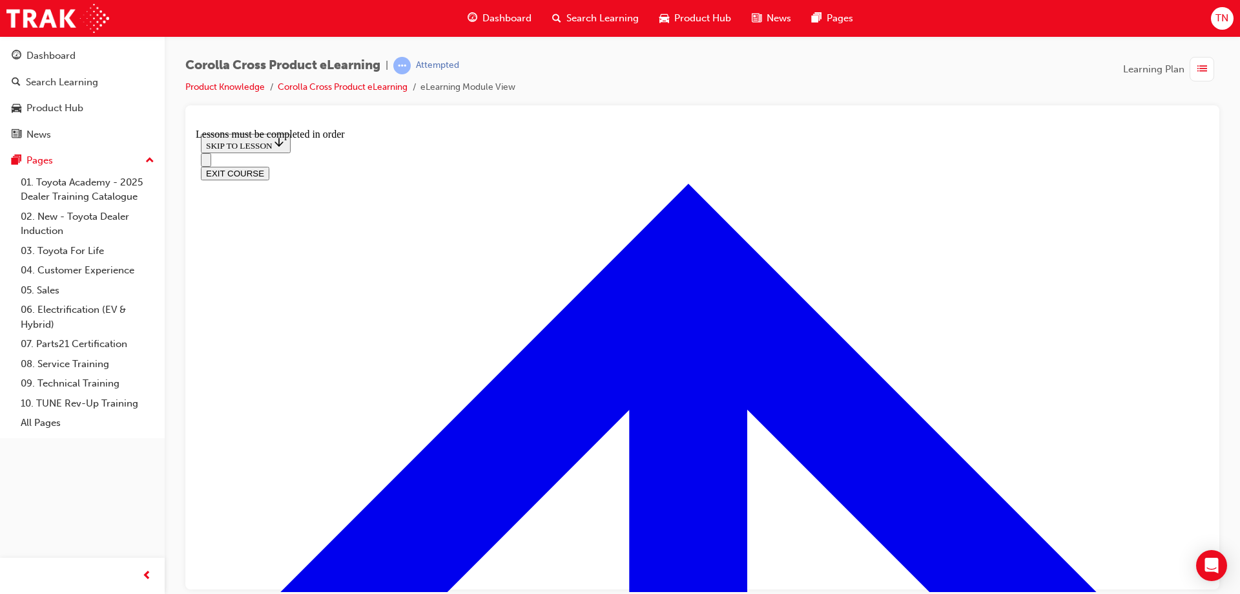
scroll to position [1367, 0]
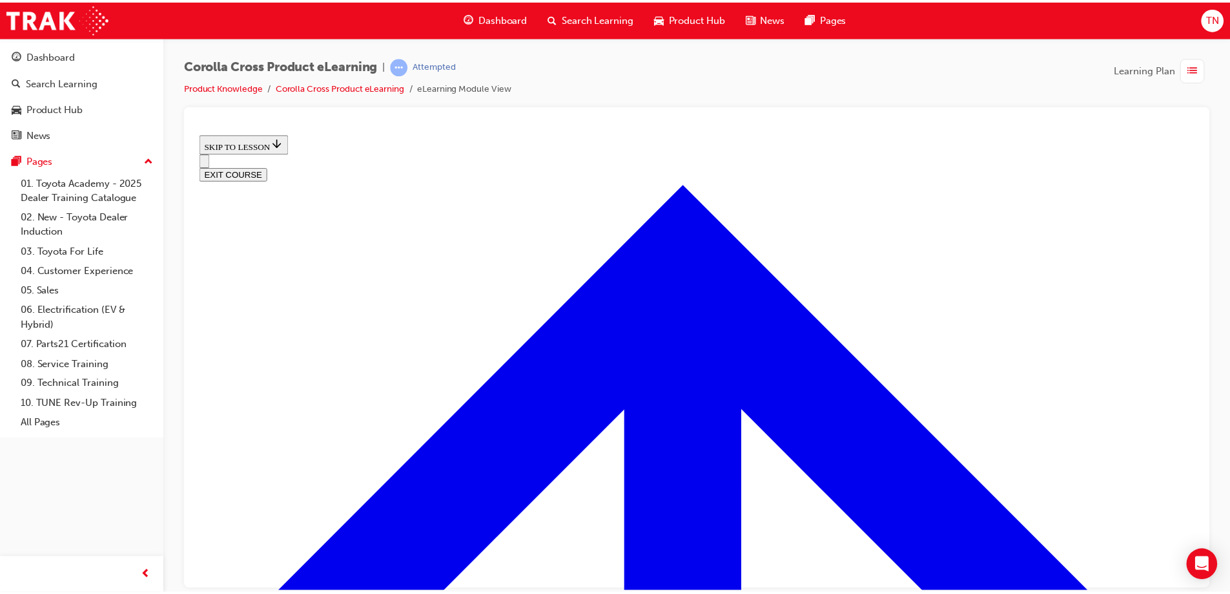
scroll to position [528, 0]
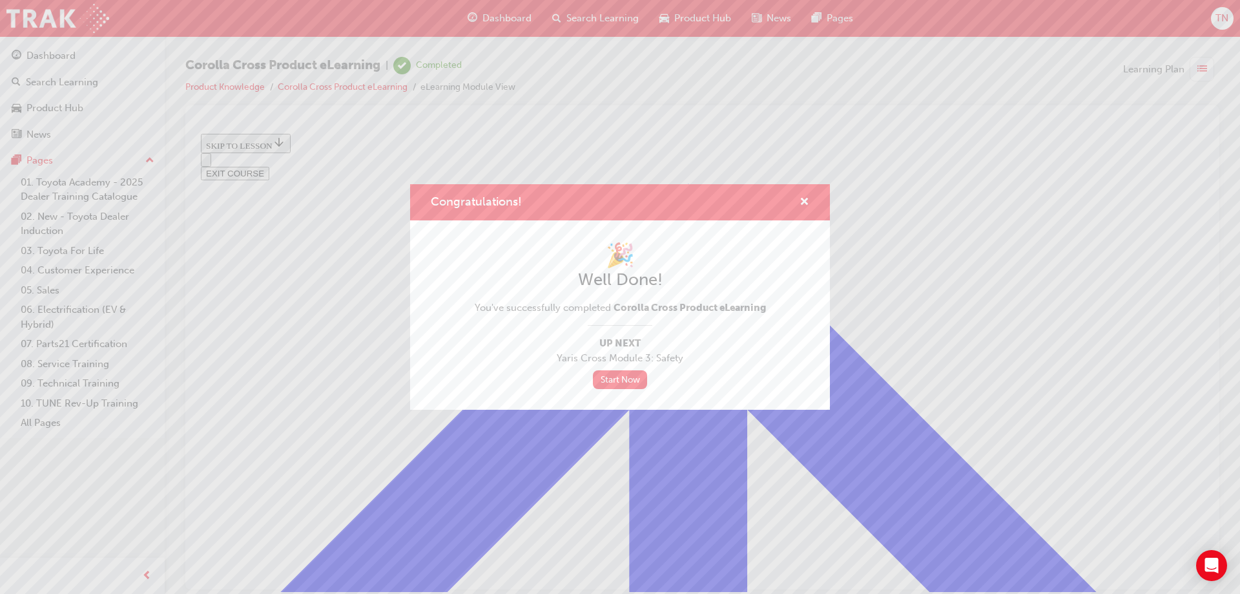
click at [510, 24] on div "Congratulations! 🎉 Well Done! You've successfully completed Corolla Cross Produ…" at bounding box center [620, 297] width 1240 height 594
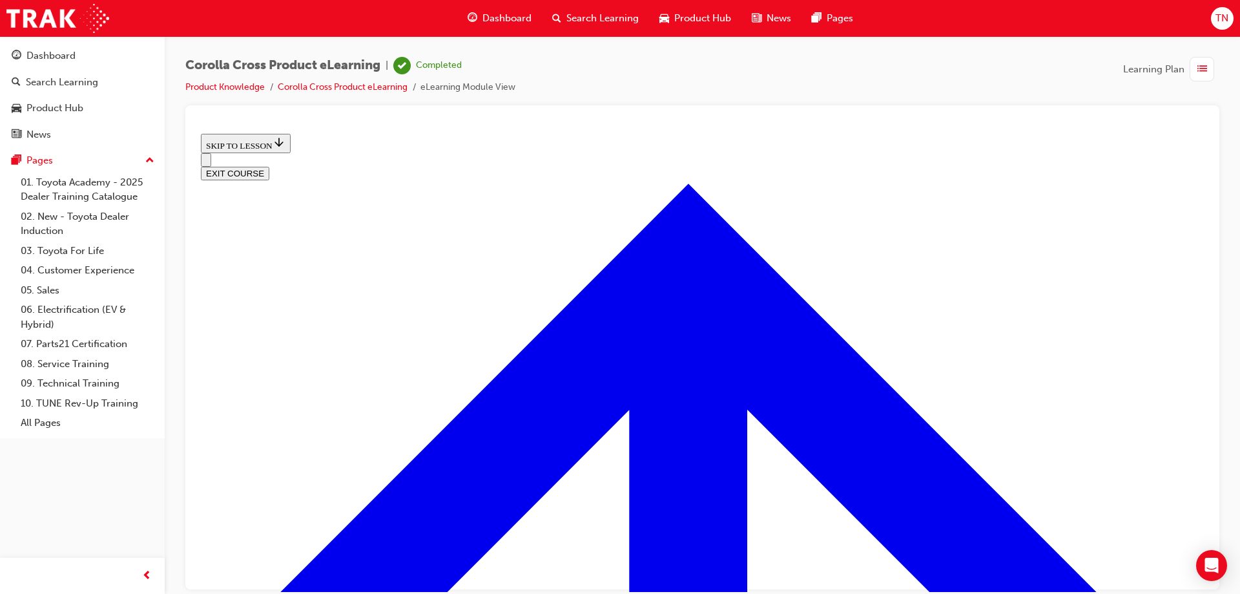
click at [513, 17] on span "Dashboard" at bounding box center [506, 18] width 49 height 15
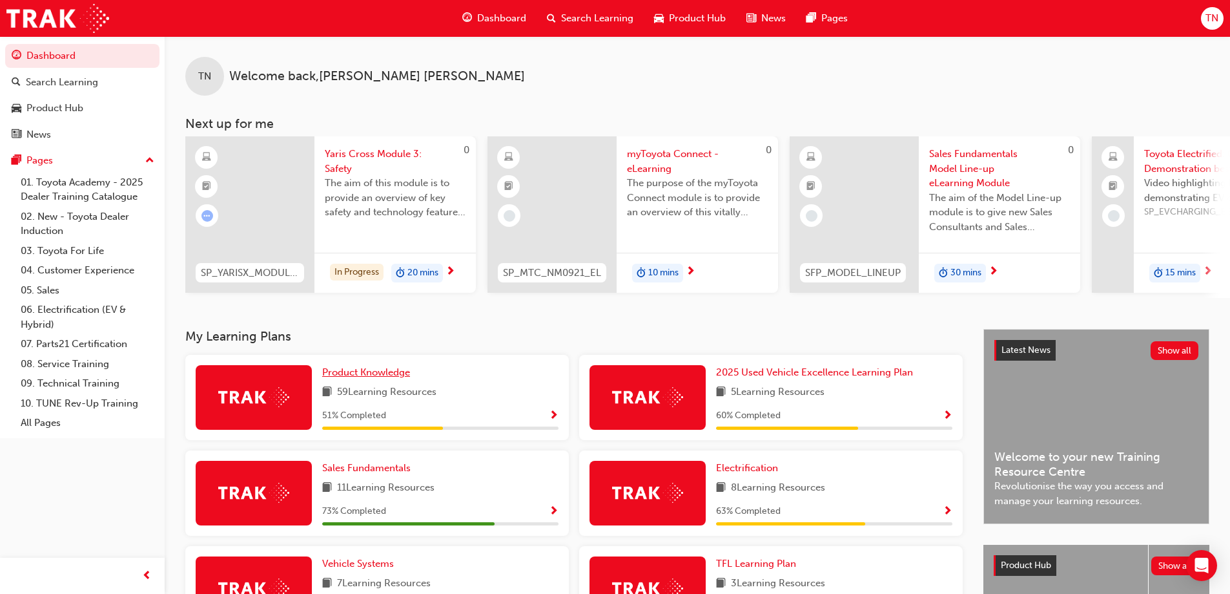
click at [386, 373] on span "Product Knowledge" at bounding box center [366, 372] width 88 height 12
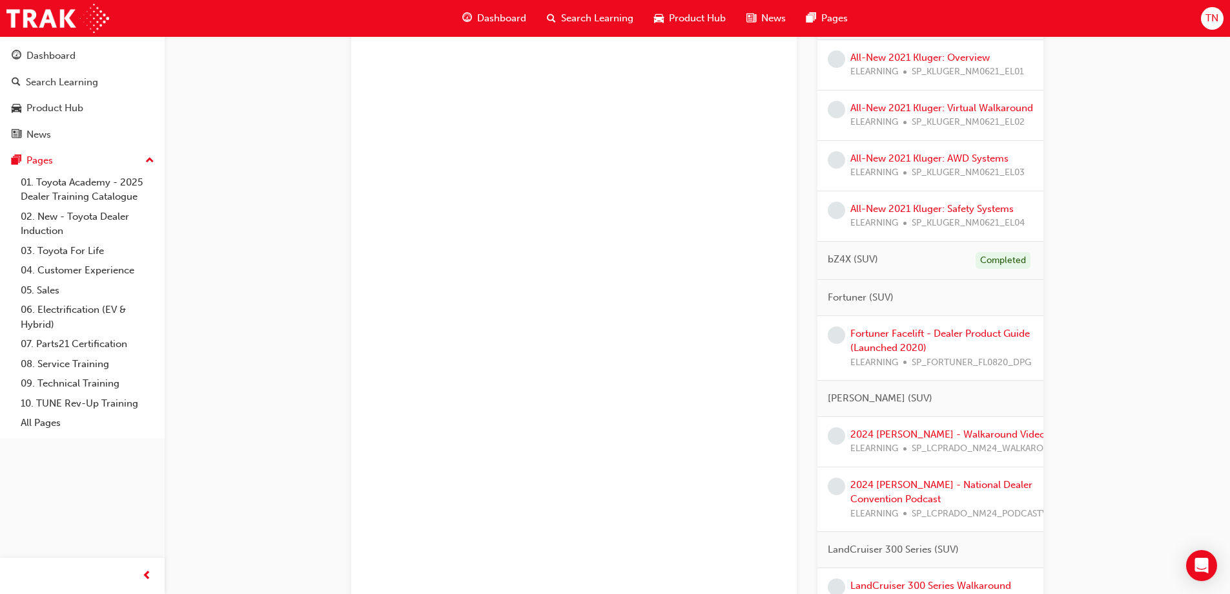
scroll to position [323, 0]
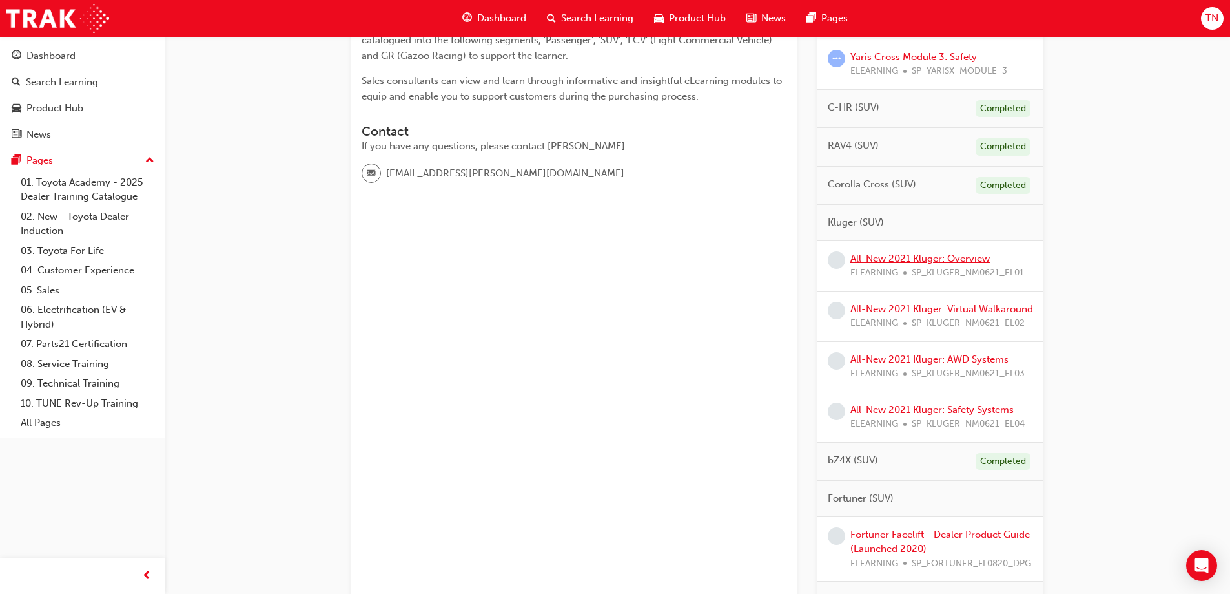
click at [959, 257] on link "All-New 2021 Kluger: Overview" at bounding box center [921, 259] width 140 height 12
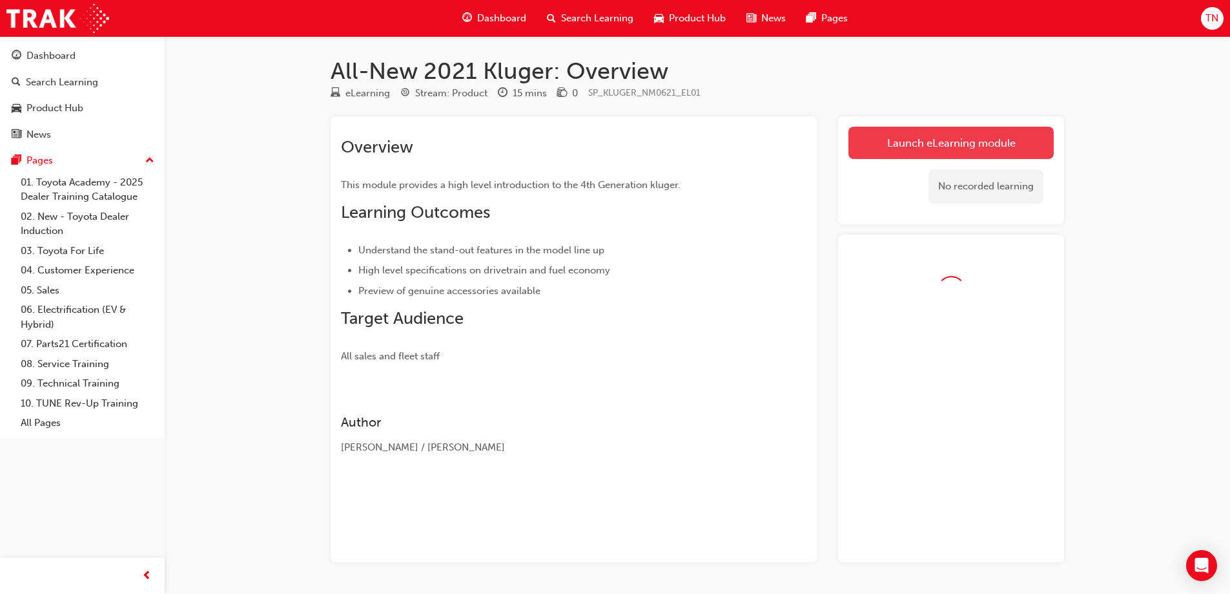
click at [945, 150] on link "Launch eLearning module" at bounding box center [951, 143] width 205 height 32
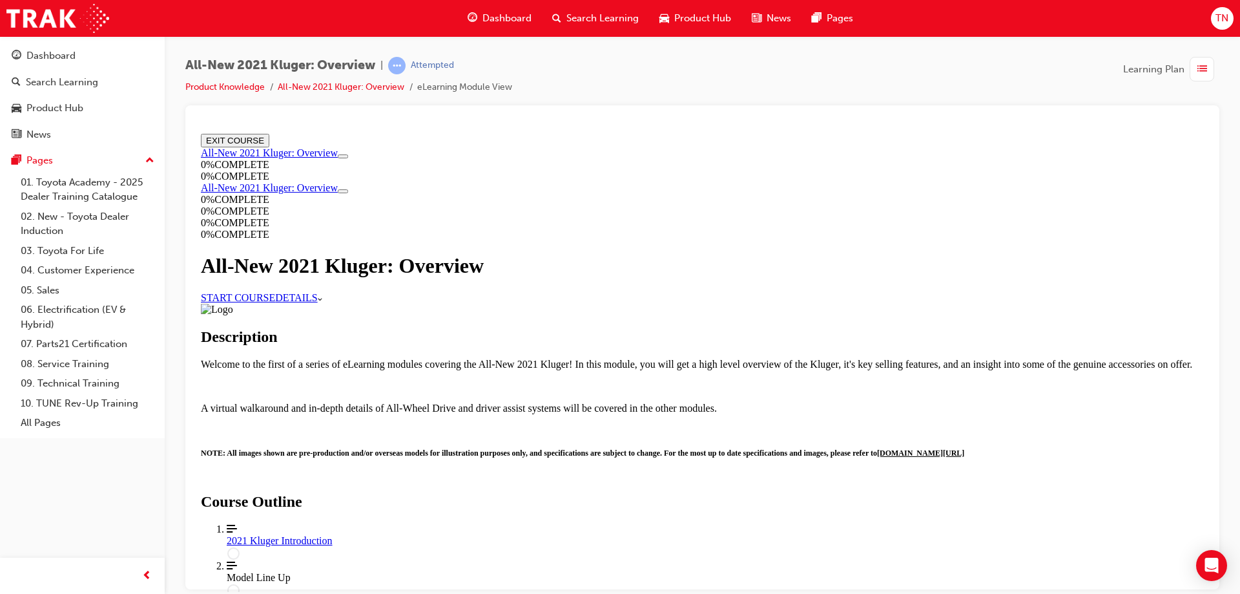
click at [275, 302] on link "START COURSE" at bounding box center [238, 296] width 74 height 11
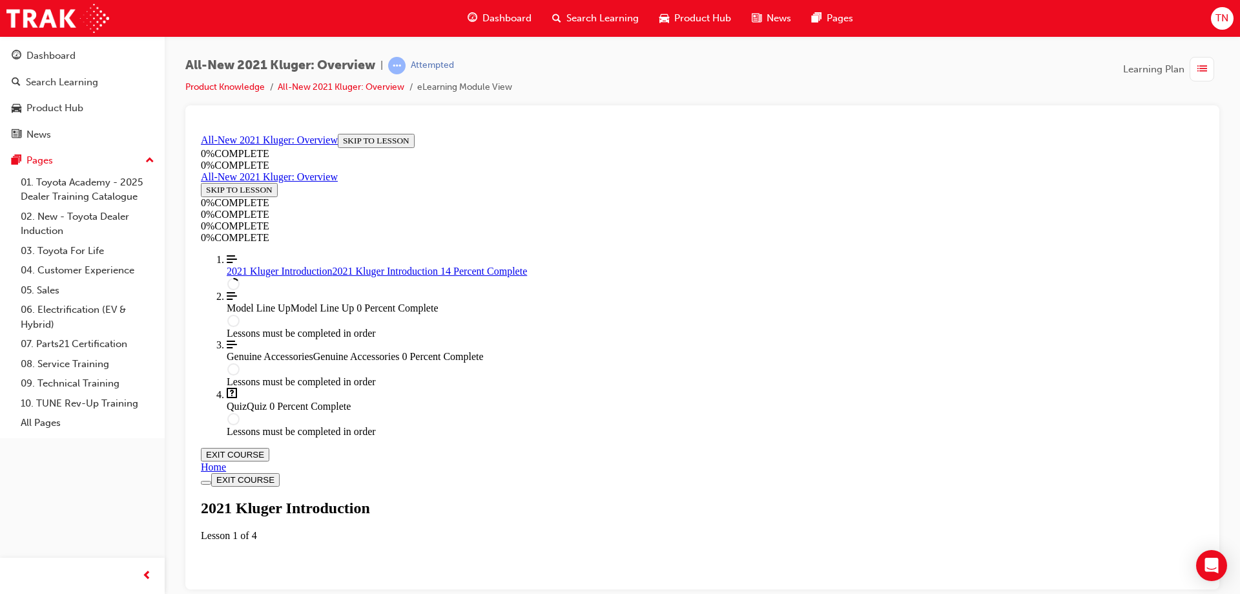
scroll to position [45, 0]
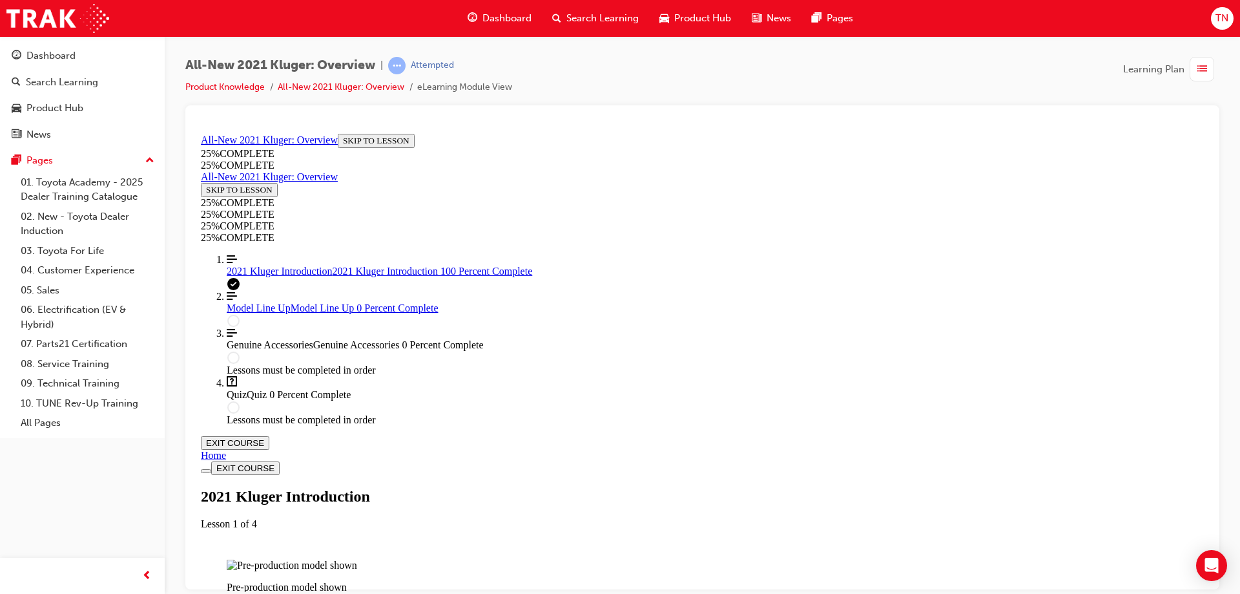
drag, startPoint x: 808, startPoint y: 204, endPoint x: 822, endPoint y: 205, distance: 14.2
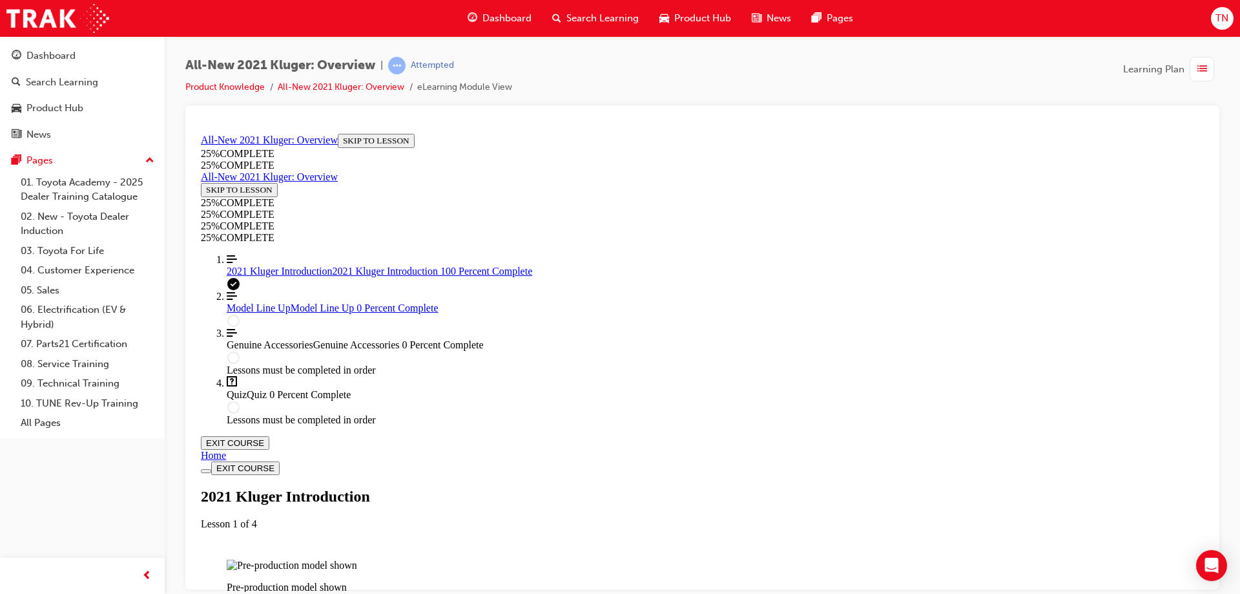
scroll to position [2207, 0]
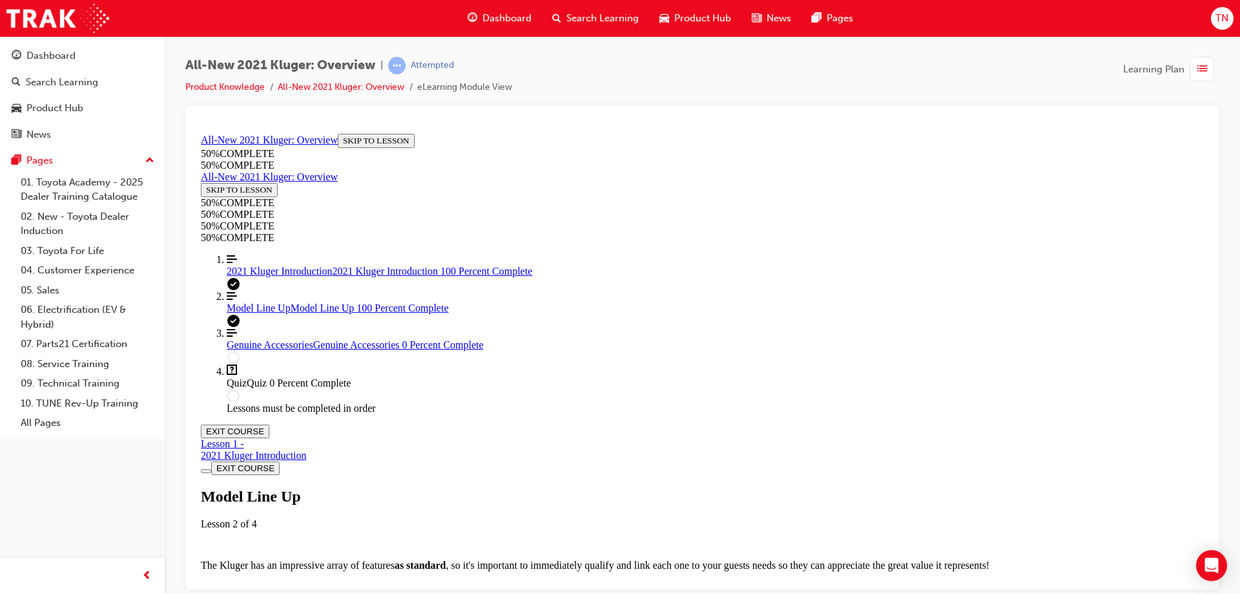
scroll to position [3780, 0]
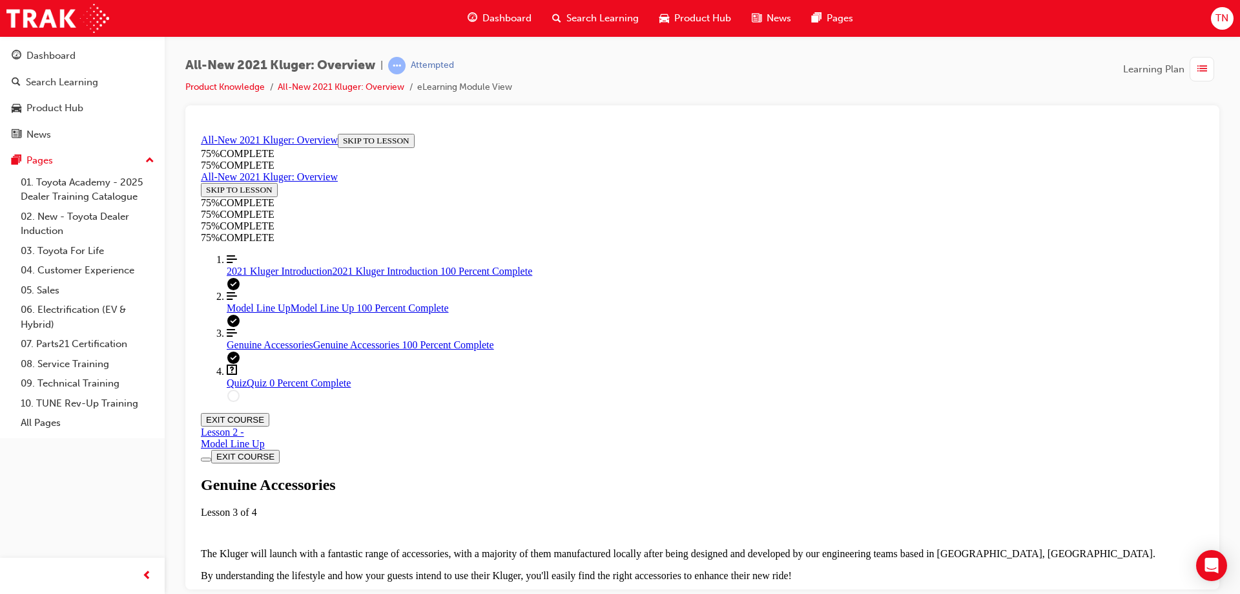
scroll to position [1593, 0]
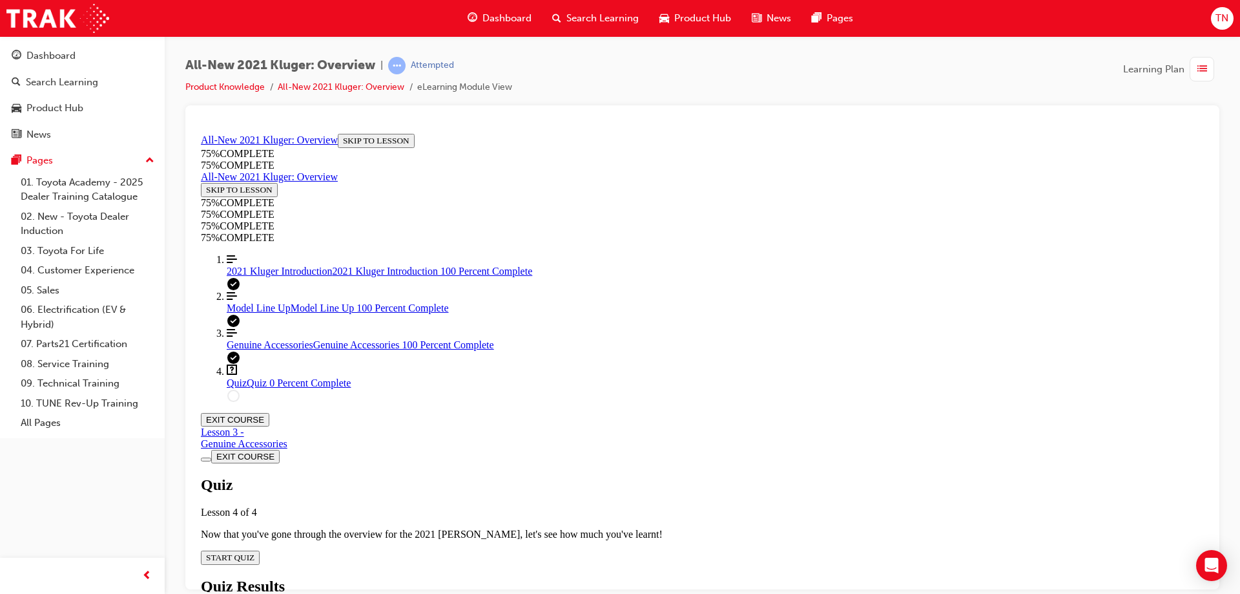
scroll to position [45, 0]
click at [260, 550] on button "START QUIZ" at bounding box center [230, 557] width 59 height 14
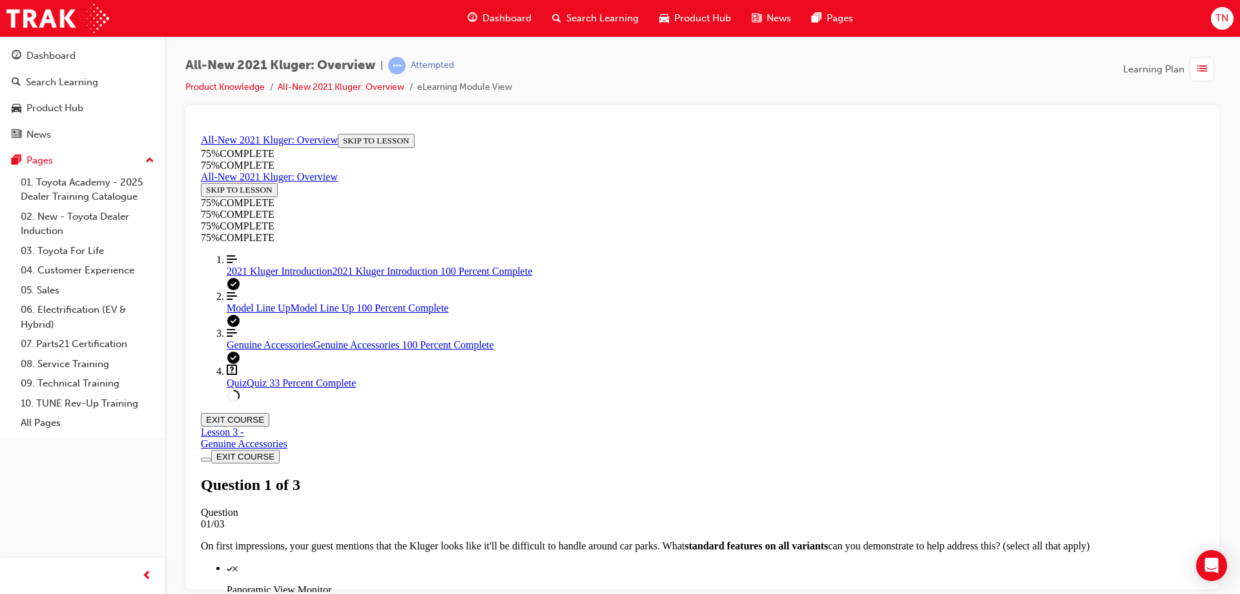
scroll to position [112, 0]
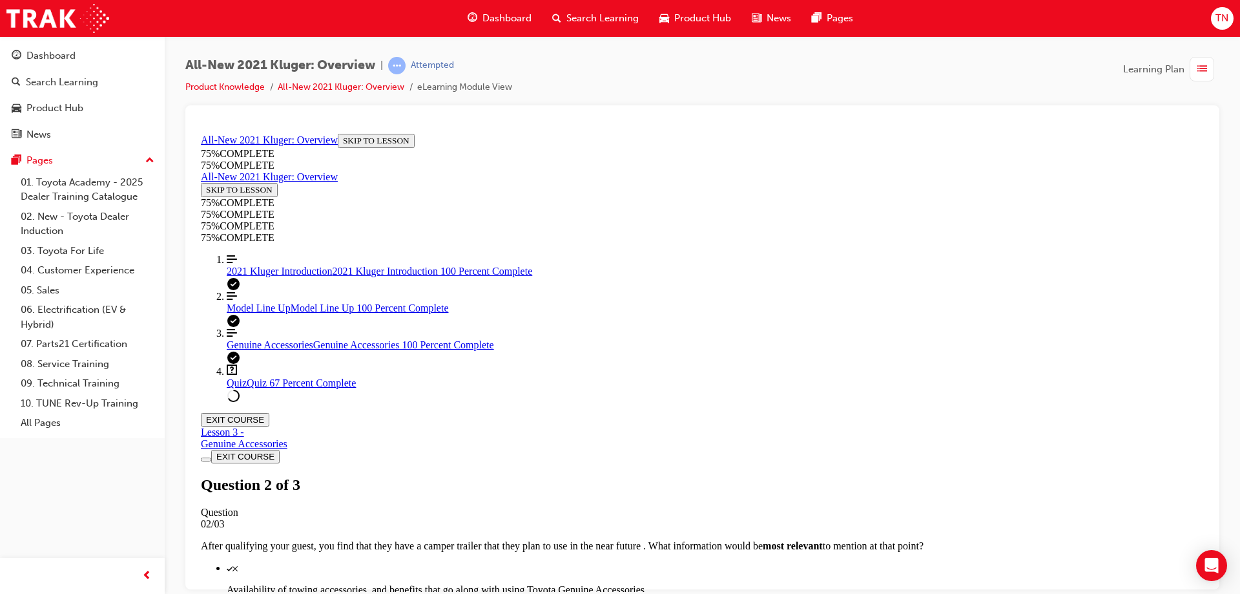
scroll to position [176, 0]
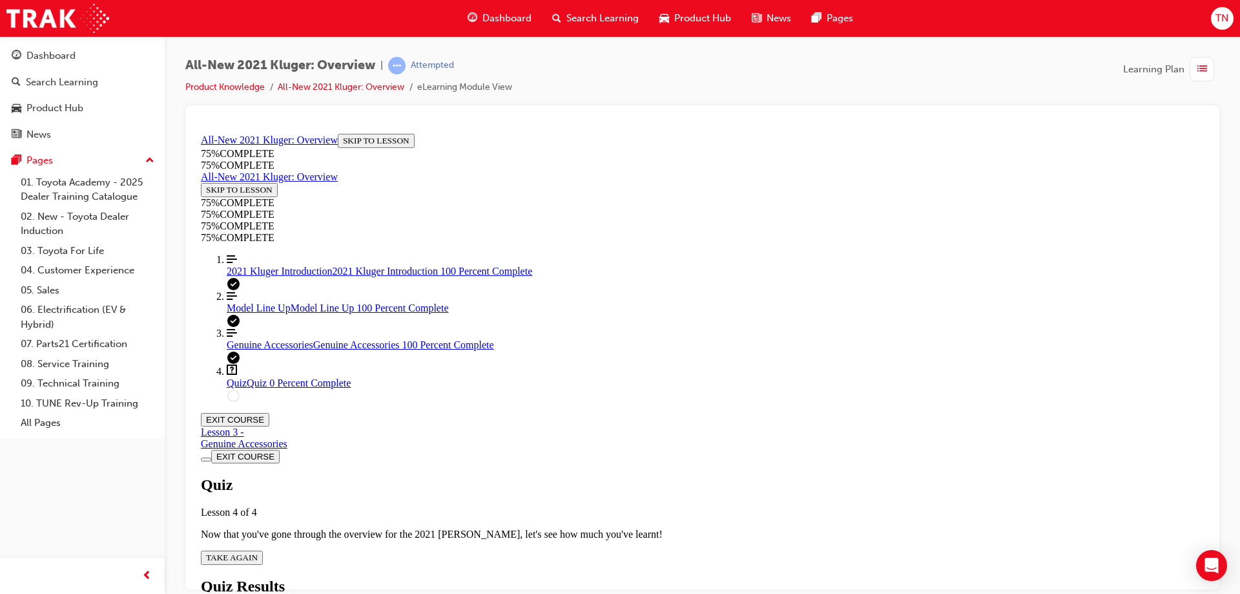
scroll to position [47, 0]
click at [258, 552] on span "TAKE AGAIN" at bounding box center [232, 557] width 52 height 10
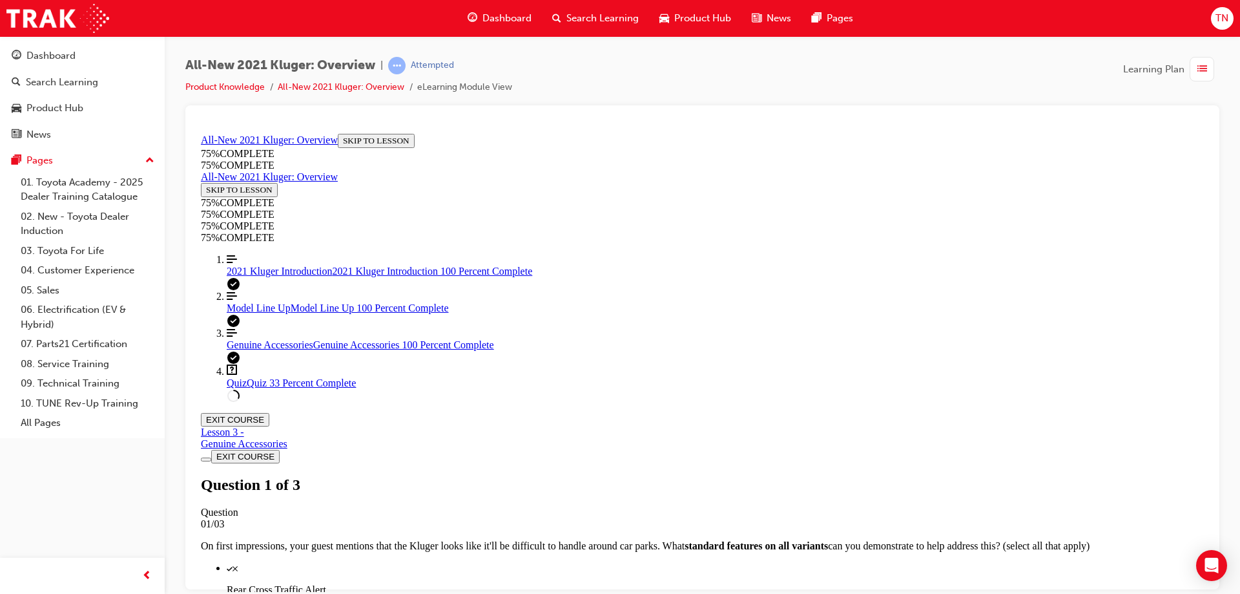
scroll to position [176, 0]
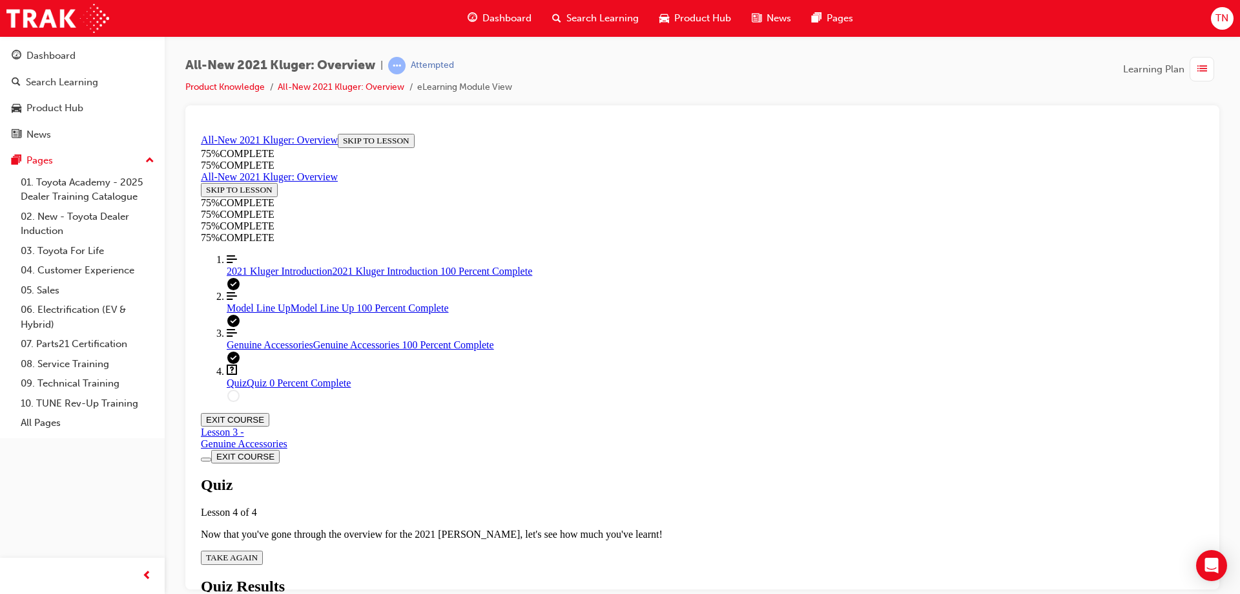
scroll to position [47, 0]
click at [263, 550] on button "TAKE AGAIN" at bounding box center [232, 557] width 62 height 14
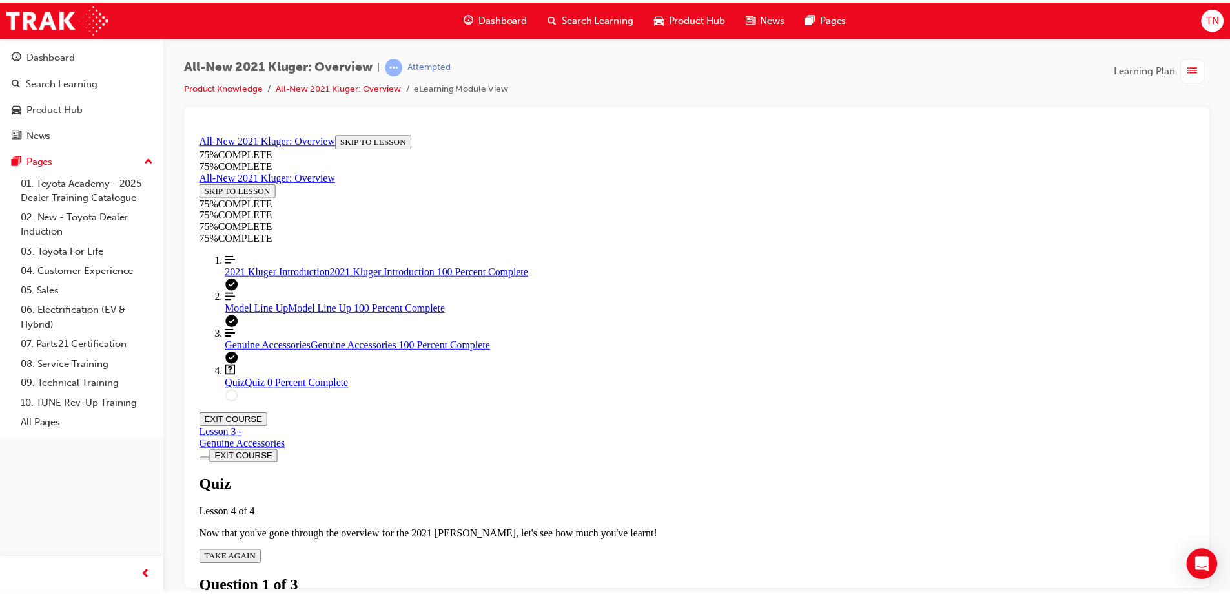
scroll to position [47, 0]
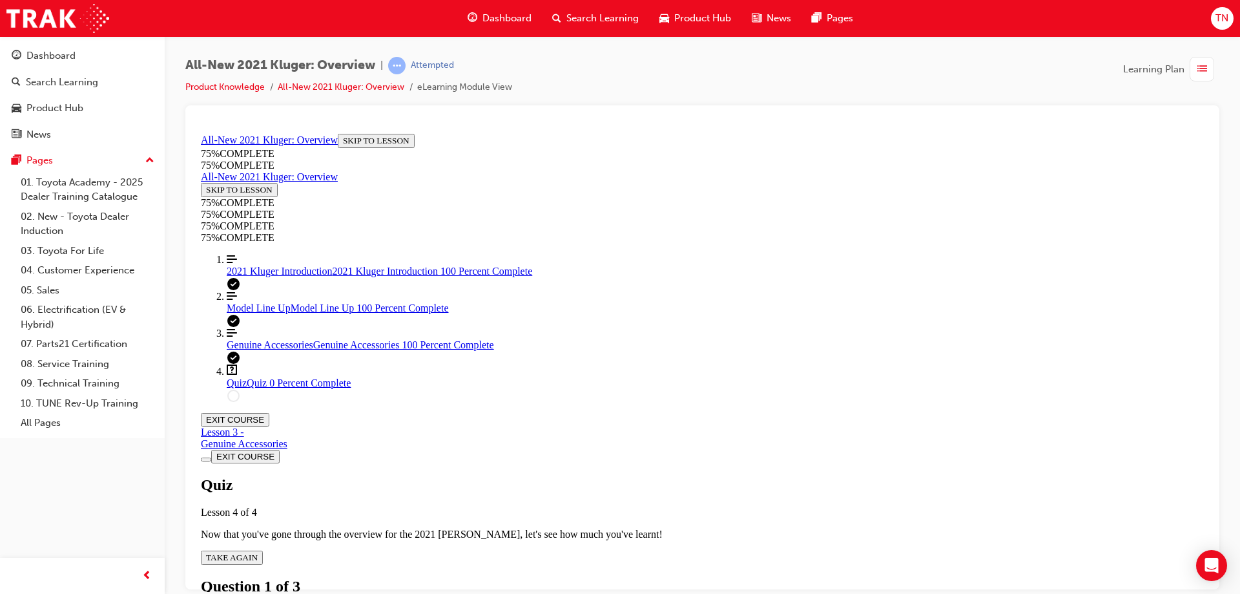
click at [494, 19] on span "Dashboard" at bounding box center [506, 18] width 49 height 15
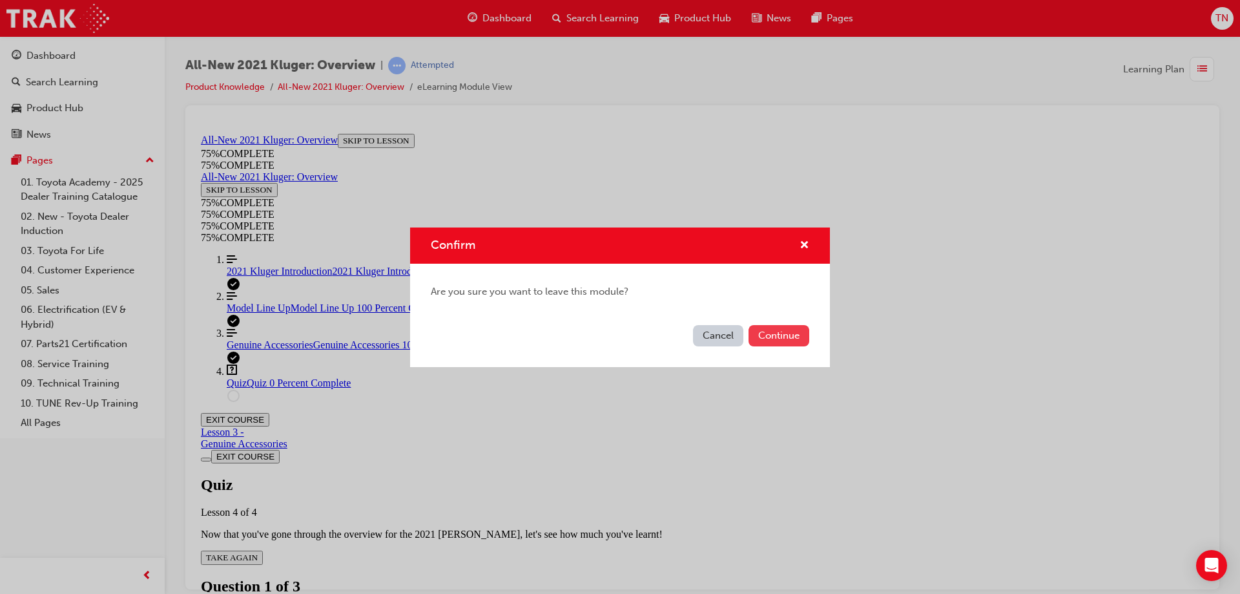
click at [771, 327] on button "Continue" at bounding box center [779, 335] width 61 height 21
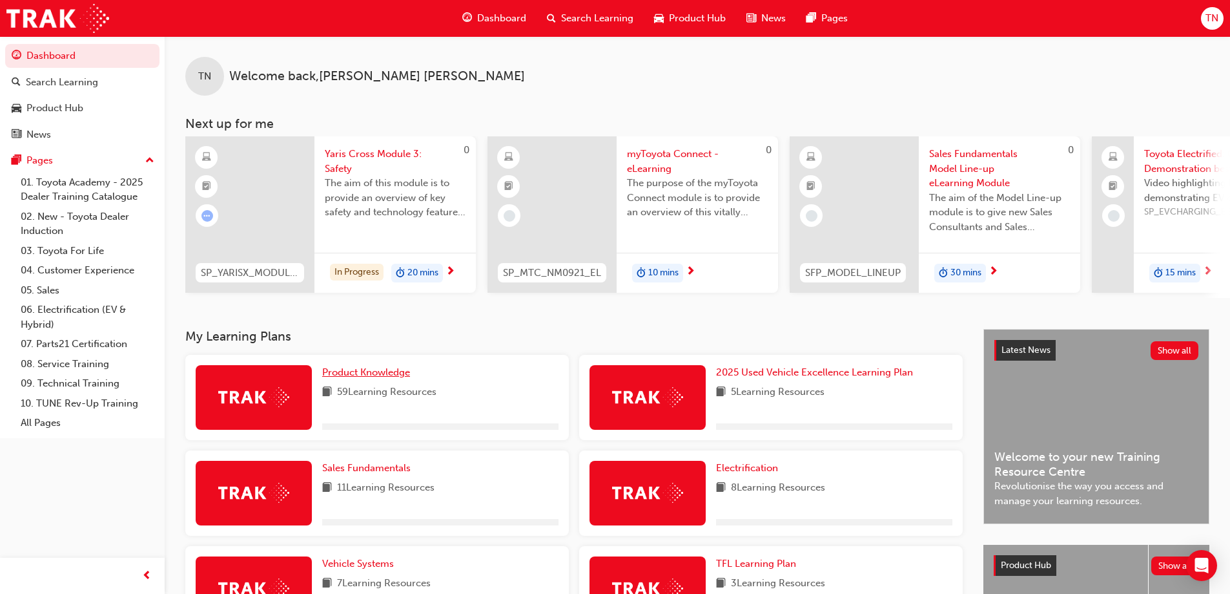
click at [377, 378] on span "Product Knowledge" at bounding box center [366, 372] width 88 height 12
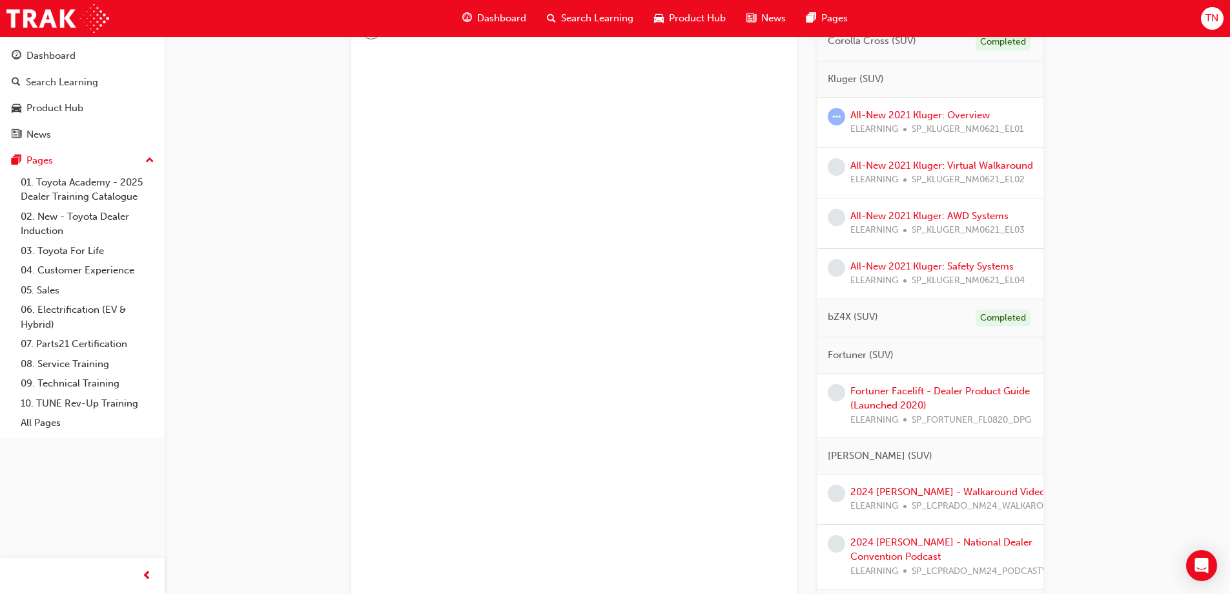
scroll to position [517, 0]
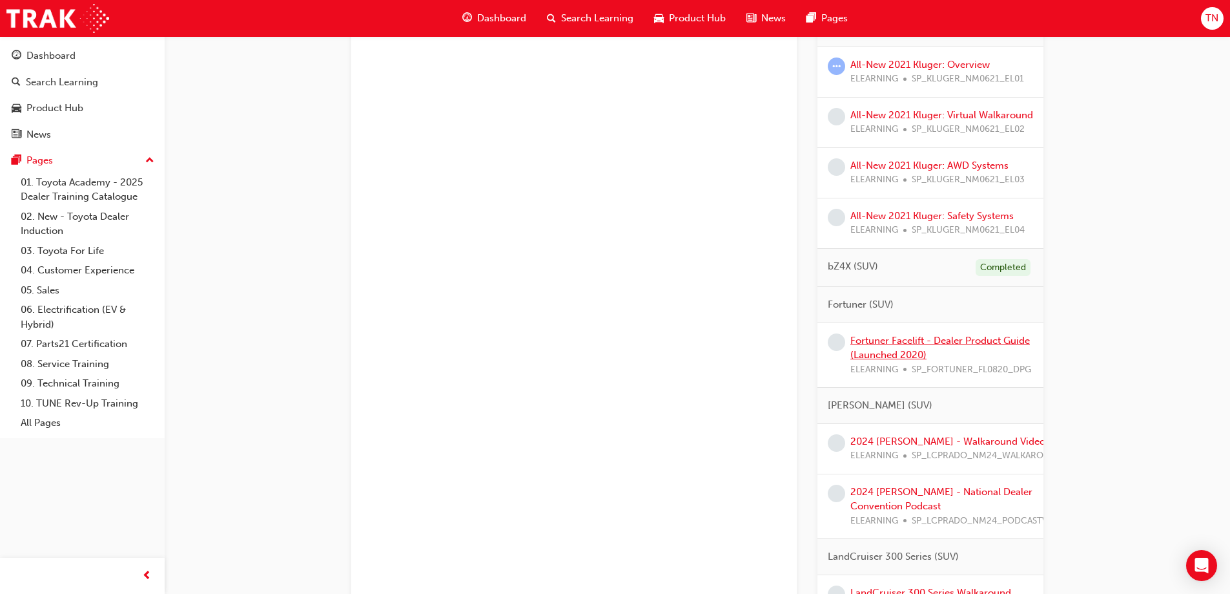
click at [973, 358] on link "Fortuner Facelift - Dealer Product Guide (Launched 2020)" at bounding box center [941, 348] width 180 height 26
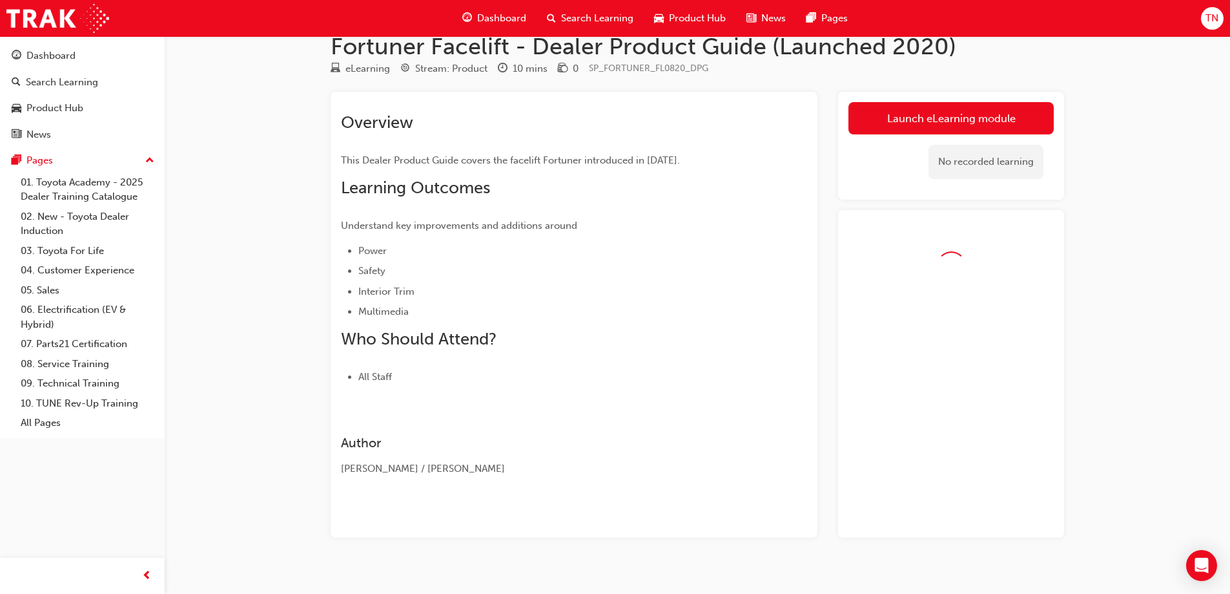
scroll to position [42, 0]
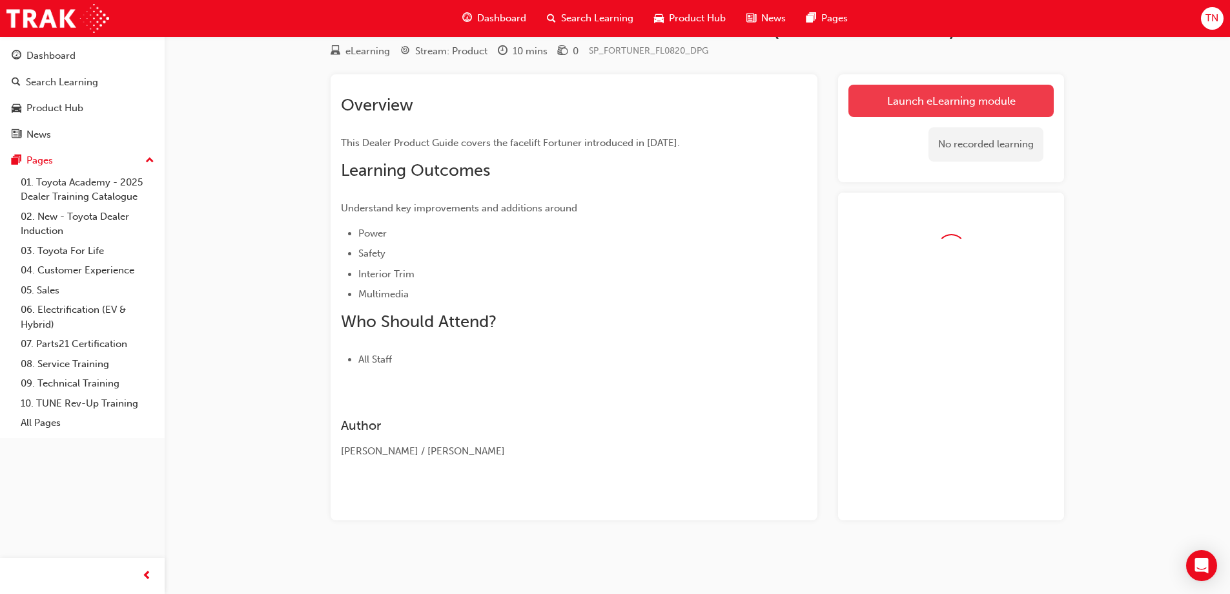
click at [980, 107] on link "Launch eLearning module" at bounding box center [951, 101] width 205 height 32
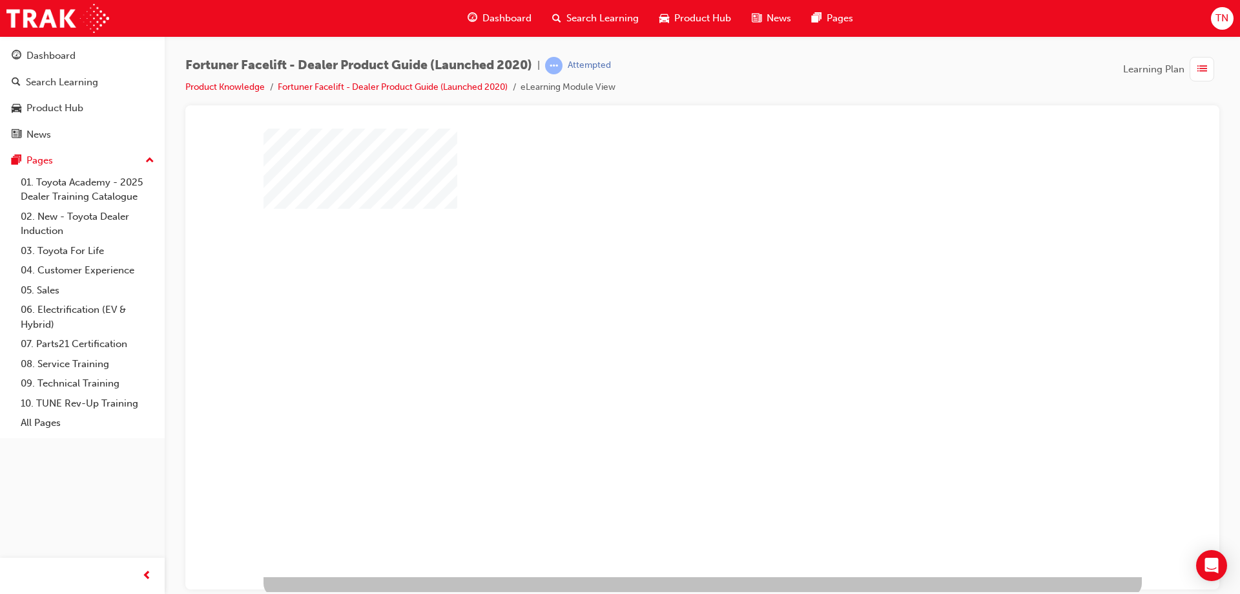
scroll to position [21, 0]
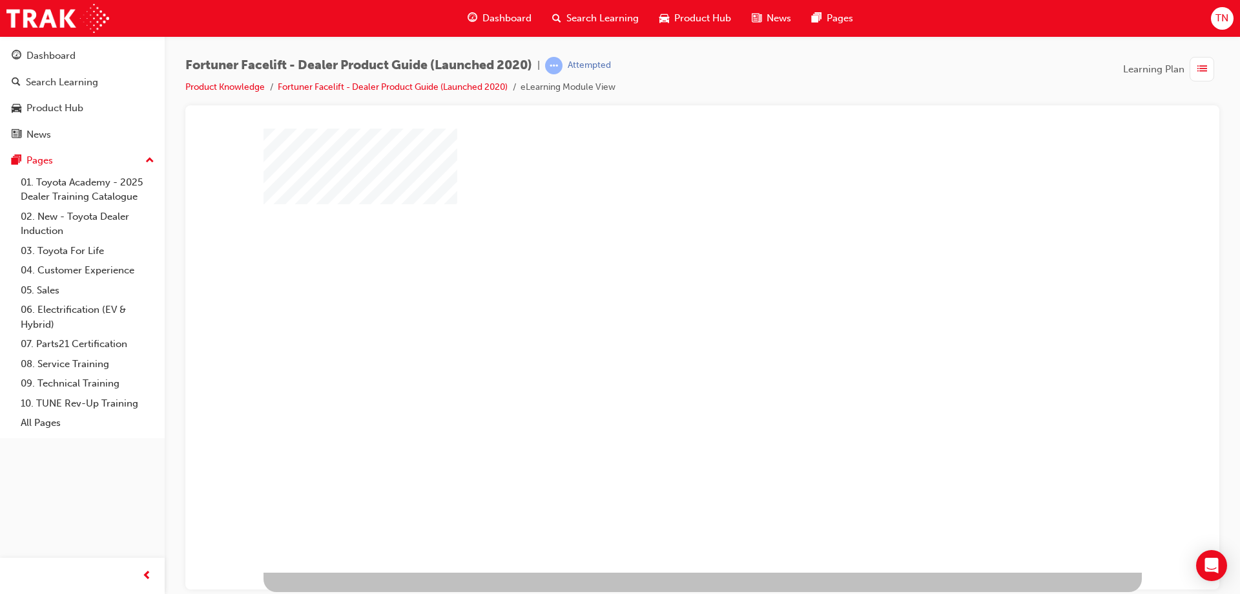
click at [665, 301] on div "play" at bounding box center [665, 301] width 0 height 0
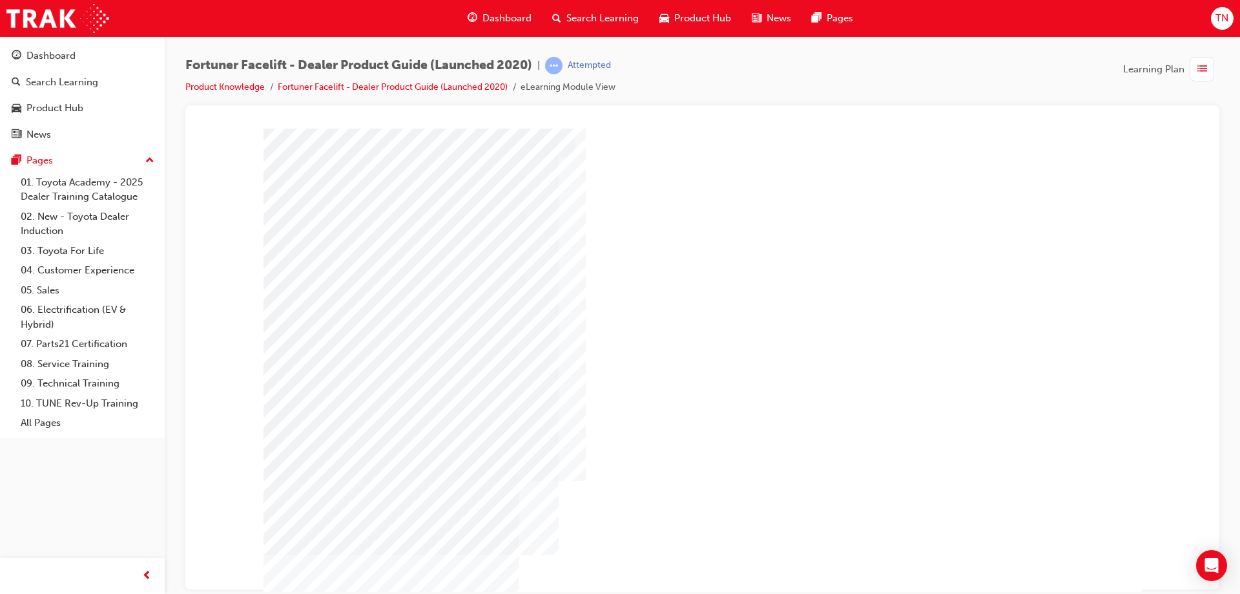
scroll to position [21, 0]
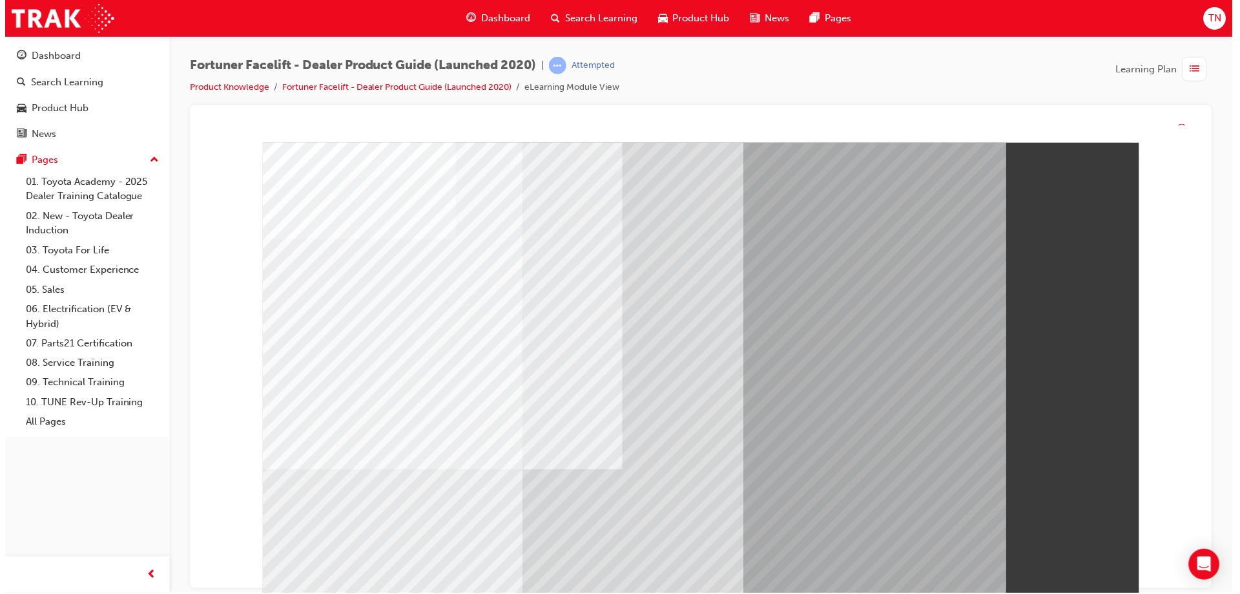
click at [1066, 561] on div at bounding box center [701, 374] width 878 height 465
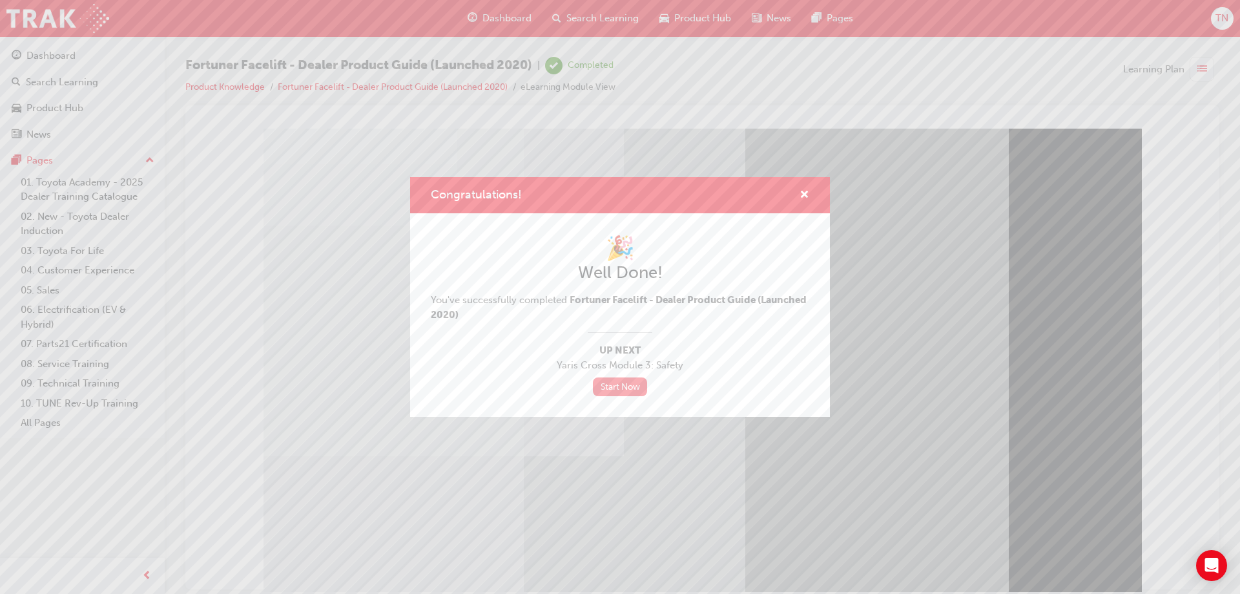
click at [620, 380] on link "Start Now" at bounding box center [620, 386] width 54 height 19
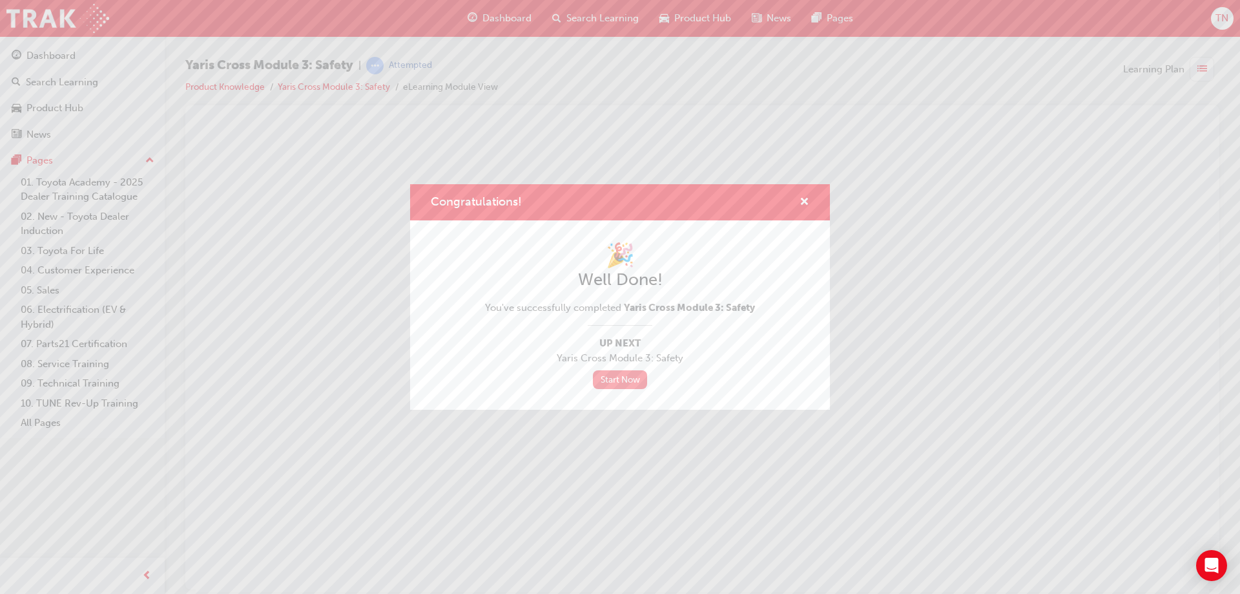
click at [612, 377] on link "Start Now" at bounding box center [620, 379] width 54 height 19
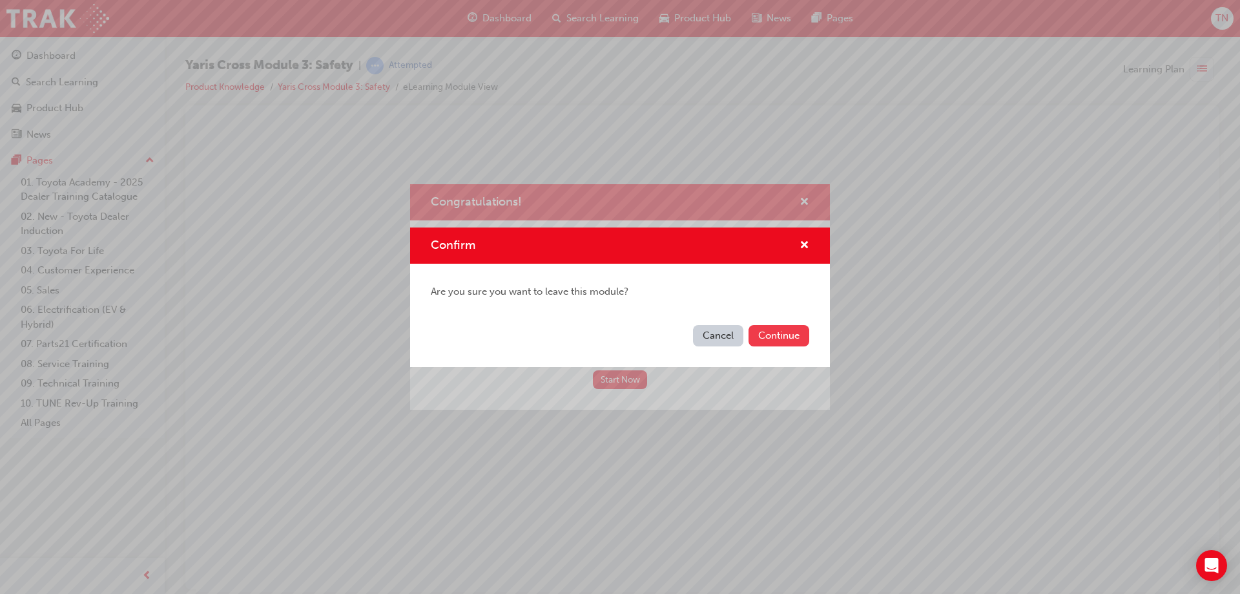
click at [768, 338] on button "Continue" at bounding box center [779, 335] width 61 height 21
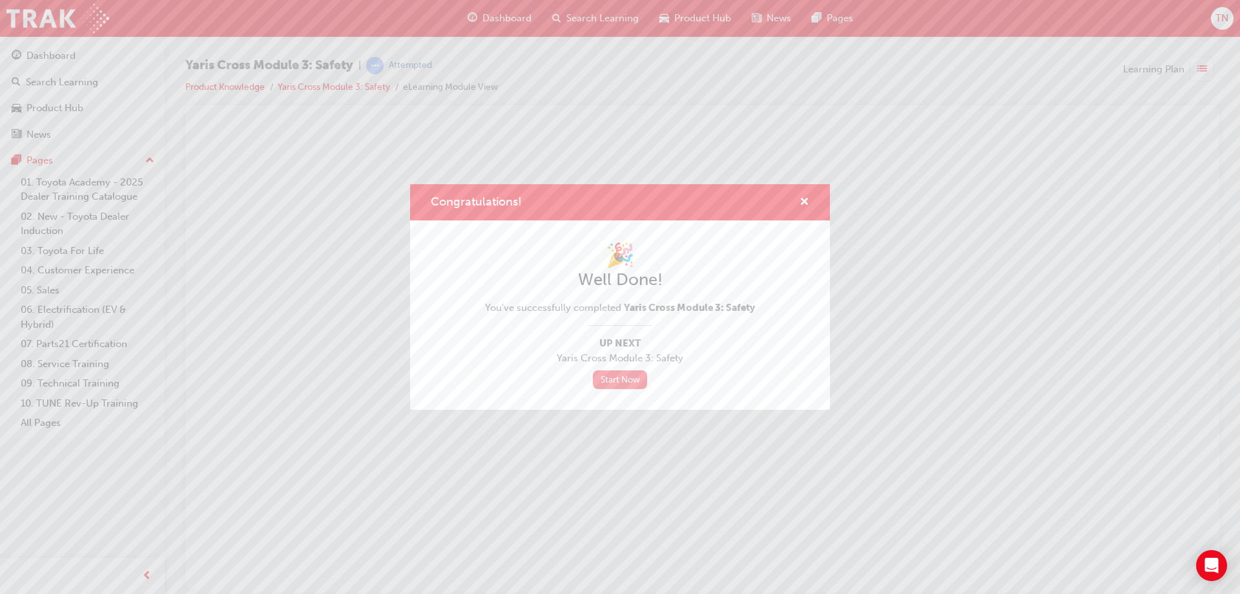
click at [614, 384] on link "Start Now" at bounding box center [620, 379] width 54 height 19
click at [803, 203] on span "cross-icon" at bounding box center [805, 203] width 10 height 12
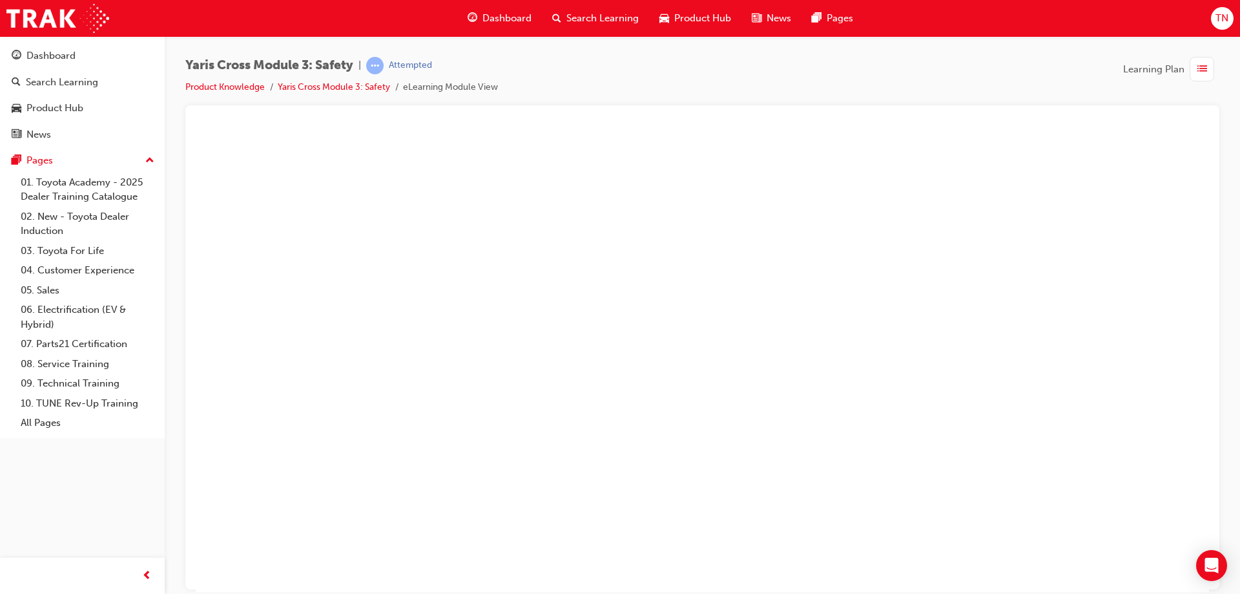
click at [512, 12] on span "Dashboard" at bounding box center [506, 18] width 49 height 15
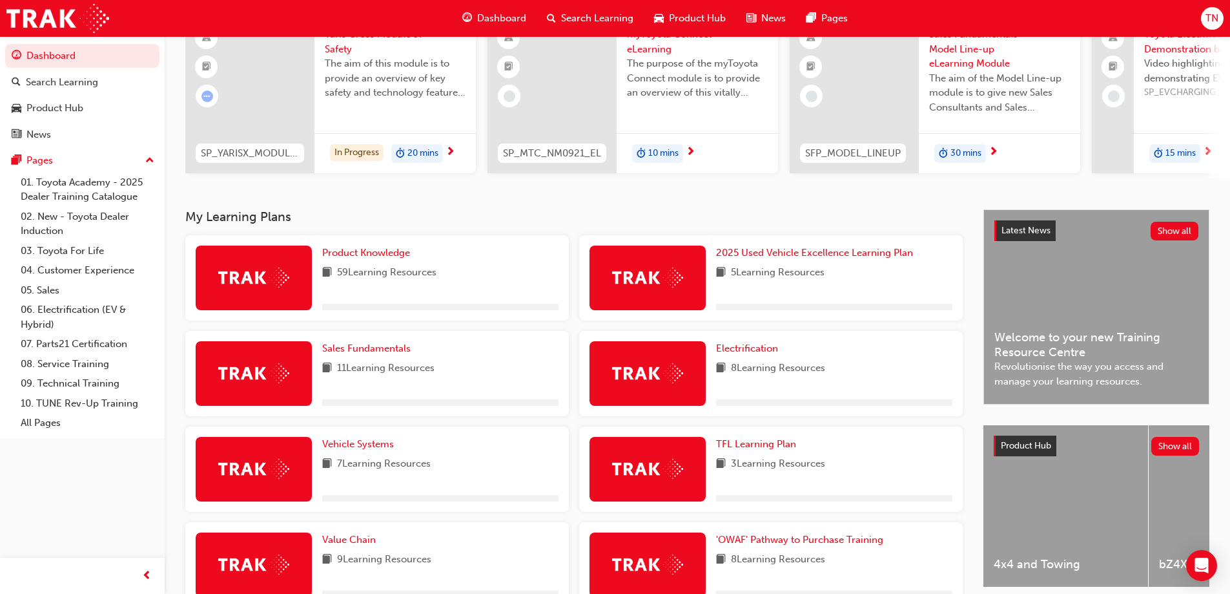
scroll to position [297, 0]
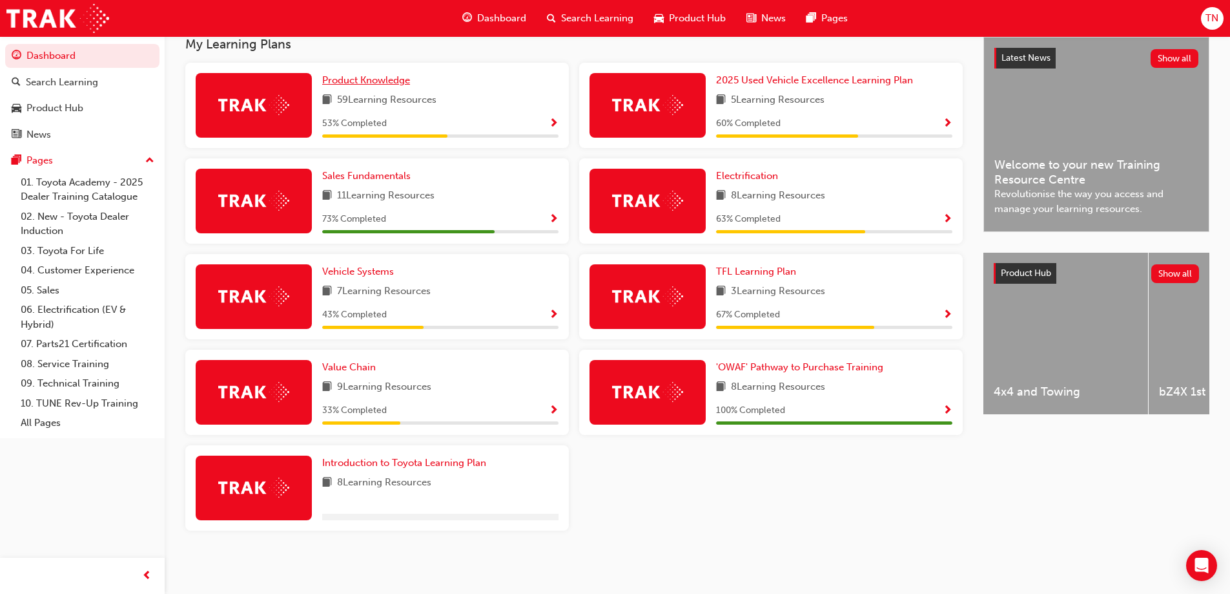
click at [382, 77] on span "Product Knowledge" at bounding box center [366, 80] width 88 height 12
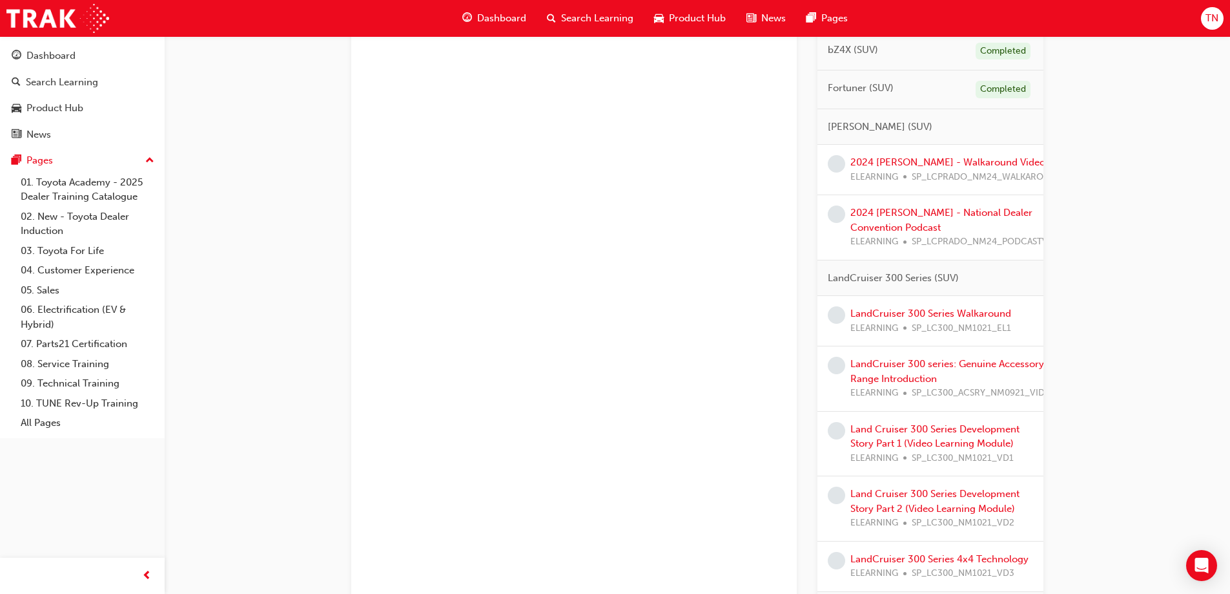
scroll to position [710, 0]
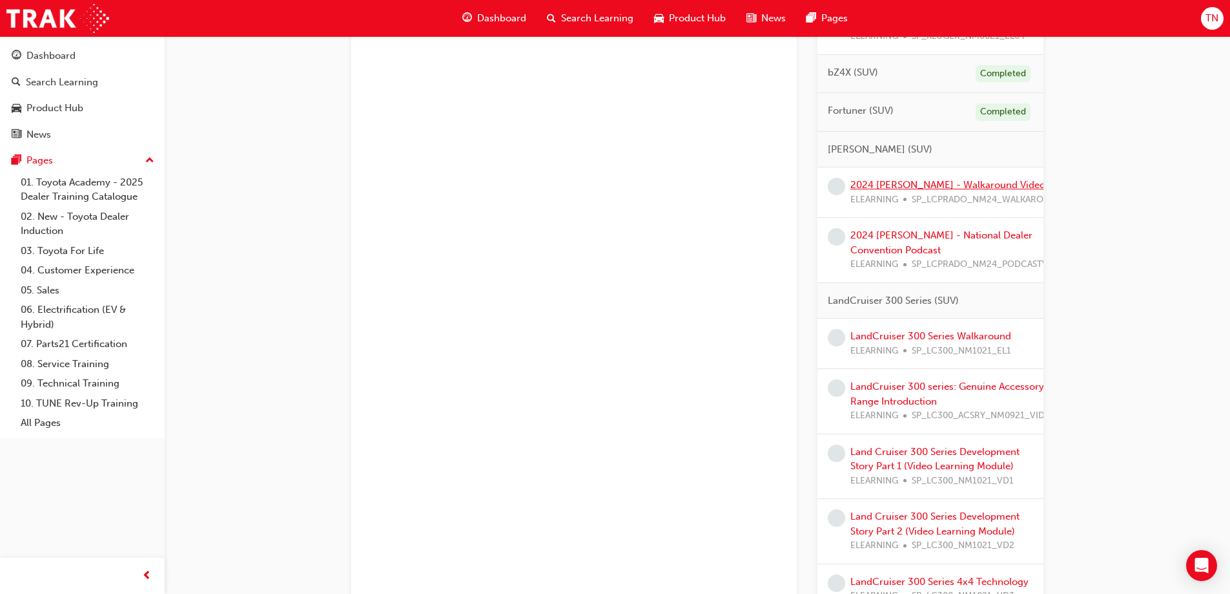
click at [952, 191] on link "2024 [PERSON_NAME] - Walkaround Video" at bounding box center [948, 185] width 195 height 12
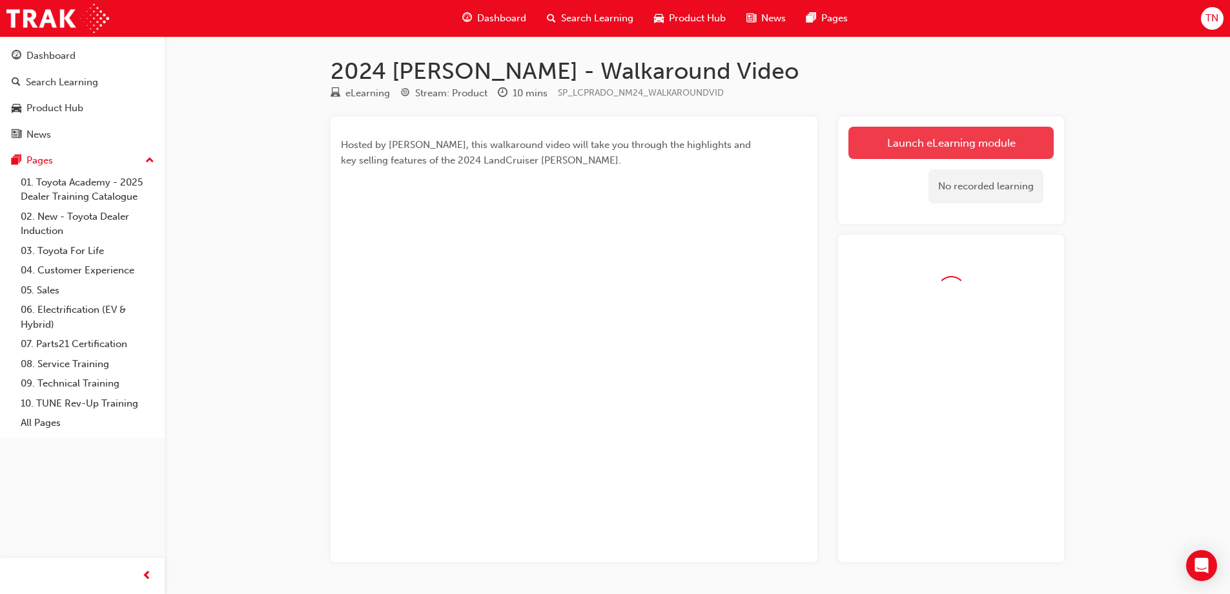
click at [955, 141] on link "Launch eLearning module" at bounding box center [951, 143] width 205 height 32
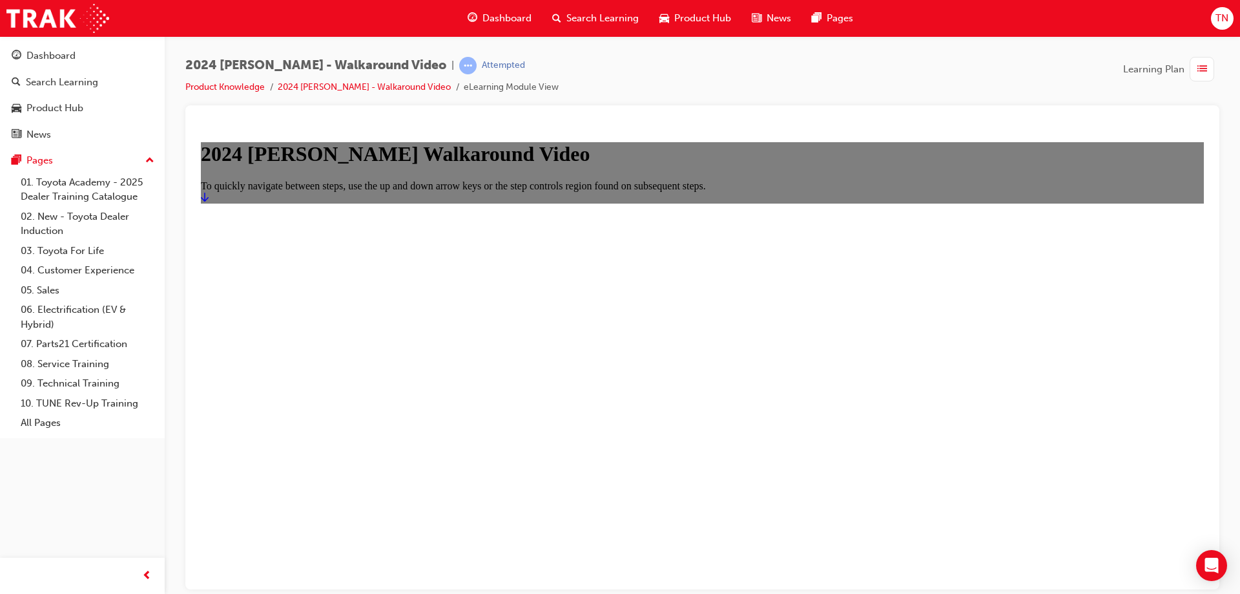
click at [209, 202] on icon "Start" at bounding box center [205, 196] width 8 height 10
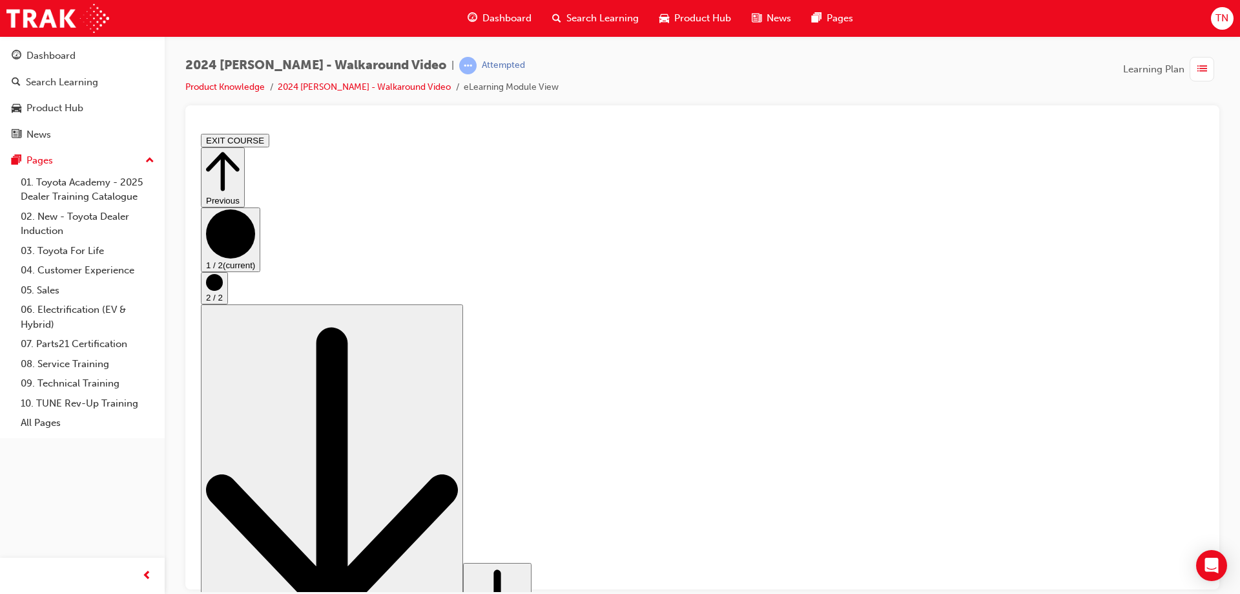
click at [526, 564] on icon "Step controls" at bounding box center [497, 603] width 58 height 78
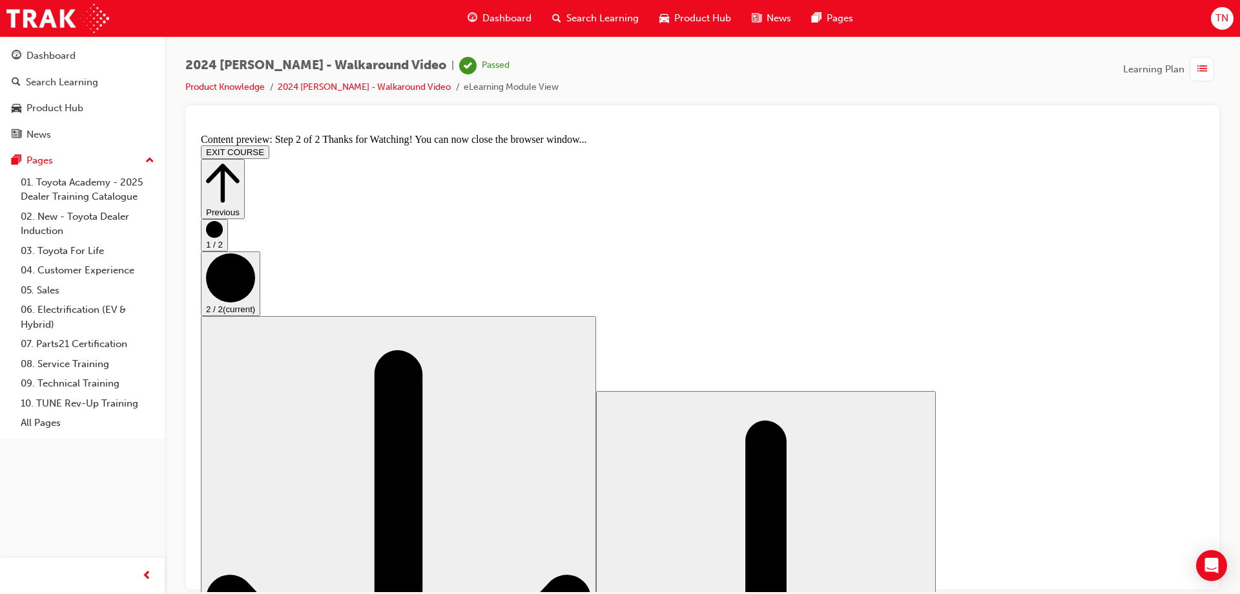
click at [240, 160] on icon "Step controls" at bounding box center [223, 182] width 34 height 45
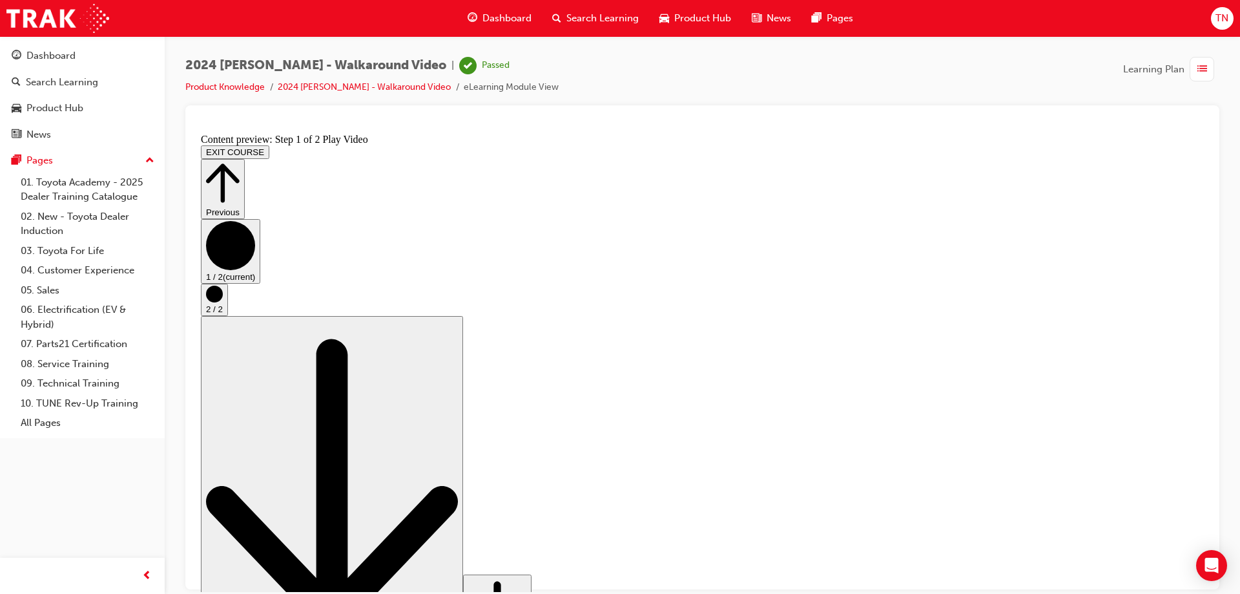
click at [269, 145] on button "EXIT COURSE" at bounding box center [235, 152] width 68 height 14
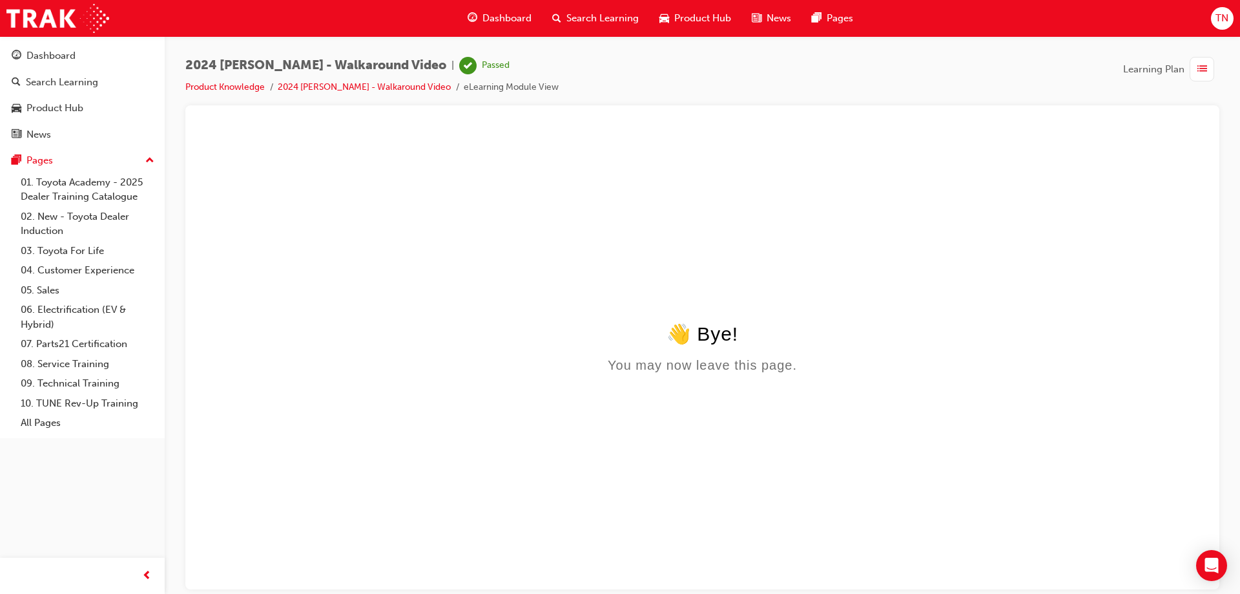
click at [490, 16] on span "Dashboard" at bounding box center [506, 18] width 49 height 15
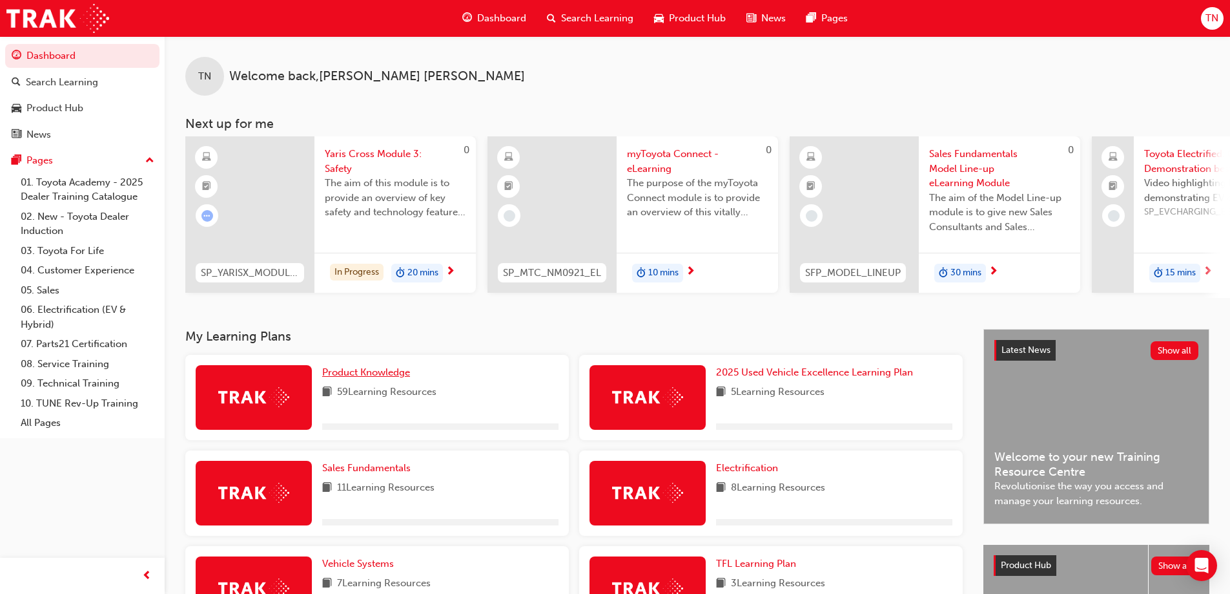
click at [391, 374] on span "Product Knowledge" at bounding box center [366, 372] width 88 height 12
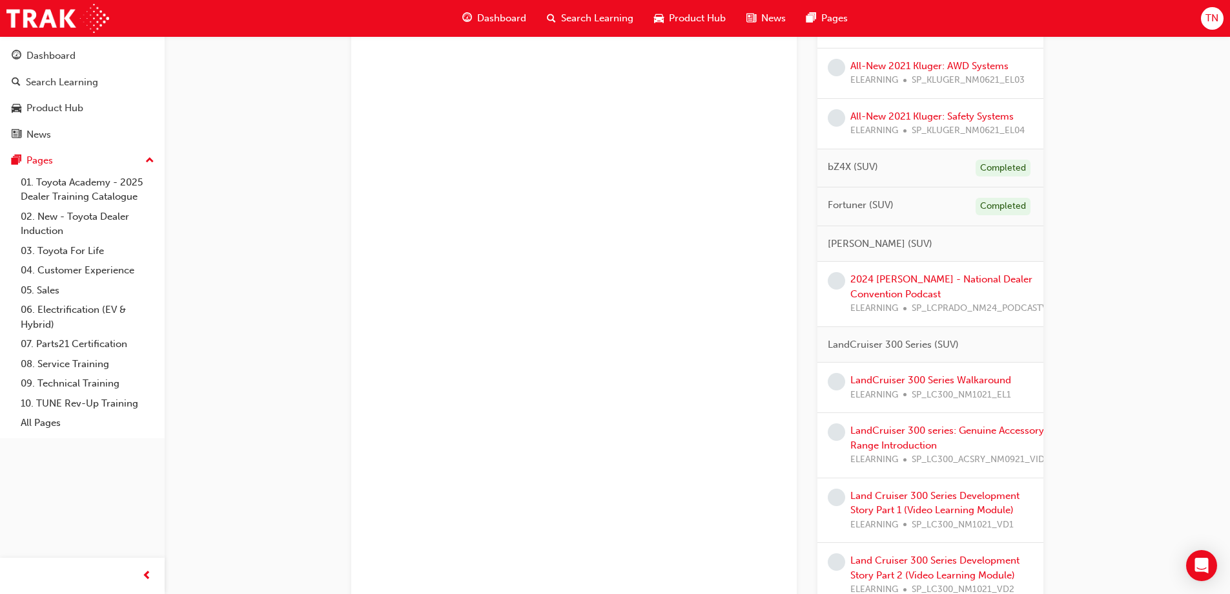
scroll to position [646, 0]
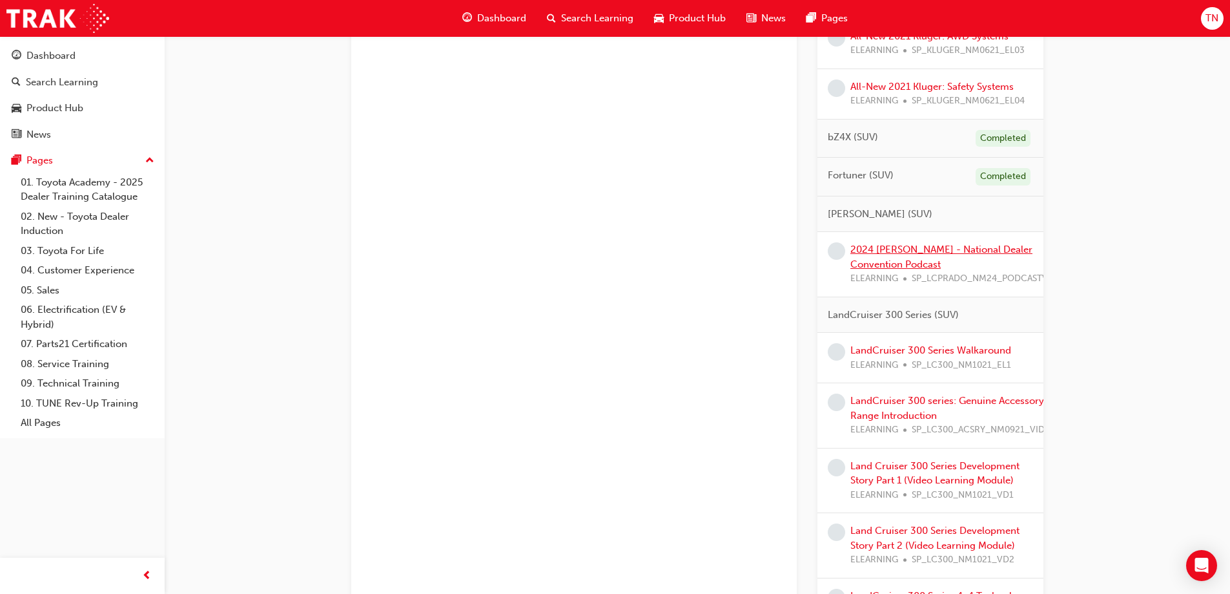
click at [1009, 267] on link "2024 [PERSON_NAME] - National Dealer Convention Podcast" at bounding box center [942, 256] width 182 height 26
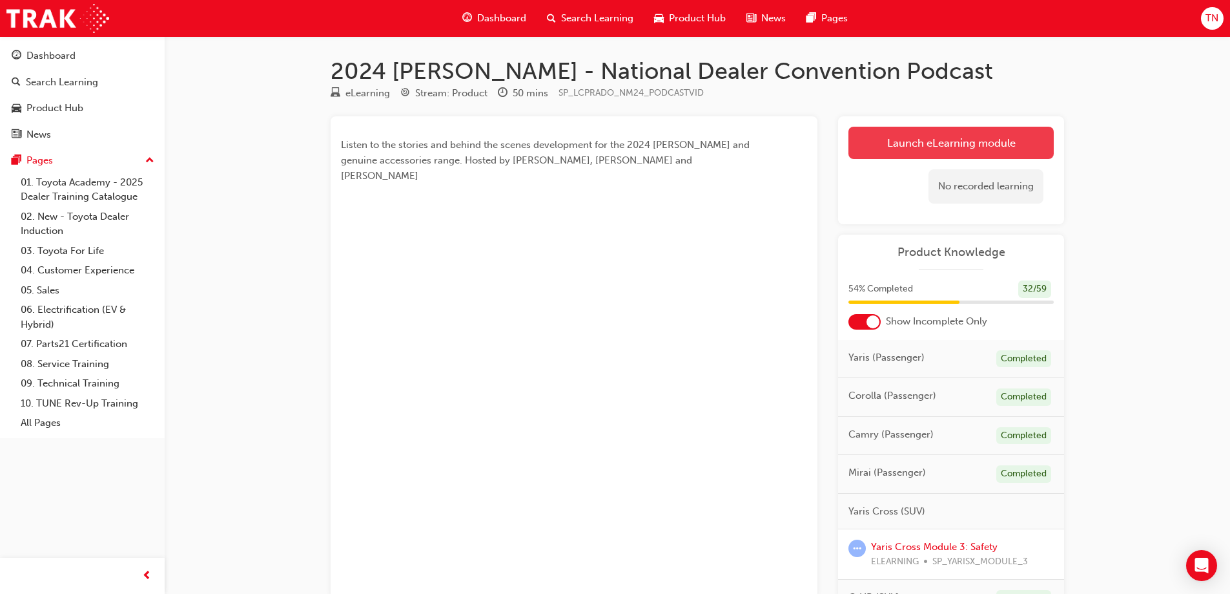
click at [928, 145] on link "Launch eLearning module" at bounding box center [951, 143] width 205 height 32
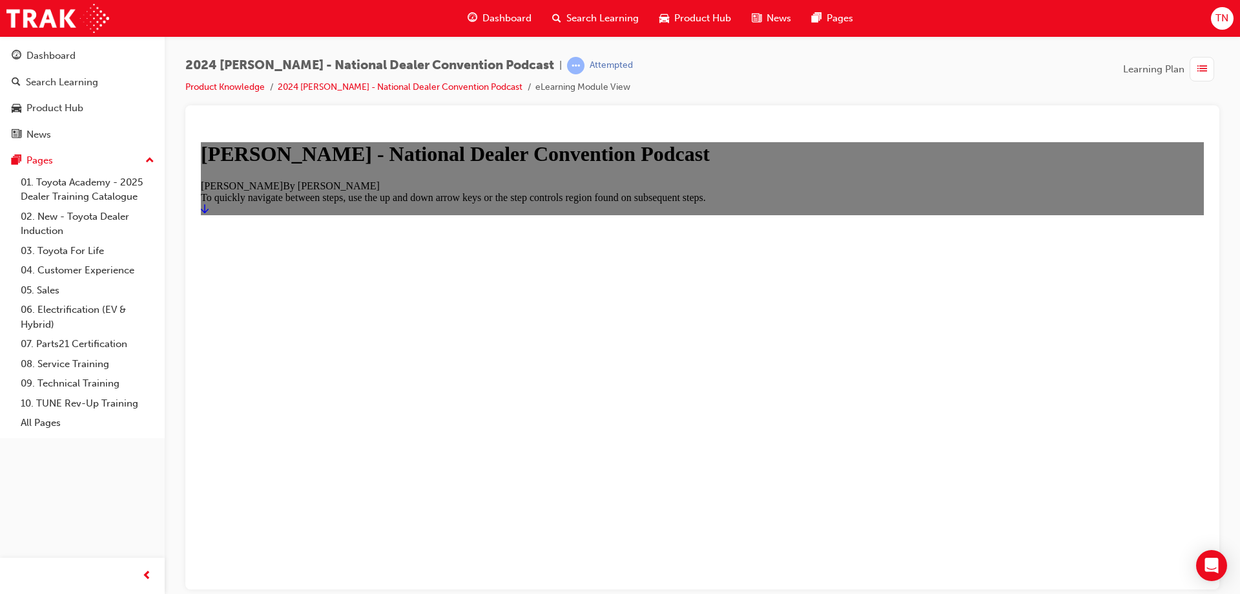
click at [209, 214] on link "Start" at bounding box center [205, 208] width 8 height 11
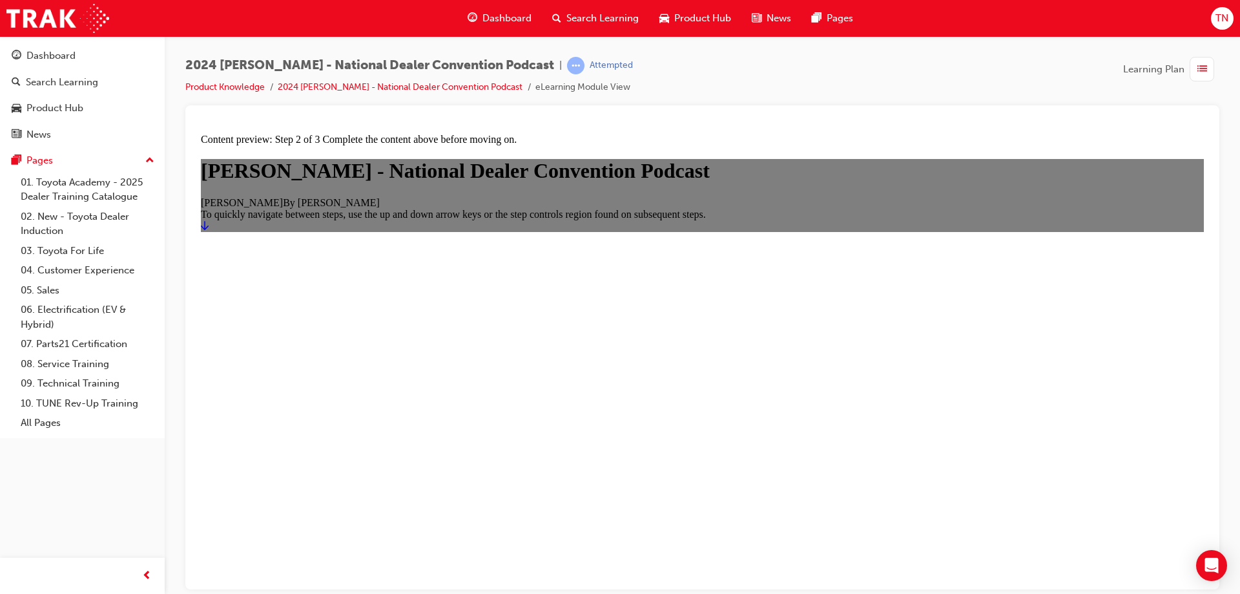
click at [209, 231] on link "Start" at bounding box center [205, 225] width 8 height 11
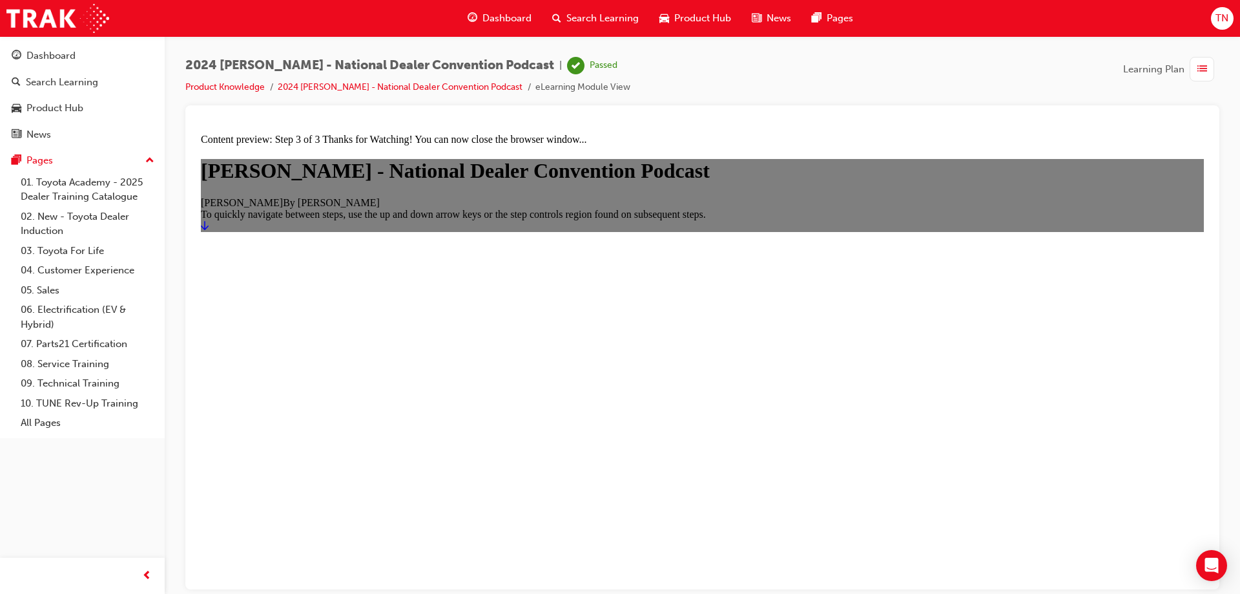
click at [505, 16] on span "Dashboard" at bounding box center [506, 18] width 49 height 15
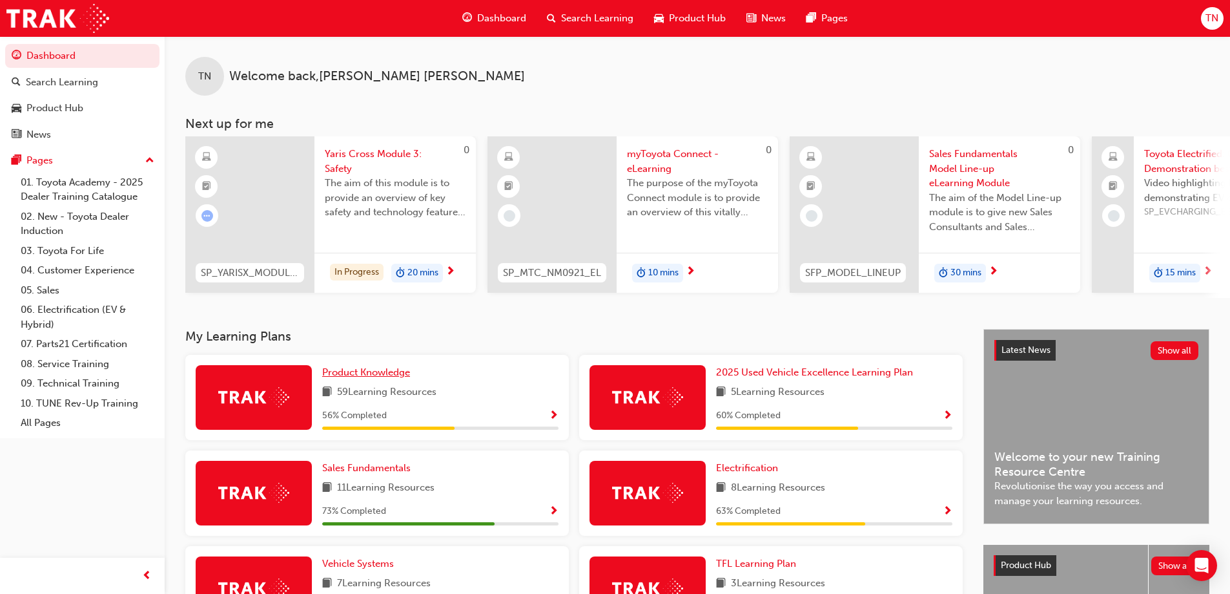
click at [396, 376] on span "Product Knowledge" at bounding box center [366, 372] width 88 height 12
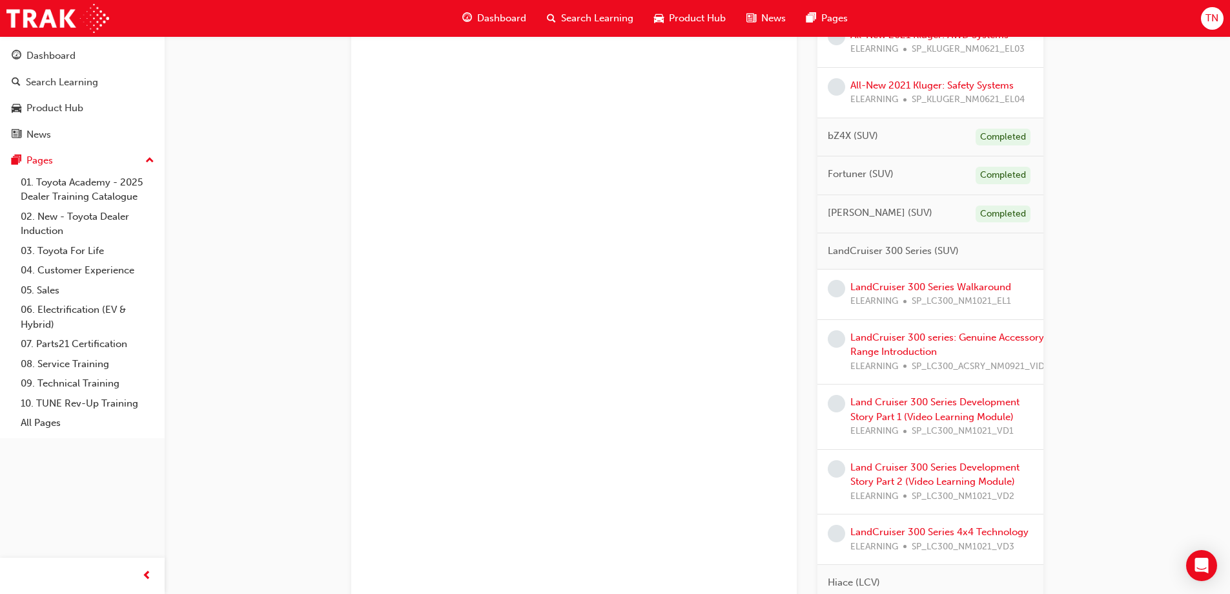
scroll to position [646, 0]
click at [967, 294] on link "LandCruiser 300 Series Walkaround" at bounding box center [931, 288] width 161 height 12
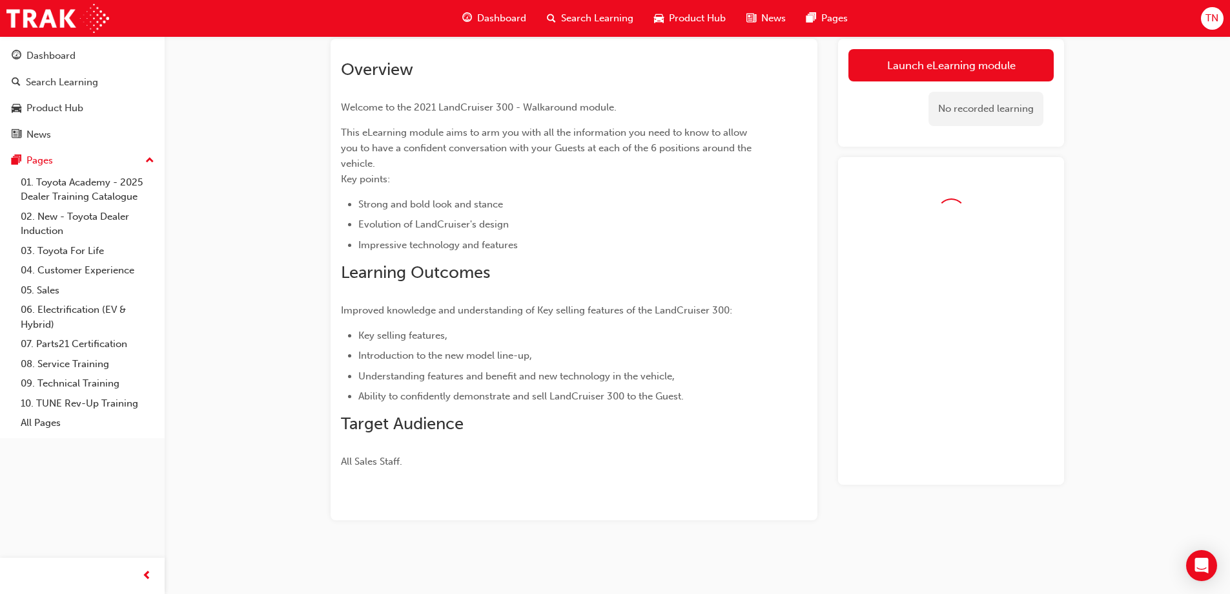
scroll to position [78, 0]
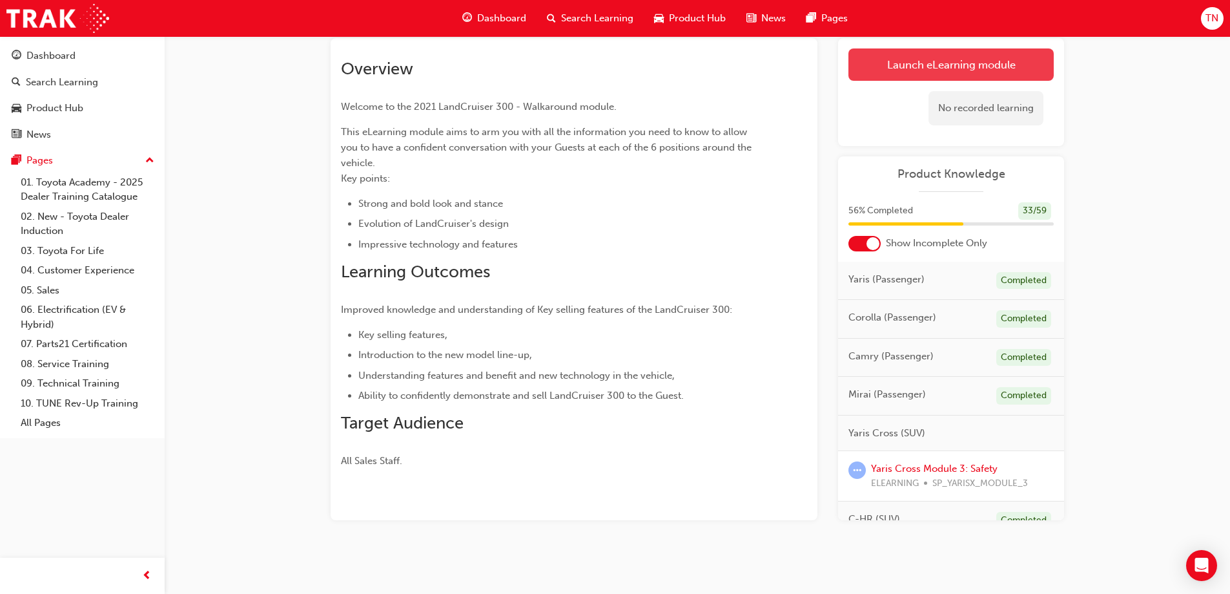
click at [917, 72] on link "Launch eLearning module" at bounding box center [951, 64] width 205 height 32
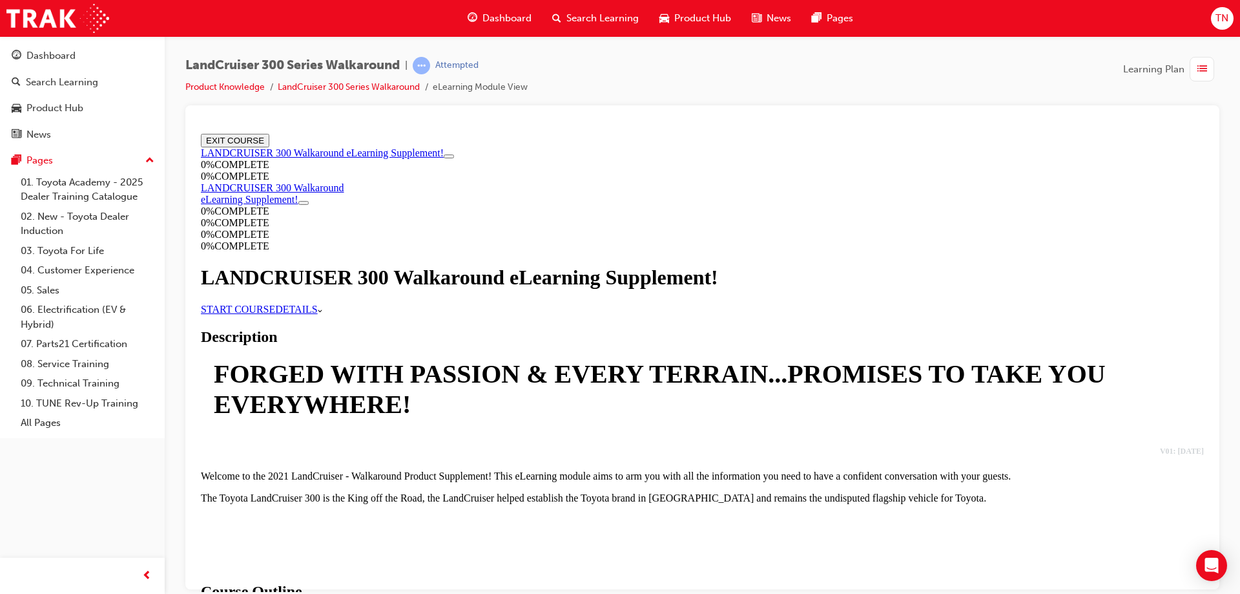
click at [275, 314] on link "START COURSE" at bounding box center [238, 308] width 74 height 11
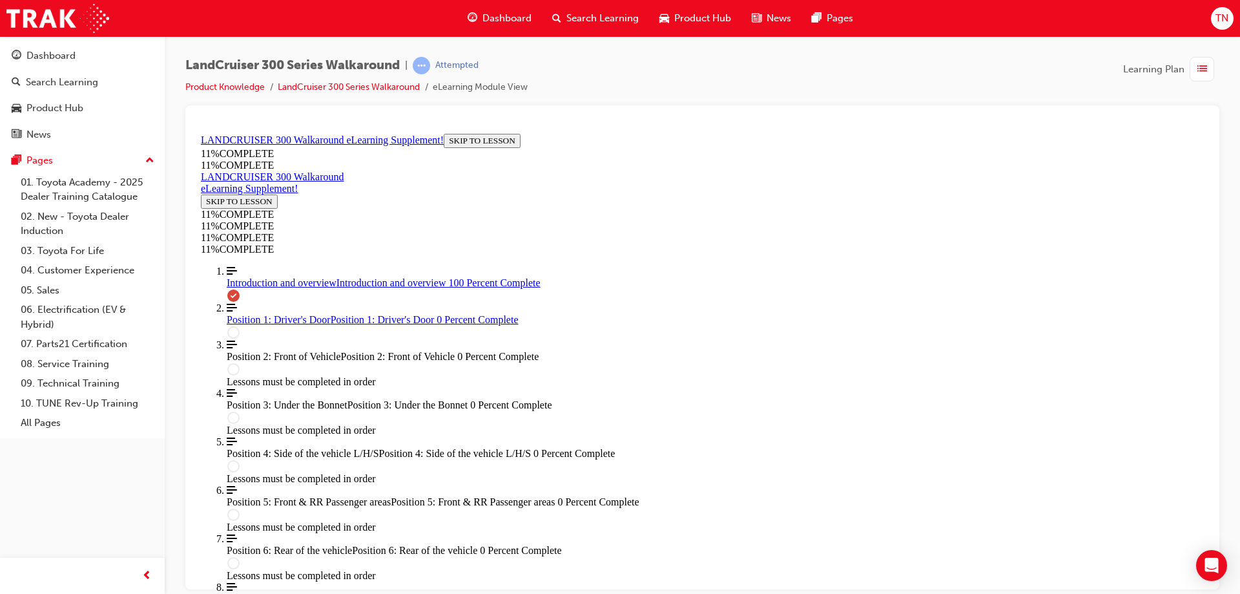
scroll to position [1642, 0]
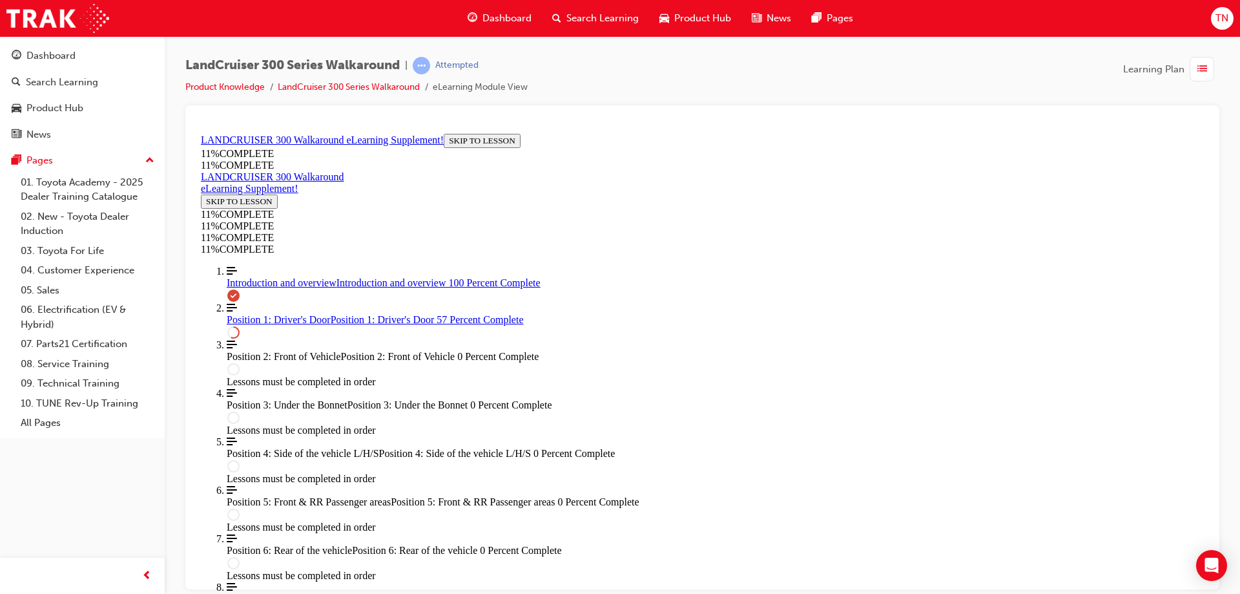
drag, startPoint x: 696, startPoint y: 428, endPoint x: 811, endPoint y: 369, distance: 128.5
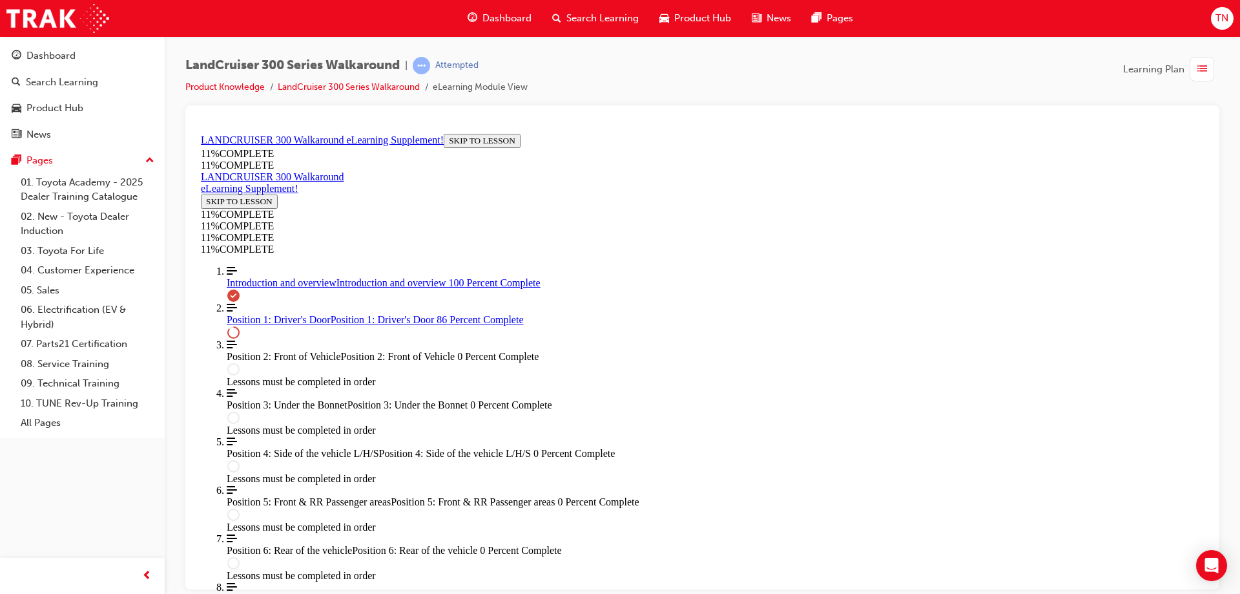
drag, startPoint x: 718, startPoint y: 310, endPoint x: 801, endPoint y: 338, distance: 87.8
drag, startPoint x: 714, startPoint y: 435, endPoint x: 802, endPoint y: 431, distance: 88.6
drag, startPoint x: 769, startPoint y: 490, endPoint x: 1196, endPoint y: 447, distance: 429.1
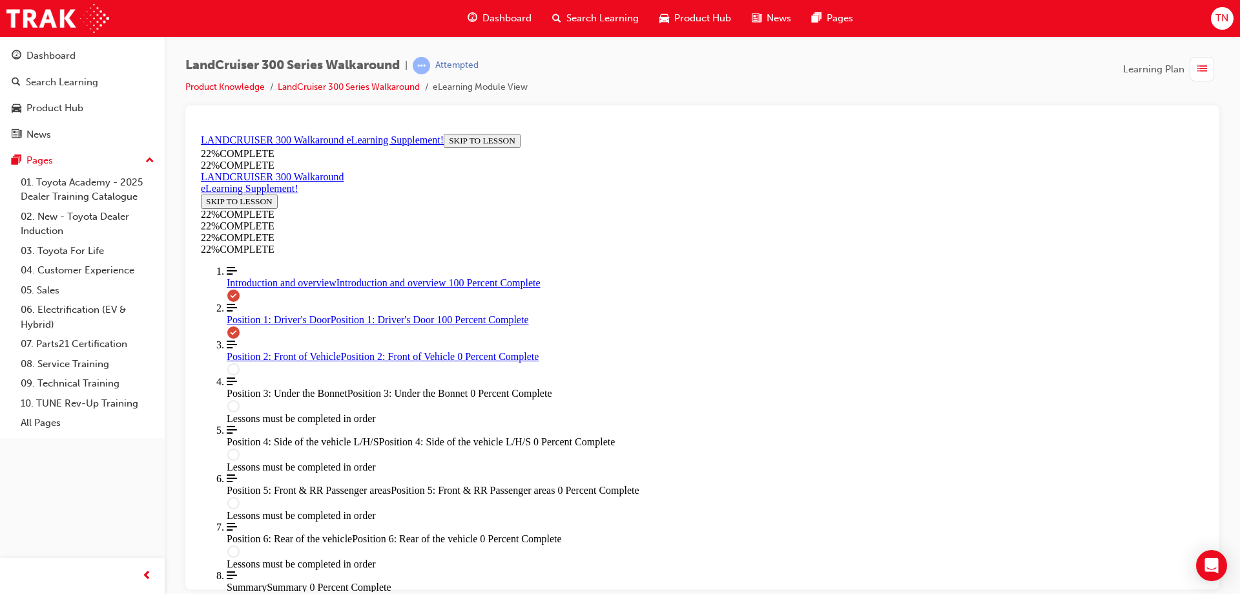
scroll to position [1849, 0]
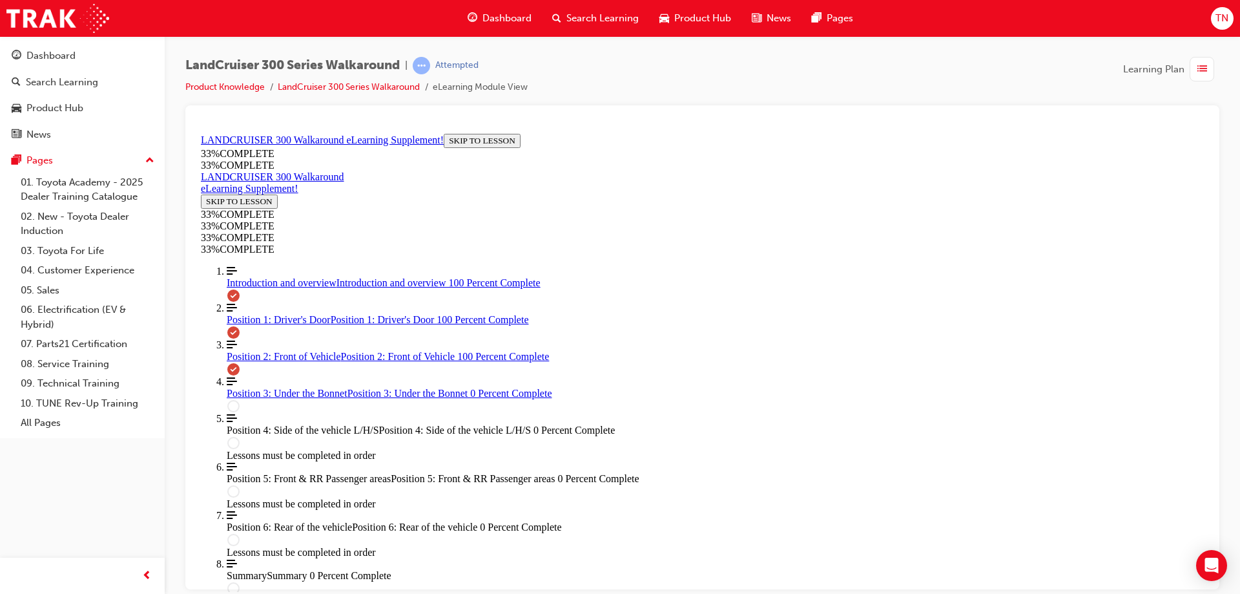
scroll to position [1549, 0]
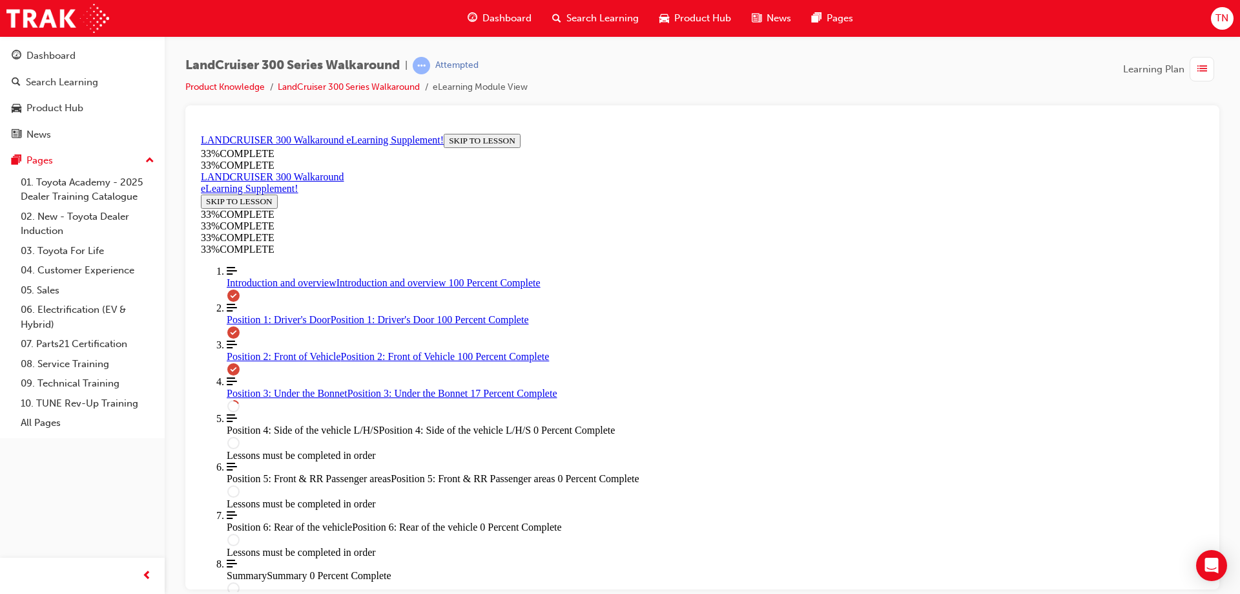
scroll to position [445, 0]
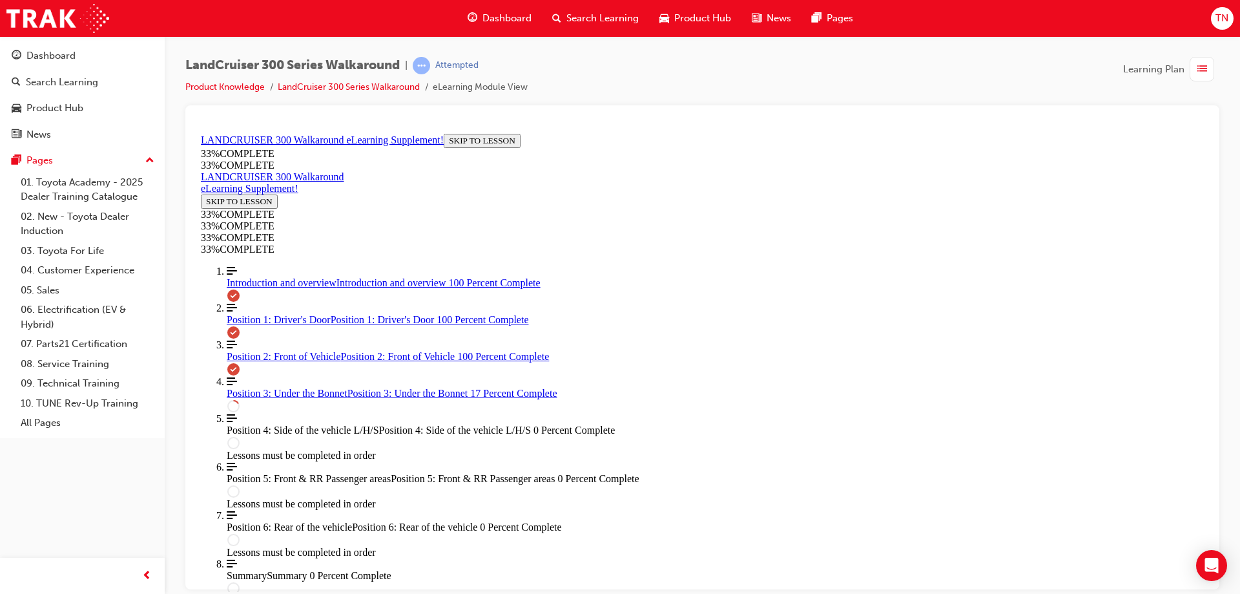
scroll to position [0, 300]
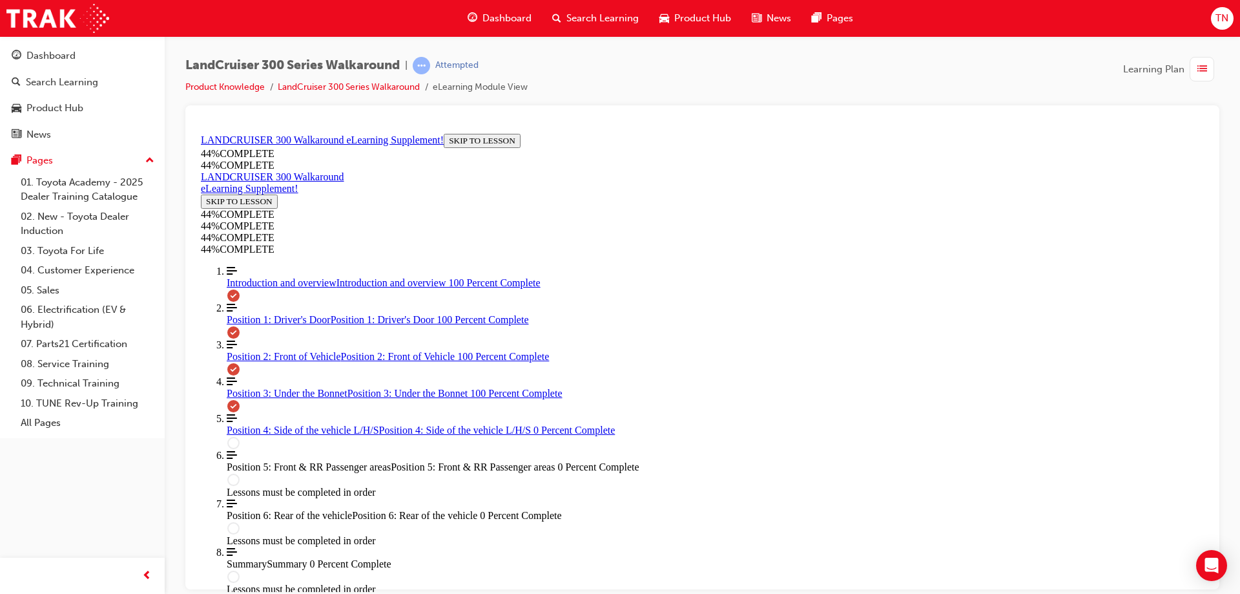
scroll to position [1937, 0]
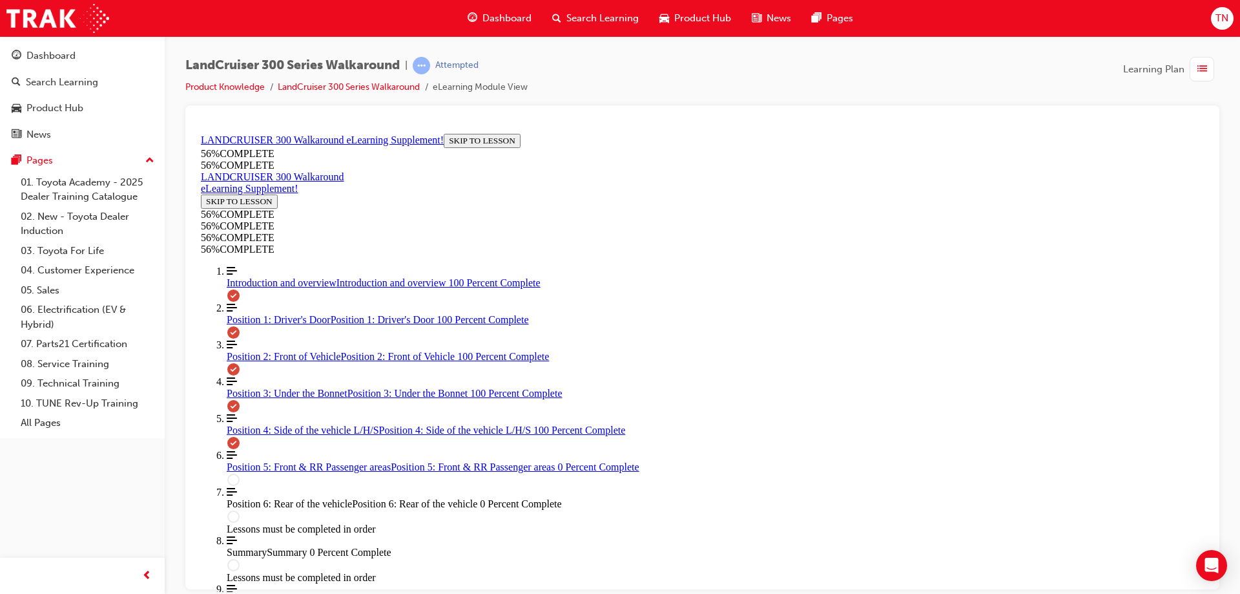
scroll to position [1412, 0]
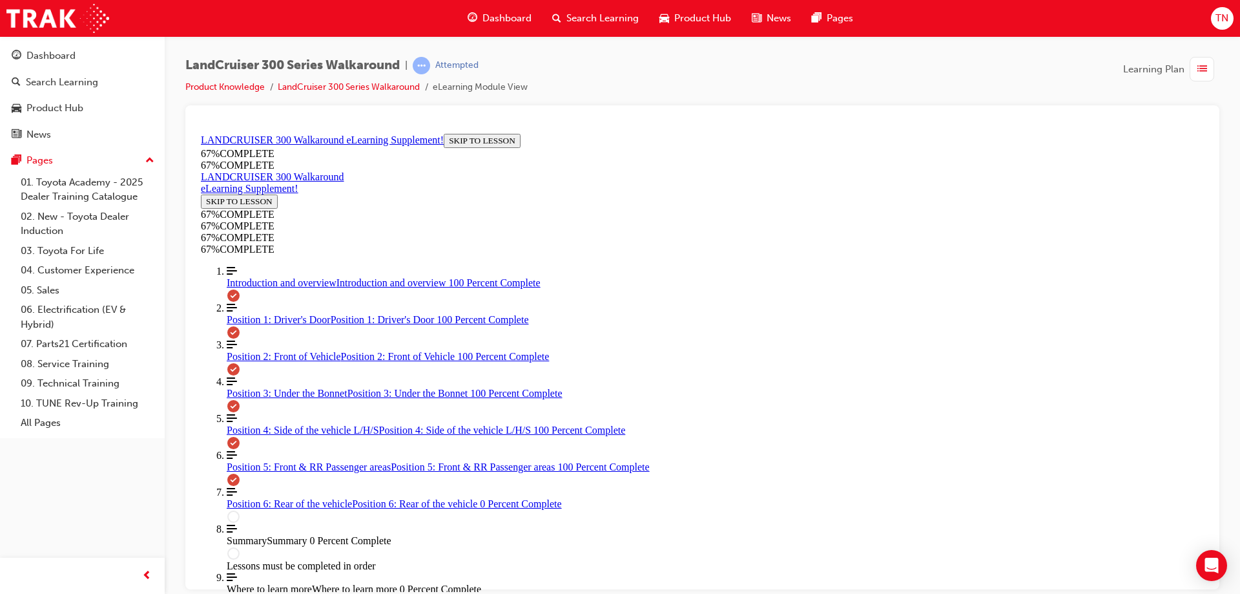
scroll to position [1159, 0]
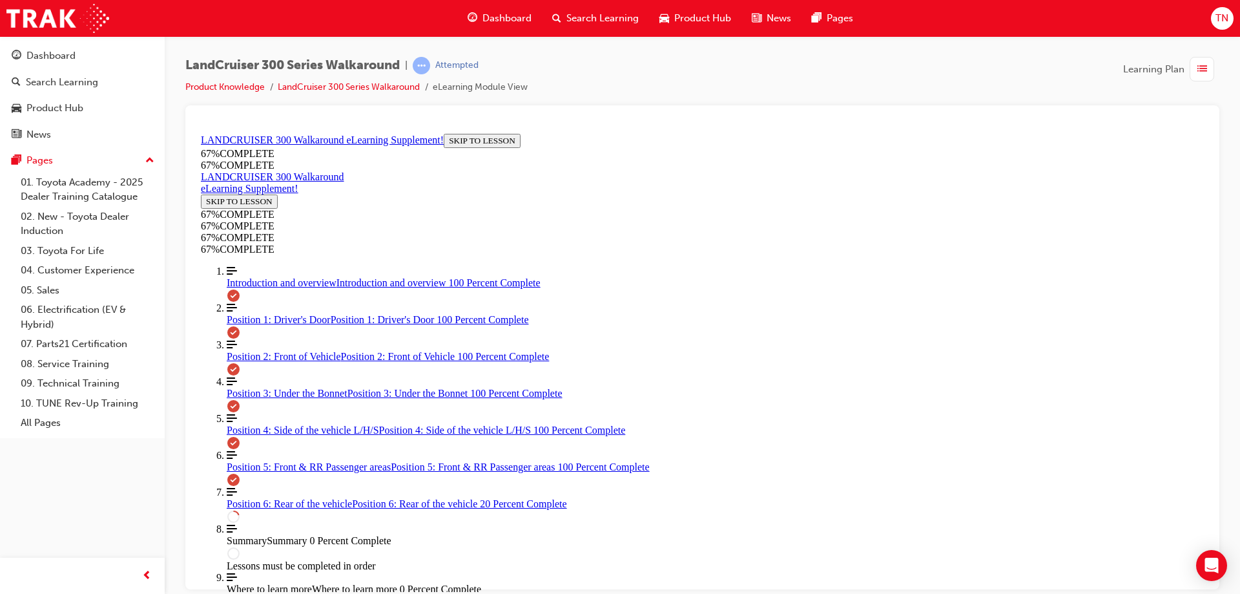
drag, startPoint x: 868, startPoint y: 468, endPoint x: 862, endPoint y: 499, distance: 31.5
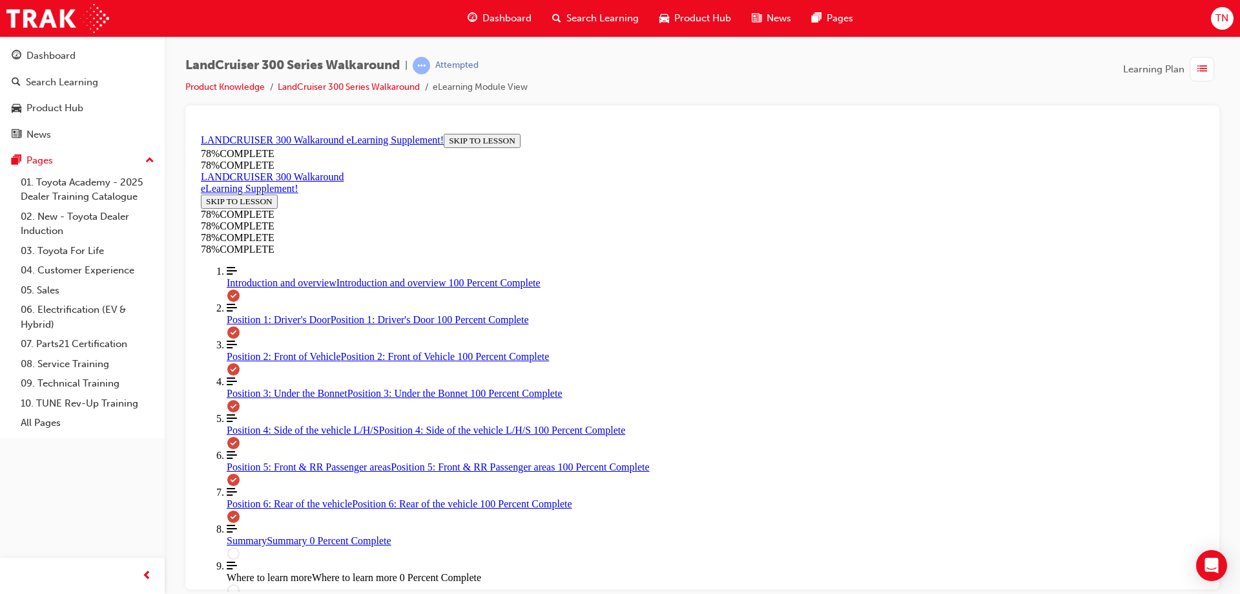
scroll to position [1274, 0]
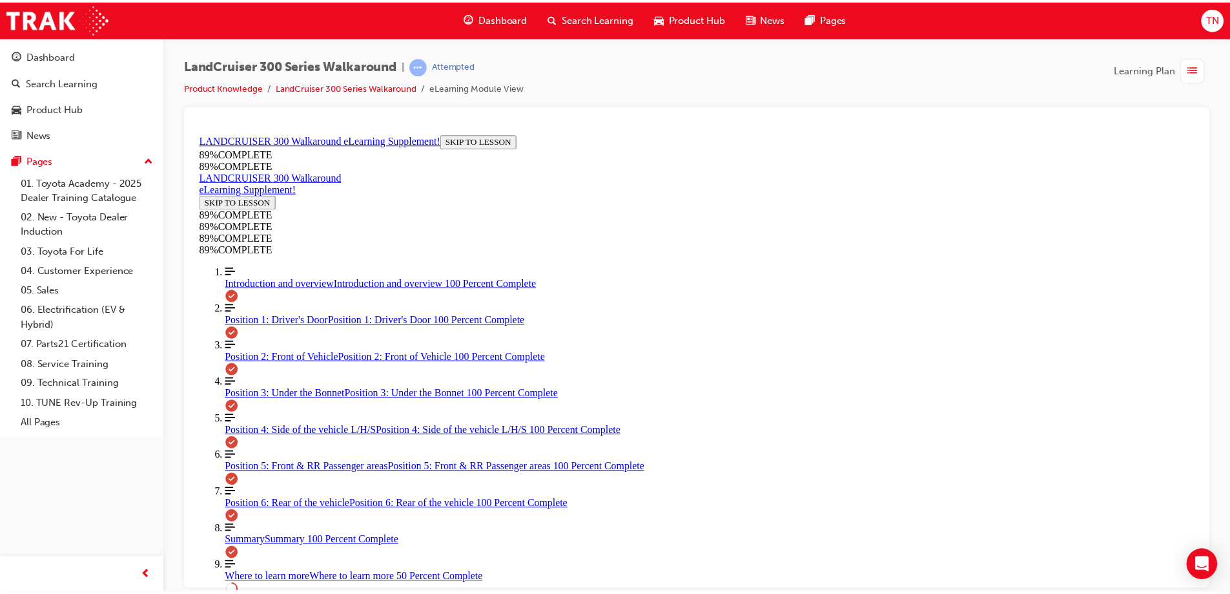
scroll to position [511, 0]
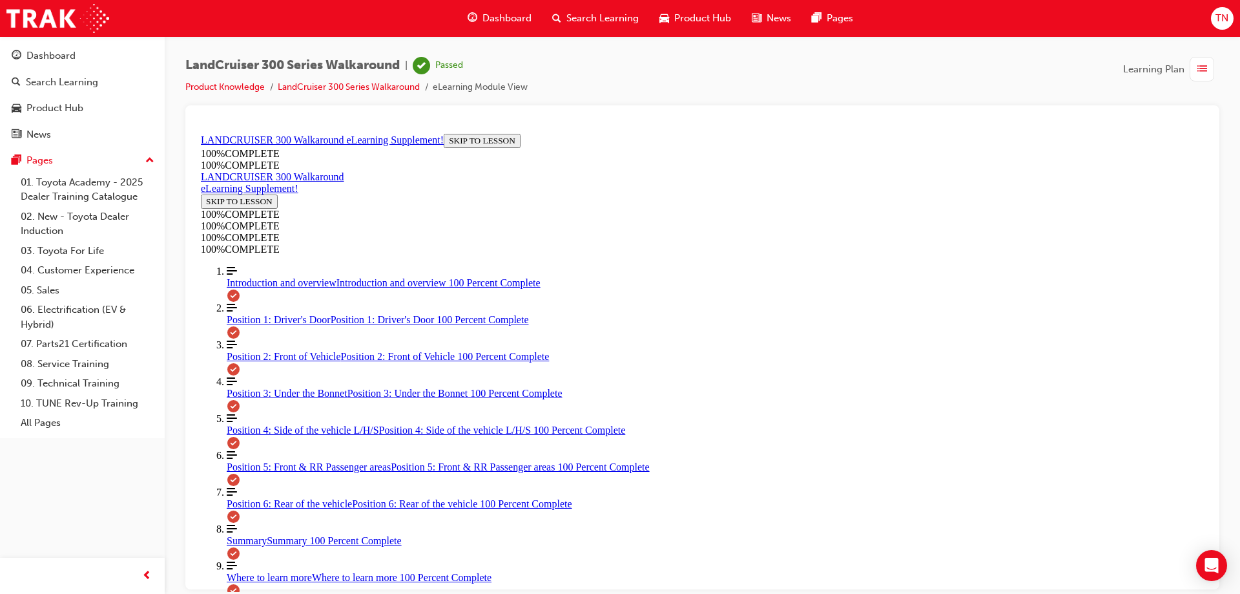
click at [499, 17] on span "Dashboard" at bounding box center [506, 18] width 49 height 15
